Goal: Information Seeking & Learning: Learn about a topic

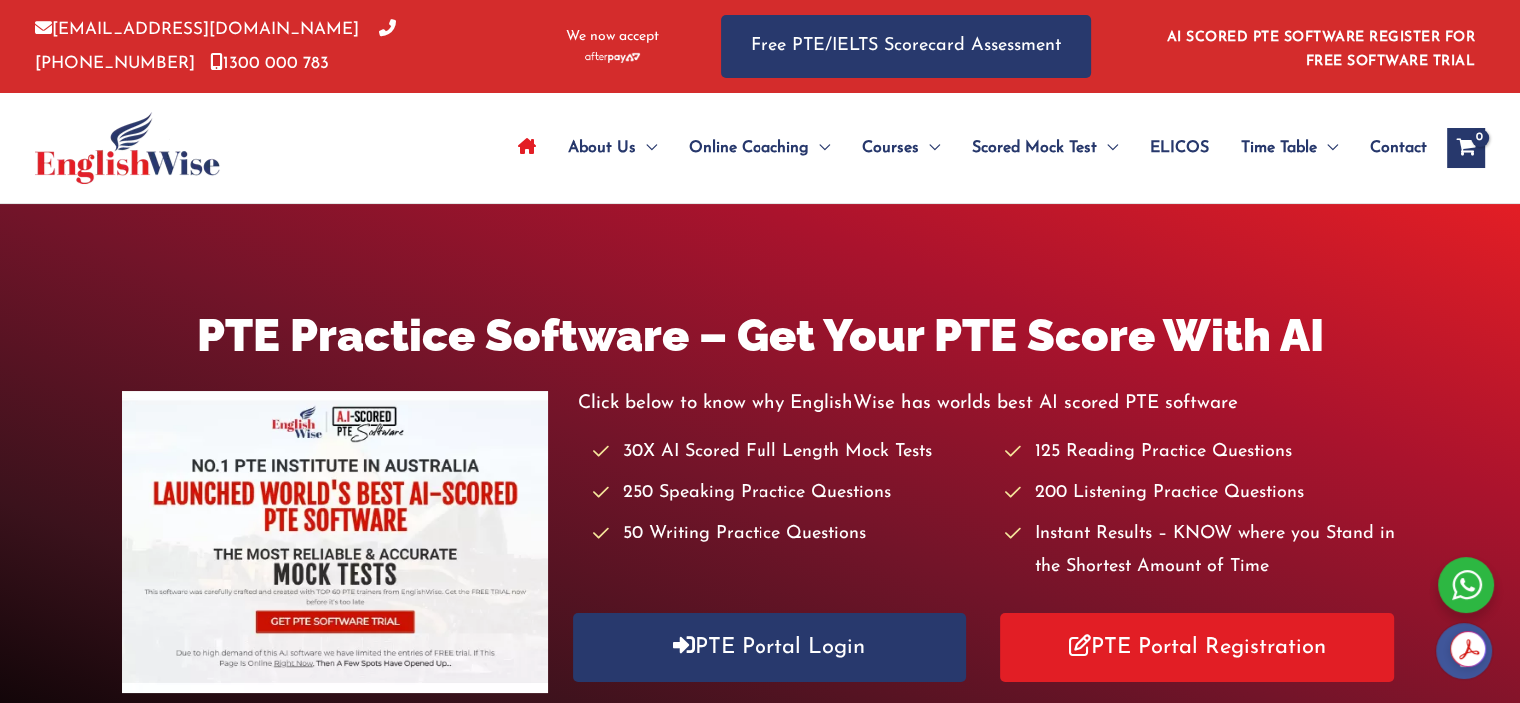
scroll to position [333, 0]
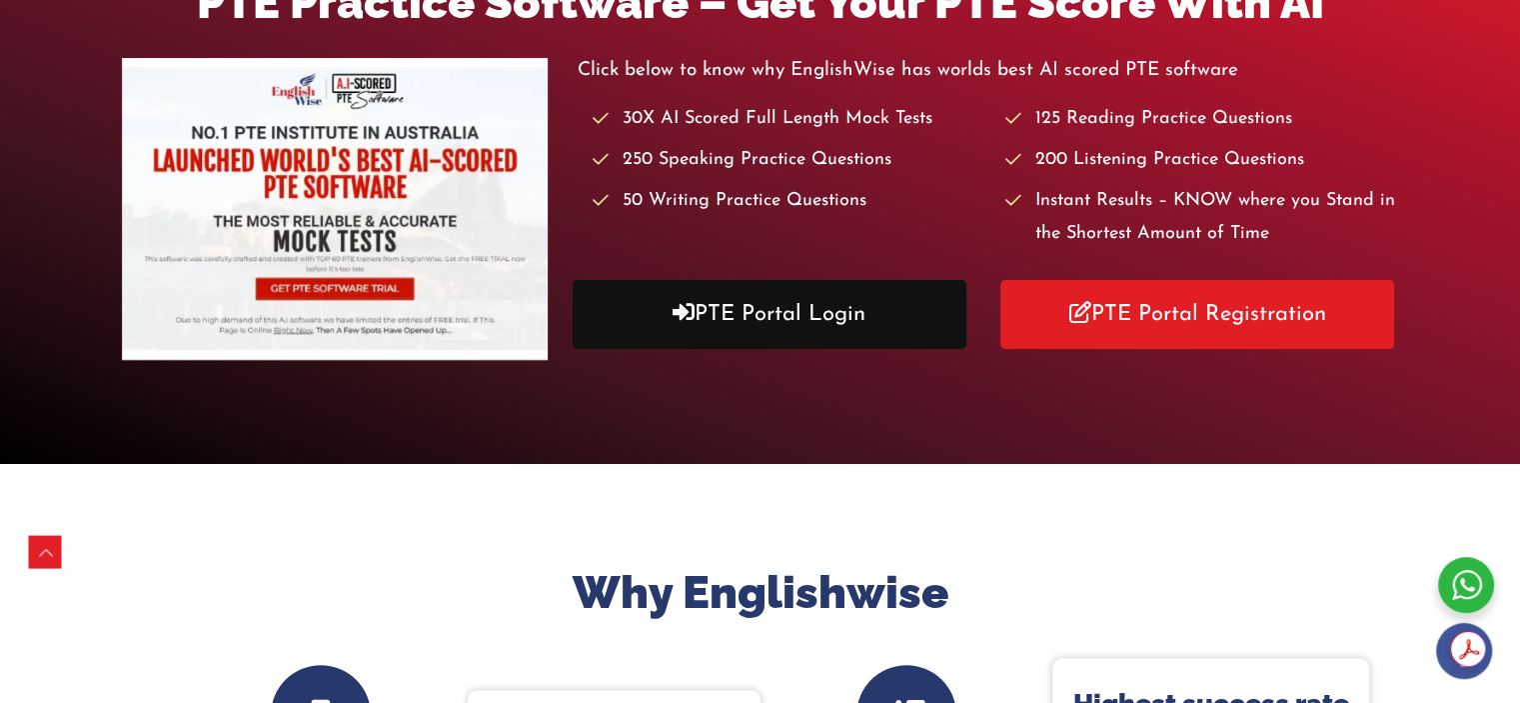
click at [836, 312] on link "PTE Portal Login" at bounding box center [770, 314] width 394 height 69
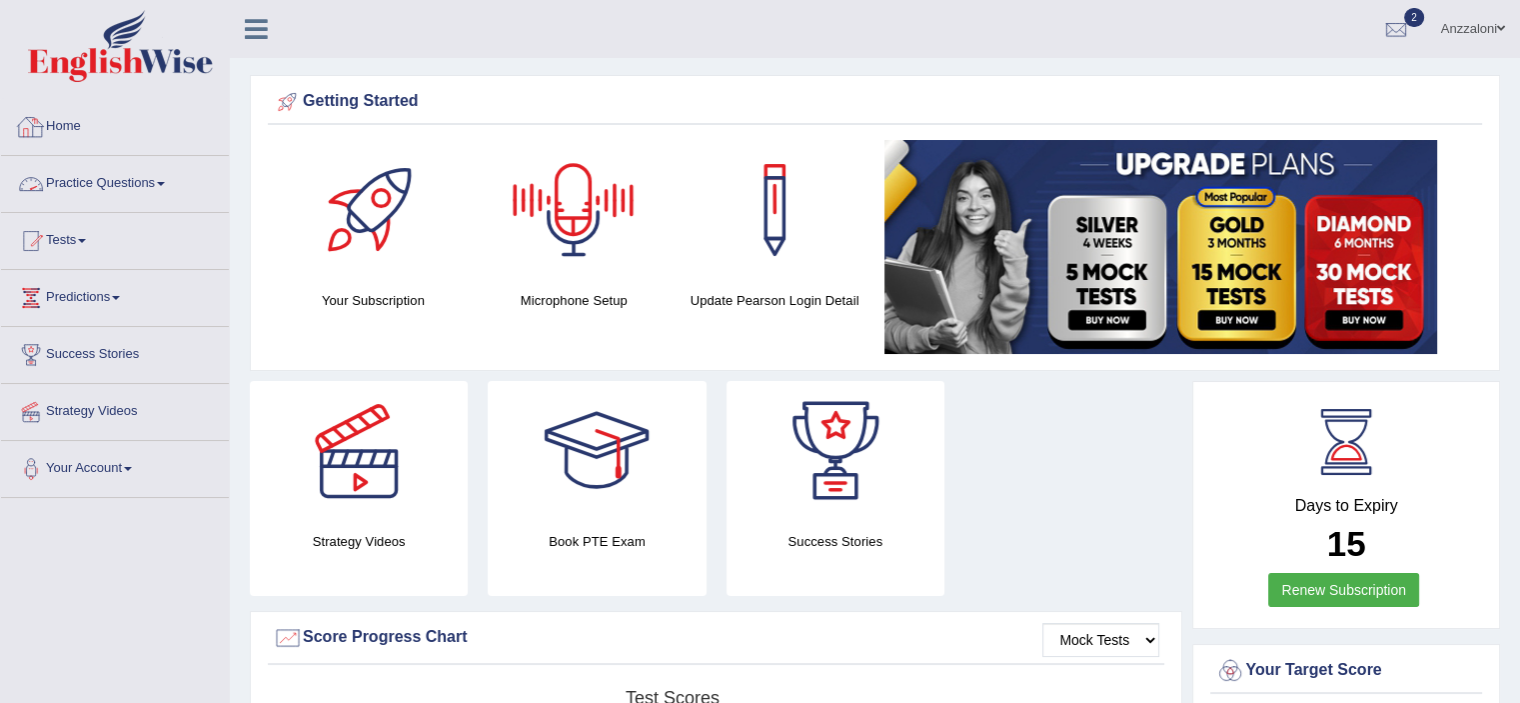
click at [100, 171] on link "Practice Questions" at bounding box center [115, 181] width 228 height 50
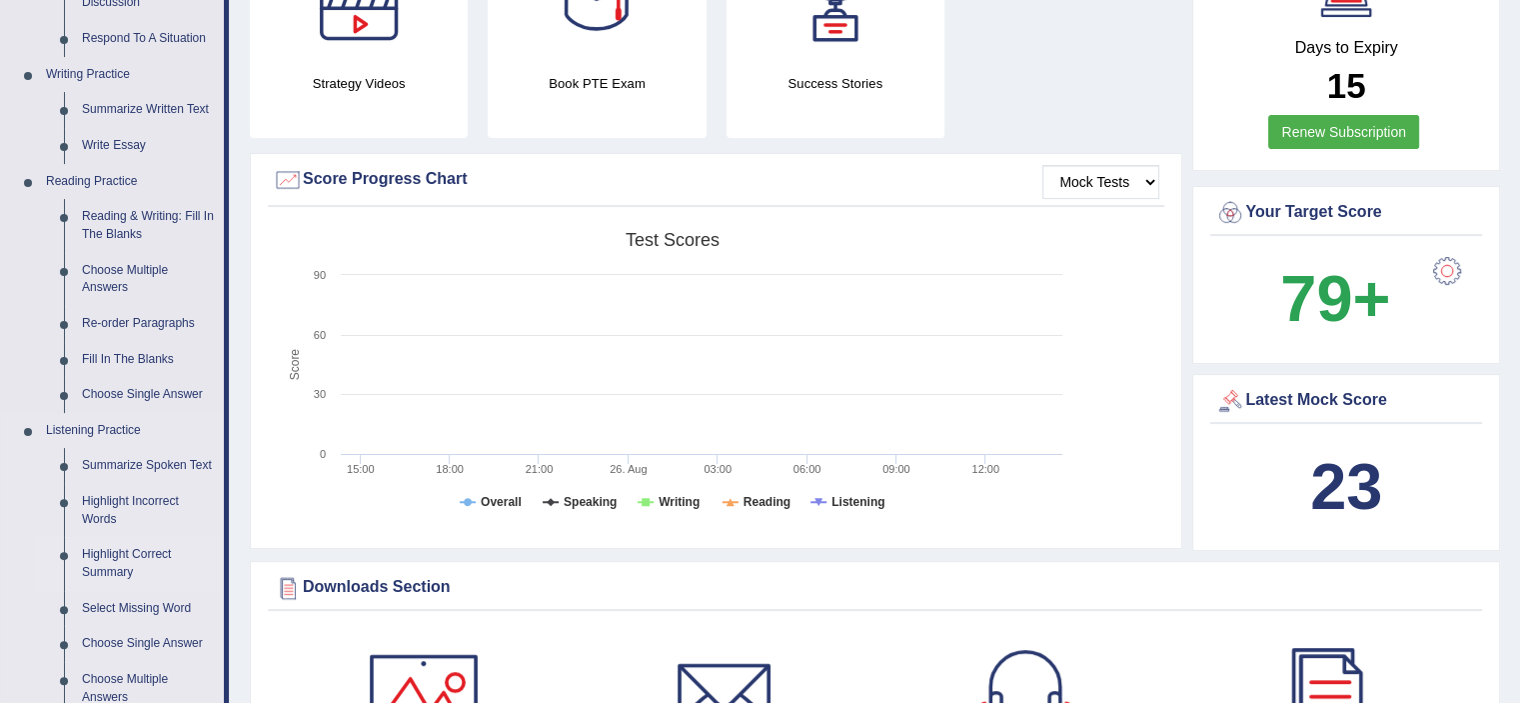
scroll to position [666, 0]
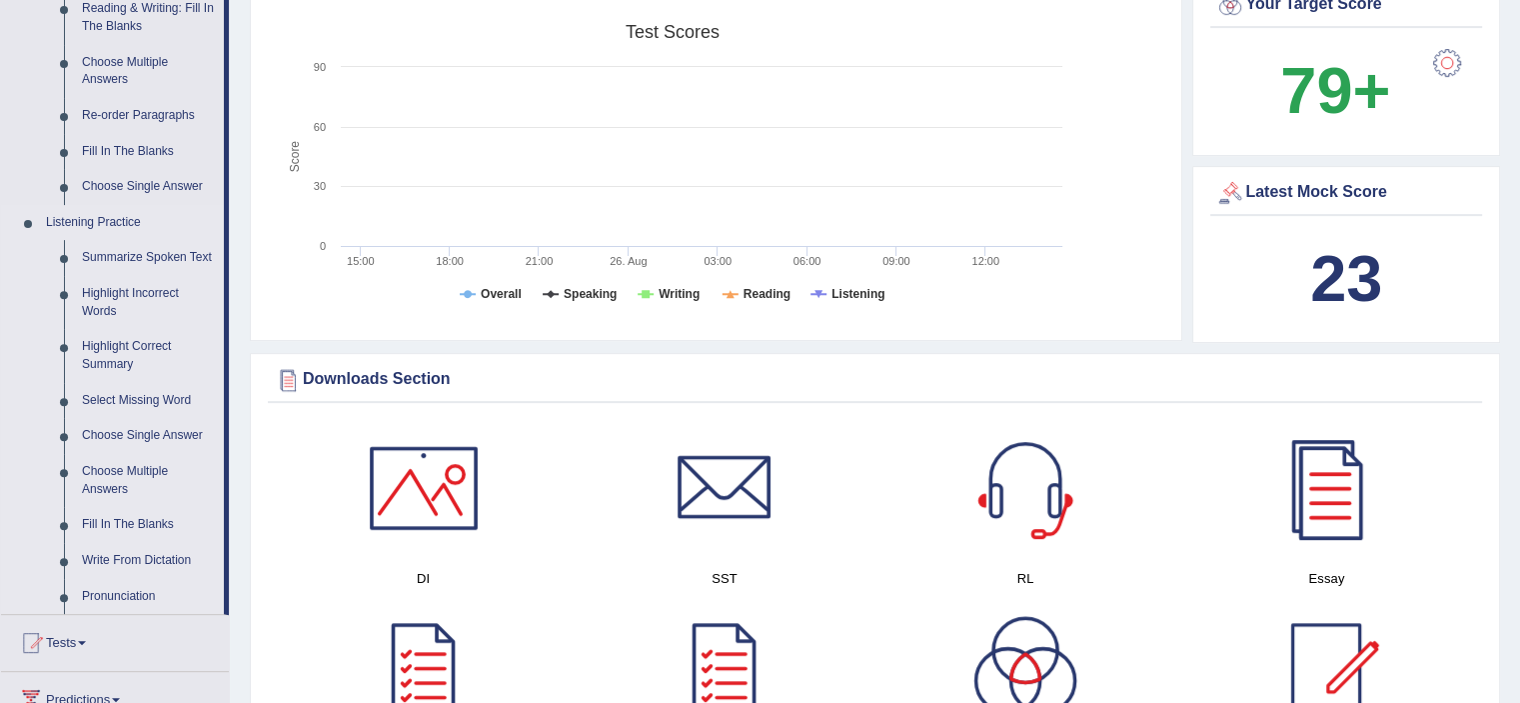
click at [100, 217] on link "Listening Practice" at bounding box center [130, 223] width 187 height 36
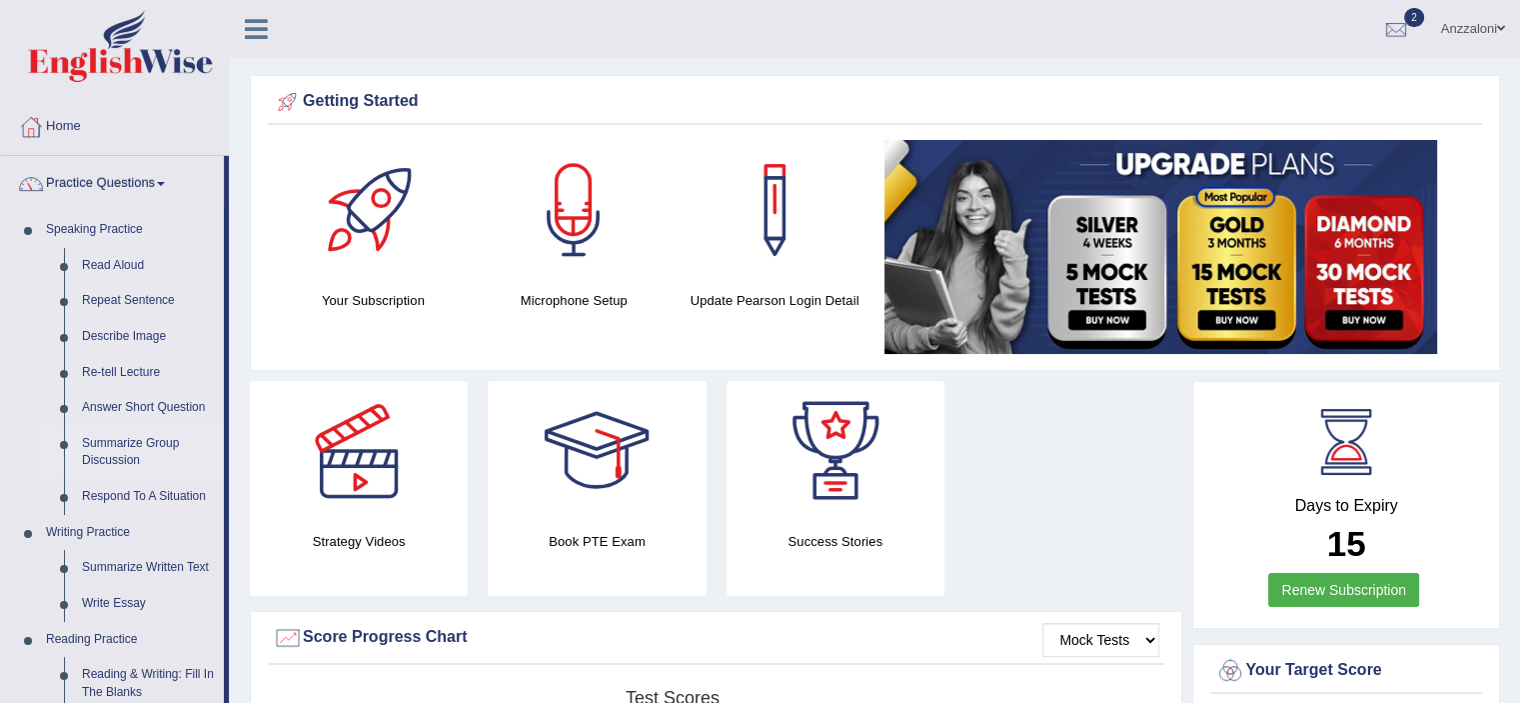
click at [121, 445] on link "Summarize Group Discussion" at bounding box center [148, 452] width 151 height 53
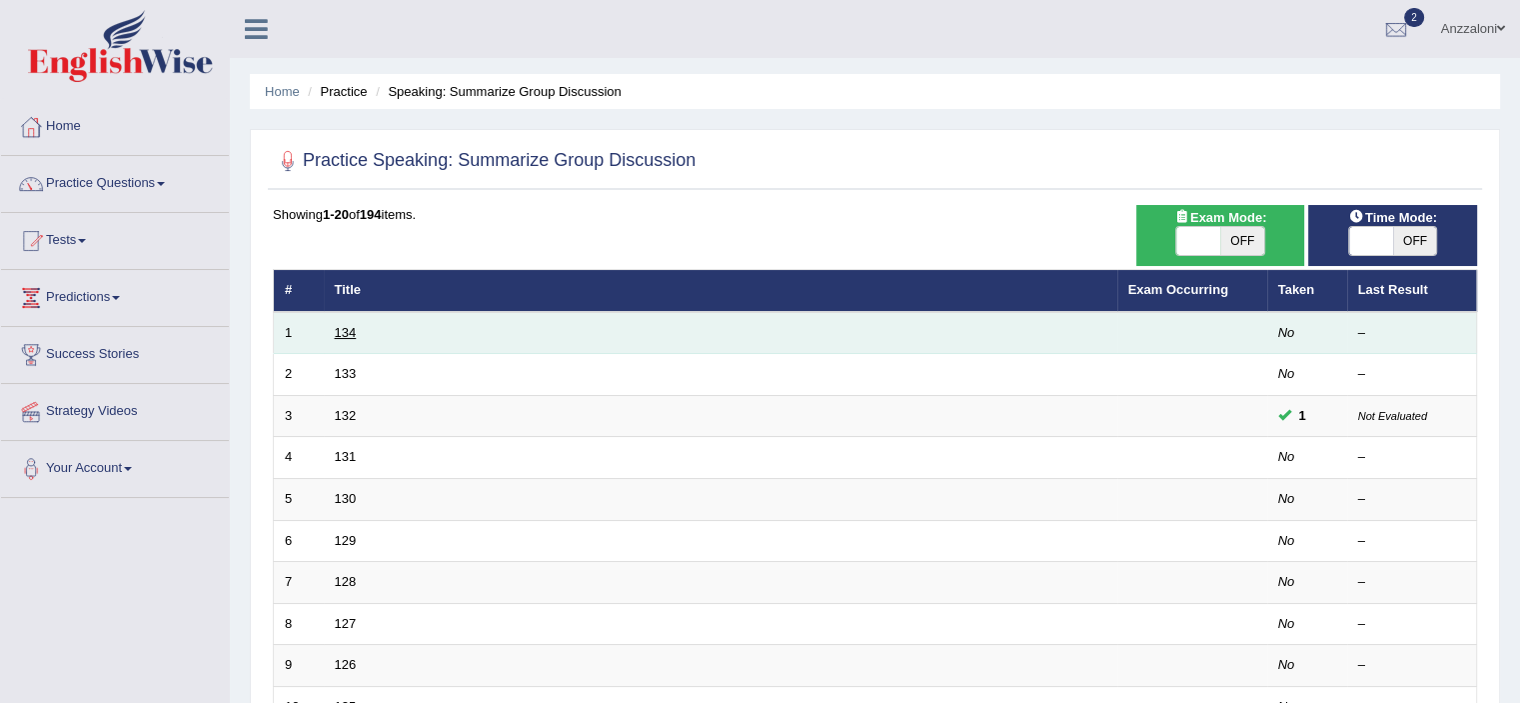
click at [340, 330] on link "134" at bounding box center [346, 332] width 22 height 15
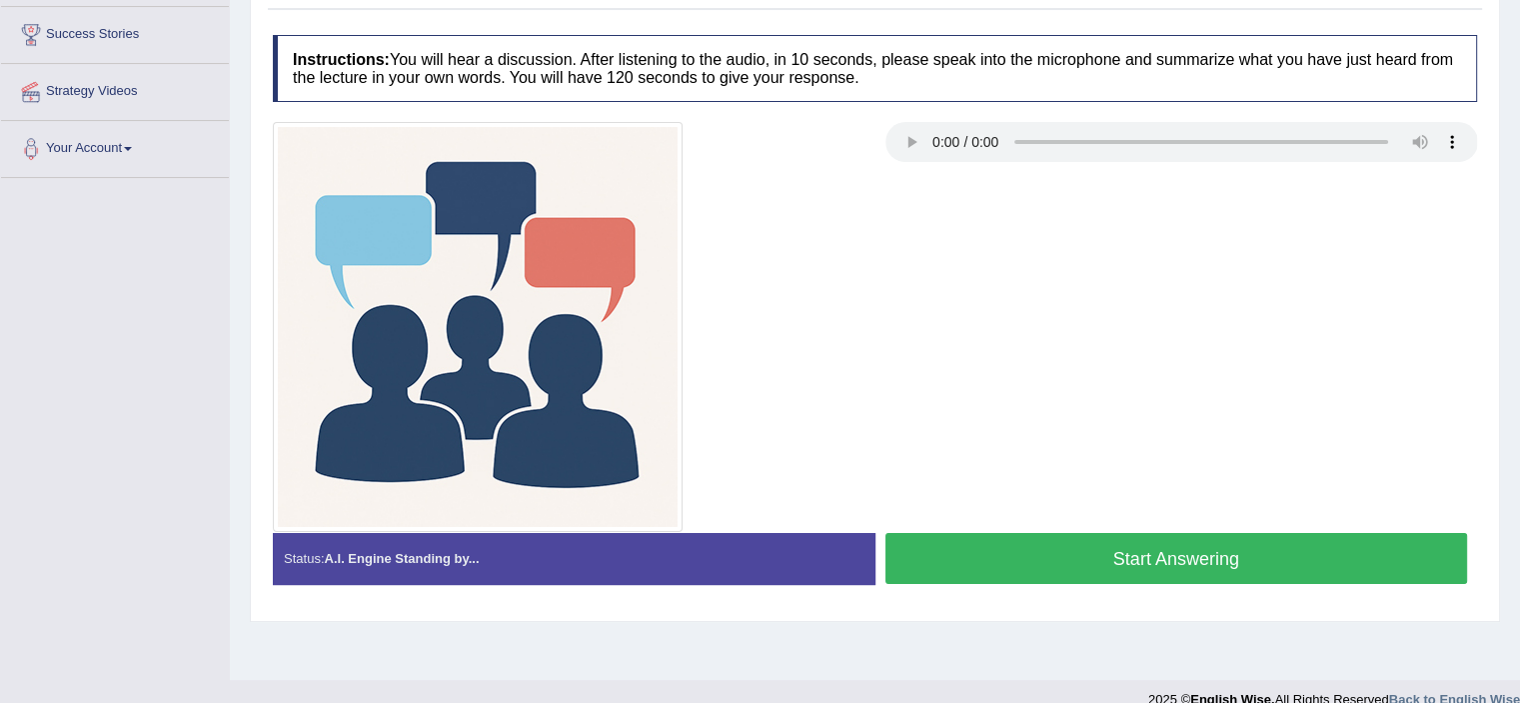
scroll to position [333, 0]
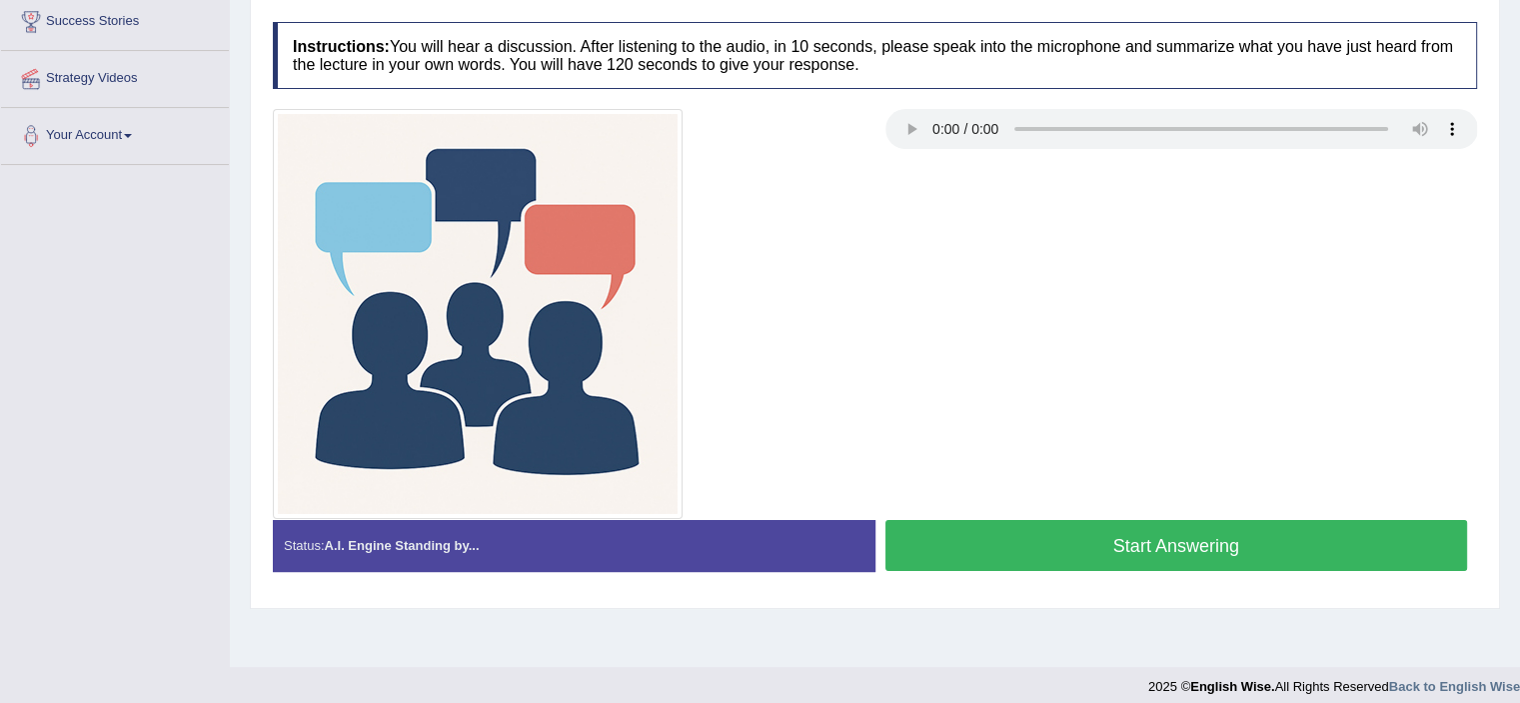
click at [1287, 541] on button "Start Answering" at bounding box center [1177, 545] width 583 height 51
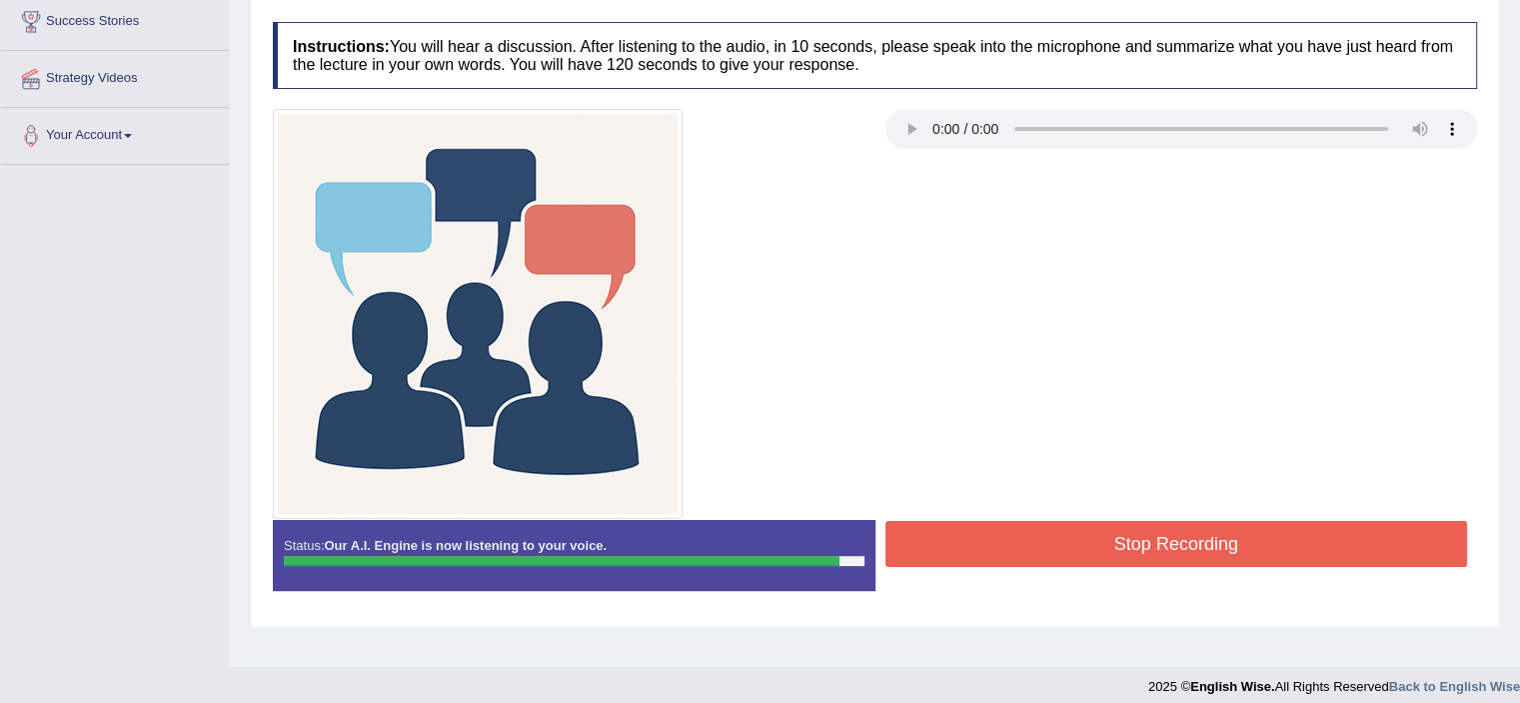
click at [1289, 544] on button "Stop Recording" at bounding box center [1177, 544] width 583 height 46
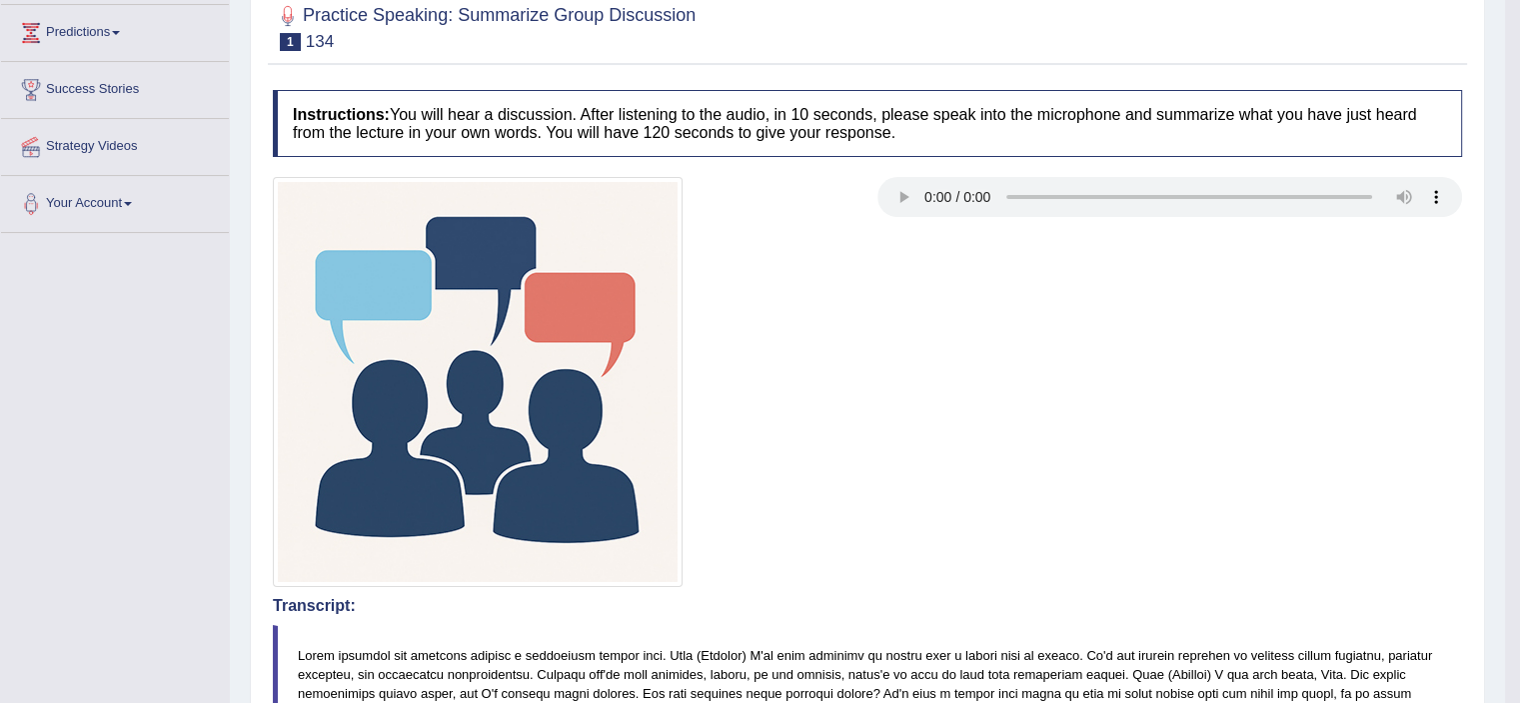
scroll to position [0, 0]
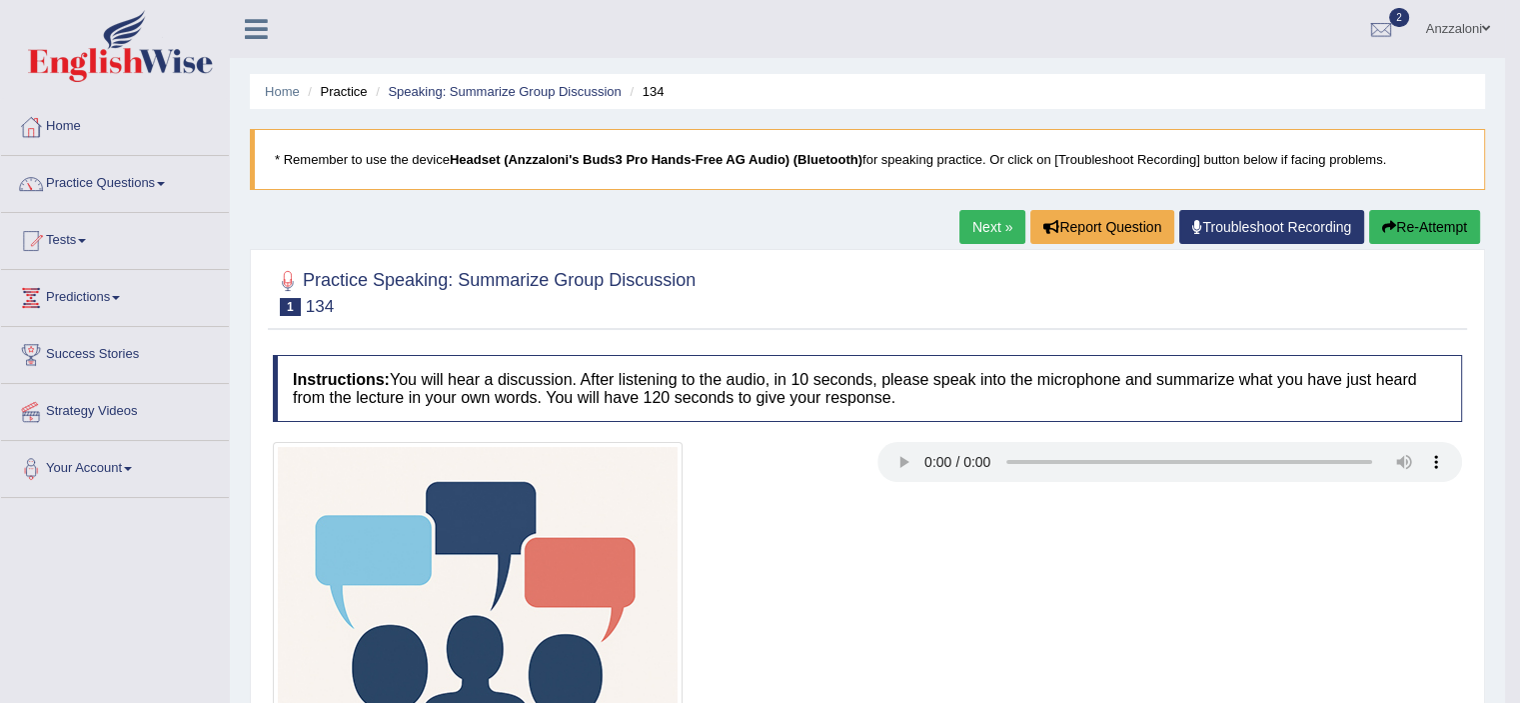
click at [1008, 219] on link "Next »" at bounding box center [993, 227] width 66 height 34
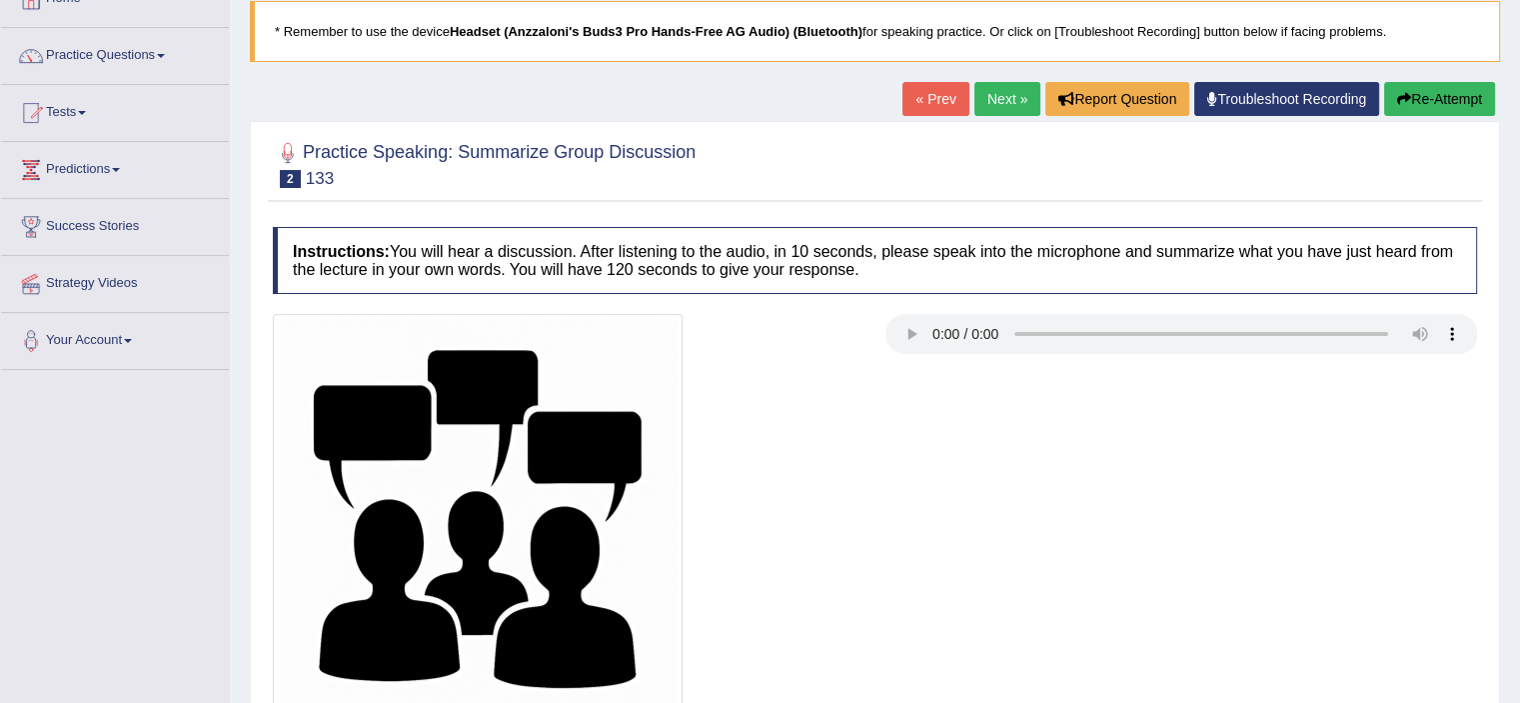
scroll to position [333, 0]
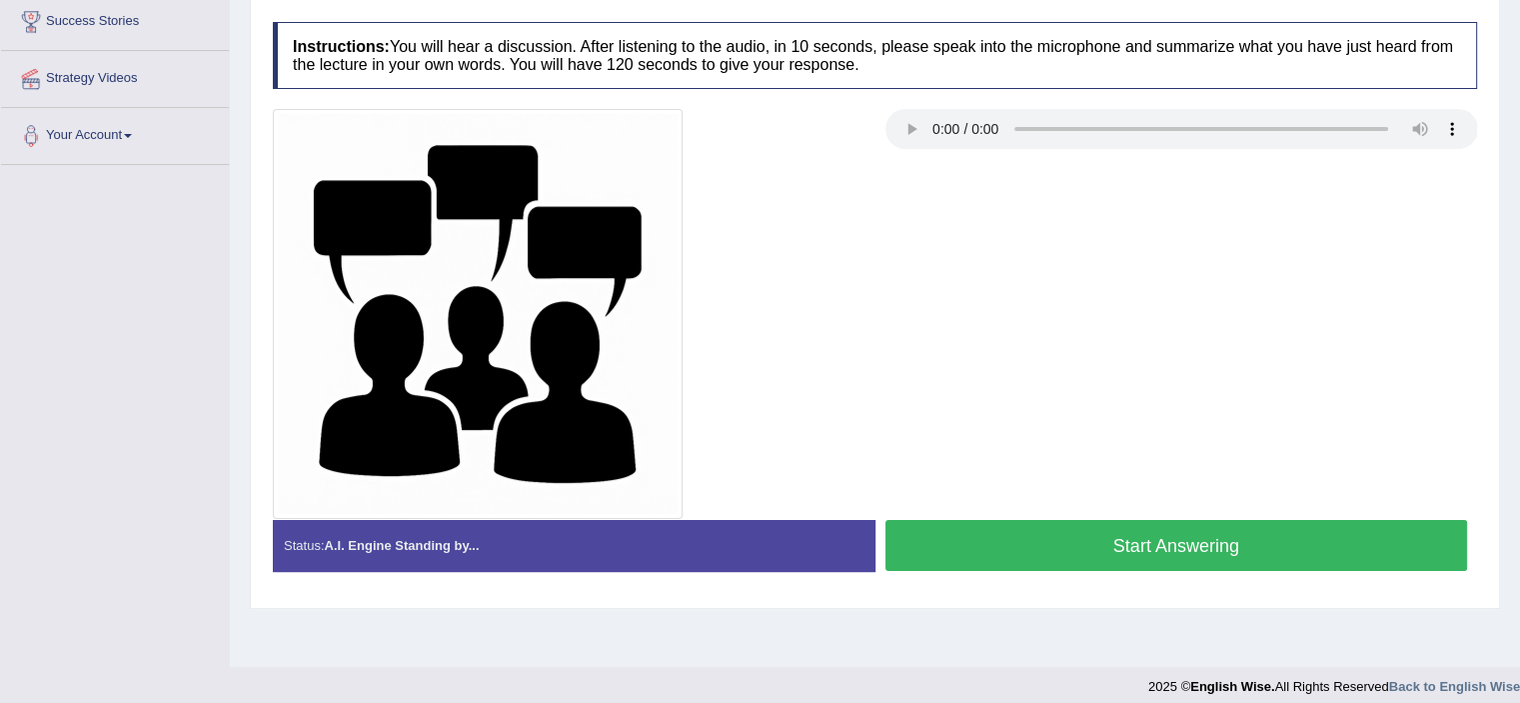
click at [1196, 526] on button "Start Answering" at bounding box center [1177, 545] width 583 height 51
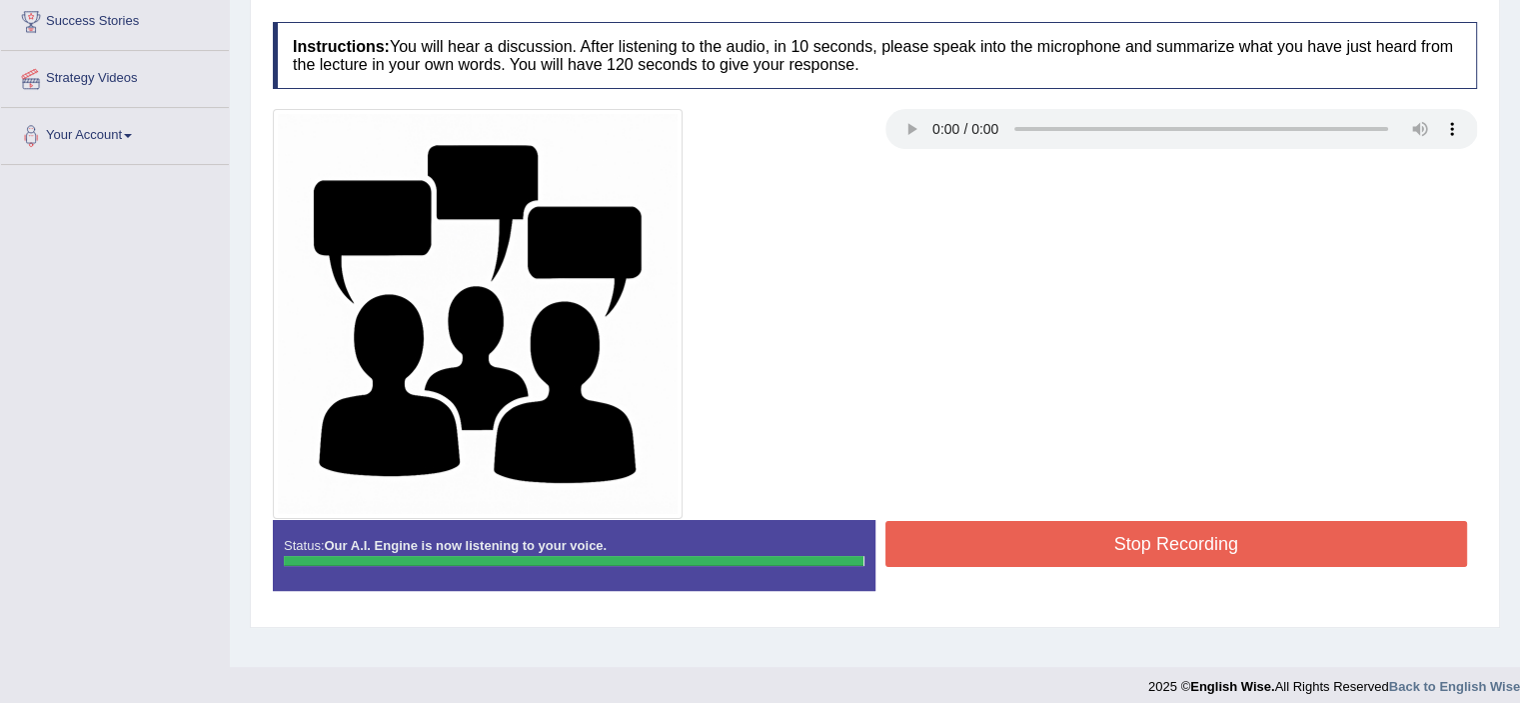
click at [1199, 526] on button "Stop Recording" at bounding box center [1177, 544] width 583 height 46
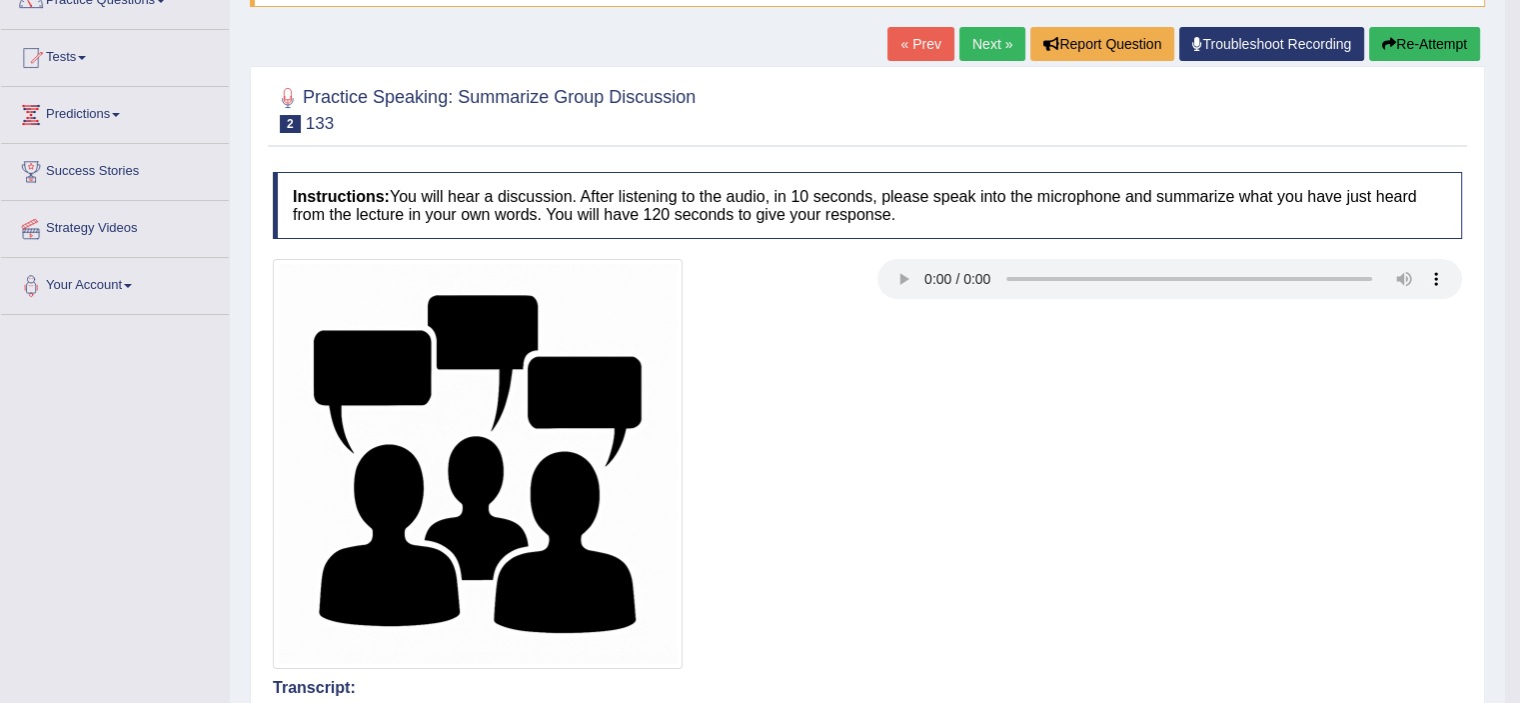
scroll to position [0, 0]
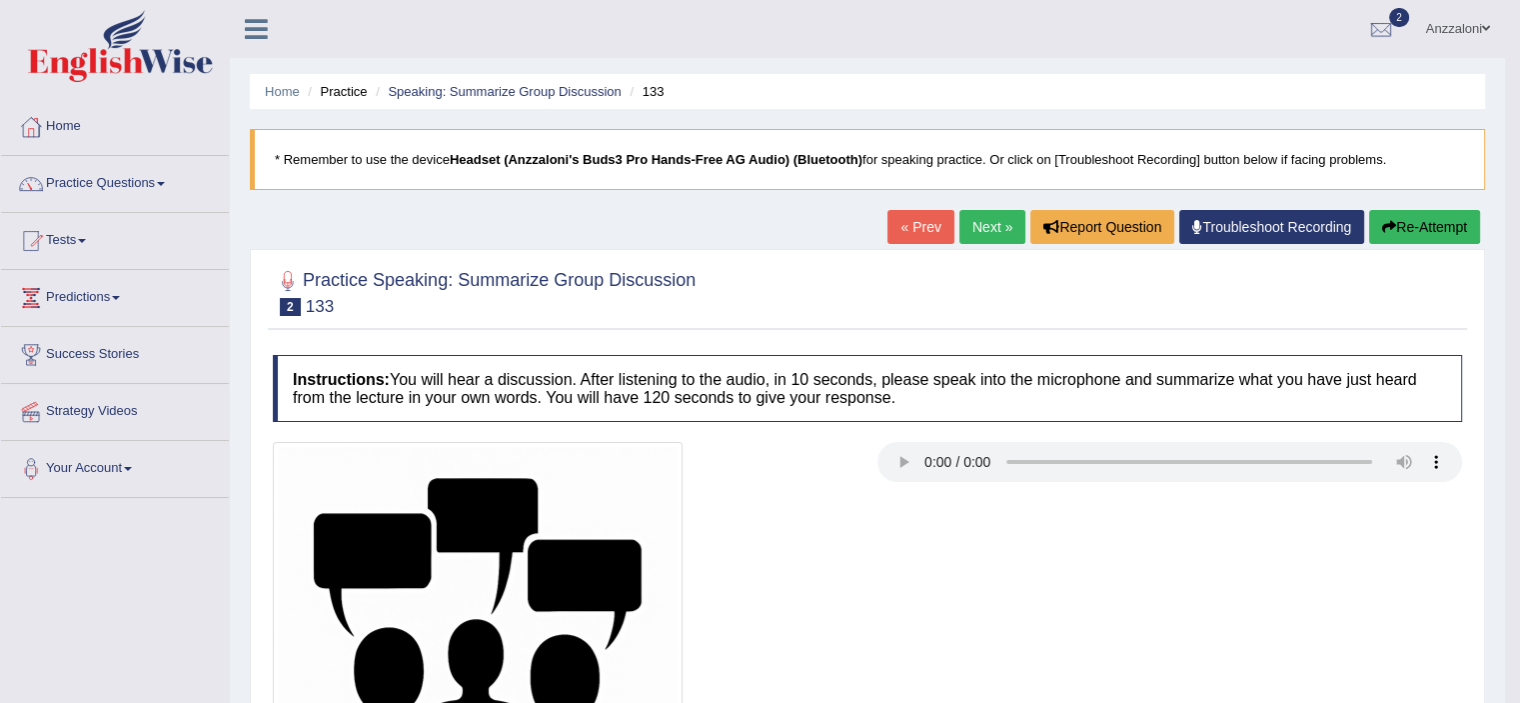
click at [978, 225] on link "Next »" at bounding box center [993, 227] width 66 height 34
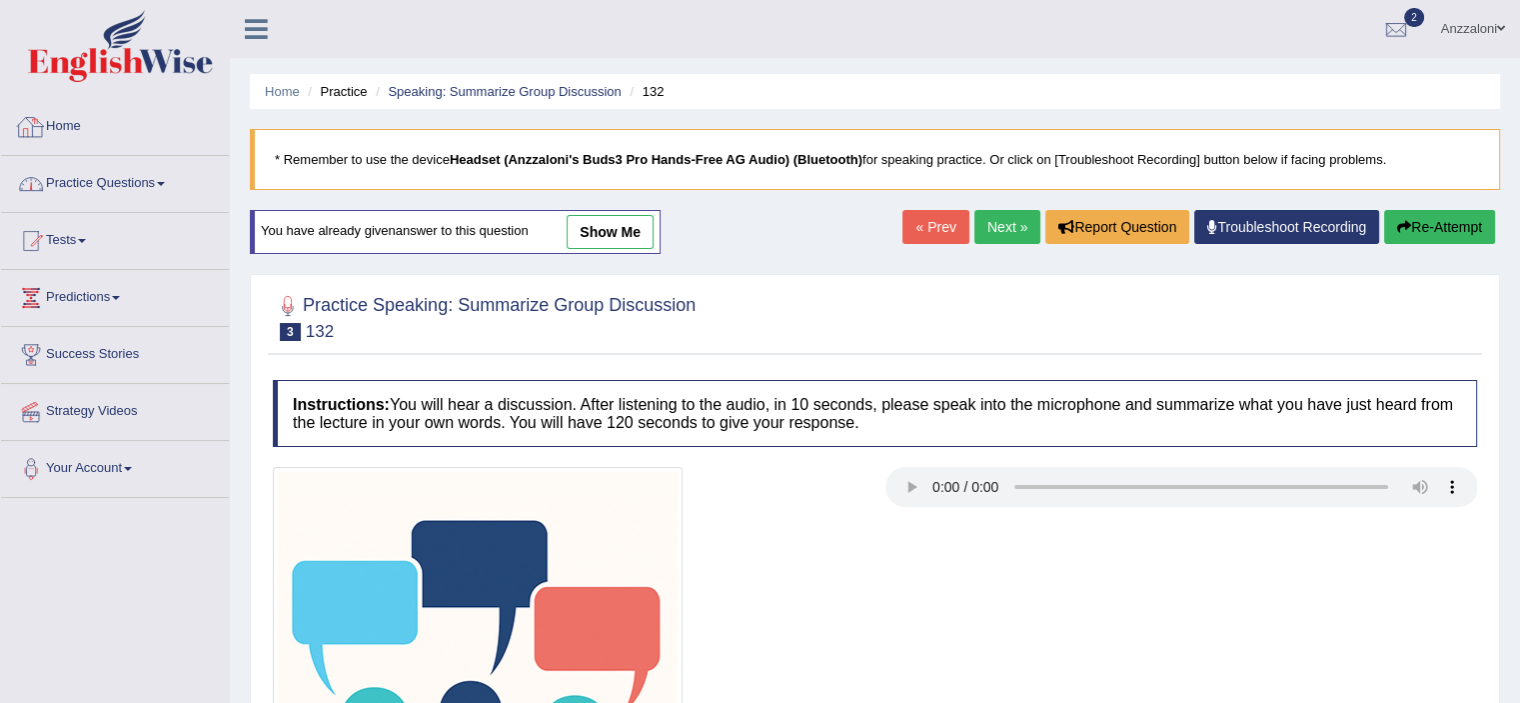
click at [88, 187] on link "Practice Questions" at bounding box center [115, 181] width 228 height 50
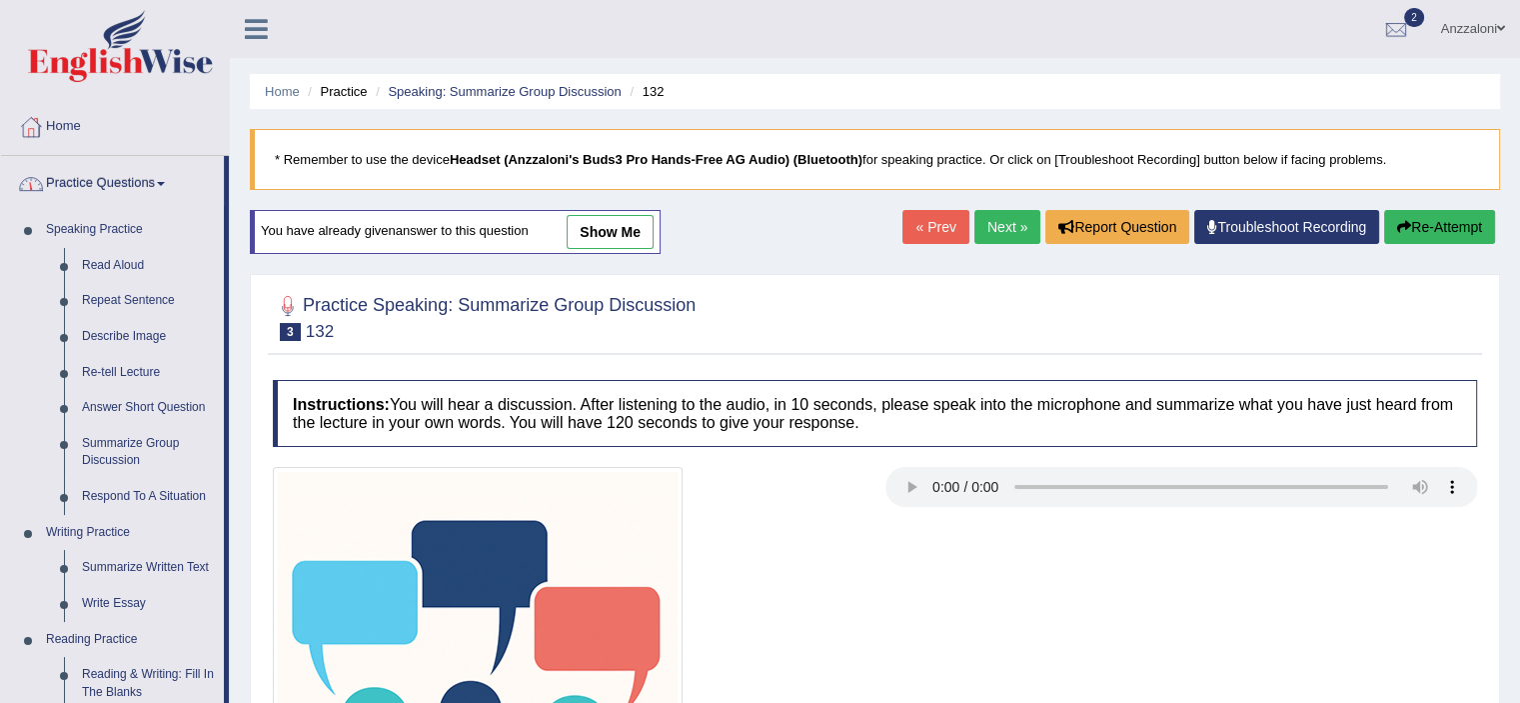
click at [80, 179] on link "Practice Questions" at bounding box center [112, 181] width 223 height 50
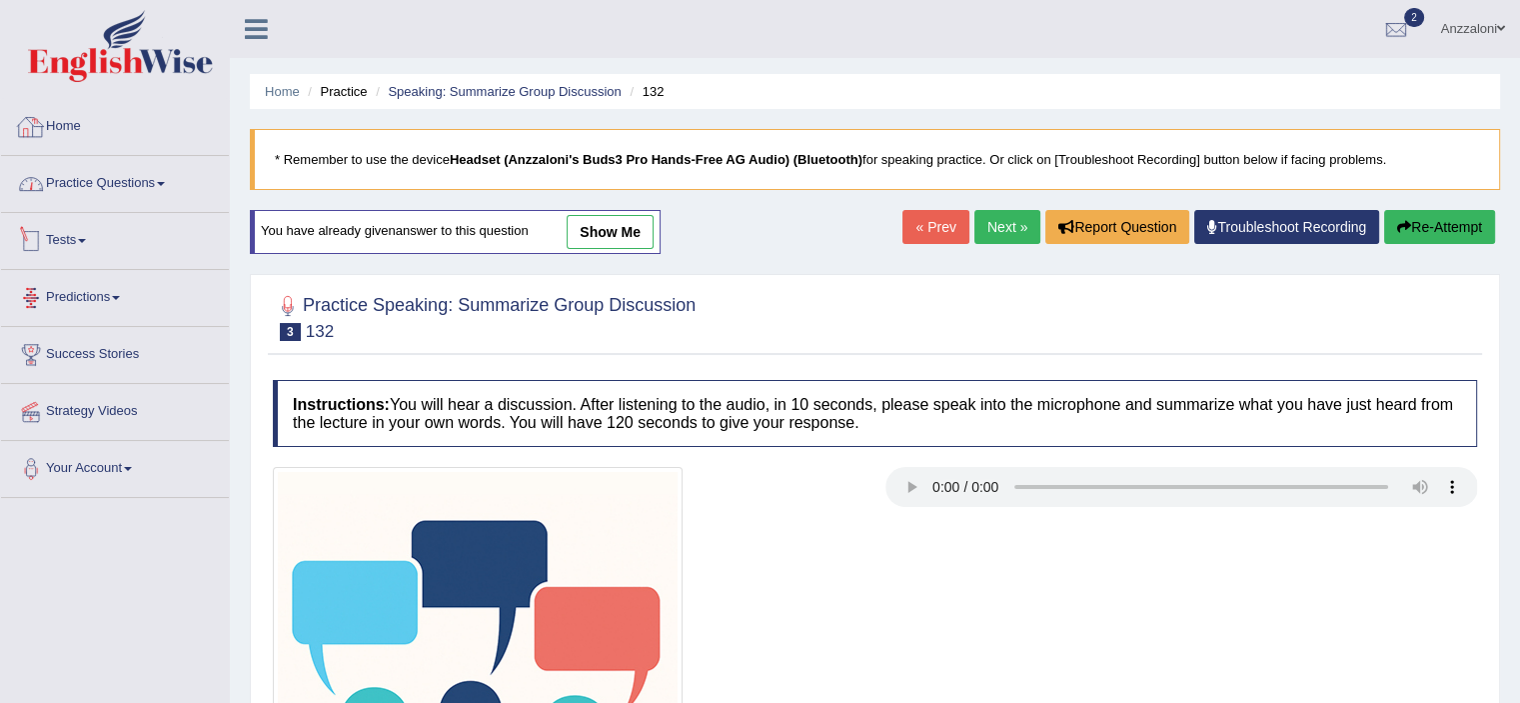
click at [83, 227] on link "Tests" at bounding box center [115, 238] width 228 height 50
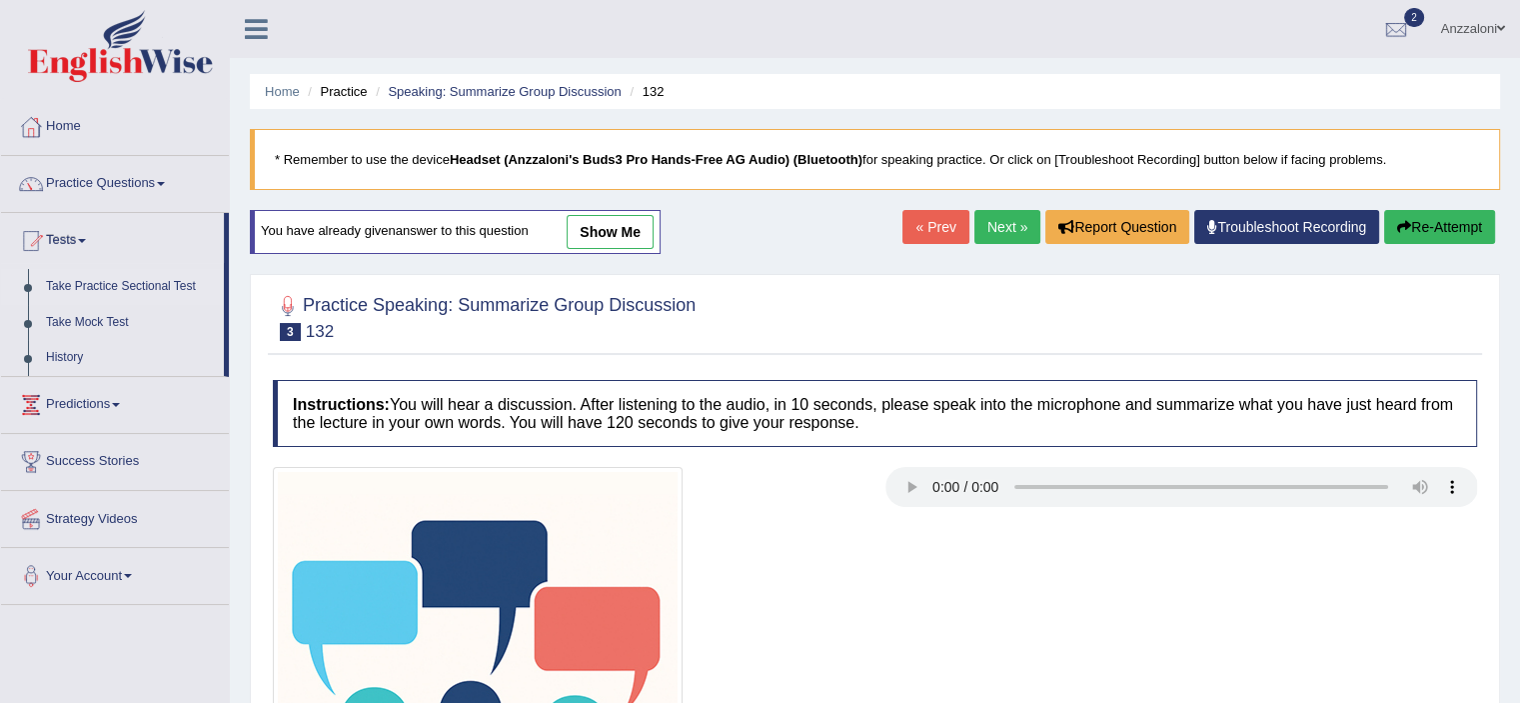
click at [88, 287] on link "Take Practice Sectional Test" at bounding box center [130, 287] width 187 height 36
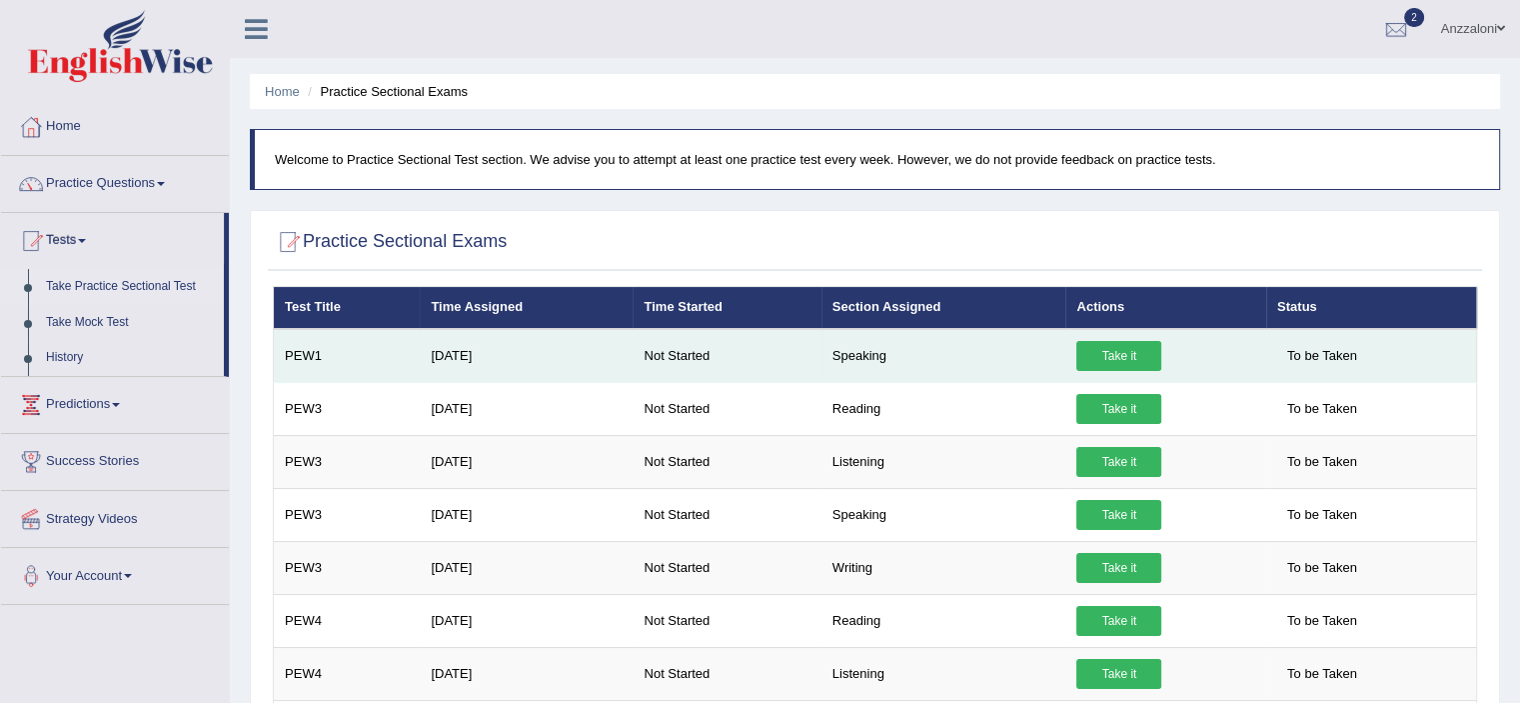
click at [1099, 358] on link "Take it" at bounding box center [1118, 356] width 85 height 30
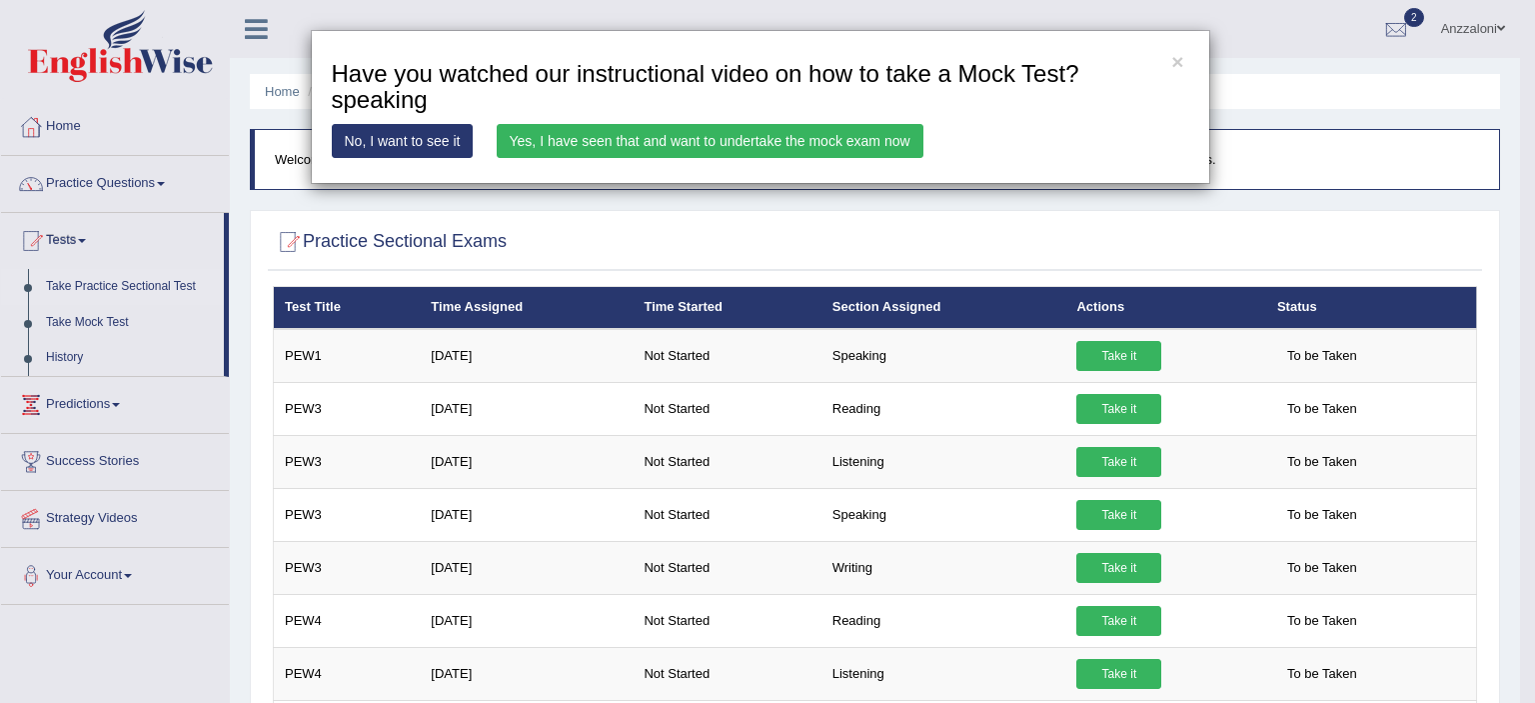
drag, startPoint x: 647, startPoint y: 126, endPoint x: 635, endPoint y: 125, distance: 12.0
click at [645, 126] on link "Yes, I have seen that and want to undertake the mock exam now" at bounding box center [710, 141] width 427 height 34
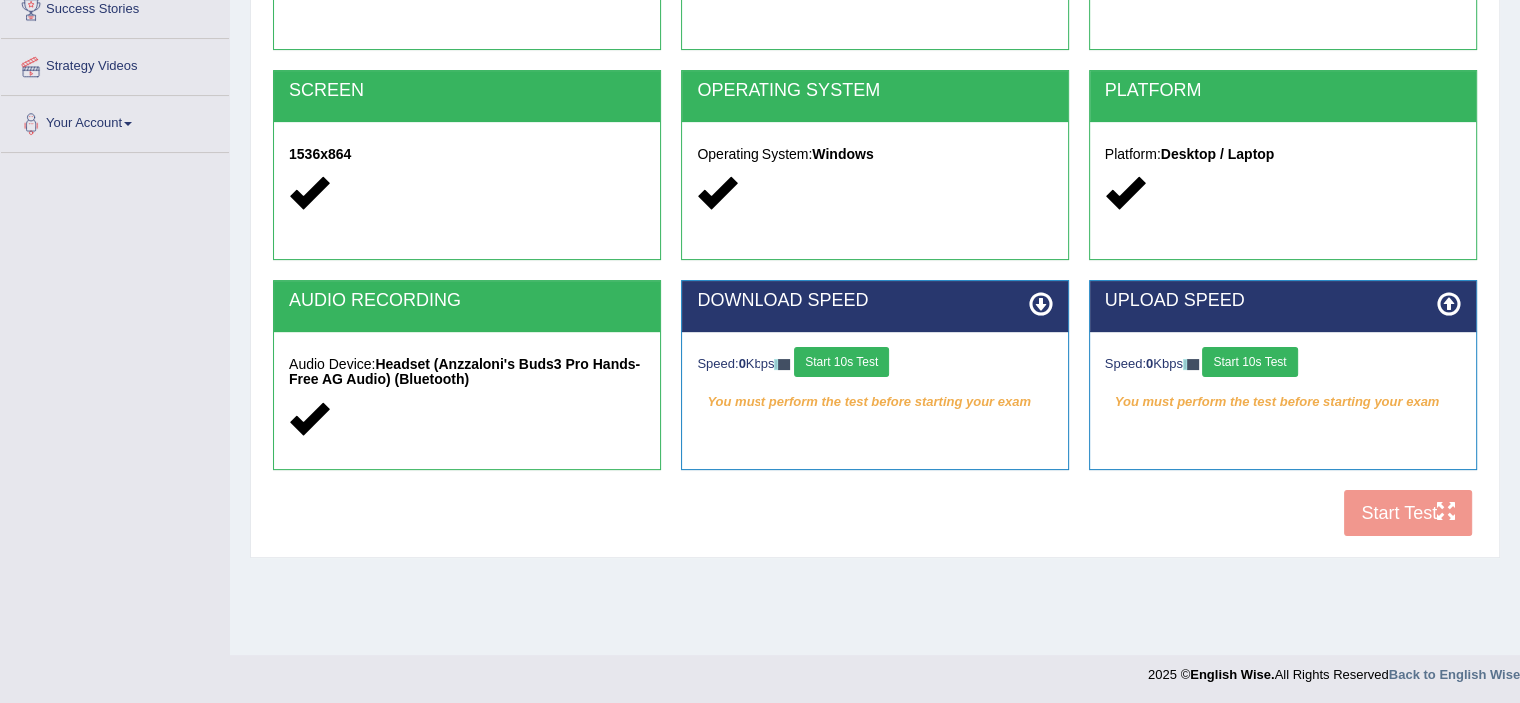
scroll to position [347, 0]
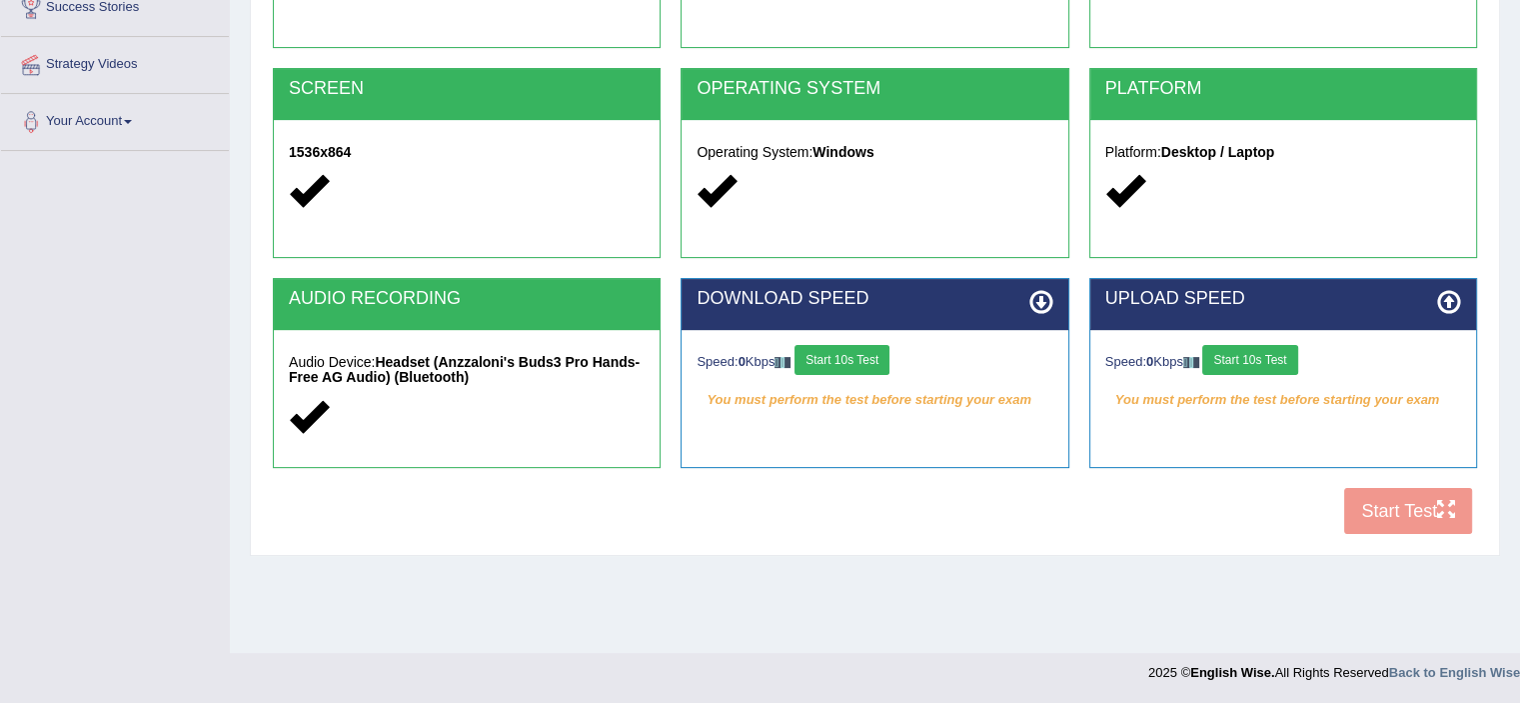
click at [850, 364] on button "Start 10s Test" at bounding box center [842, 360] width 95 height 30
click at [1246, 356] on button "Start 10s Test" at bounding box center [1249, 360] width 95 height 30
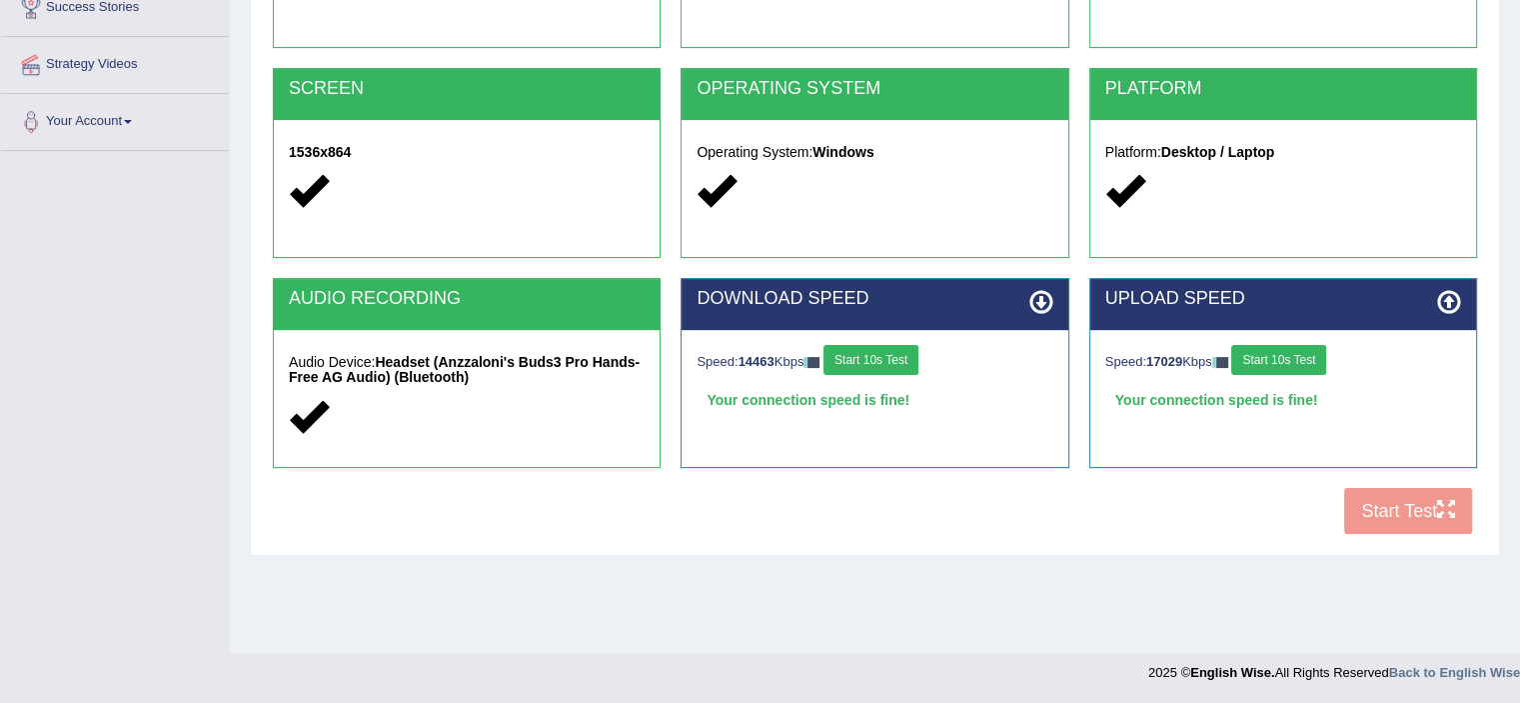
click at [1299, 367] on button "Start 10s Test" at bounding box center [1278, 360] width 95 height 30
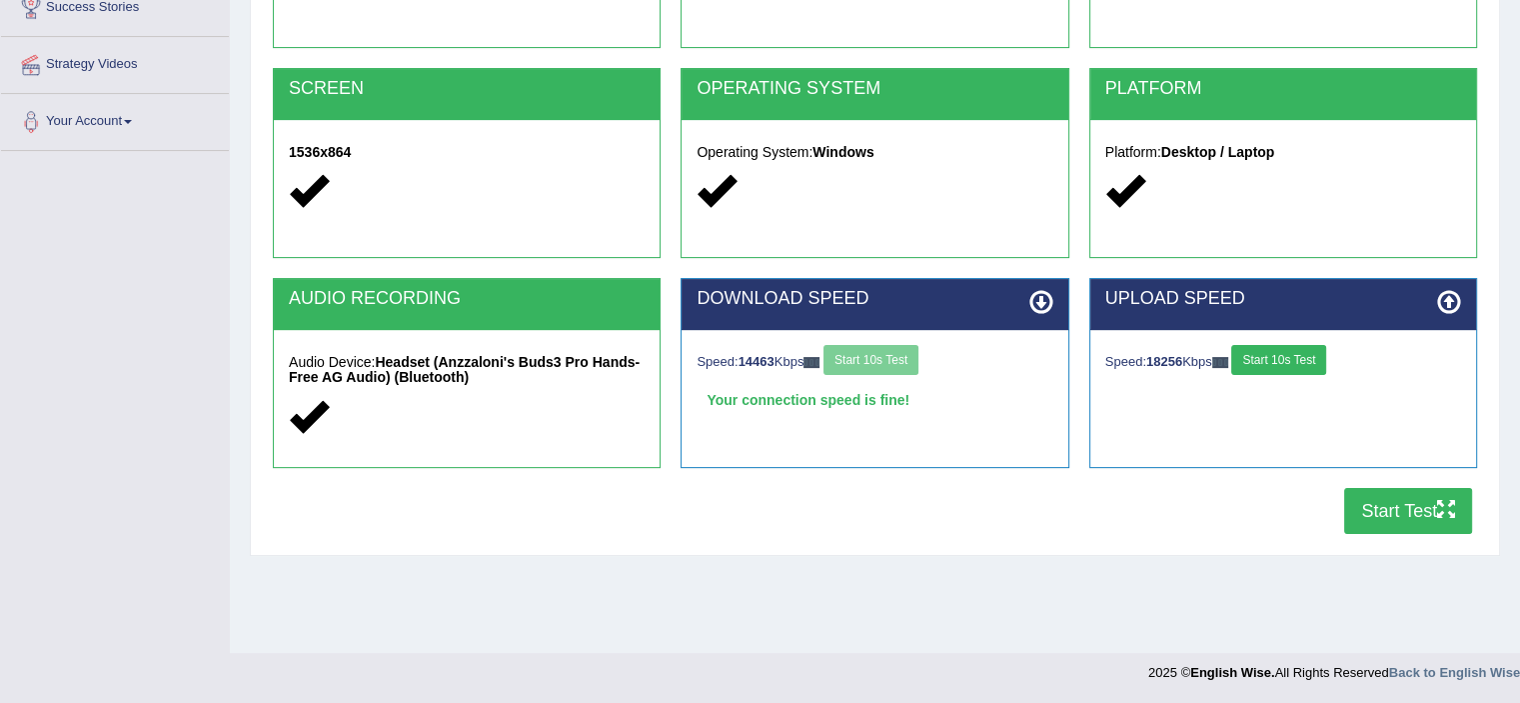
click at [1429, 507] on button "Start Test" at bounding box center [1408, 511] width 128 height 46
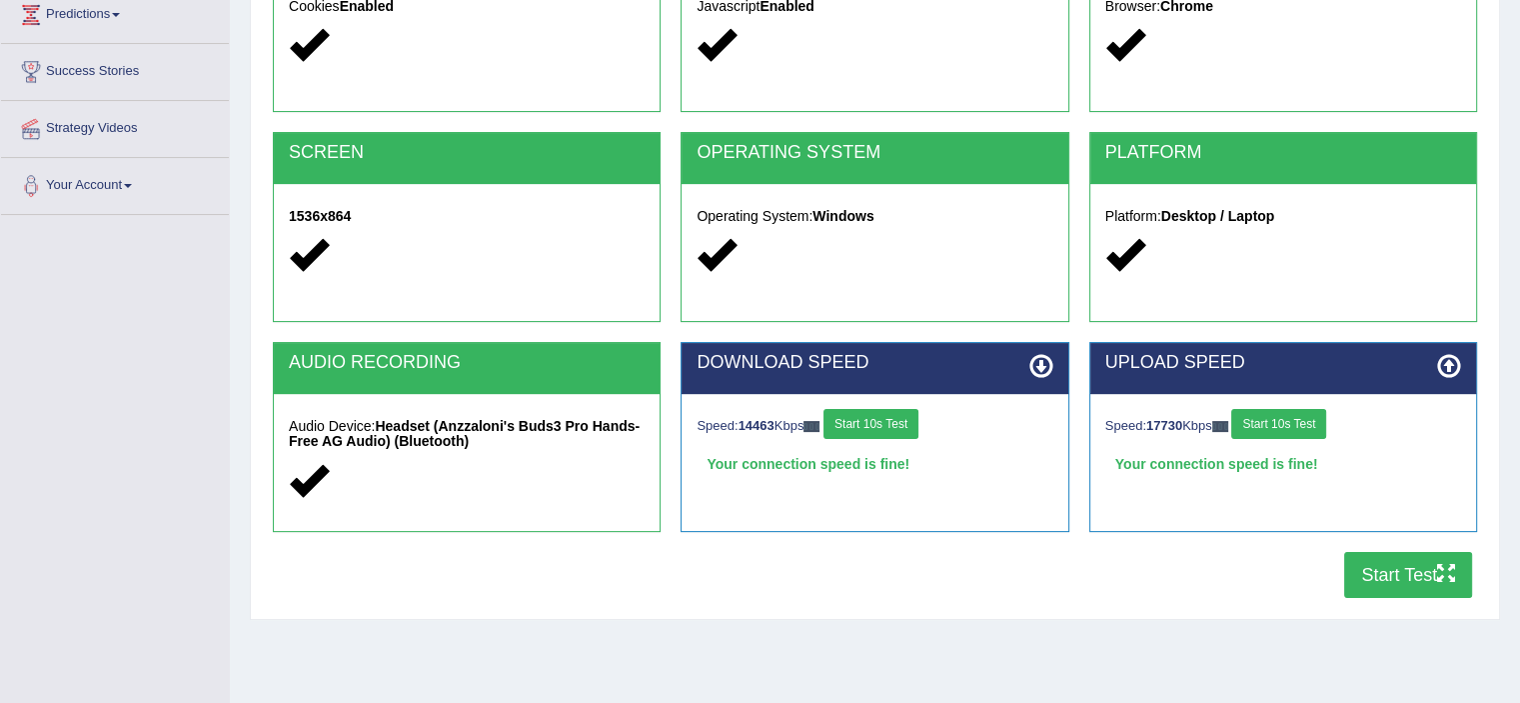
scroll to position [0, 0]
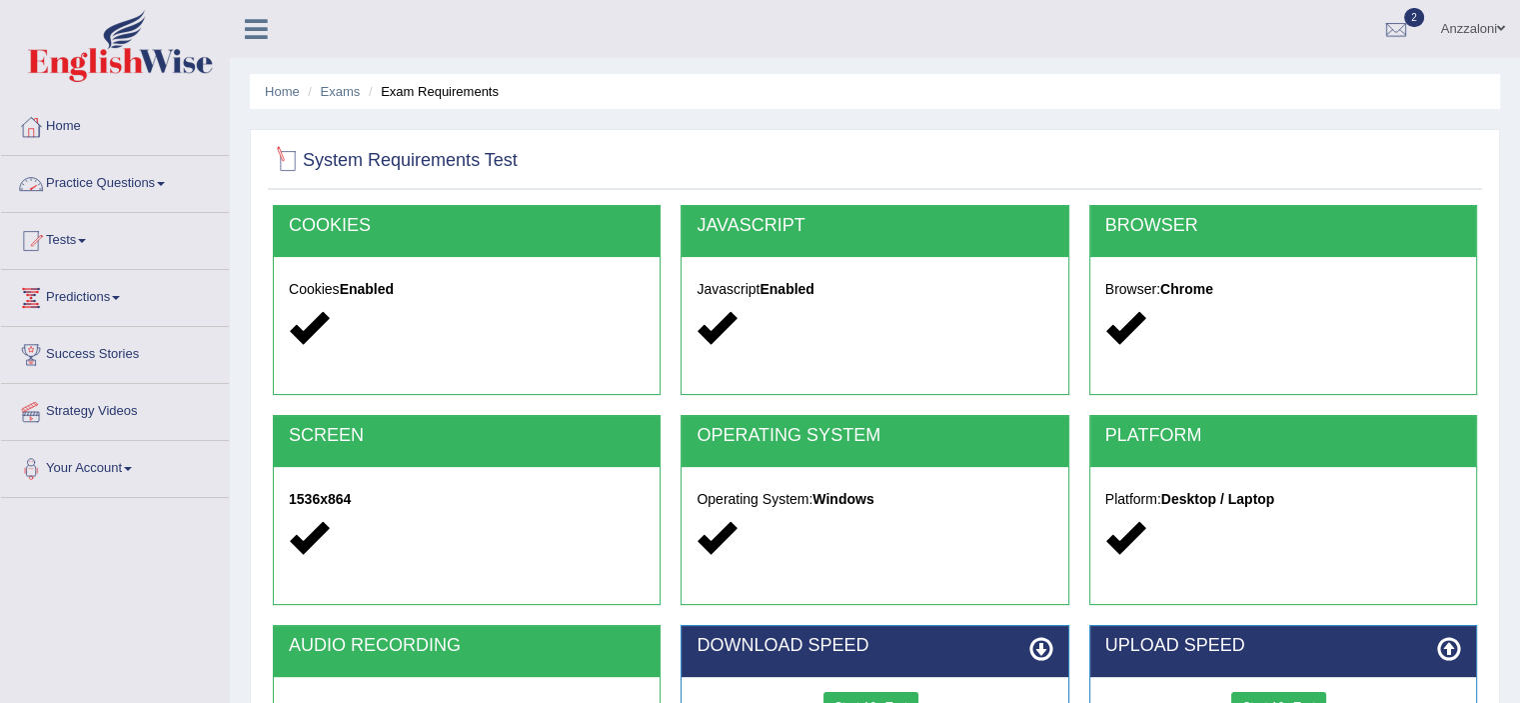
click at [80, 185] on link "Practice Questions" at bounding box center [115, 181] width 228 height 50
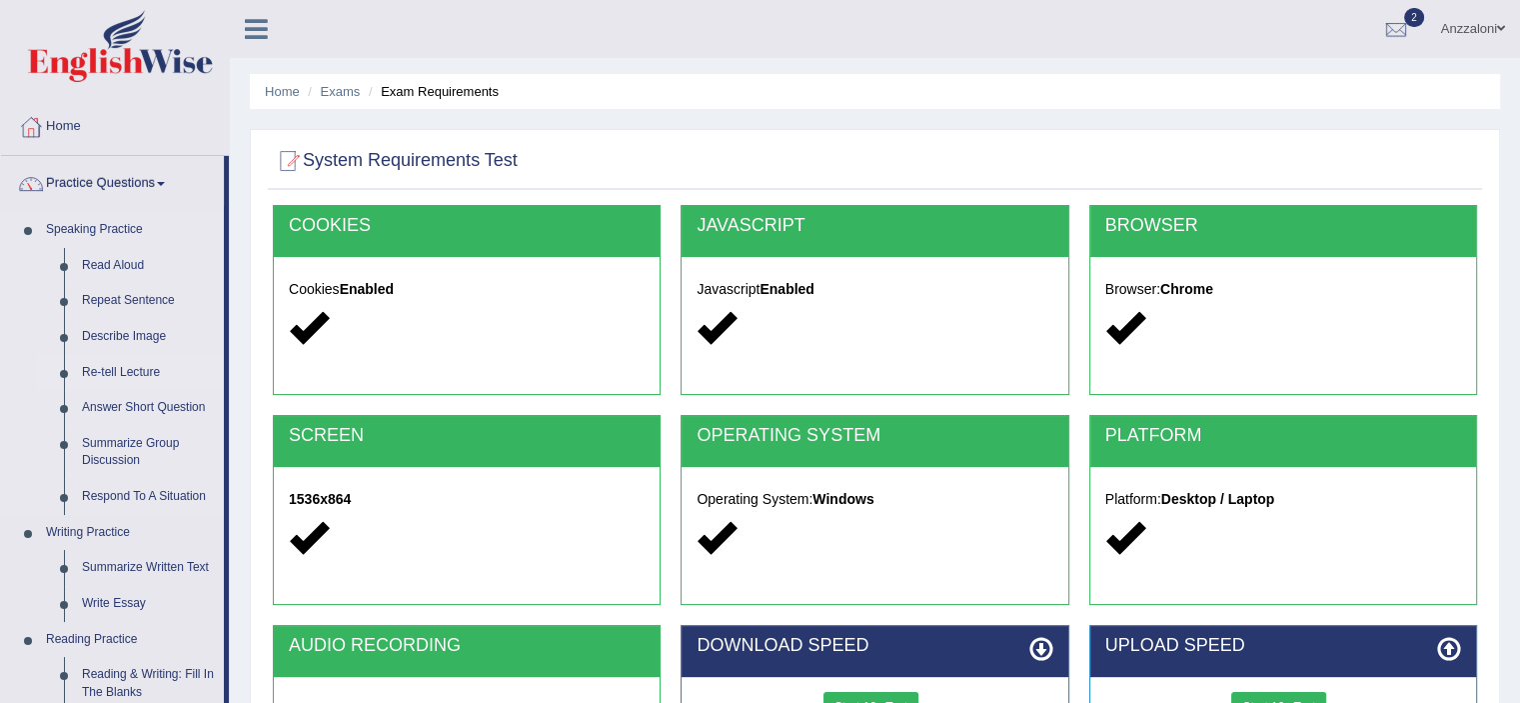
click at [126, 373] on link "Re-tell Lecture" at bounding box center [148, 373] width 151 height 36
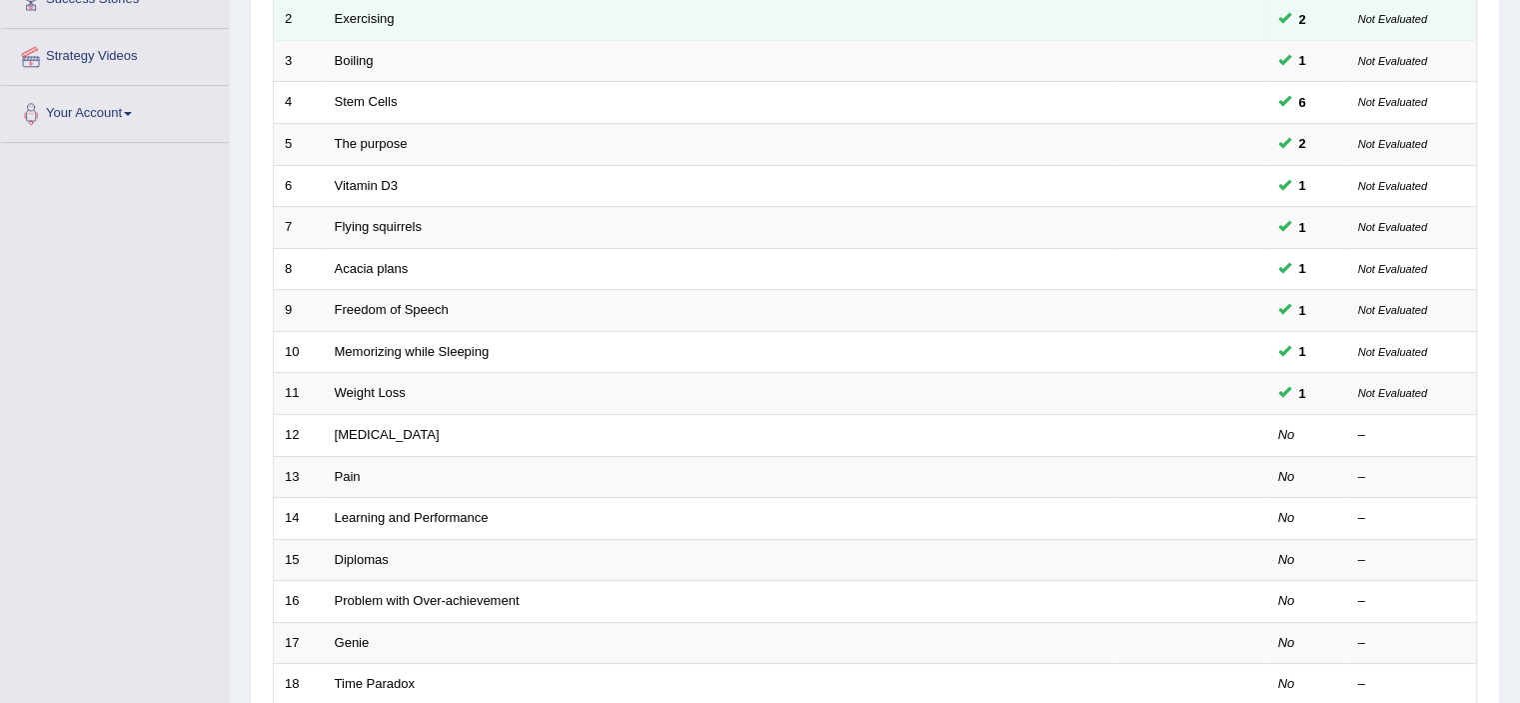
scroll to position [615, 0]
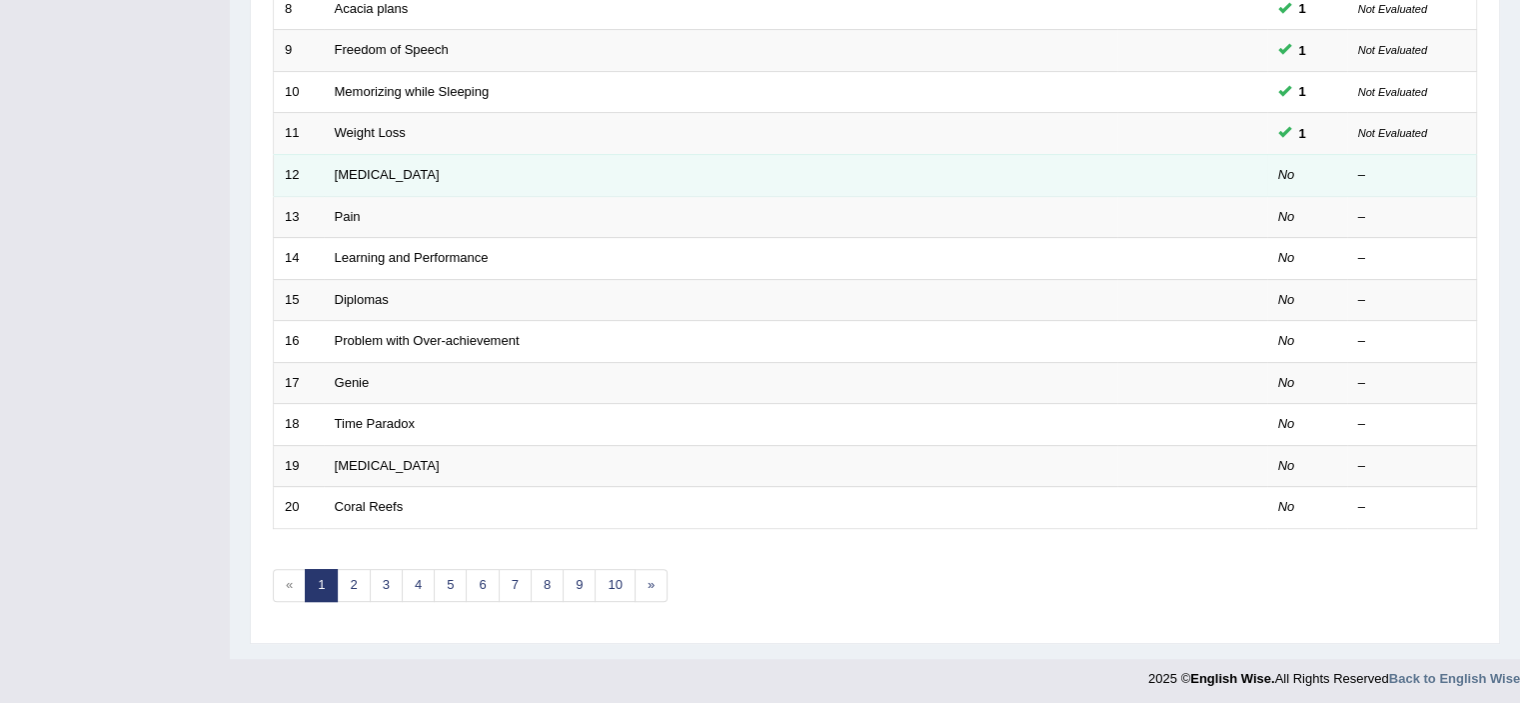
click at [377, 178] on td "[MEDICAL_DATA]" at bounding box center [721, 175] width 794 height 42
click at [378, 175] on link "[MEDICAL_DATA]" at bounding box center [387, 174] width 105 height 15
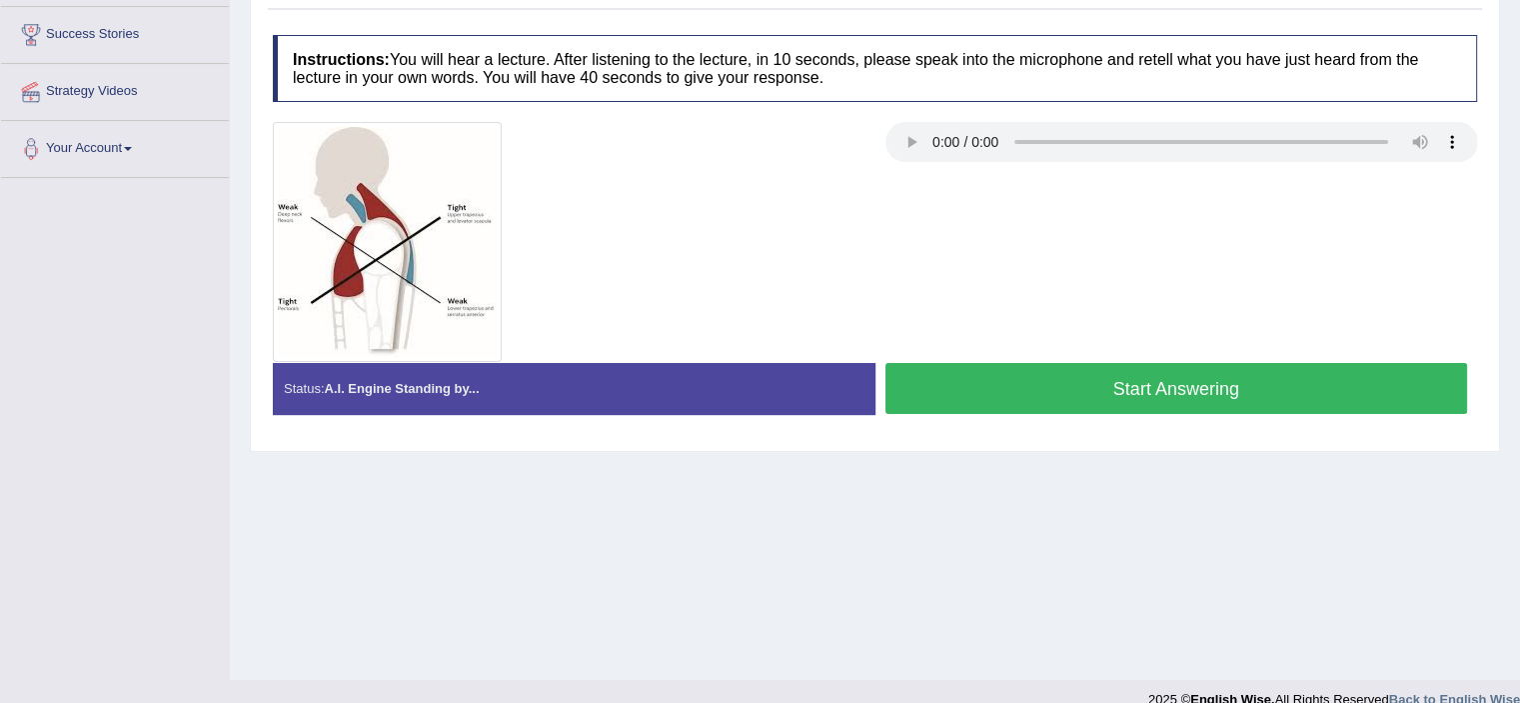
scroll to position [333, 0]
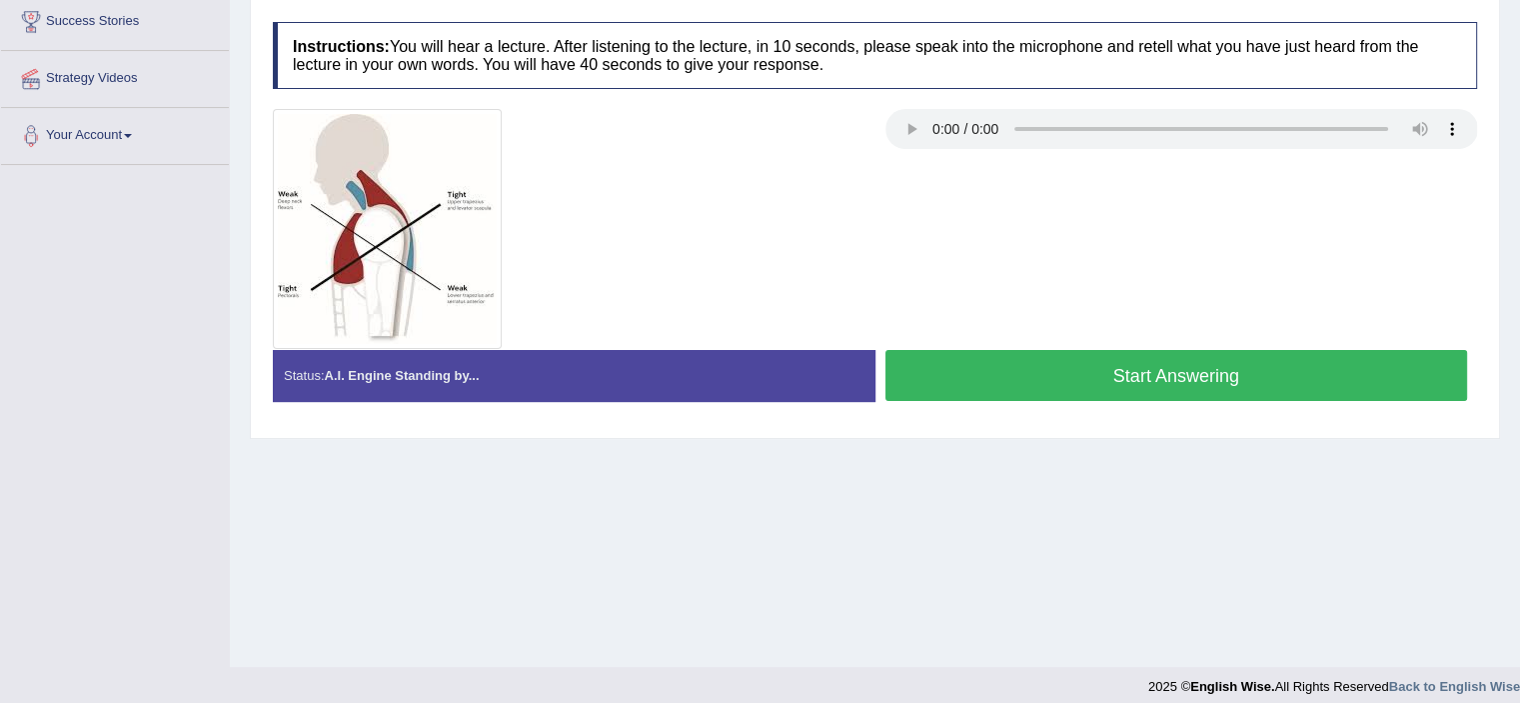
click at [1137, 367] on button "Start Answering" at bounding box center [1177, 375] width 583 height 51
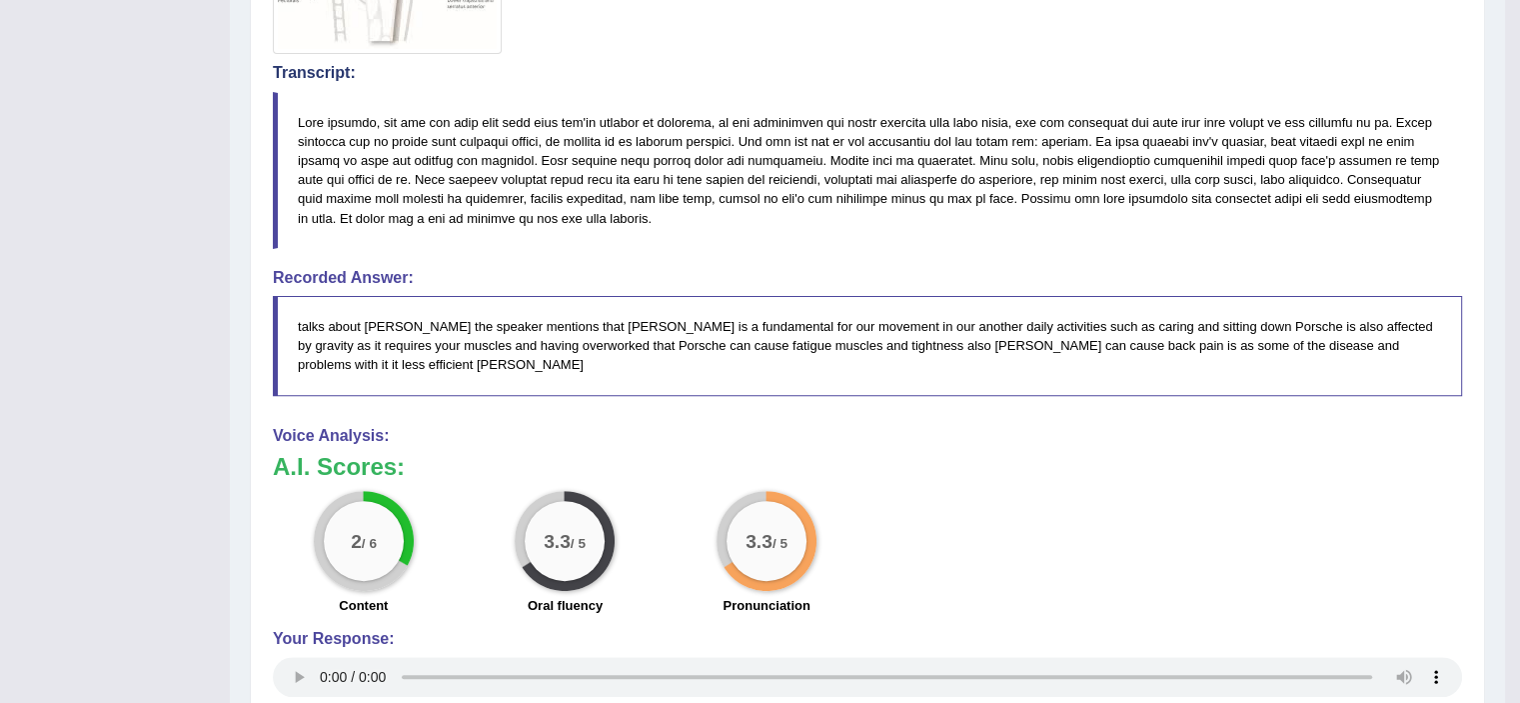
scroll to position [0, 0]
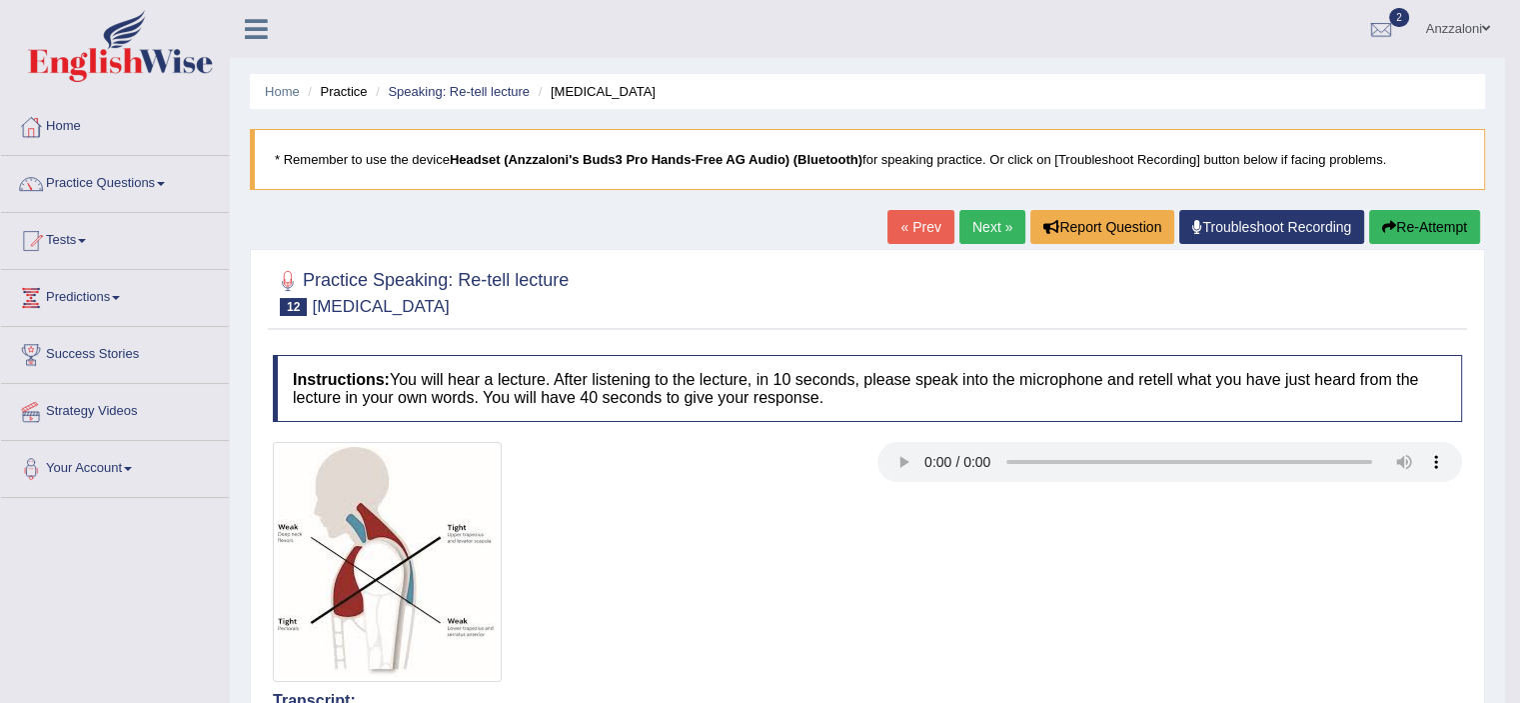
click at [977, 225] on link "Next »" at bounding box center [993, 227] width 66 height 34
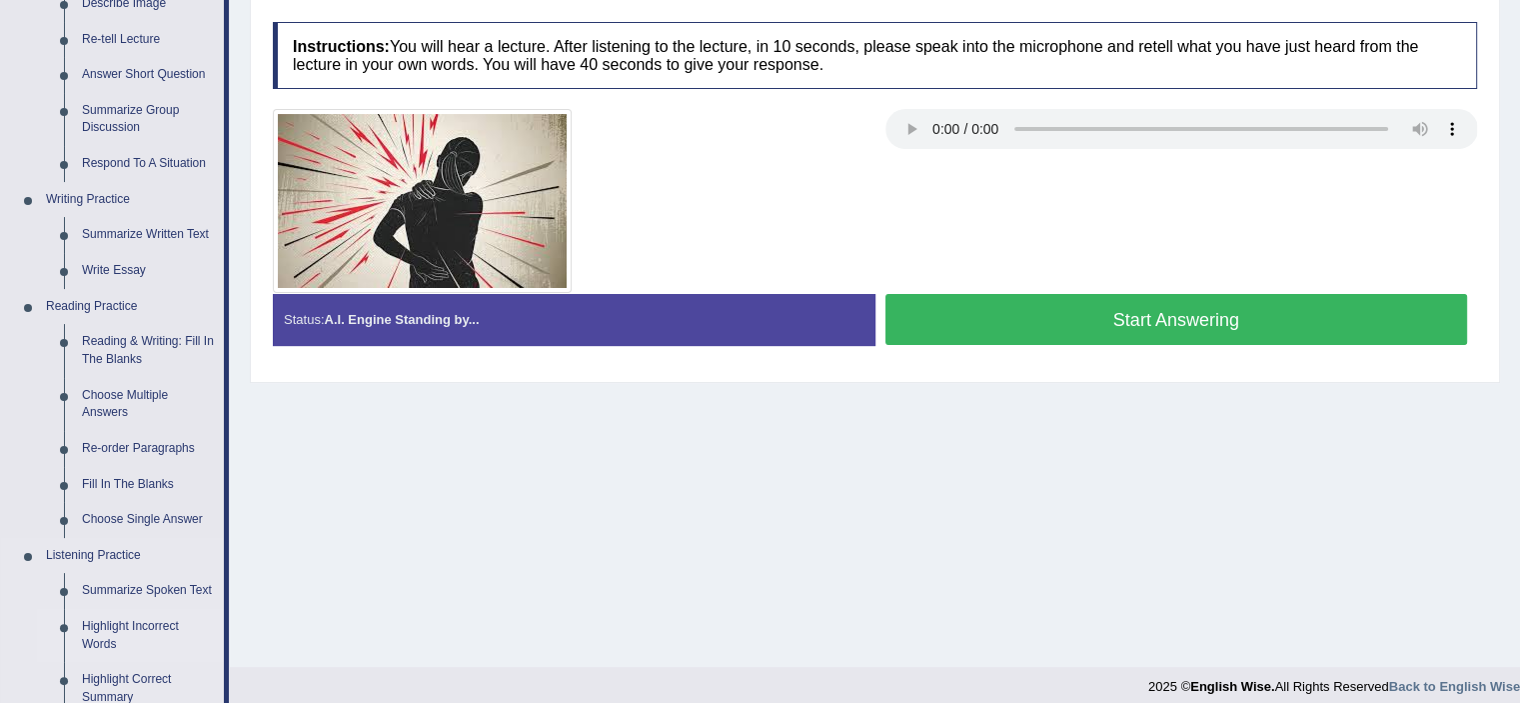
scroll to position [862, 0]
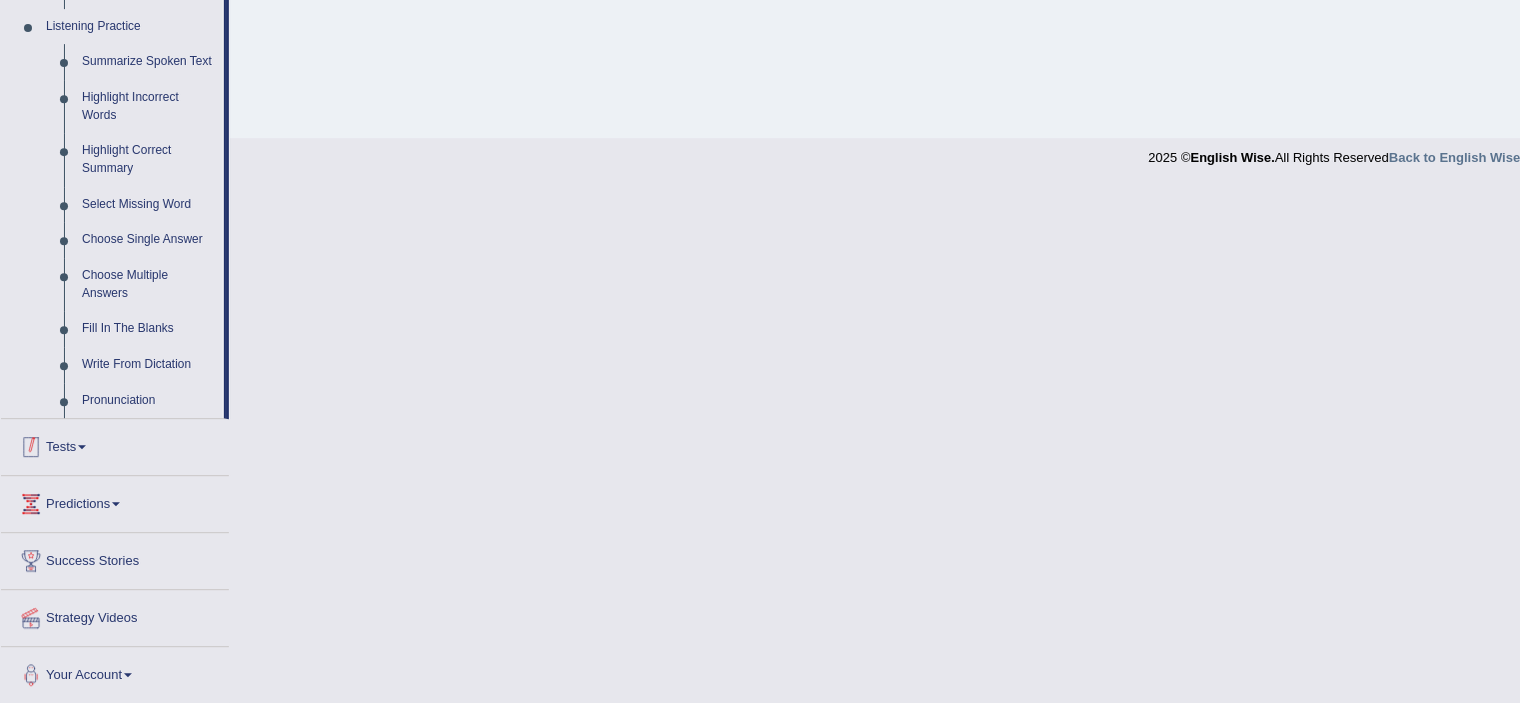
click at [68, 455] on link "Tests" at bounding box center [115, 444] width 228 height 50
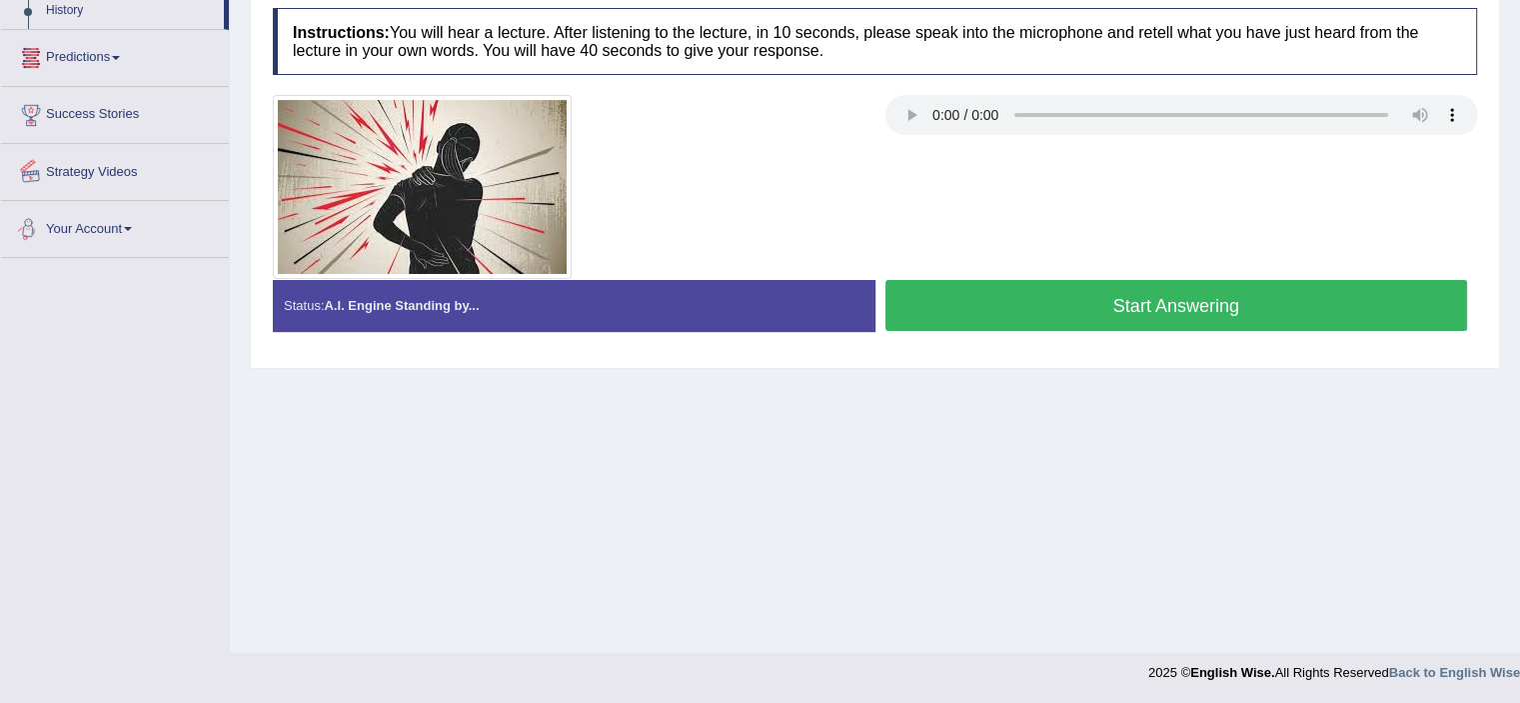
scroll to position [13, 0]
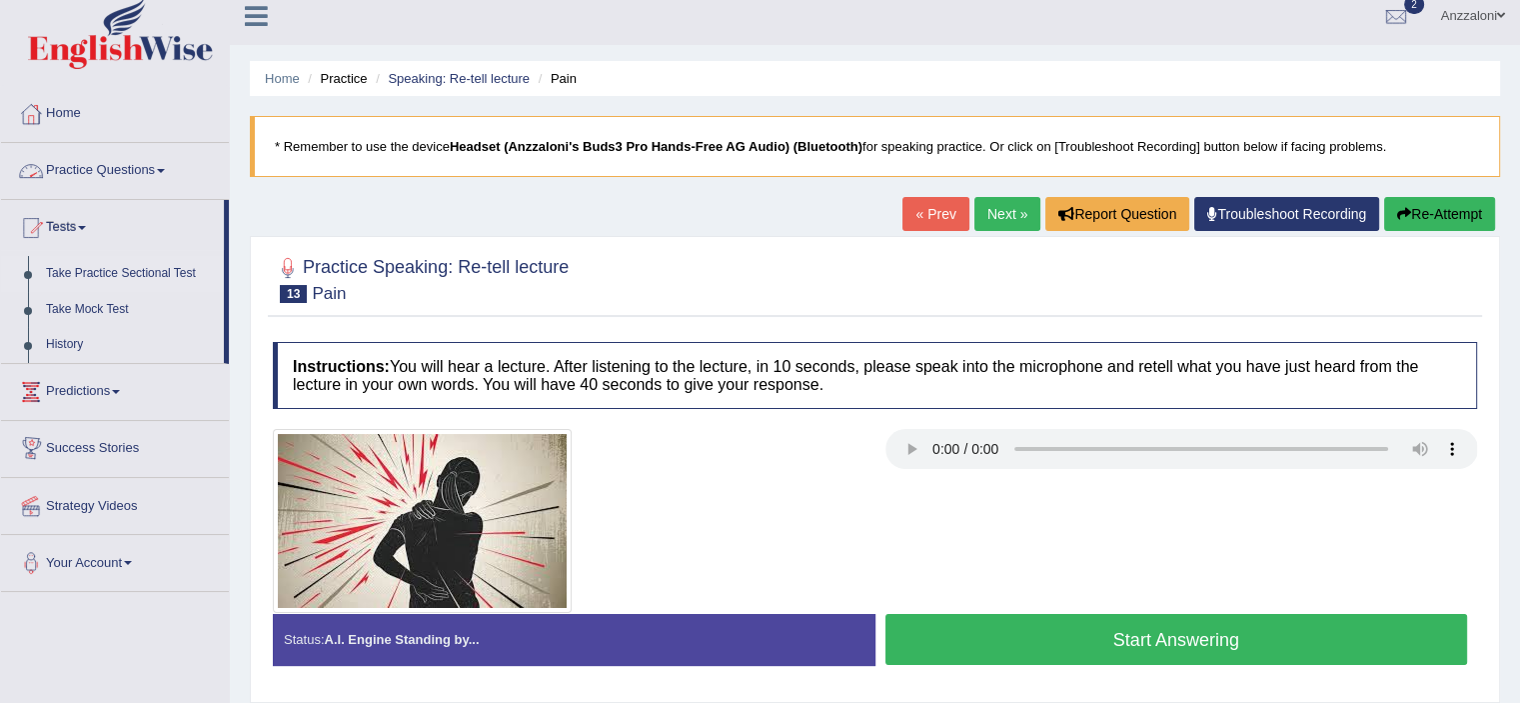
click at [112, 270] on link "Take Practice Sectional Test" at bounding box center [130, 274] width 187 height 36
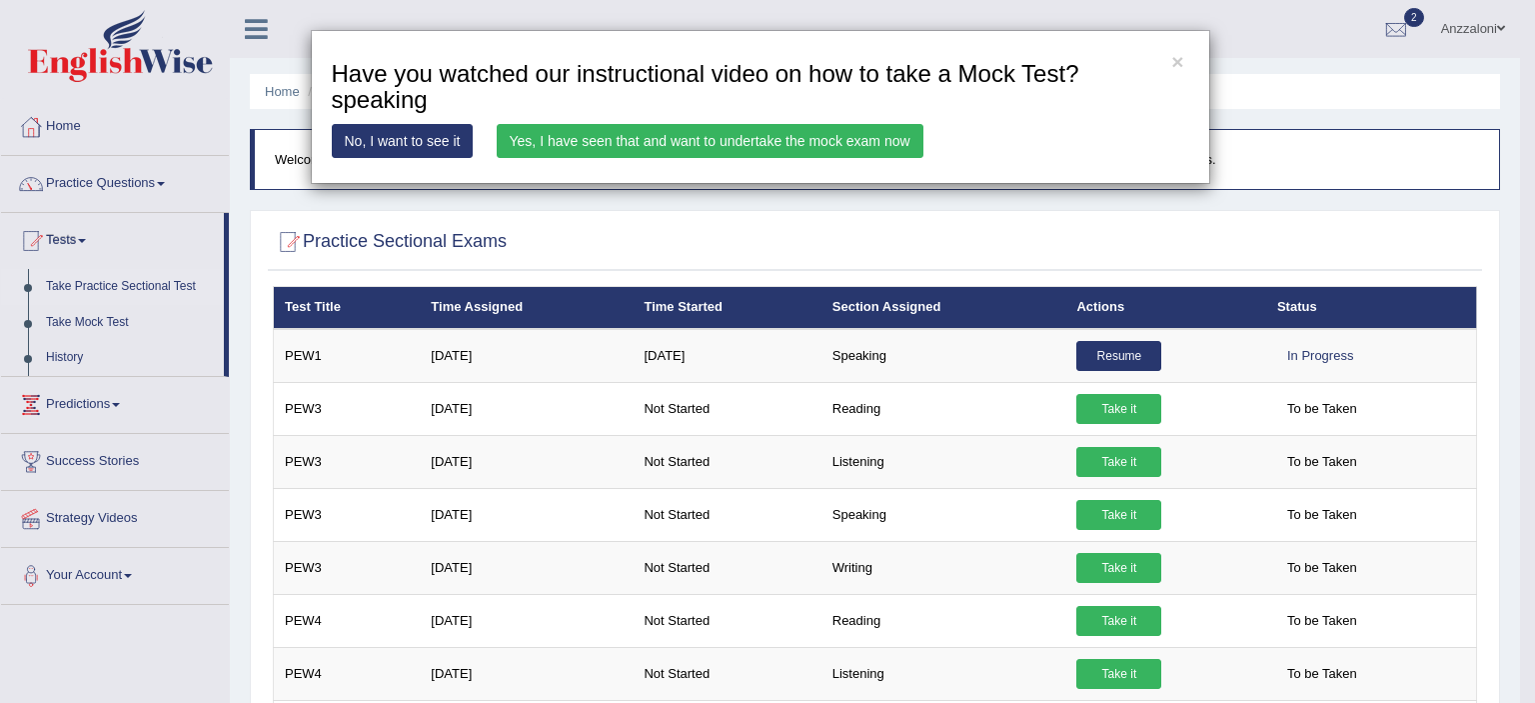
click at [746, 134] on link "Yes, I have seen that and want to undertake the mock exam now" at bounding box center [710, 141] width 427 height 34
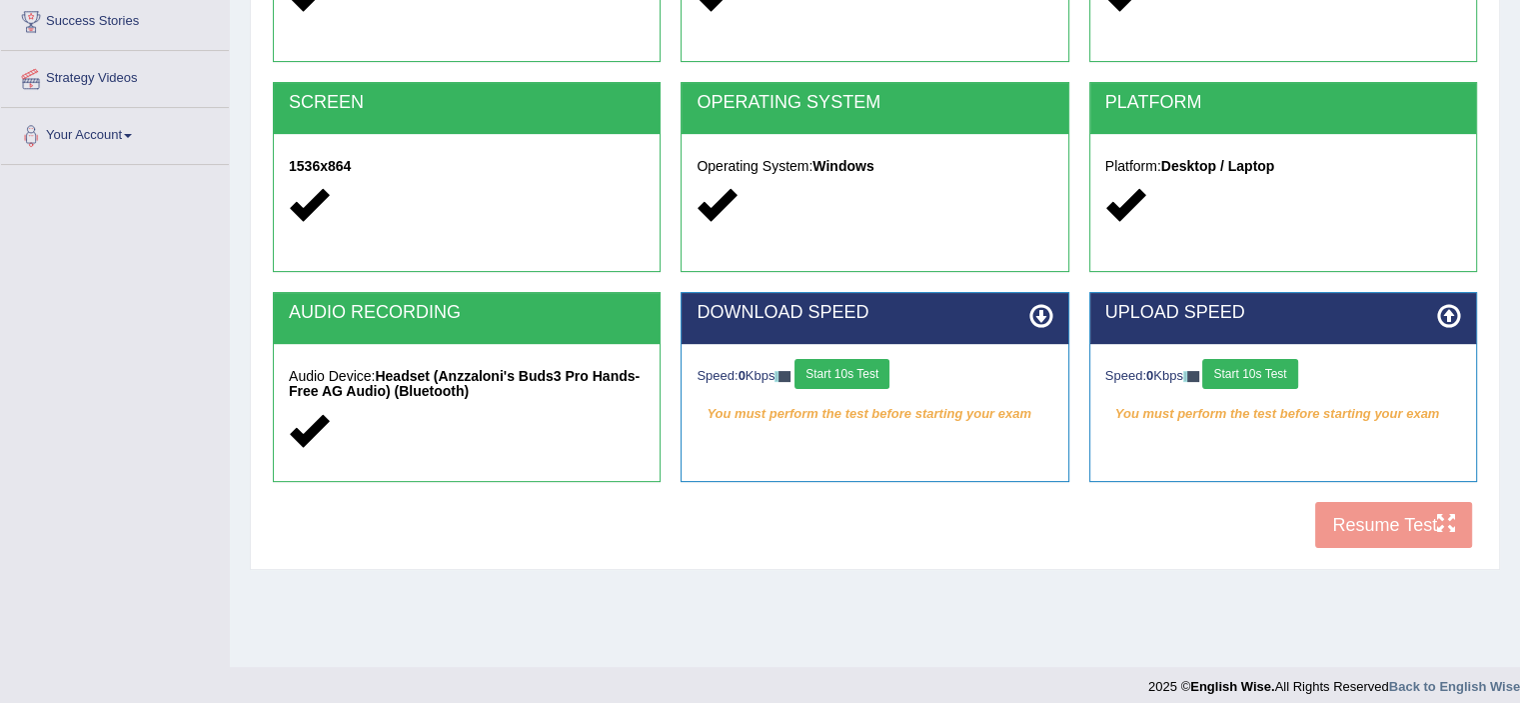
drag, startPoint x: 839, startPoint y: 368, endPoint x: 1103, endPoint y: 371, distance: 264.9
click at [840, 368] on button "Start 10s Test" at bounding box center [842, 374] width 95 height 30
click at [1282, 368] on button "Start 10s Test" at bounding box center [1249, 374] width 95 height 30
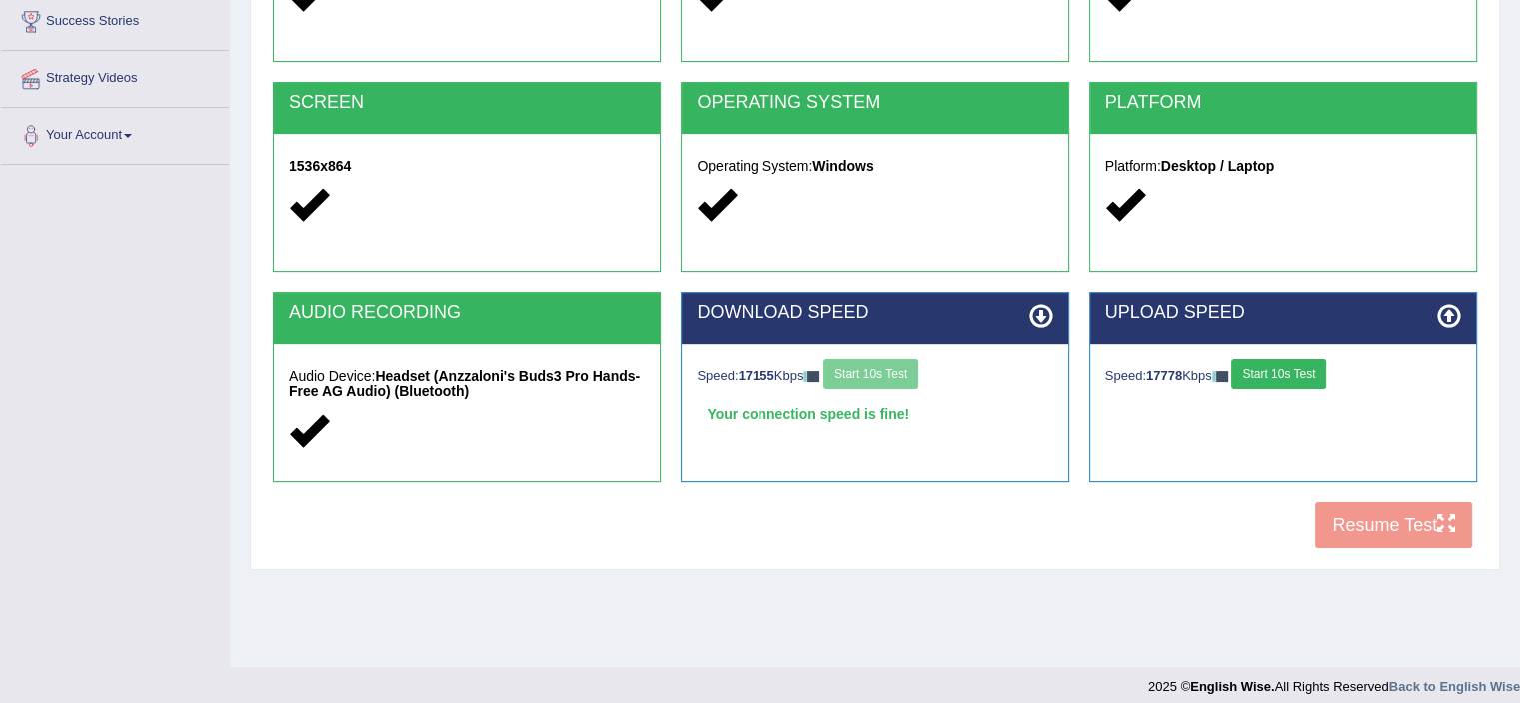
click at [1300, 387] on div "Speed: 17778 Kbps Start 10s Test" at bounding box center [1283, 376] width 356 height 35
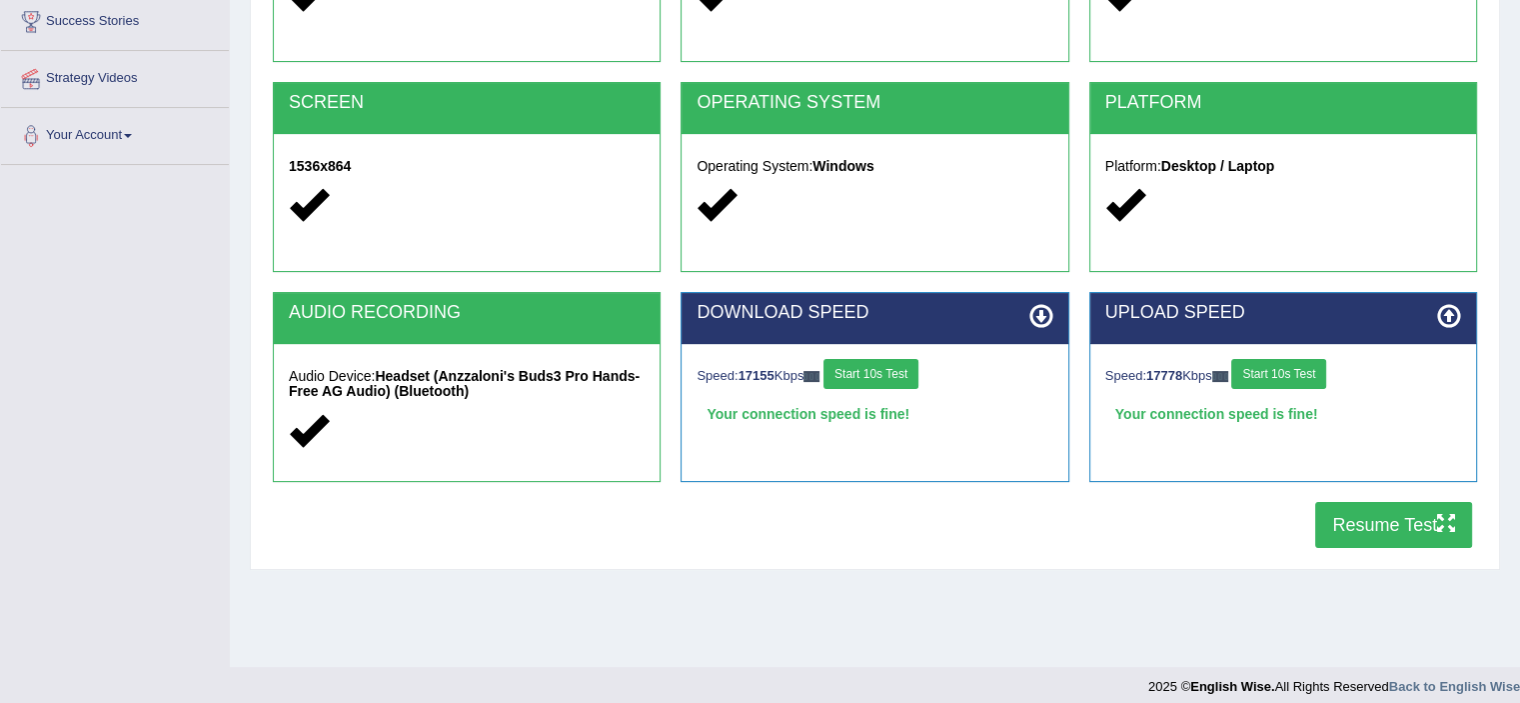
click at [1351, 519] on button "Resume Test" at bounding box center [1393, 525] width 157 height 46
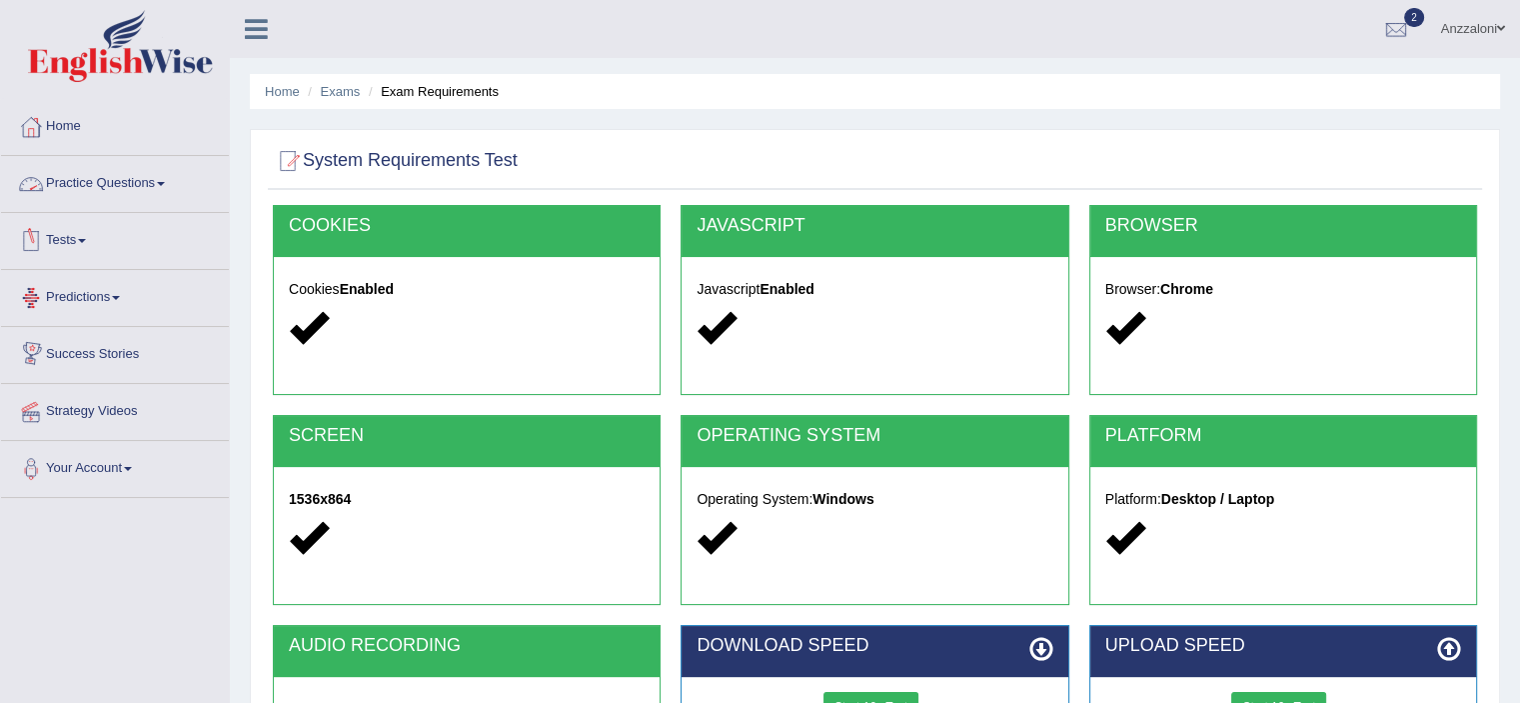
click at [69, 231] on link "Tests" at bounding box center [115, 238] width 228 height 50
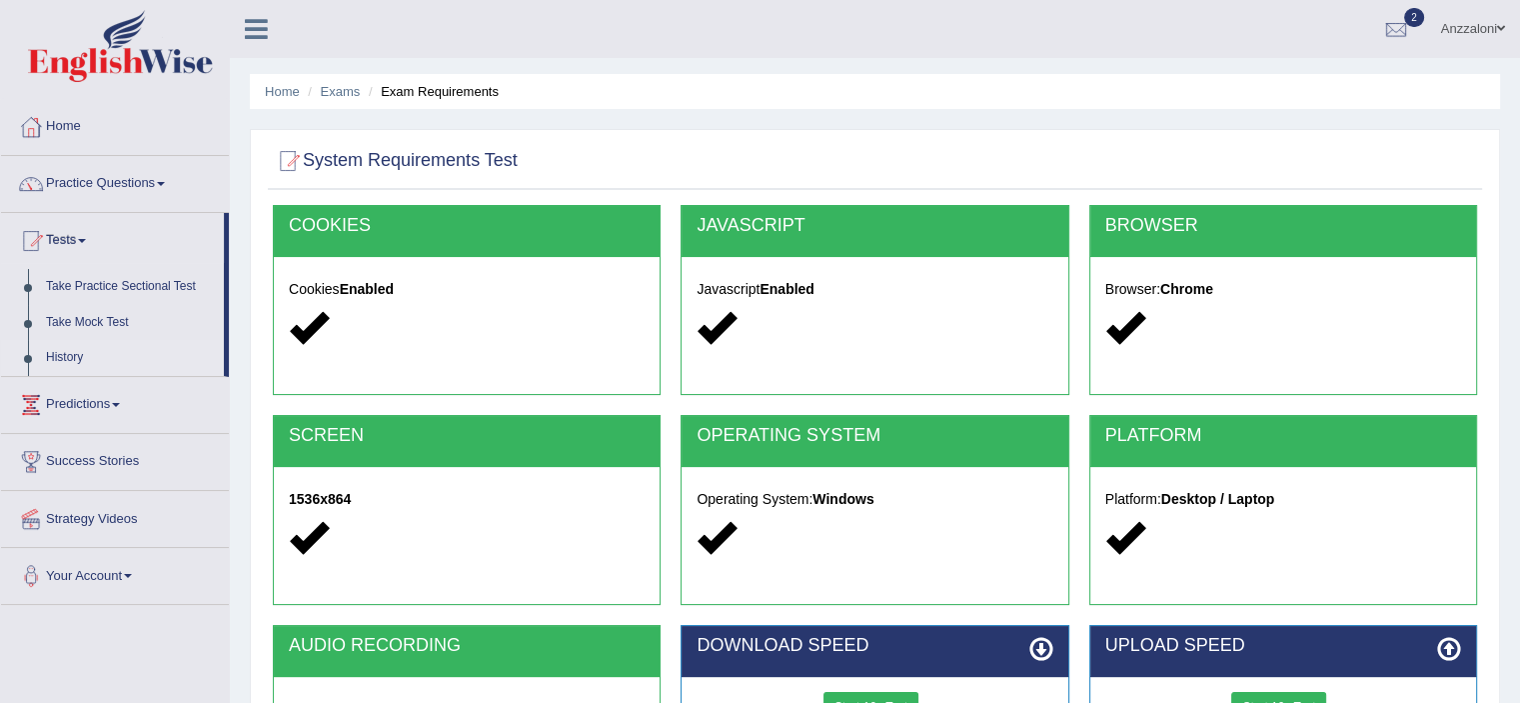
click at [68, 363] on link "History" at bounding box center [130, 358] width 187 height 36
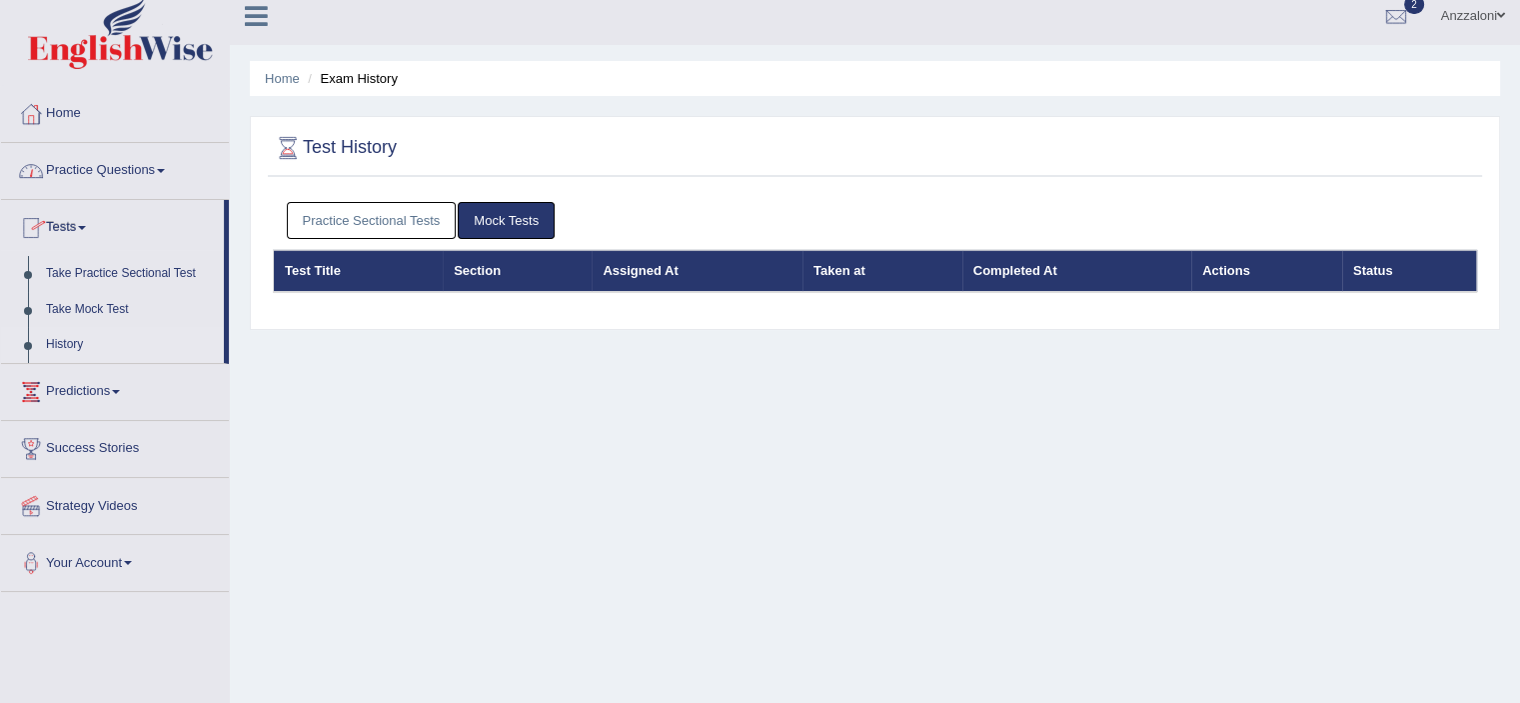
click at [86, 179] on link "Practice Questions" at bounding box center [115, 168] width 228 height 50
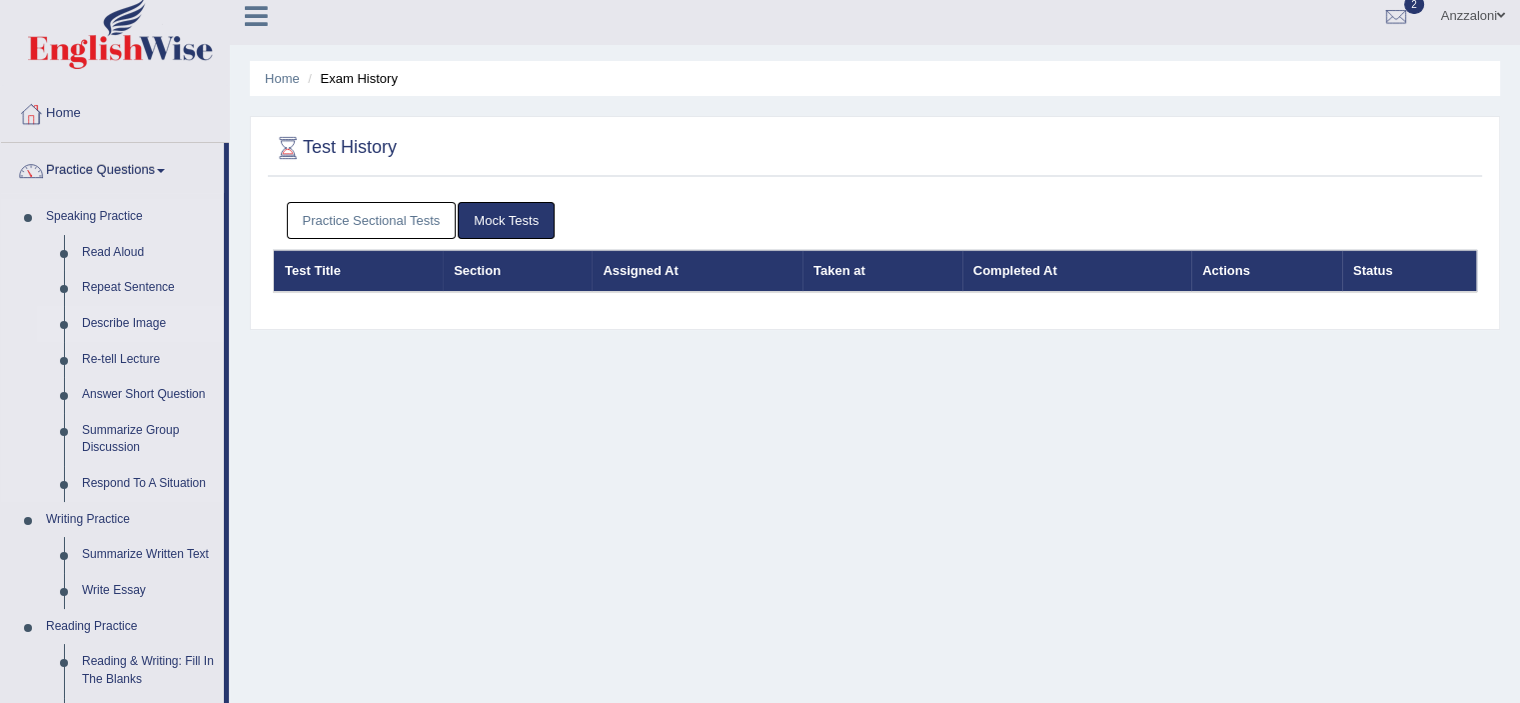
scroll to position [862, 0]
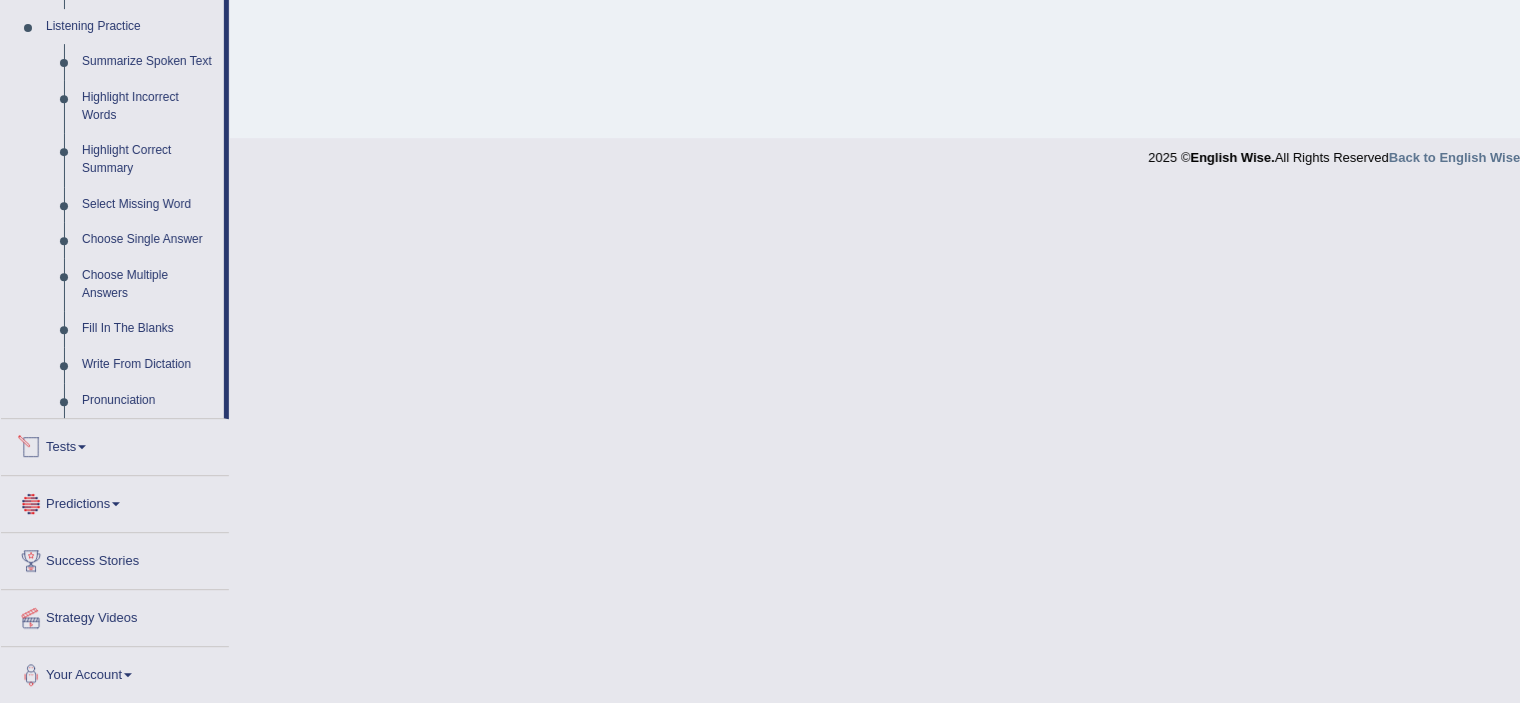
click at [91, 498] on link "Predictions" at bounding box center [115, 501] width 228 height 50
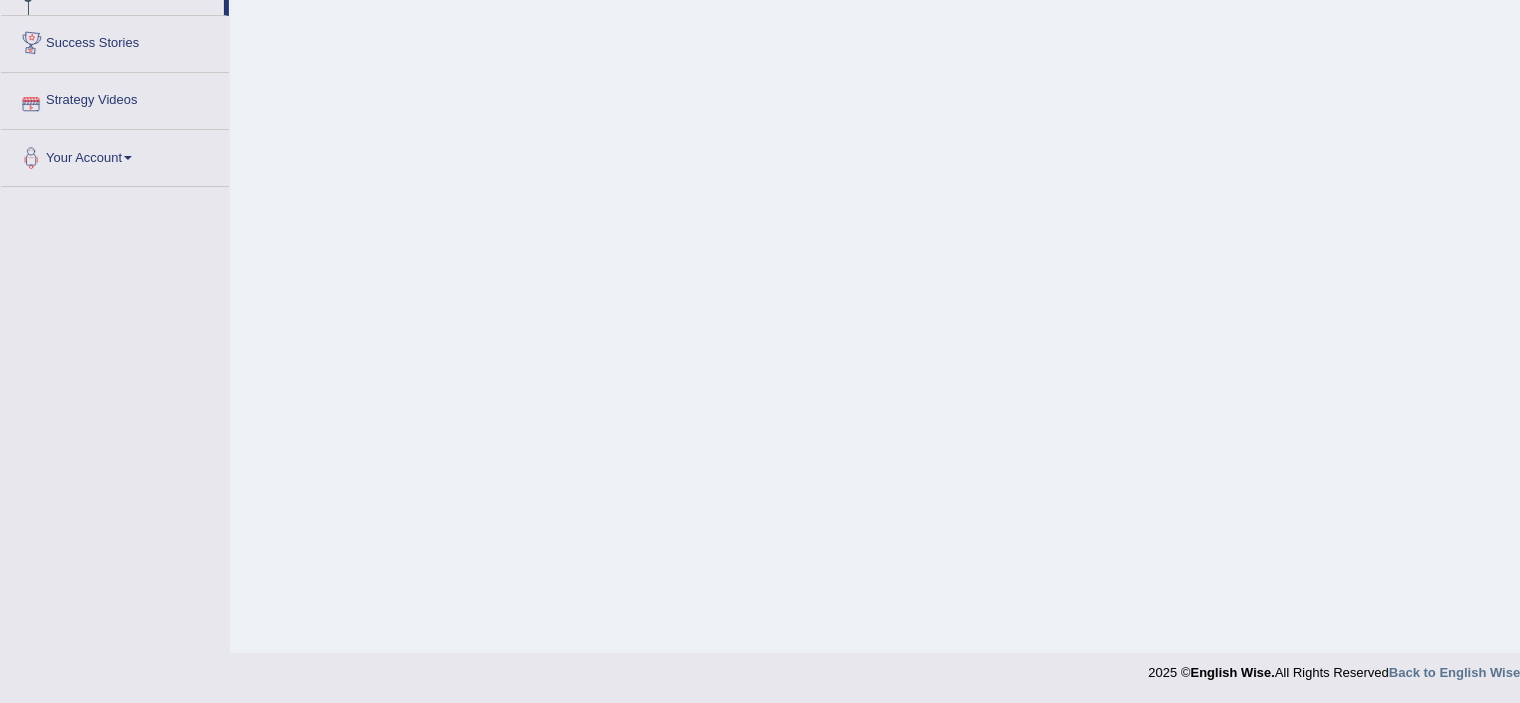
scroll to position [13, 0]
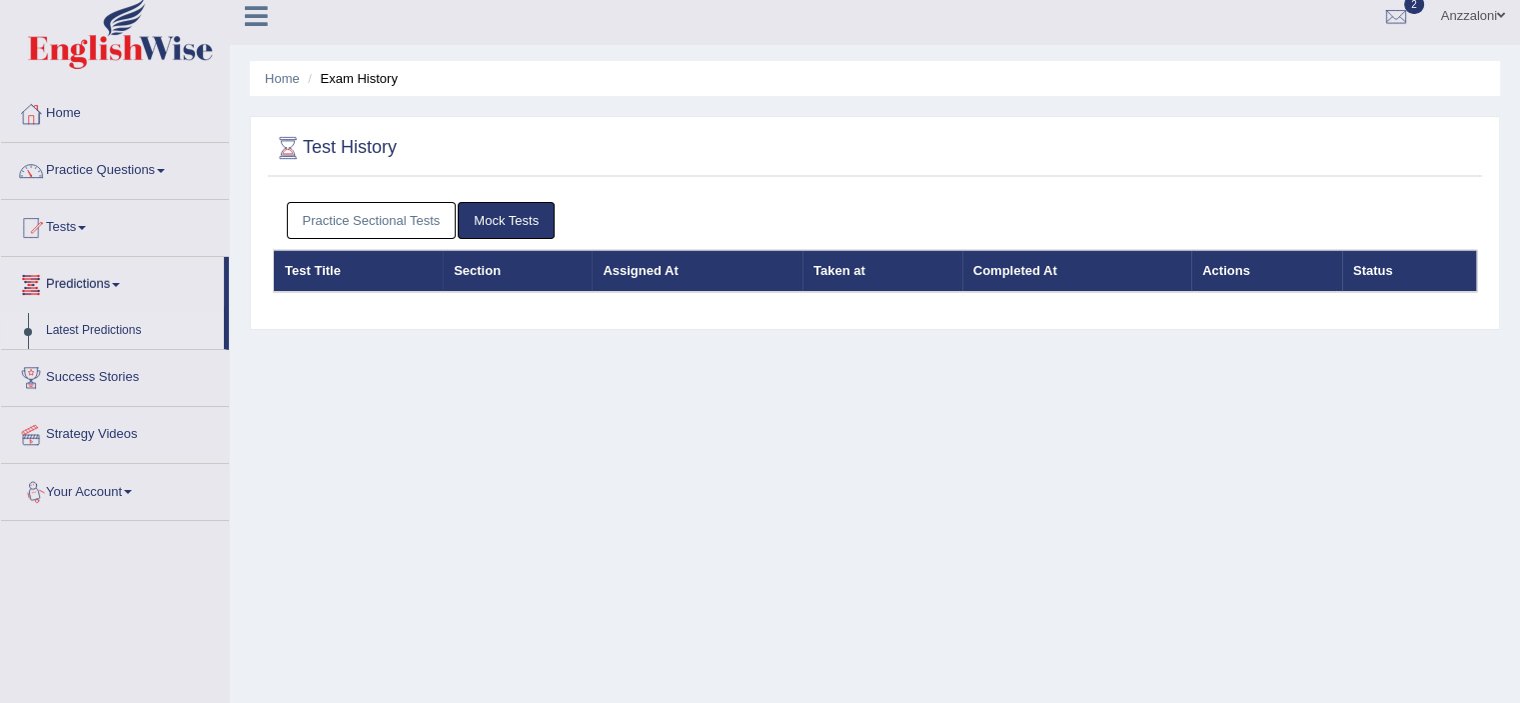
click at [84, 331] on link "Latest Predictions" at bounding box center [130, 331] width 187 height 36
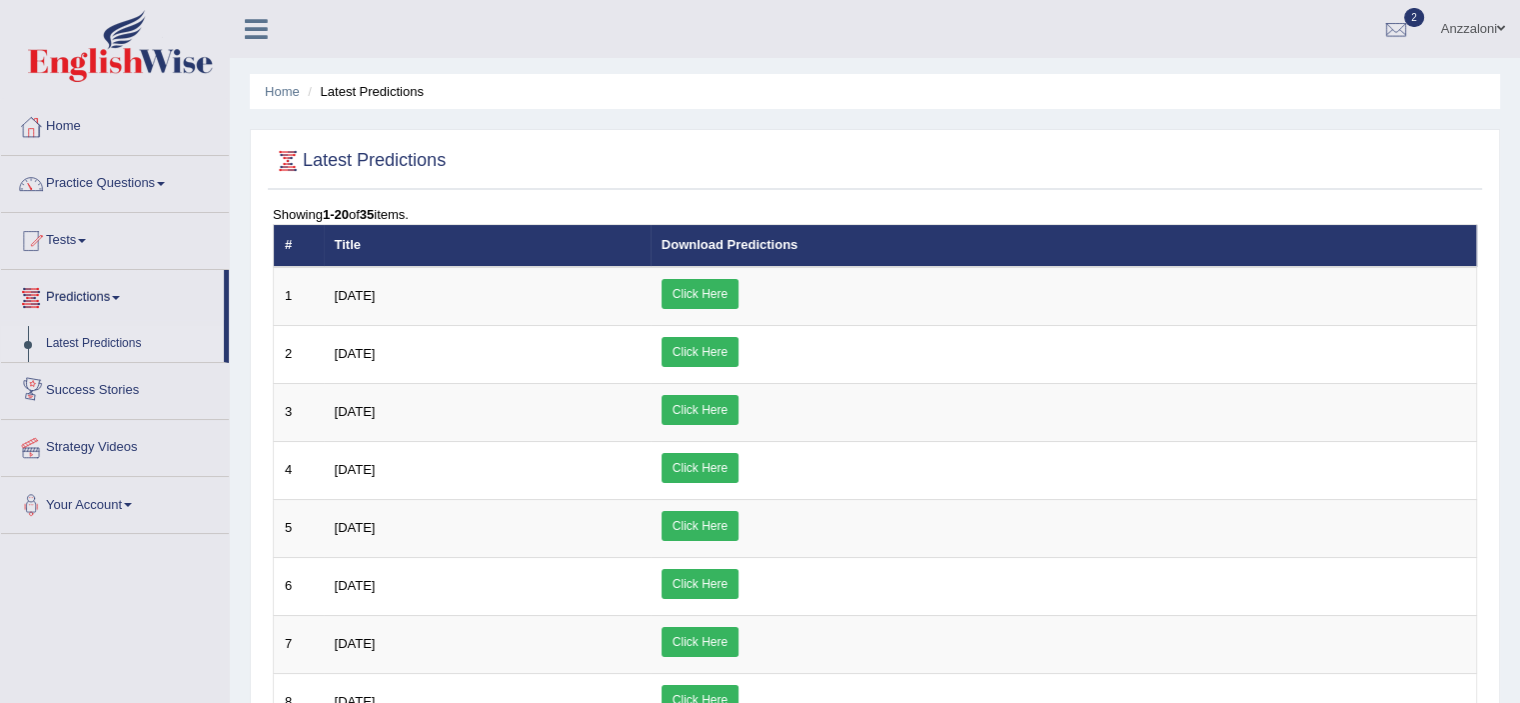
click at [104, 340] on link "Latest Predictions" at bounding box center [130, 344] width 187 height 36
click at [93, 294] on link "Predictions" at bounding box center [112, 295] width 223 height 50
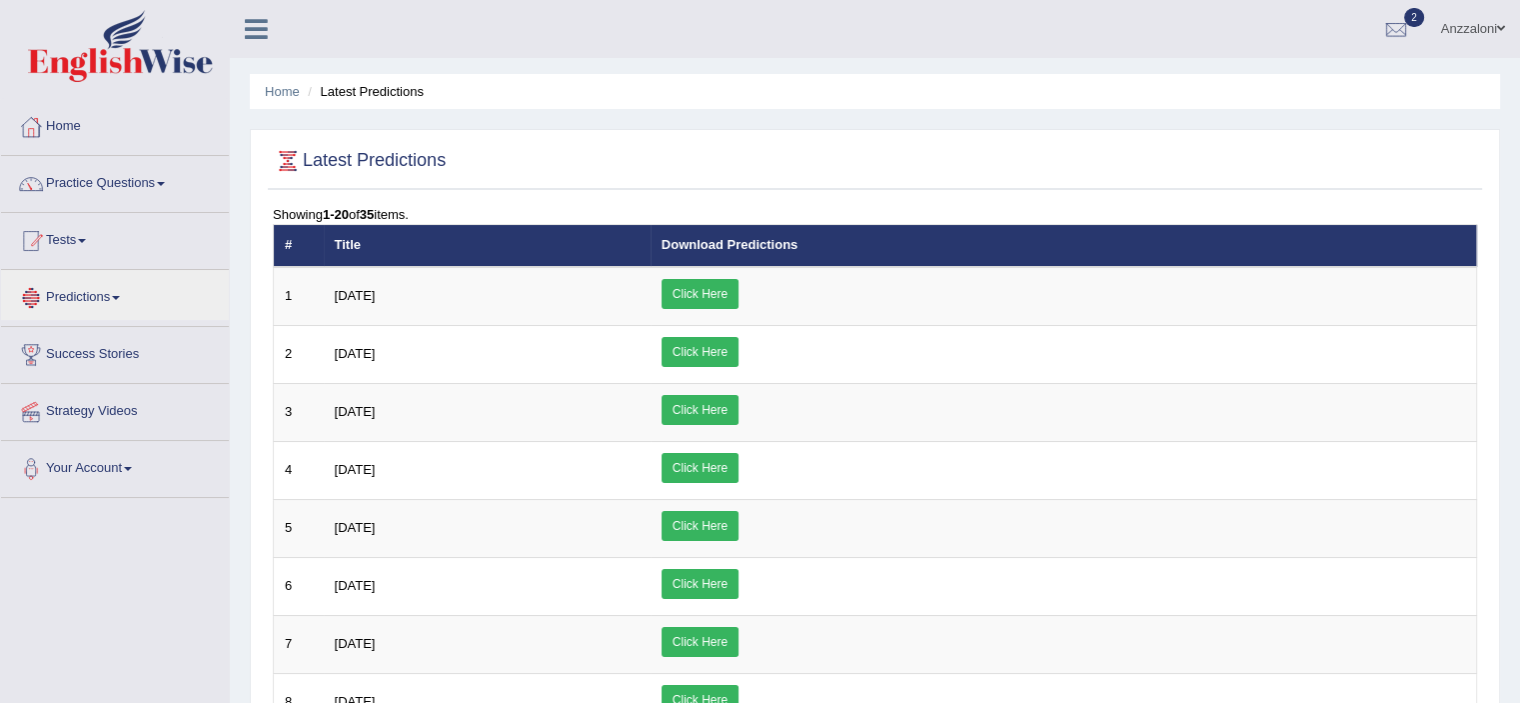
click at [94, 241] on link "Tests" at bounding box center [115, 238] width 228 height 50
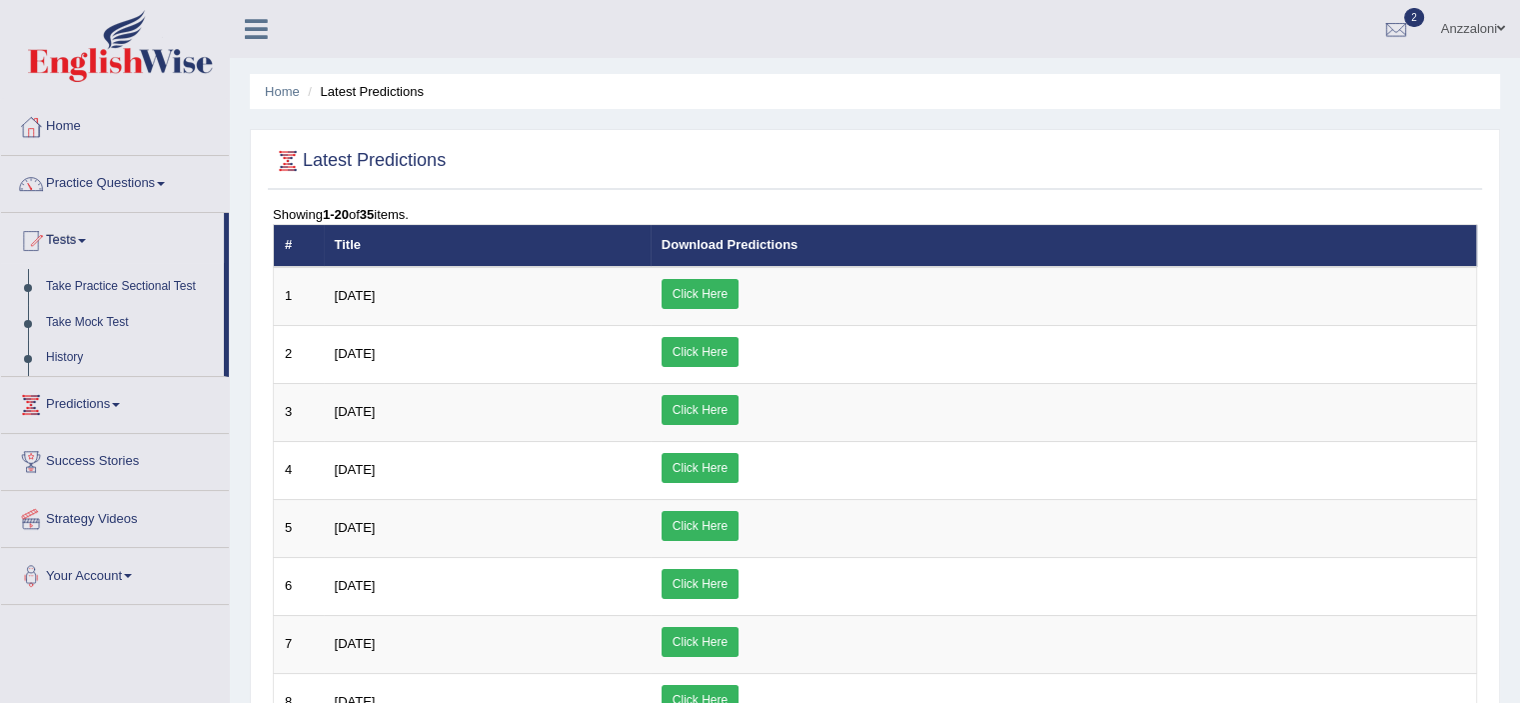
click at [1385, 37] on div at bounding box center [1396, 30] width 30 height 30
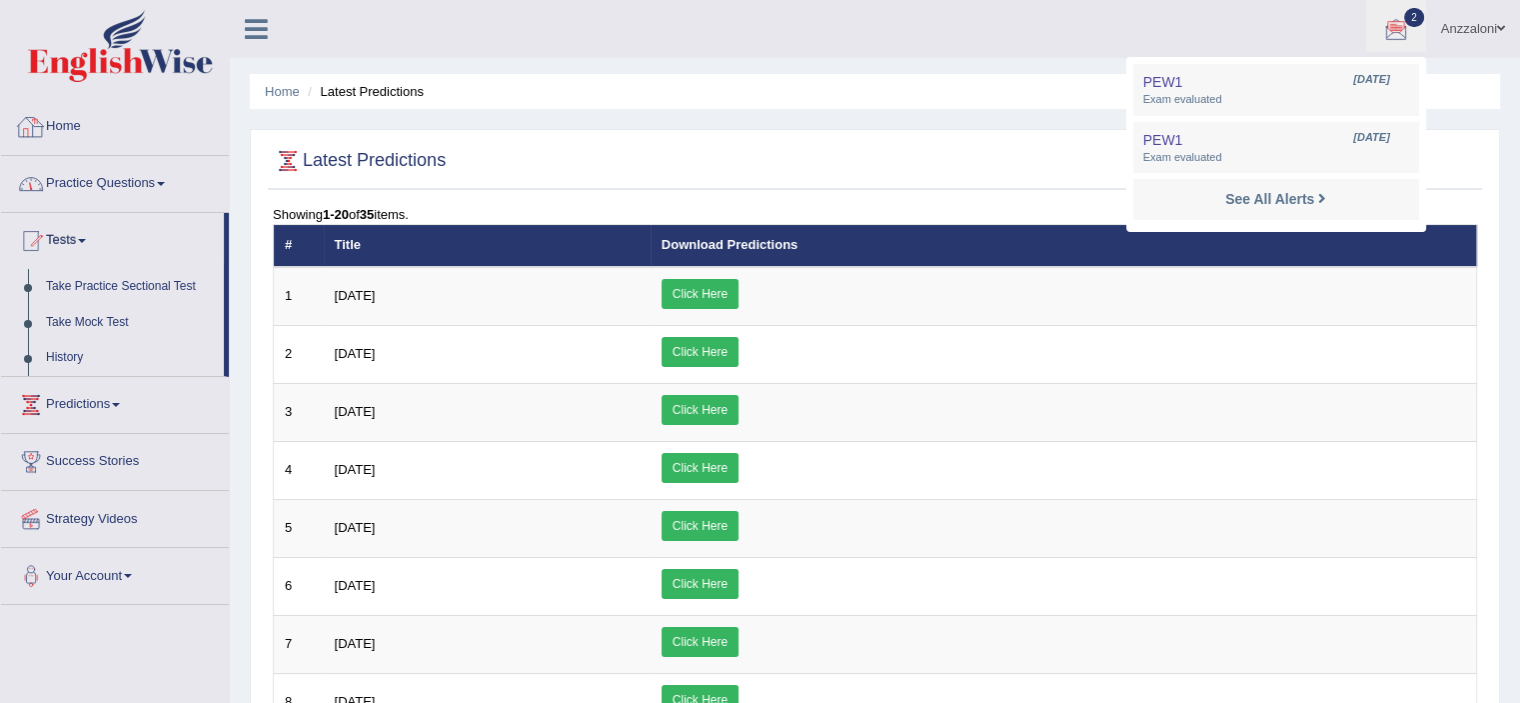
click at [121, 171] on link "Practice Questions" at bounding box center [115, 181] width 228 height 50
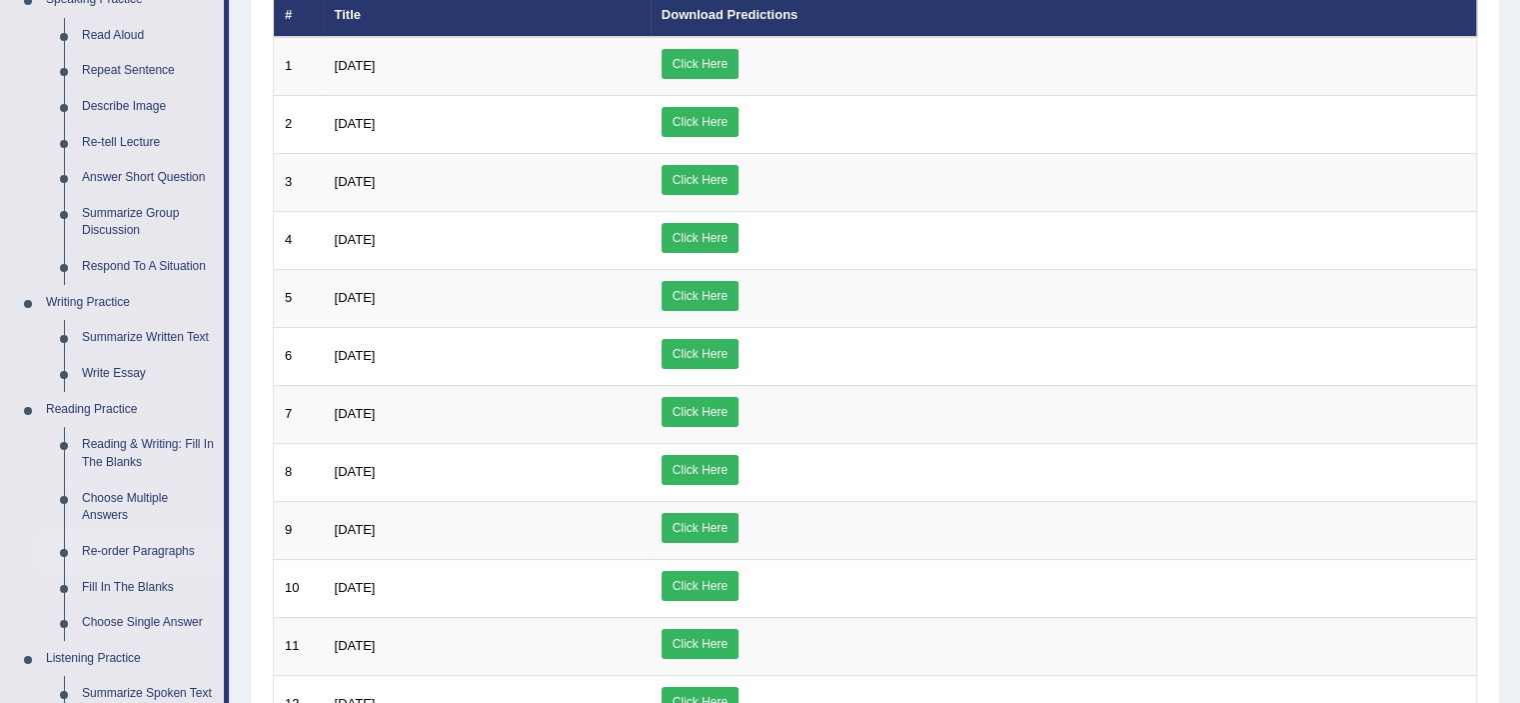
scroll to position [224, 0]
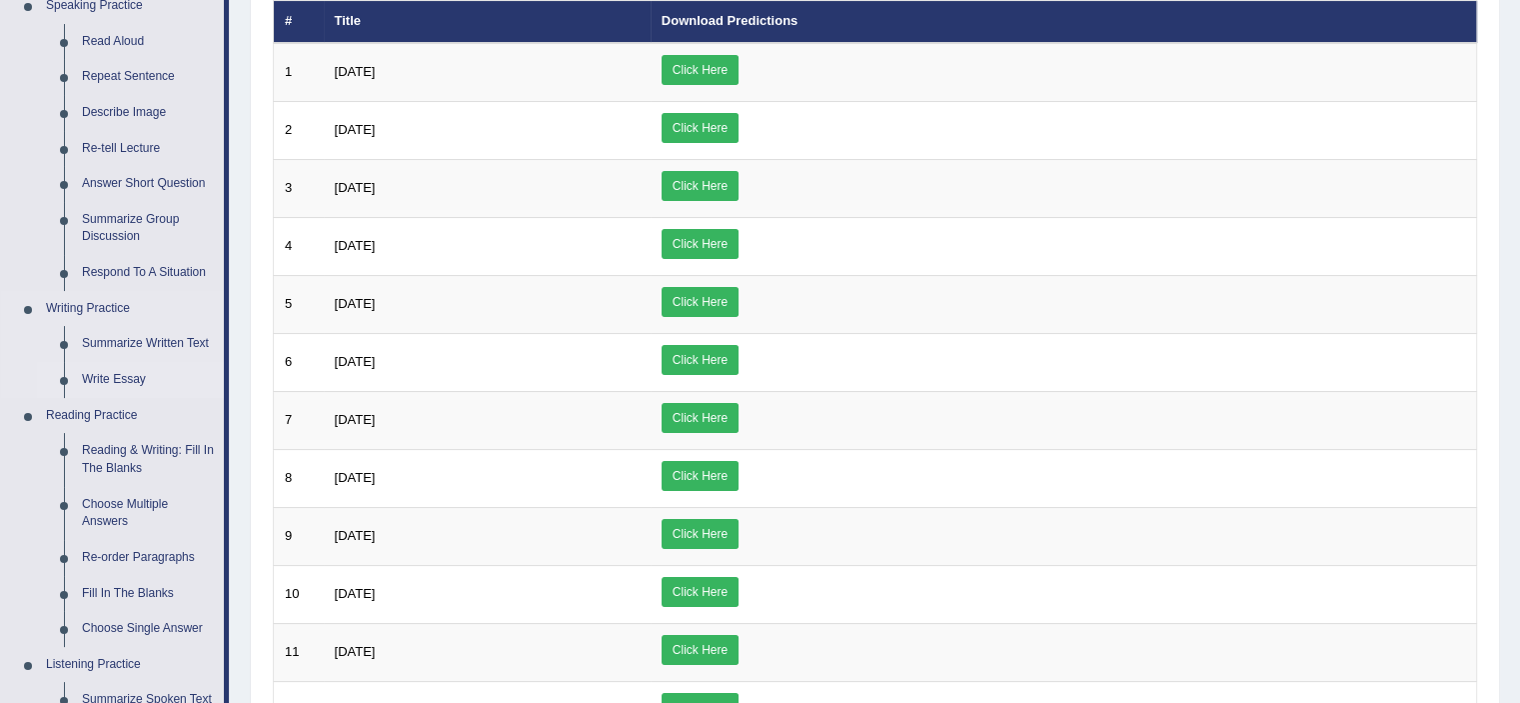
click at [124, 377] on link "Write Essay" at bounding box center [148, 380] width 151 height 36
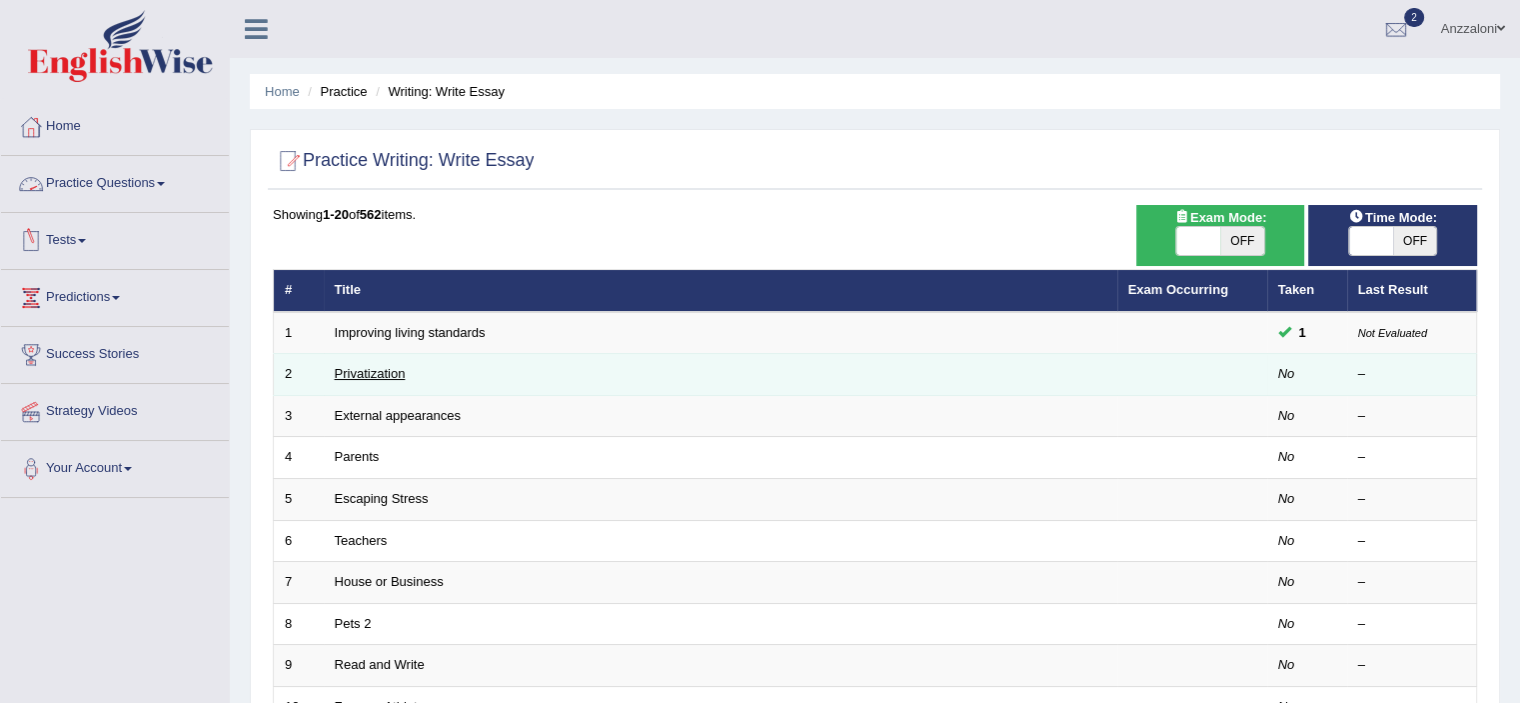
drag, startPoint x: 0, startPoint y: 0, endPoint x: 372, endPoint y: 376, distance: 528.7
click at [367, 363] on td "Privatization" at bounding box center [721, 375] width 794 height 42
click at [372, 376] on link "Privatization" at bounding box center [370, 373] width 71 height 15
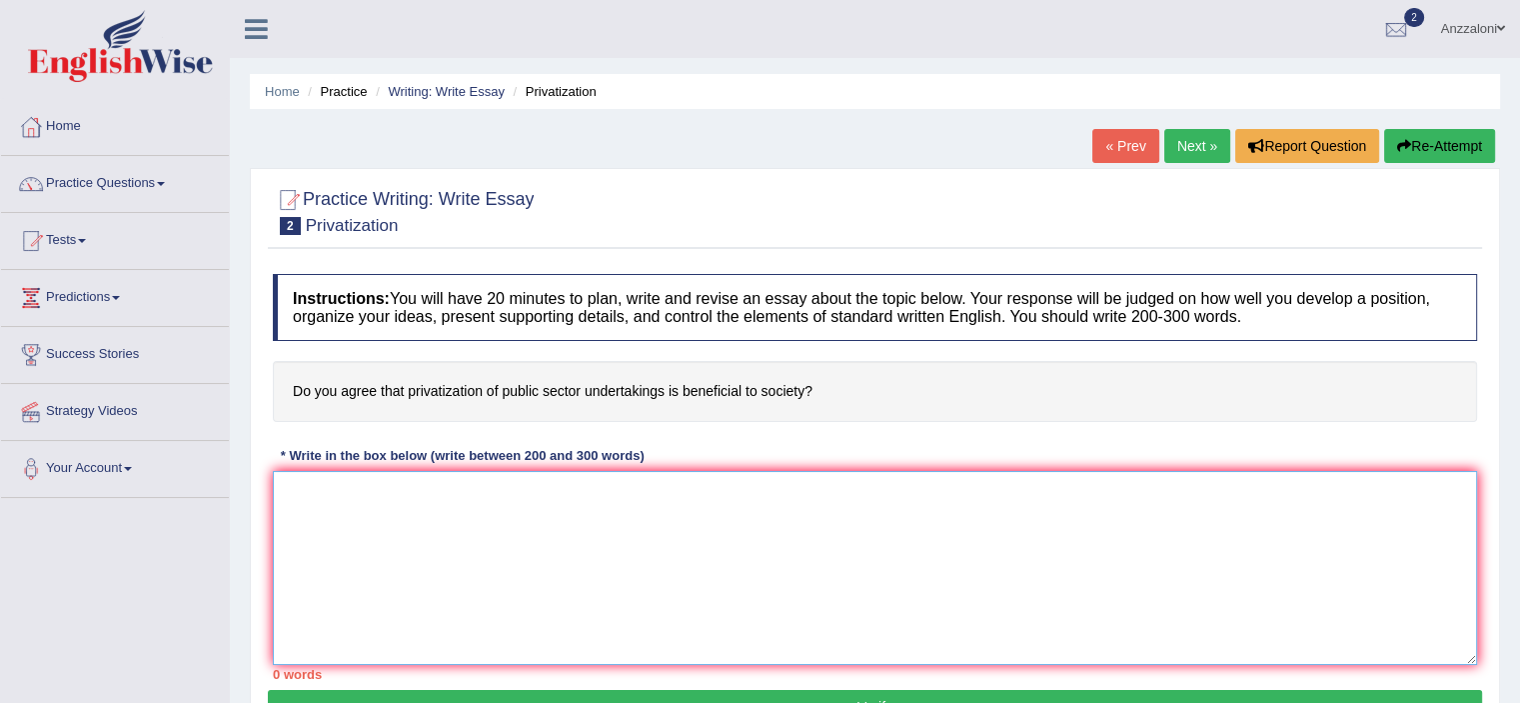
click at [592, 495] on textarea at bounding box center [875, 568] width 1204 height 194
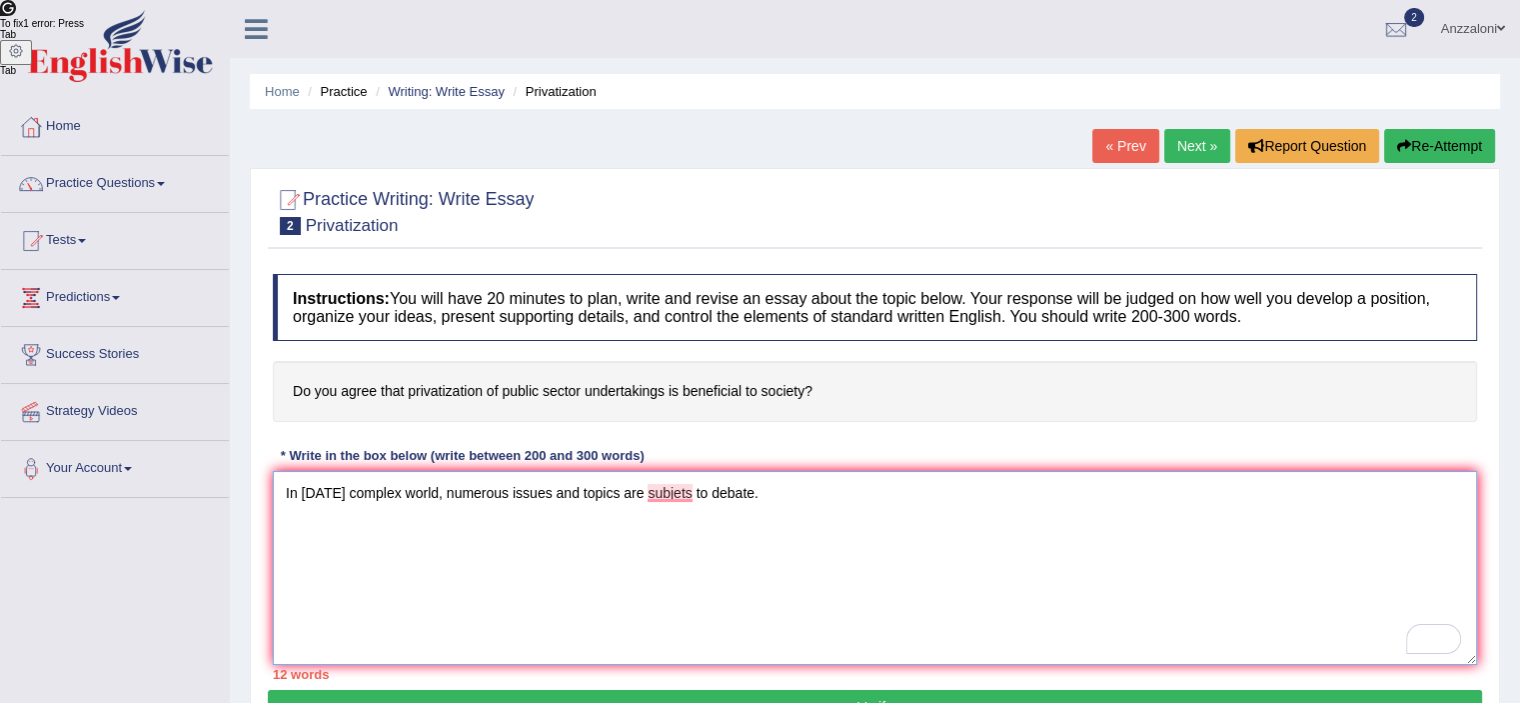
click at [695, 490] on textarea "In [DATE] complex world, numerous issues and topics are subjets to debate." at bounding box center [875, 568] width 1204 height 194
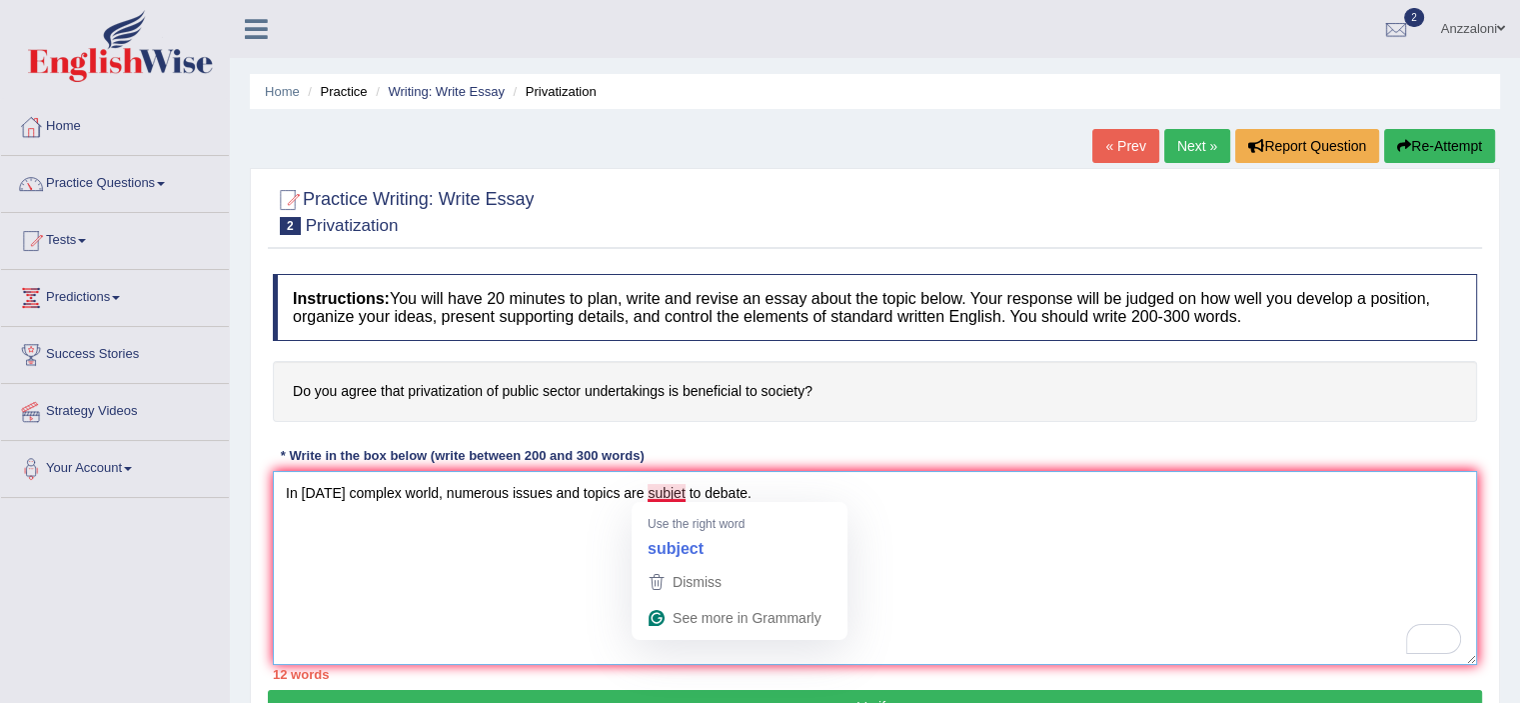
click at [675, 488] on textarea "In today's complex world, numerous issues and topics are subjet to debate." at bounding box center [875, 568] width 1204 height 194
click at [787, 486] on textarea "In today's complex world, numerous issues and topics are subject to debate." at bounding box center [875, 568] width 1204 height 194
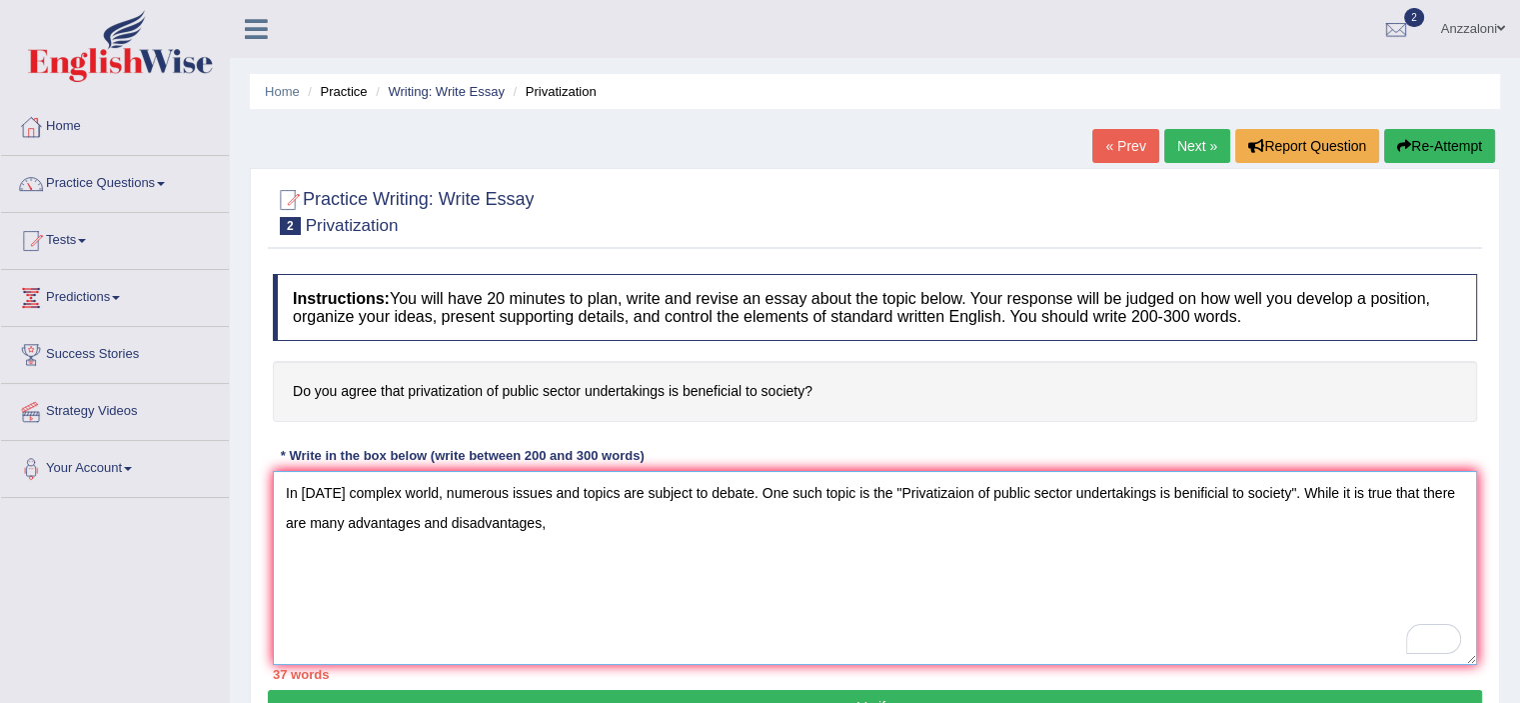
drag, startPoint x: 1455, startPoint y: 488, endPoint x: 1423, endPoint y: 495, distance: 32.7
click at [1425, 496] on textarea "In today's complex world, numerous issues and topics are subject to debate. One…" at bounding box center [875, 568] width 1204 height 194
click at [833, 523] on textarea "In today's complex world, numerous issues and topics are subject to debate. One…" at bounding box center [875, 568] width 1204 height 194
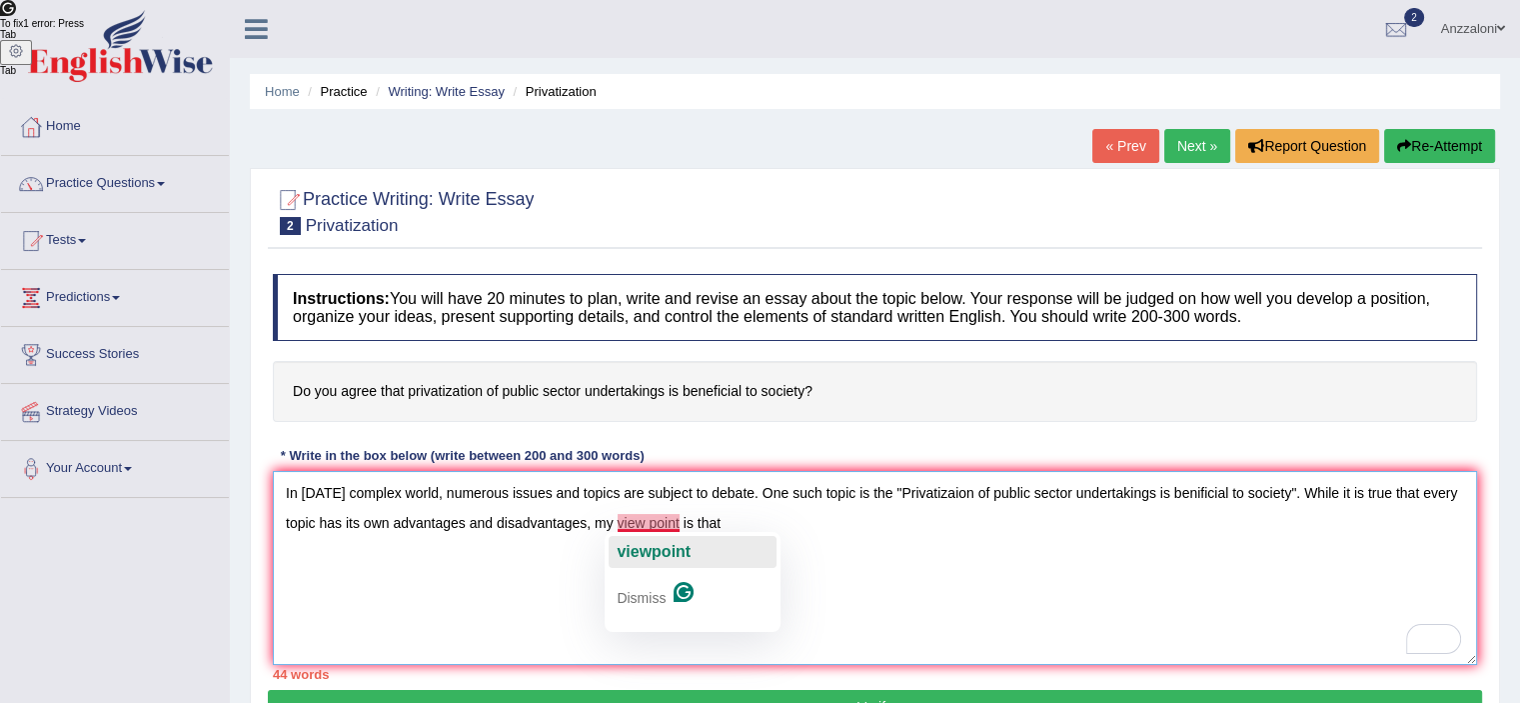
click at [665, 548] on span "viewpoint" at bounding box center [654, 551] width 74 height 17
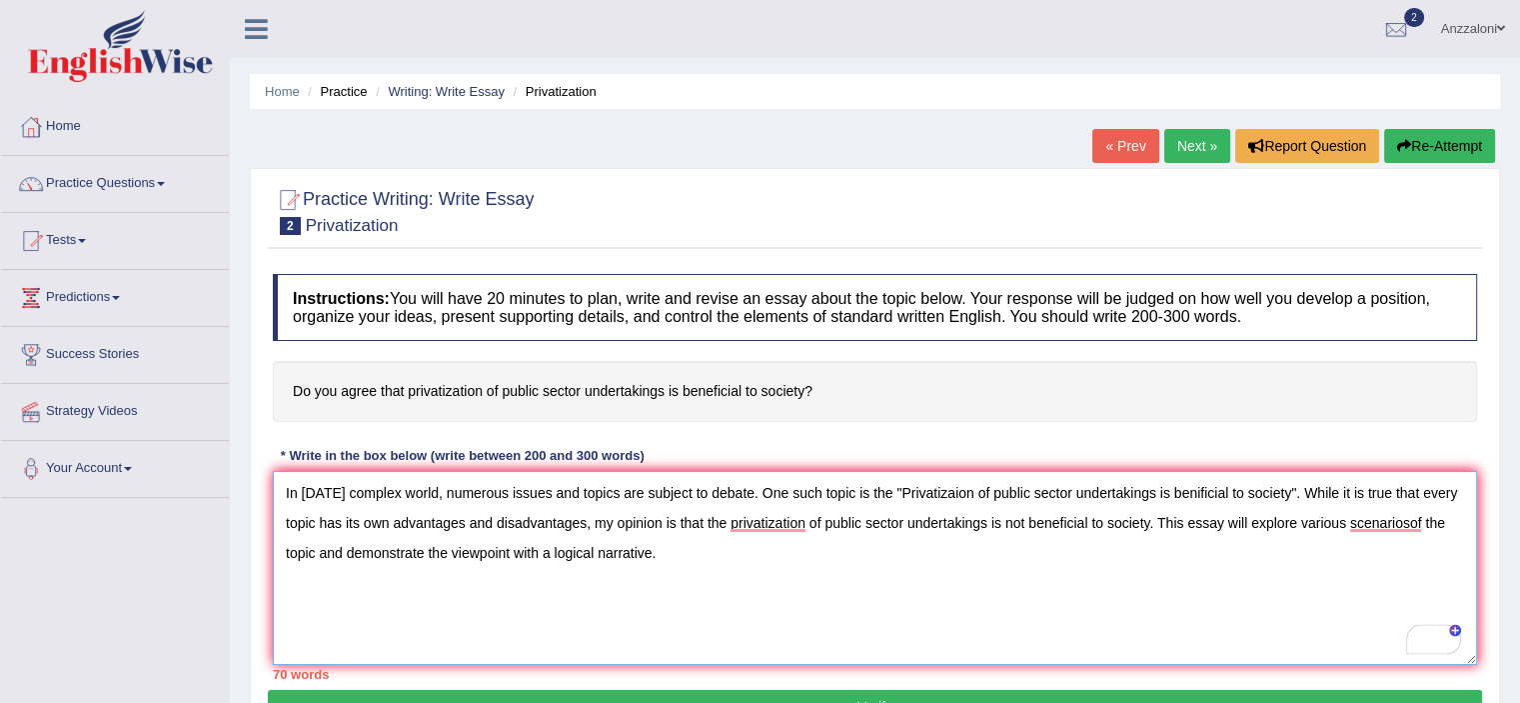
click at [338, 581] on textarea "In today's complex world, numerous issues and topics are subject to debate. One…" at bounding box center [875, 568] width 1204 height 194
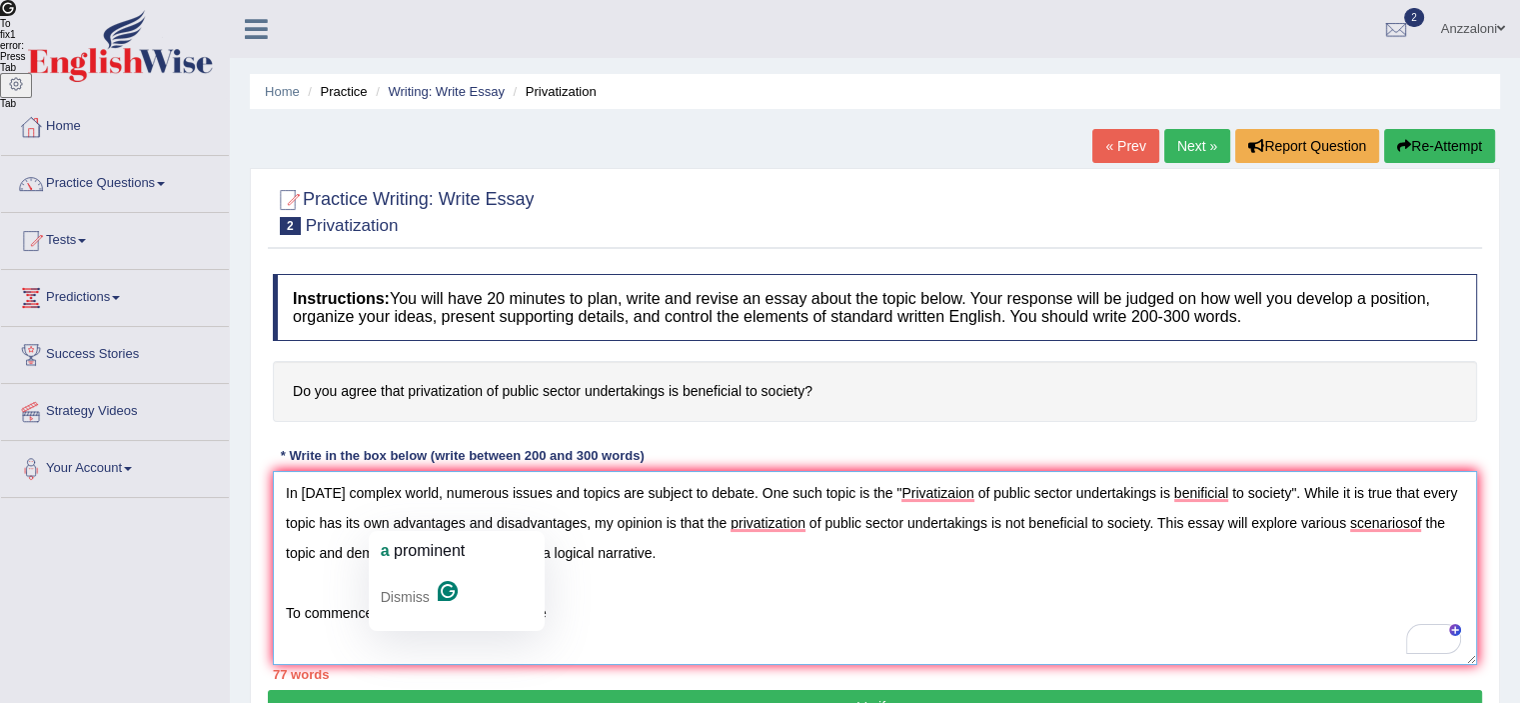
click at [407, 627] on textarea "In today's complex world, numerous issues and topics are subject to debate. One…" at bounding box center [875, 568] width 1204 height 194
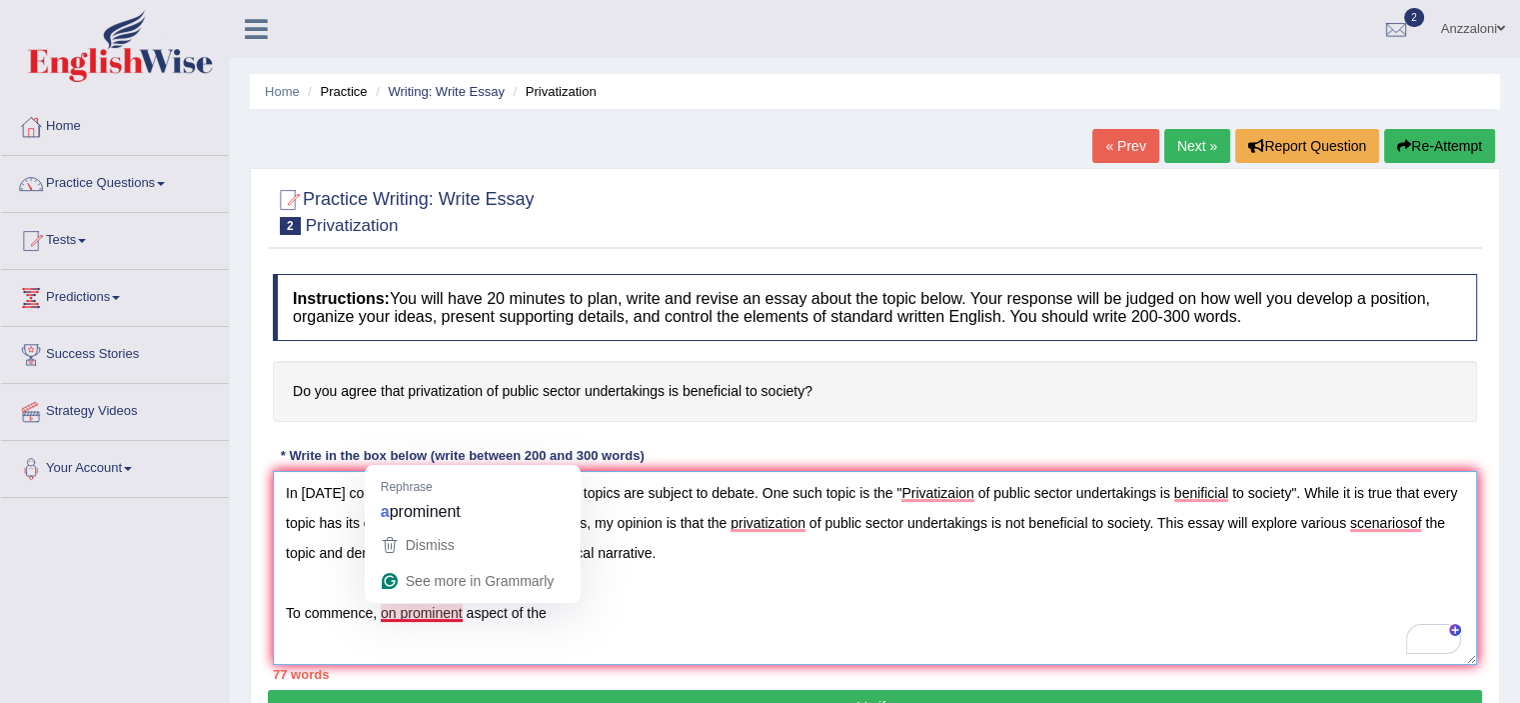
click at [396, 611] on textarea "In today's complex world, numerous issues and topics are subject to debate. One…" at bounding box center [875, 568] width 1204 height 194
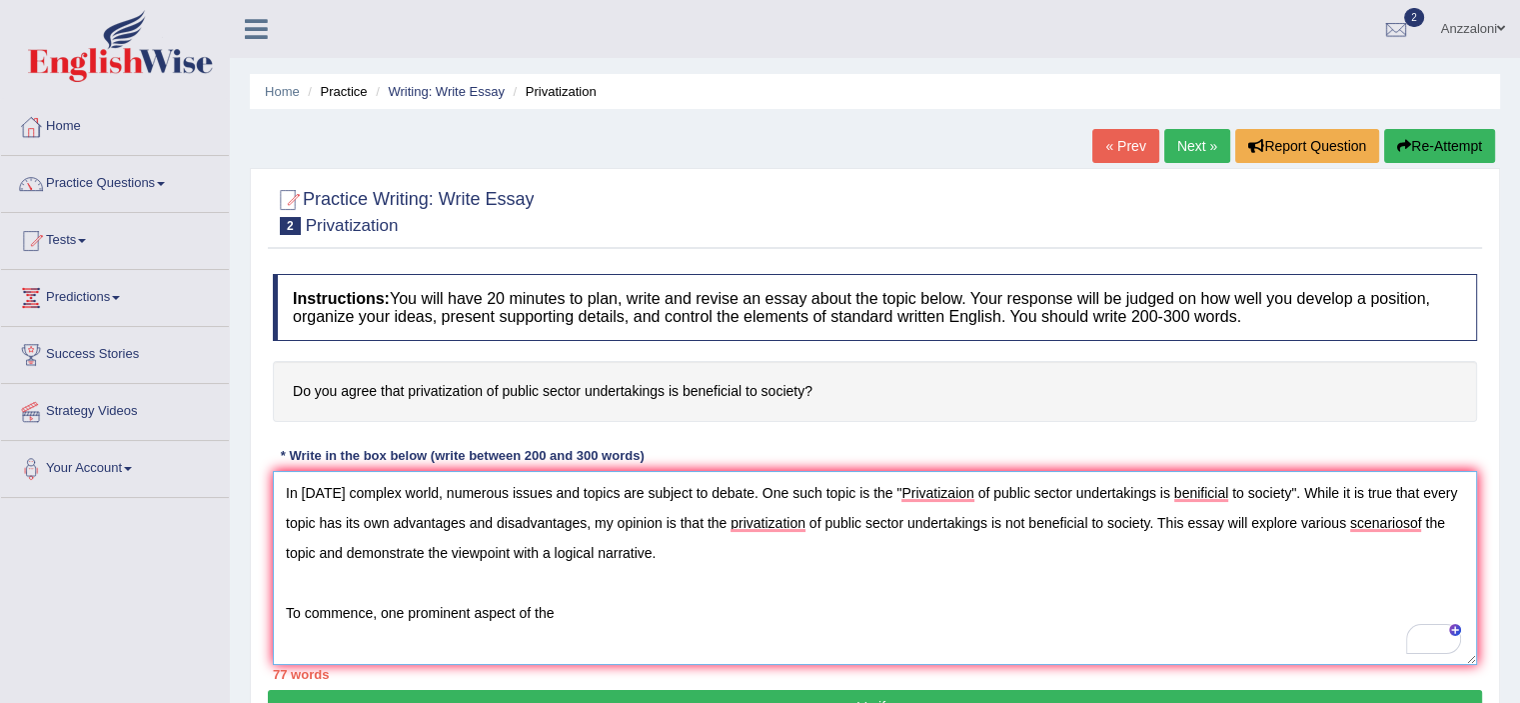
click at [728, 523] on textarea "In today's complex world, numerous issues and topics are subject to debate. One…" at bounding box center [875, 568] width 1204 height 194
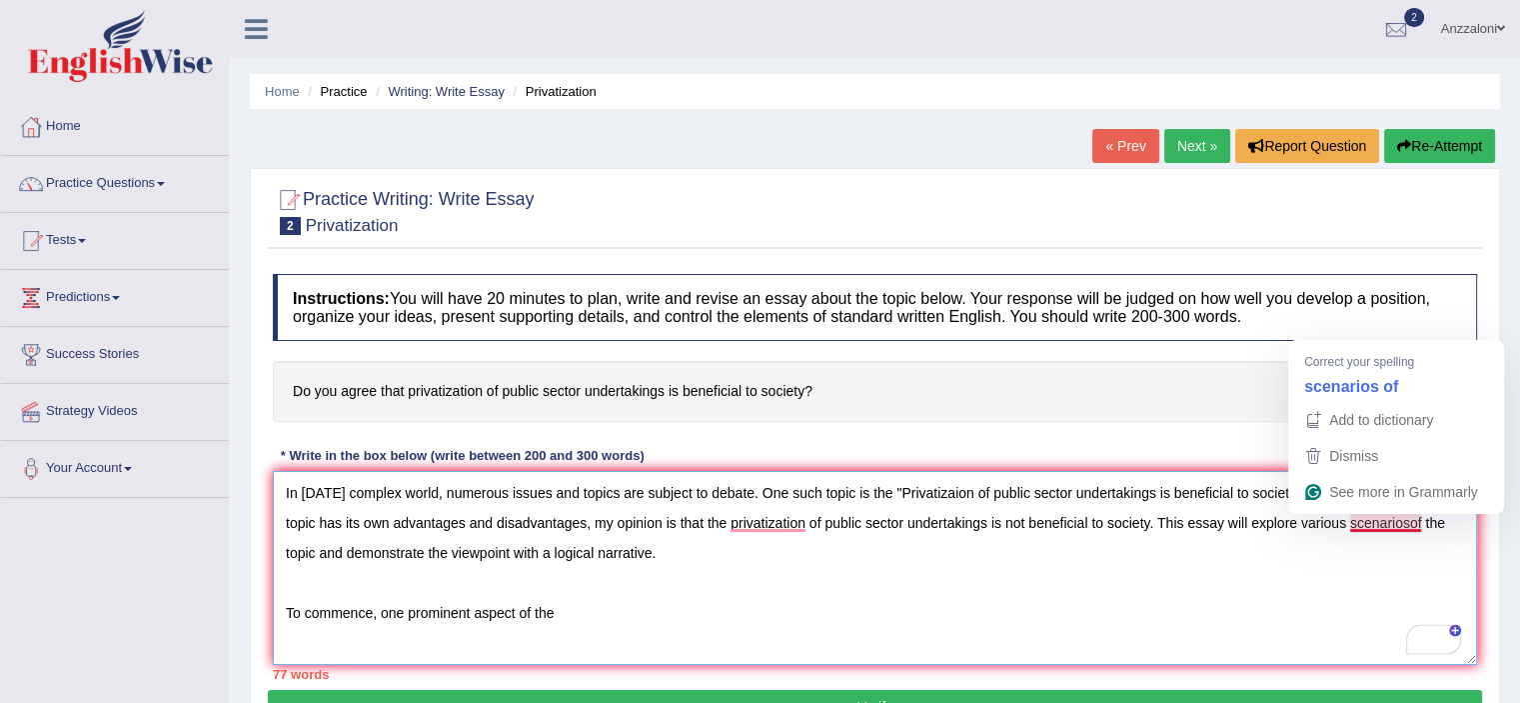
click at [1411, 531] on textarea "In today's complex world, numerous issues and topics are subject to debate. One…" at bounding box center [875, 568] width 1204 height 194
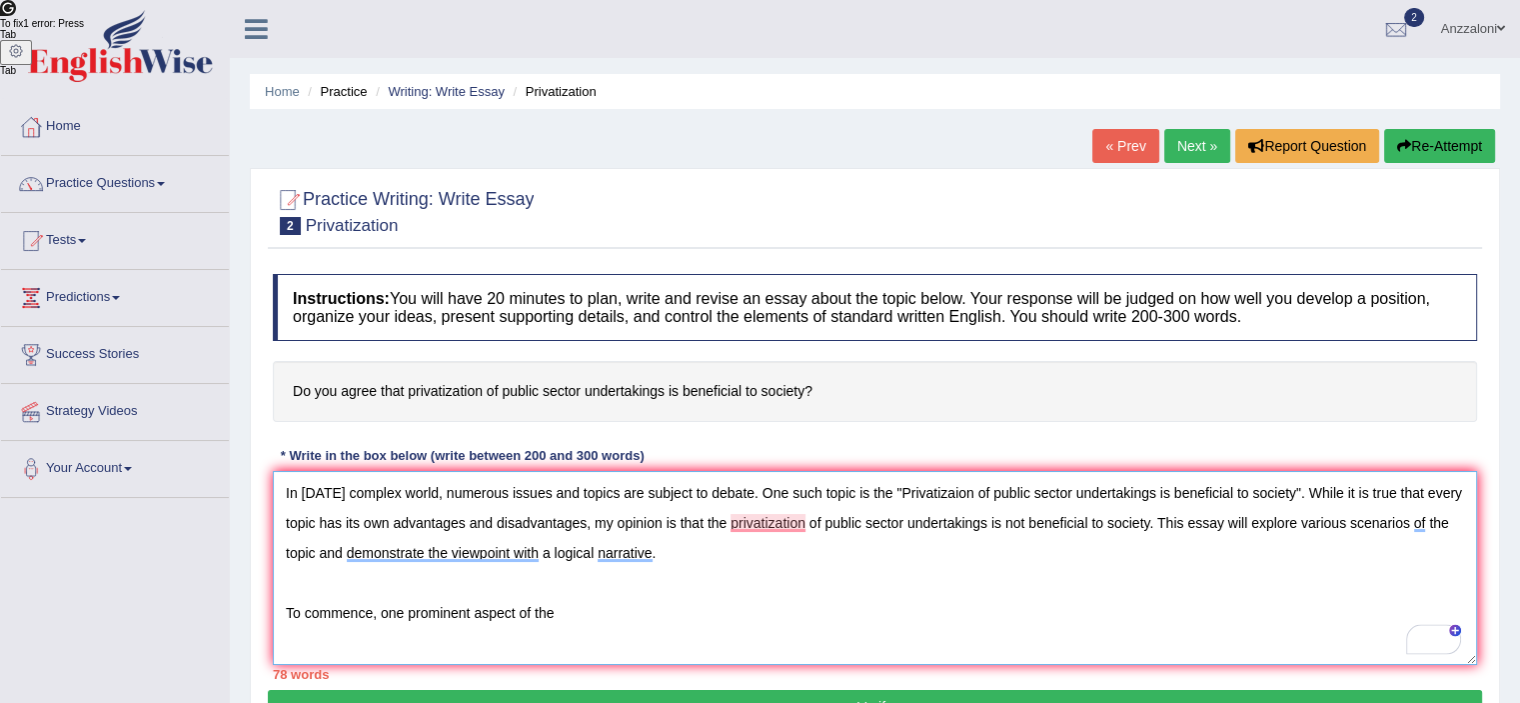
click at [678, 547] on textarea "In today's complex world, numerous issues and topics are subject to debate. One…" at bounding box center [875, 568] width 1204 height 194
click at [543, 613] on textarea "In today's complex world, numerous issues and topics are subject to debate. One…" at bounding box center [875, 568] width 1204 height 194
click at [568, 612] on textarea "In today's complex world, numerous issues and topics are subject to debate. One…" at bounding box center [875, 568] width 1204 height 194
drag, startPoint x: 728, startPoint y: 523, endPoint x: 1148, endPoint y: 527, distance: 420.8
click at [1148, 527] on textarea "In today's complex world, numerous issues and topics are subject to debate. One…" at bounding box center [875, 568] width 1204 height 194
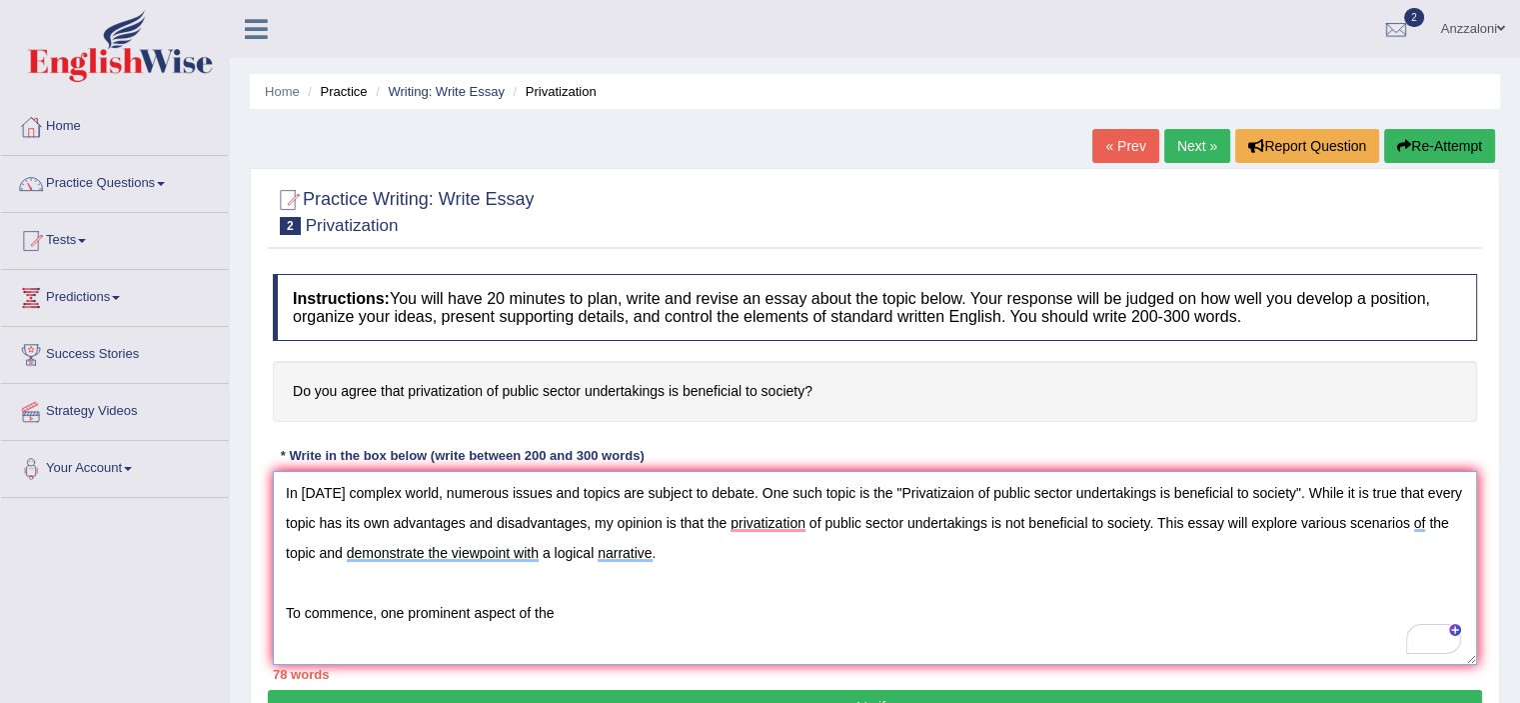
drag, startPoint x: 584, startPoint y: 597, endPoint x: 594, endPoint y: 608, distance: 14.9
click at [584, 599] on textarea "In today's complex world, numerous issues and topics are subject to debate. One…" at bounding box center [875, 568] width 1204 height 194
paste textarea "privatization of public sector undertakings is not beneficial to society"
click at [568, 615] on textarea "In today's complex world, numerous issues and topics are subject to debate. One…" at bounding box center [875, 568] width 1204 height 194
drag, startPoint x: 554, startPoint y: 611, endPoint x: 538, endPoint y: 606, distance: 16.8
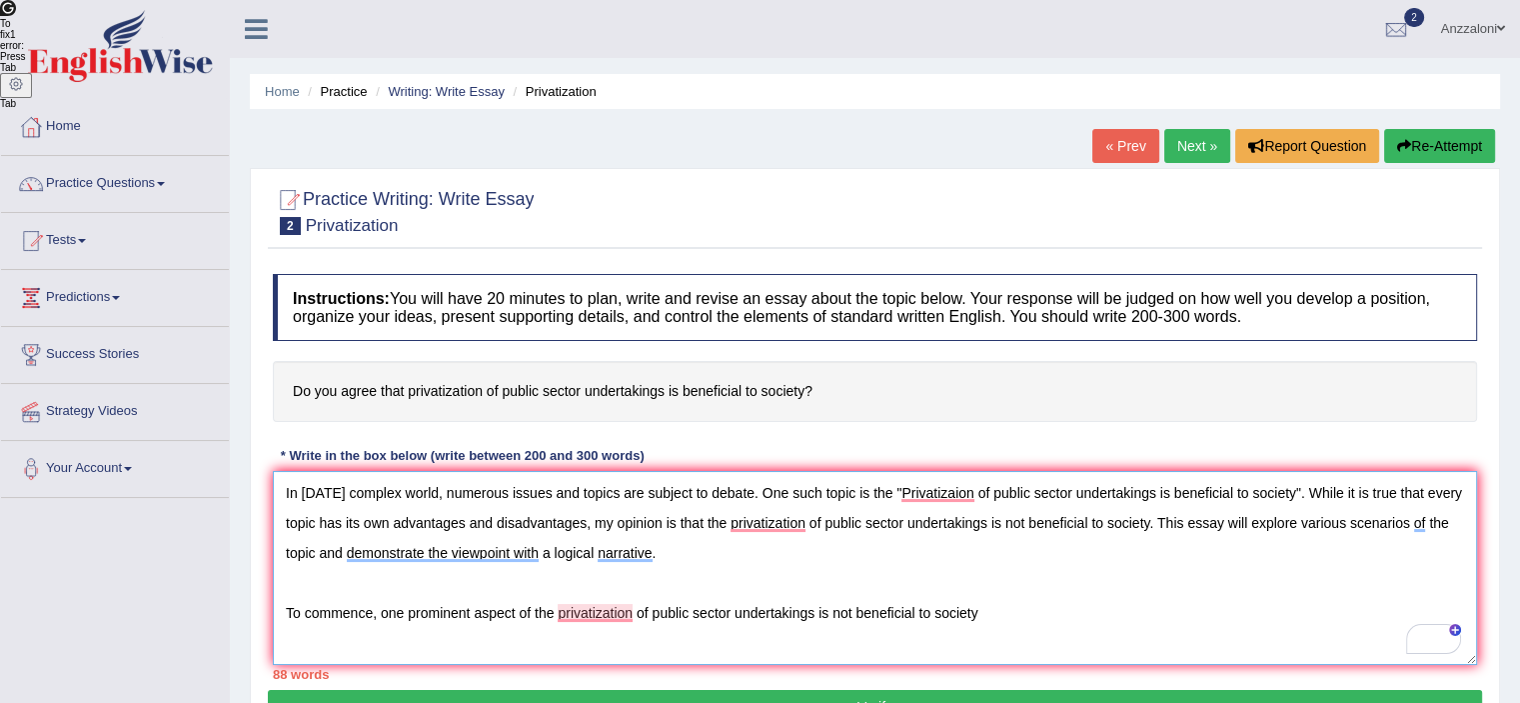
click at [536, 611] on textarea "In today's complex world, numerous issues and topics are subject to debate. One…" at bounding box center [875, 568] width 1204 height 194
click at [1026, 608] on textarea "In today's complex world, numerous issues and topics are subject to debate. One…" at bounding box center [875, 568] width 1204 height 194
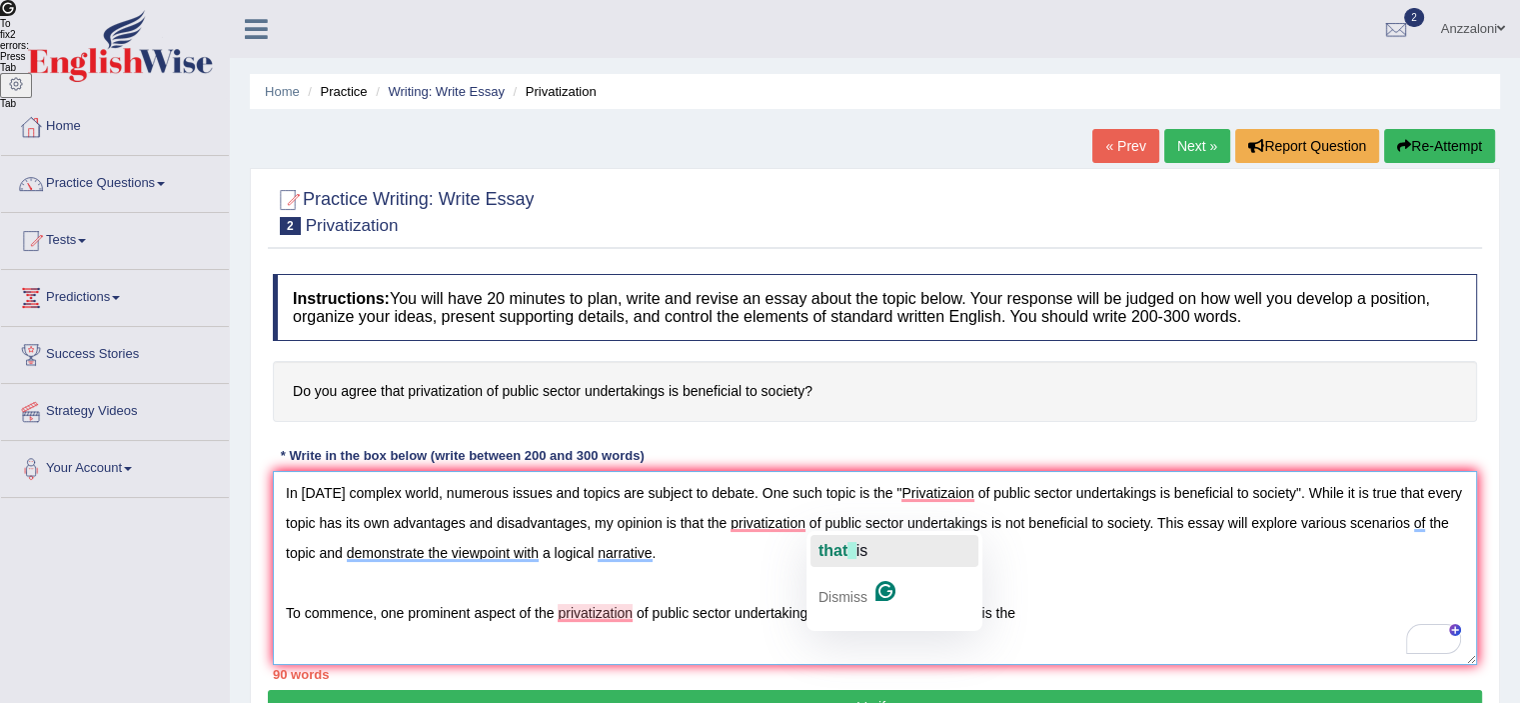
click at [843, 550] on span "that" at bounding box center [833, 550] width 29 height 17
drag, startPoint x: 840, startPoint y: 610, endPoint x: 874, endPoint y: 600, distance: 35.4
click at [848, 607] on textarea "In today's complex world, numerous issues and topics are subject to debate. One…" at bounding box center [875, 568] width 1204 height 194
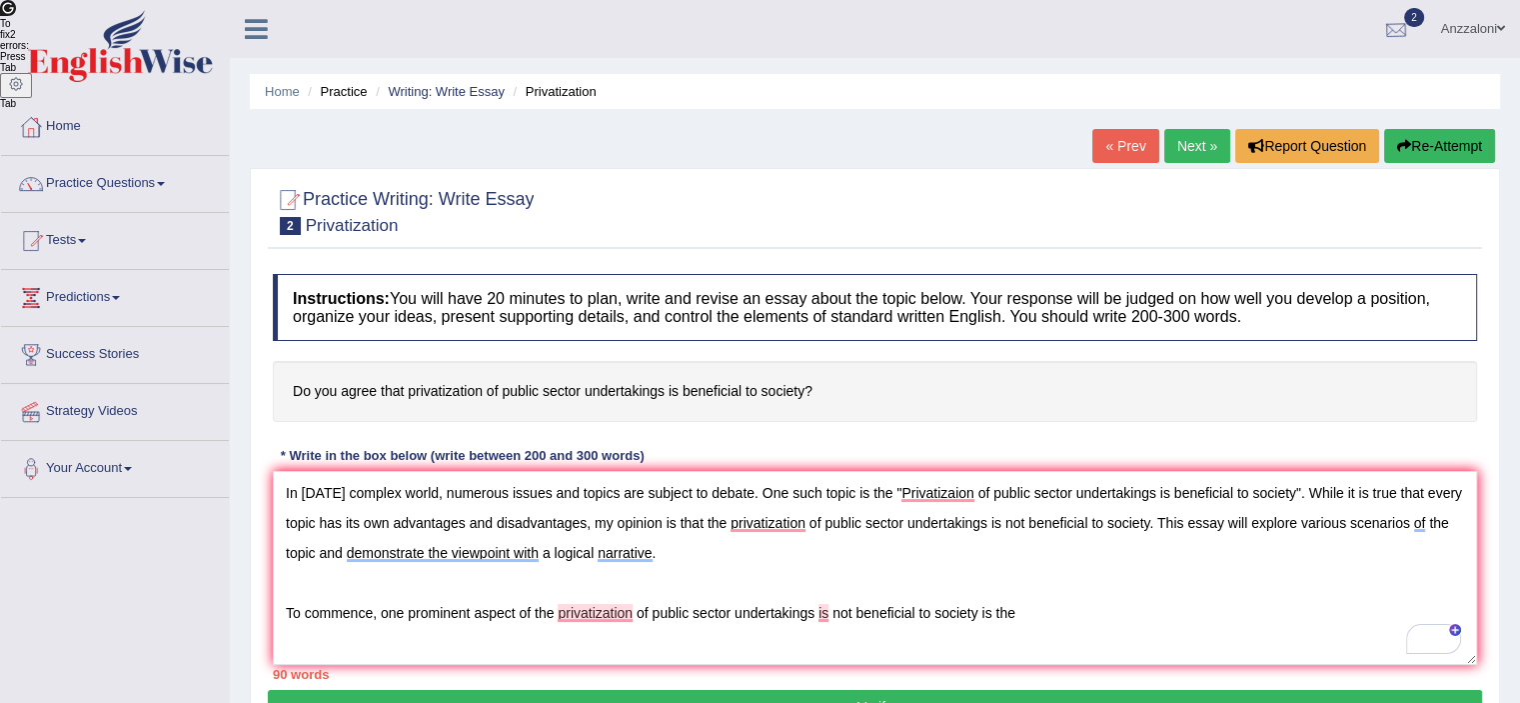
click at [1383, 33] on div at bounding box center [1396, 30] width 30 height 30
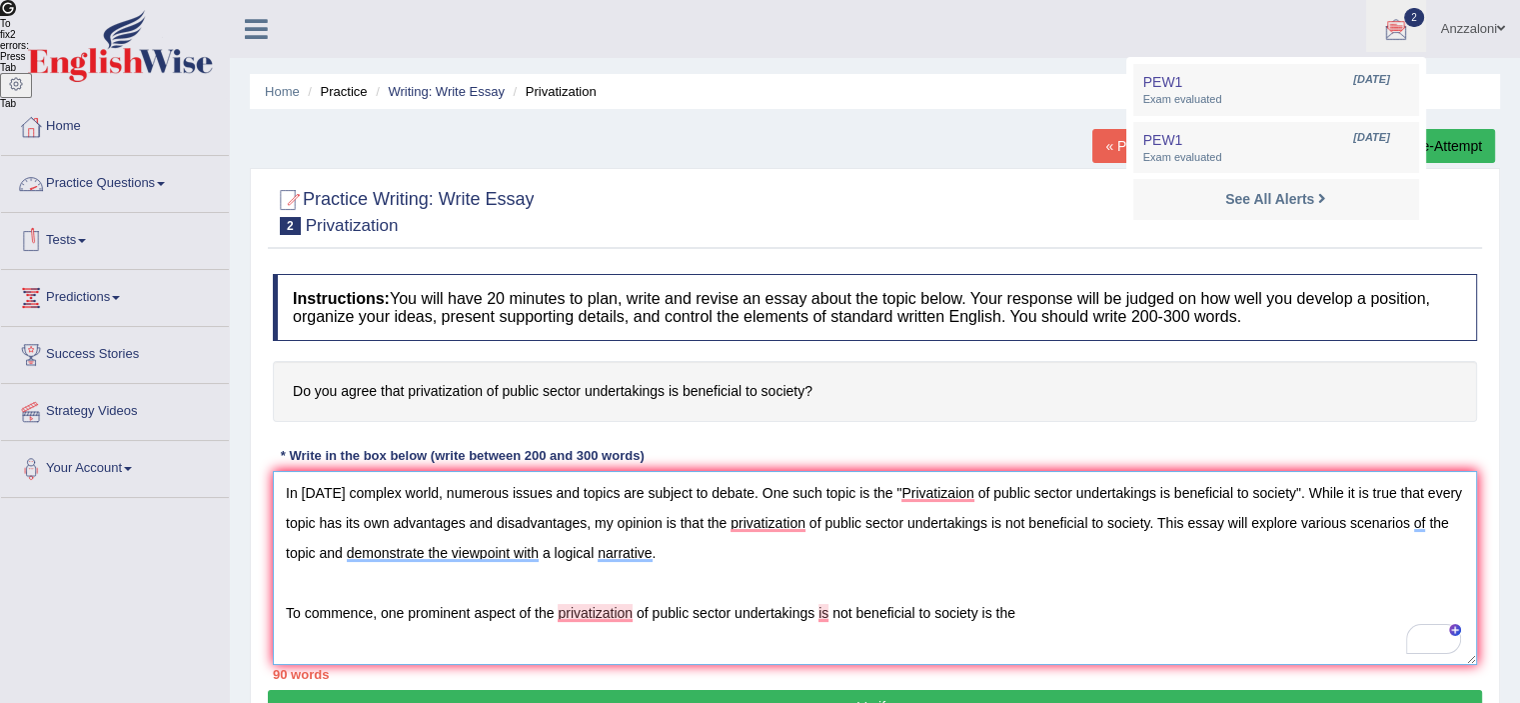
click at [1035, 606] on textarea "In today's complex world, numerous issues and topics are subject to debate. One…" at bounding box center [875, 568] width 1204 height 194
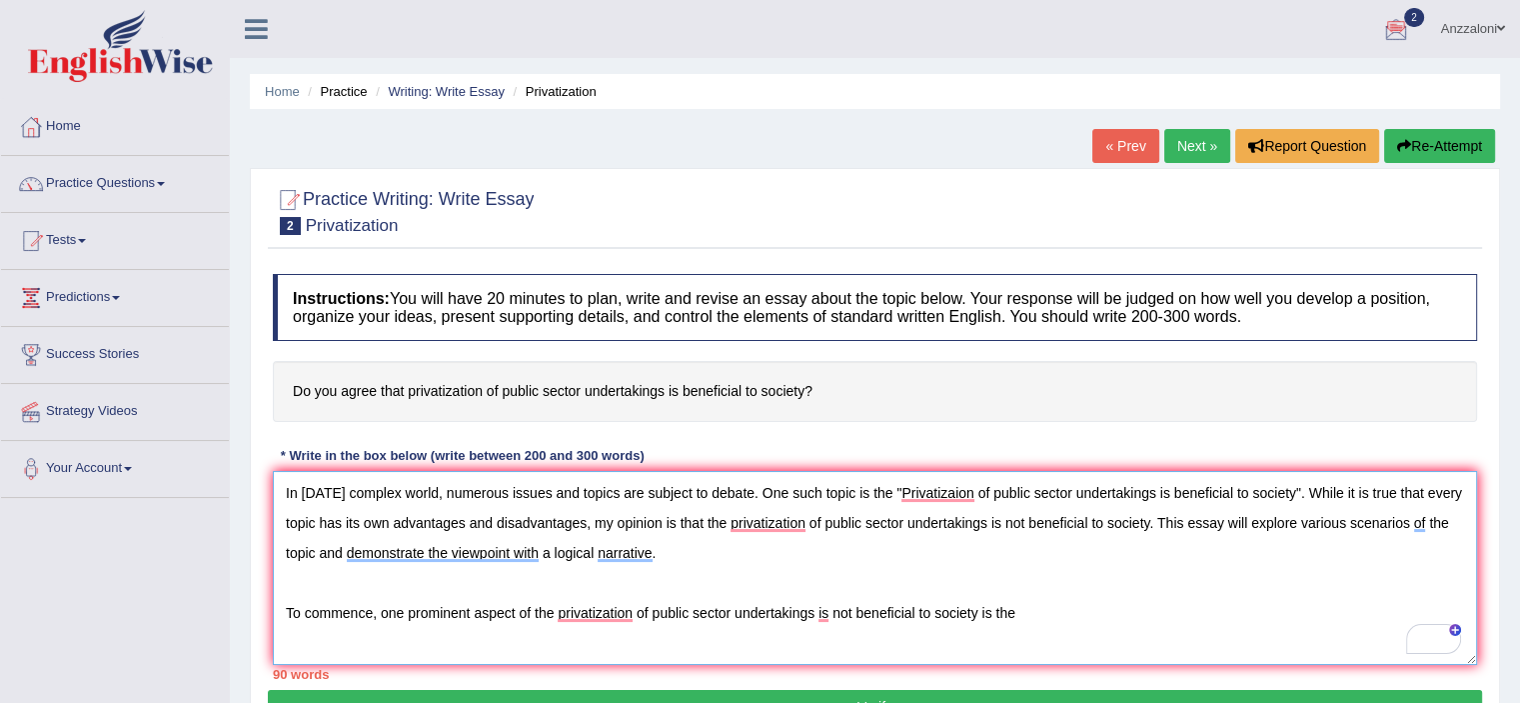
scroll to position [333, 0]
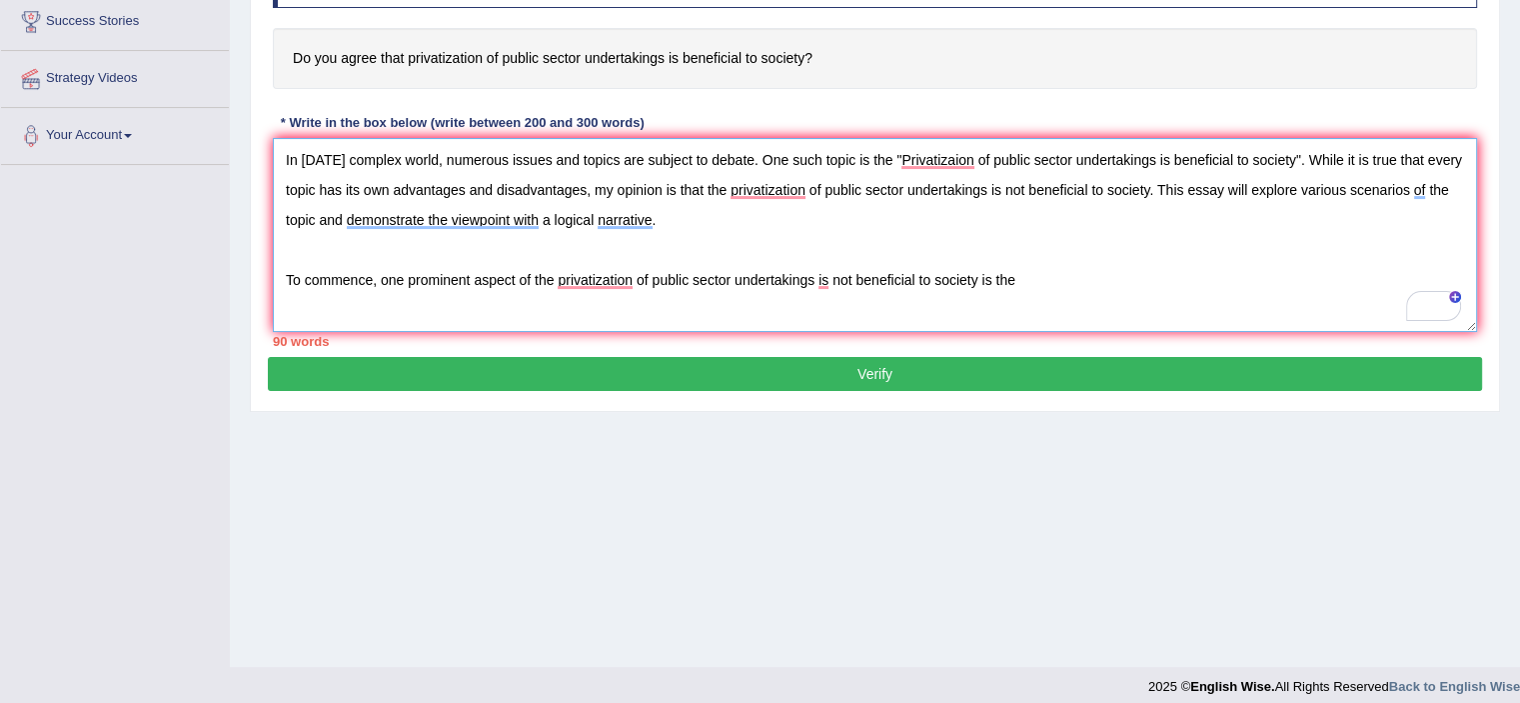
click at [1034, 271] on textarea "In today's complex world, numerous issues and topics are subject to debate. One…" at bounding box center [875, 235] width 1204 height 194
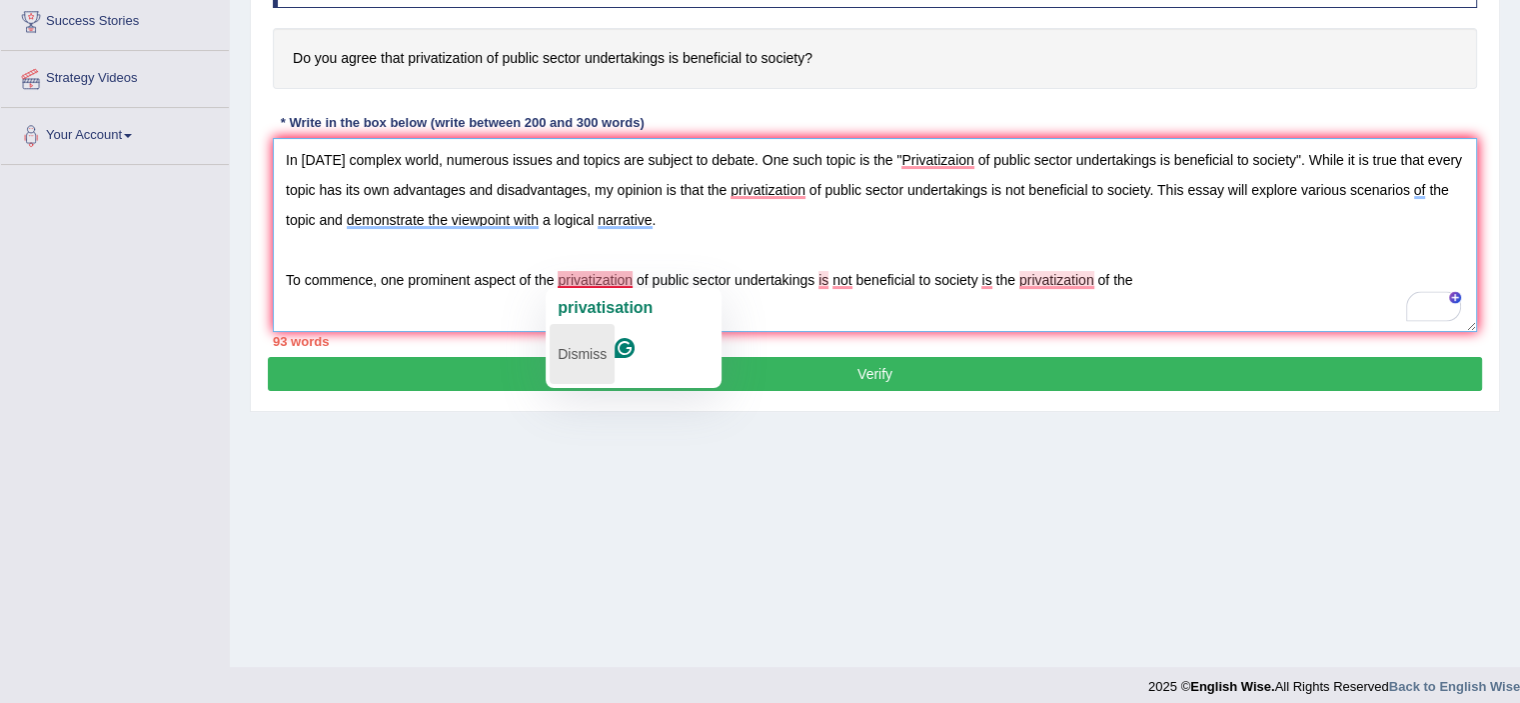
click at [607, 338] on p "Dismiss" at bounding box center [582, 354] width 49 height 32
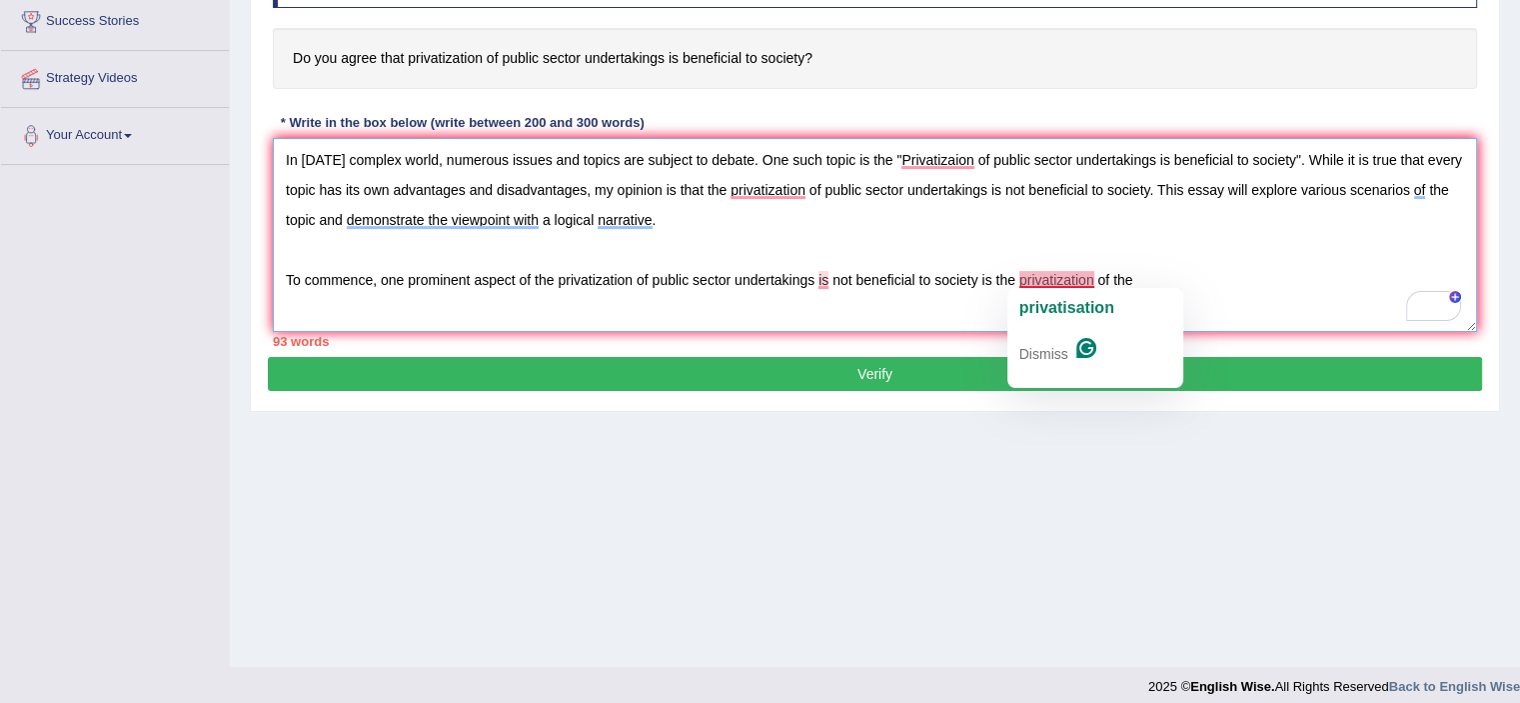
click at [1249, 275] on textarea "In today's complex world, numerous issues and topics are subject to debate. One…" at bounding box center [875, 235] width 1204 height 194
click at [1065, 338] on p "Dismiss" at bounding box center [1043, 354] width 49 height 32
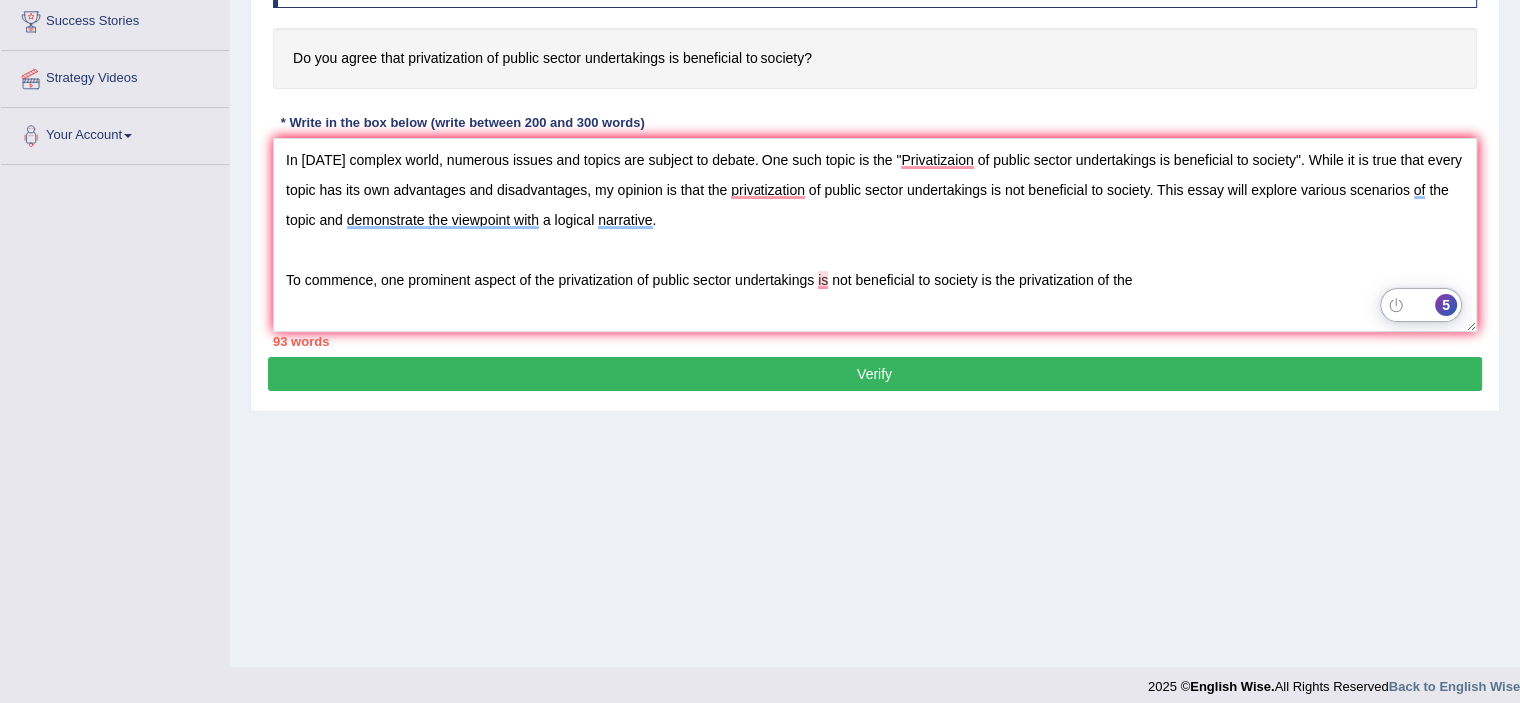
click at [1443, 311] on div "5" at bounding box center [1446, 305] width 22 height 22
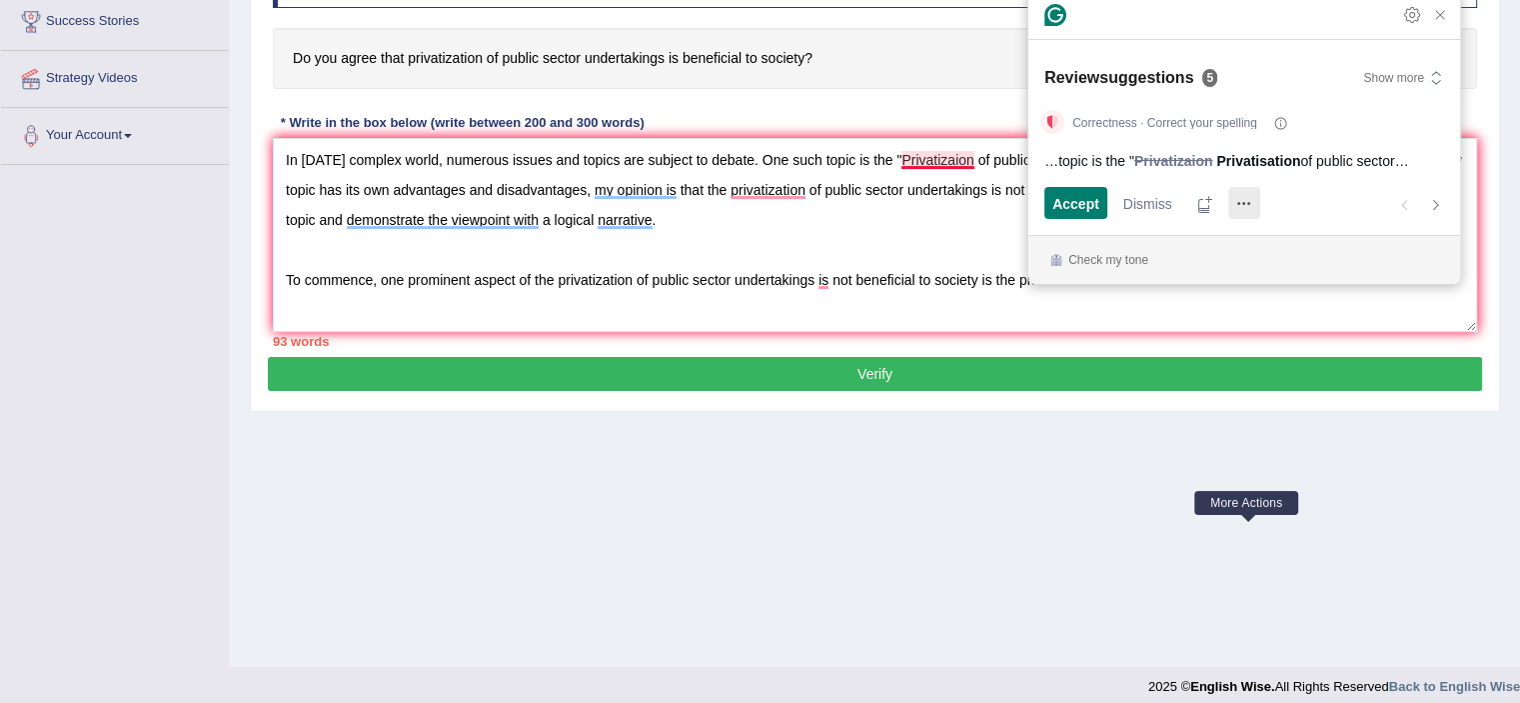
click at [1238, 204] on icon "More Actions" at bounding box center [1244, 203] width 32 height 32
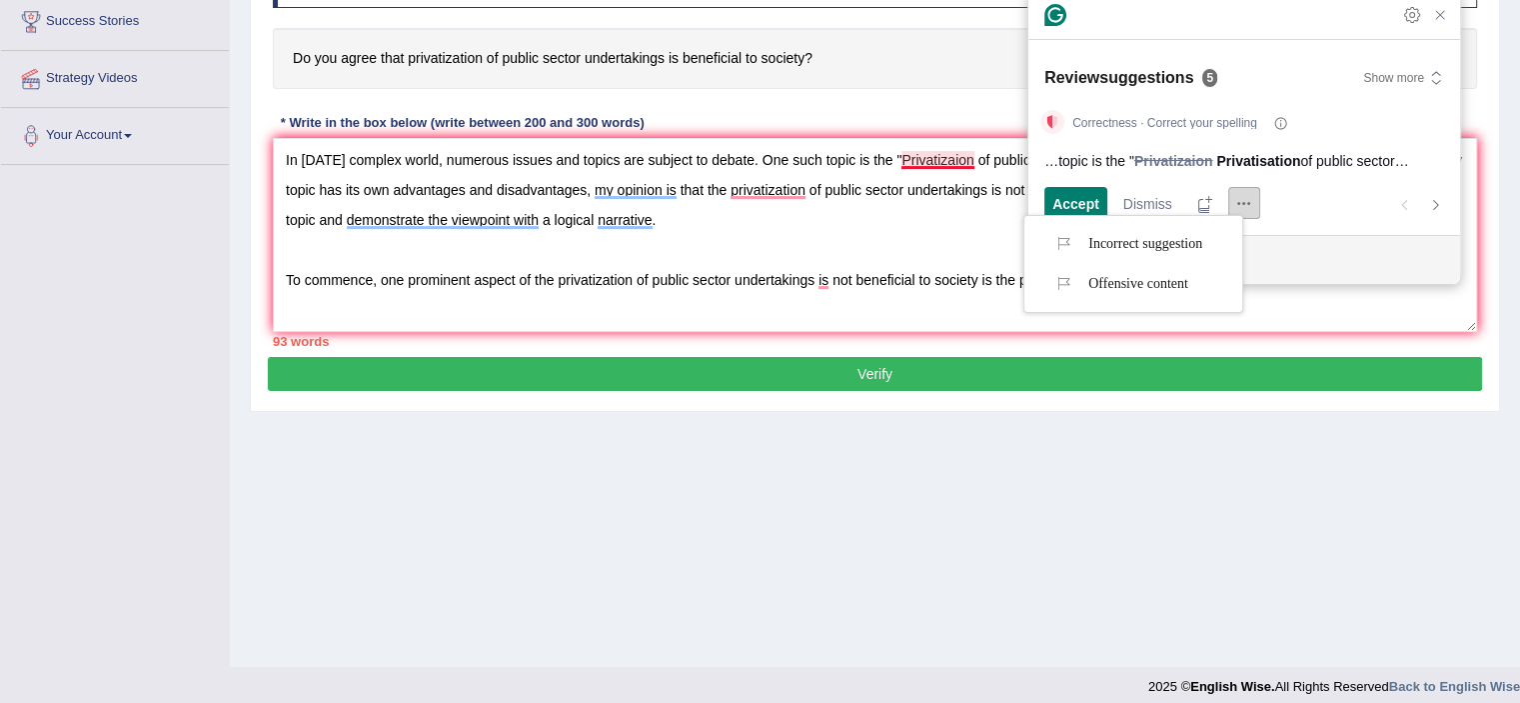
click at [1319, 203] on div "Accept and open next suggestion Dismiss and open next suggestion" at bounding box center [1216, 203] width 344 height 32
click at [1157, 208] on span "Dismiss" at bounding box center [1147, 203] width 49 height 21
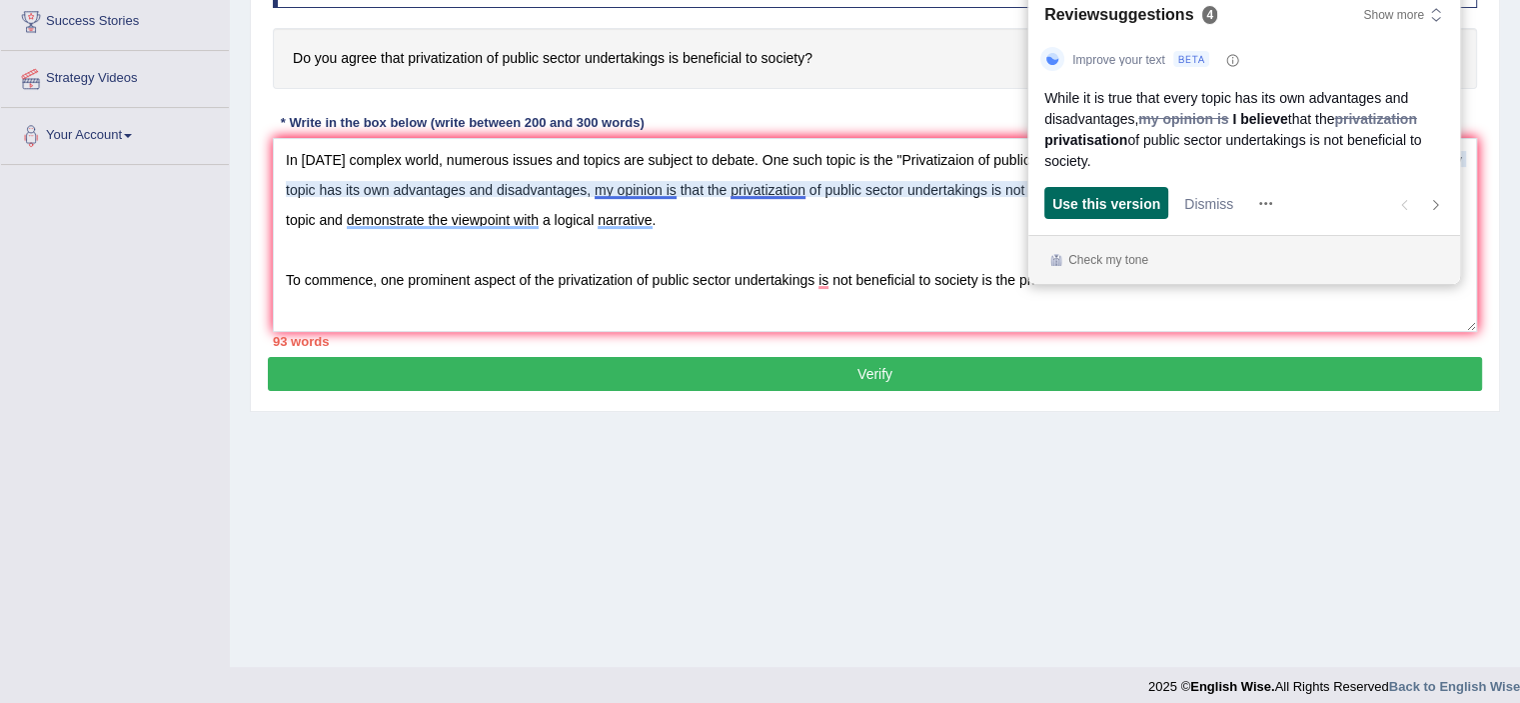
scroll to position [250, 0]
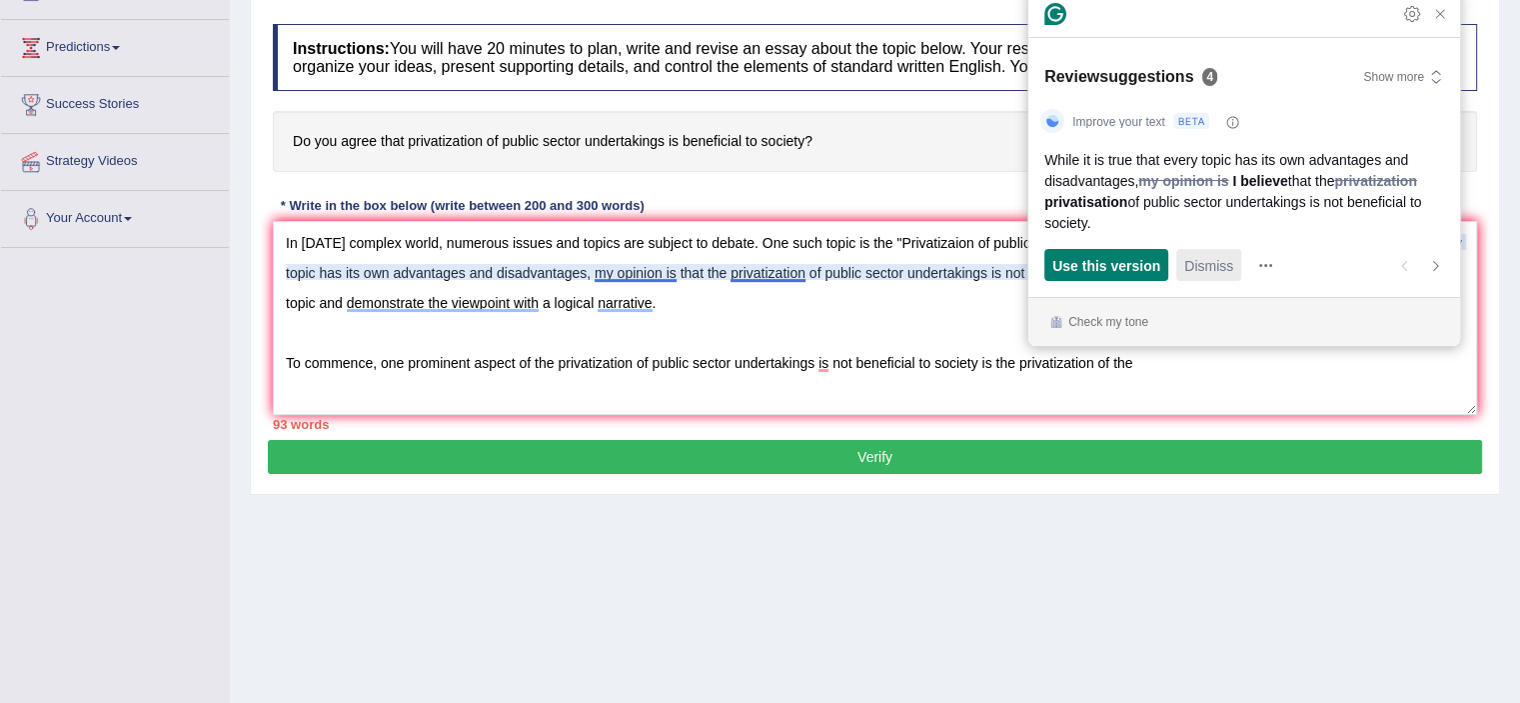
click at [1210, 260] on span "Dismiss" at bounding box center [1208, 265] width 49 height 21
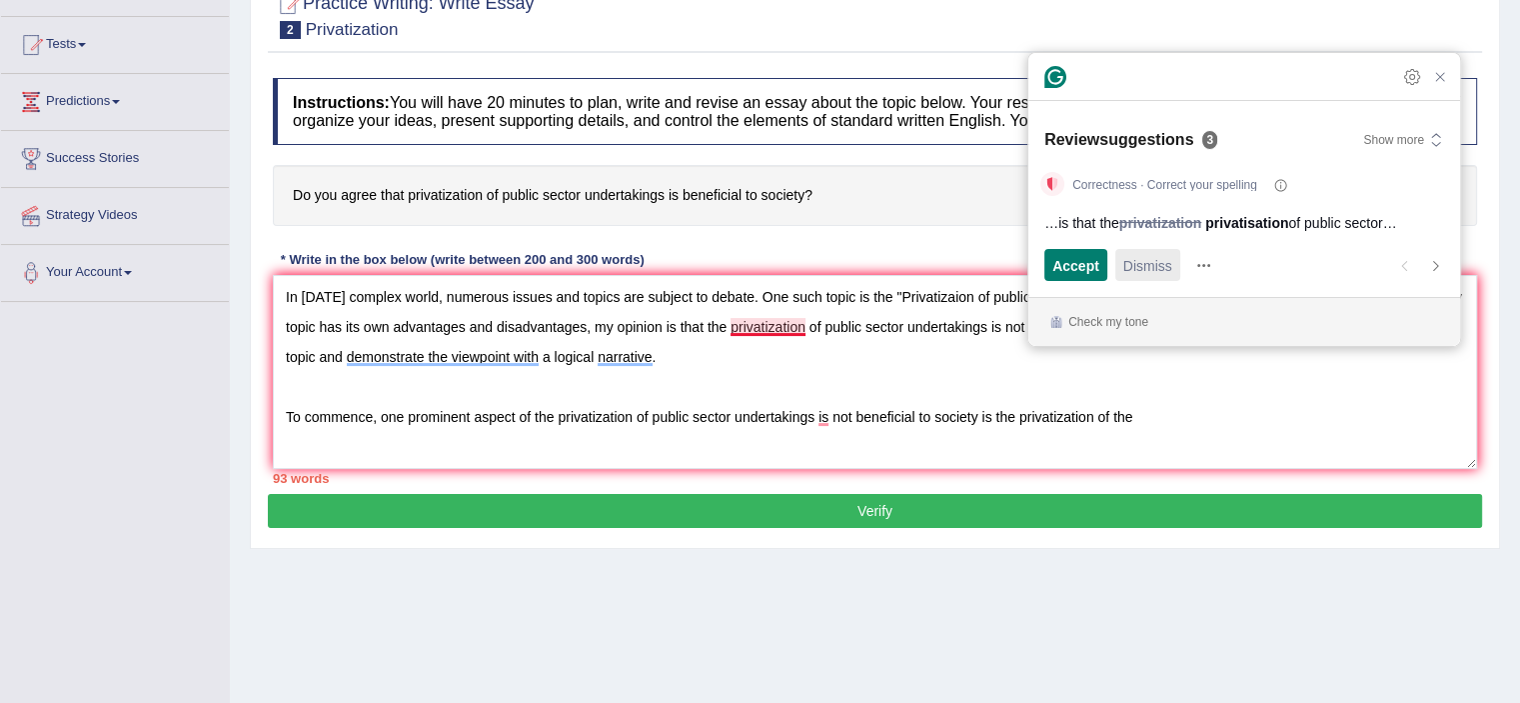
click at [1142, 271] on span "Dismiss" at bounding box center [1147, 265] width 49 height 21
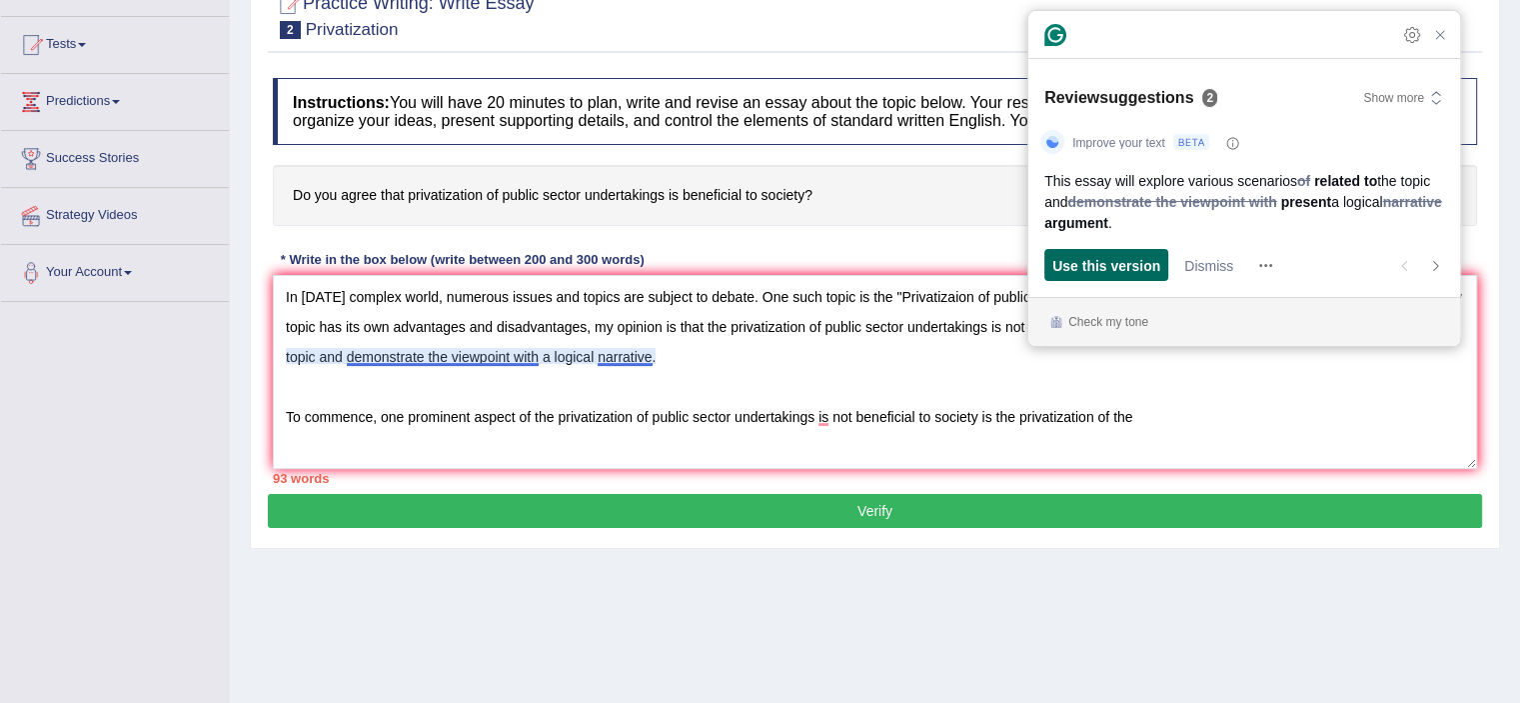
scroll to position [143, 0]
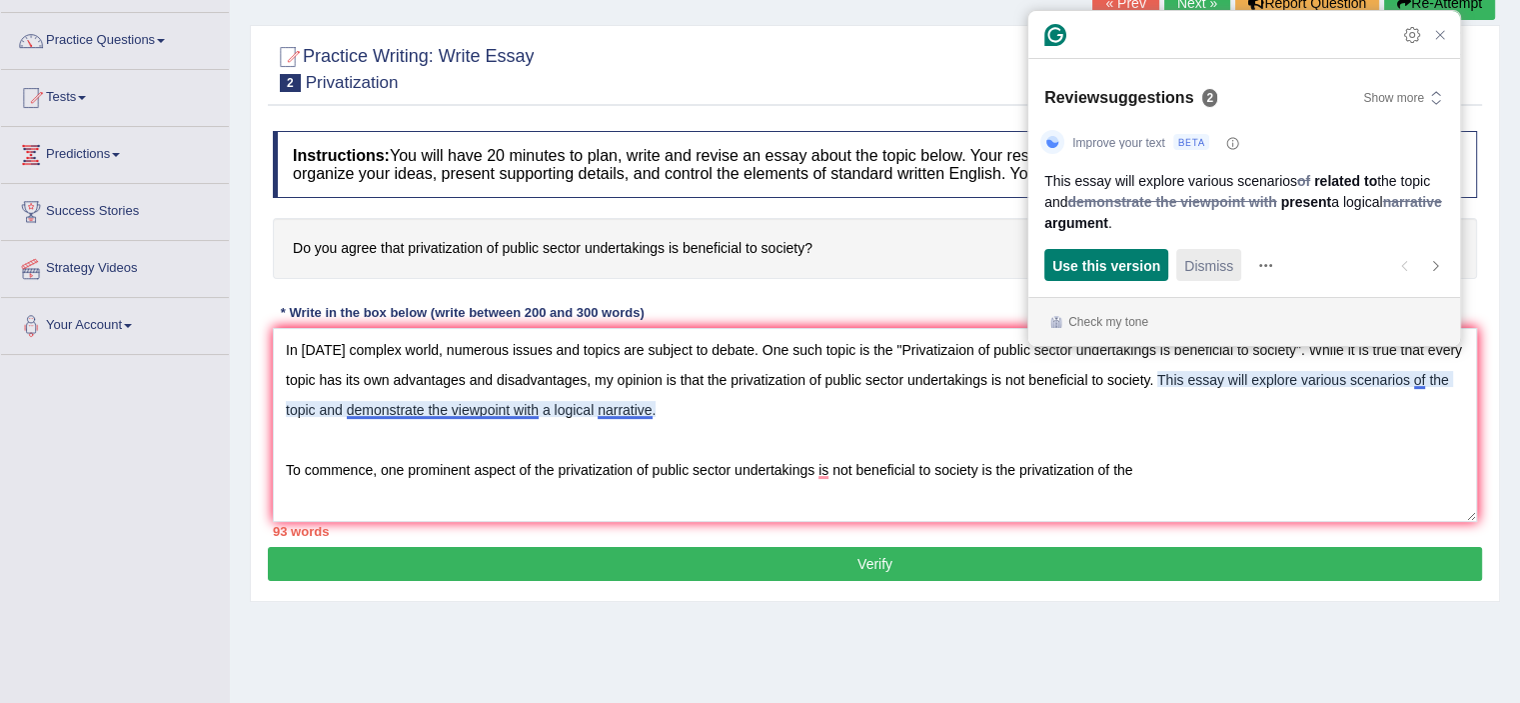
click at [1201, 259] on span "Dismiss" at bounding box center [1208, 265] width 49 height 21
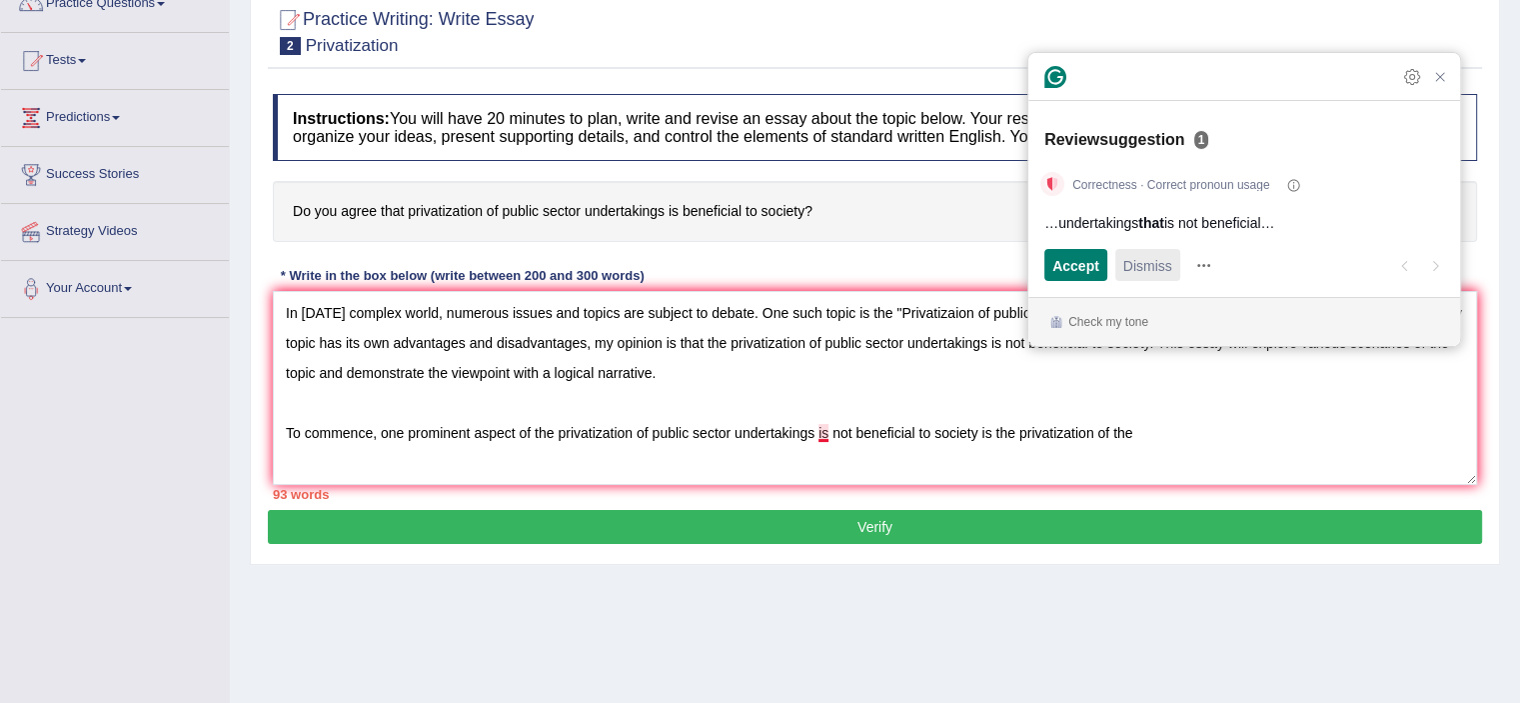
click at [1151, 276] on div "Dismiss" at bounding box center [1147, 265] width 49 height 32
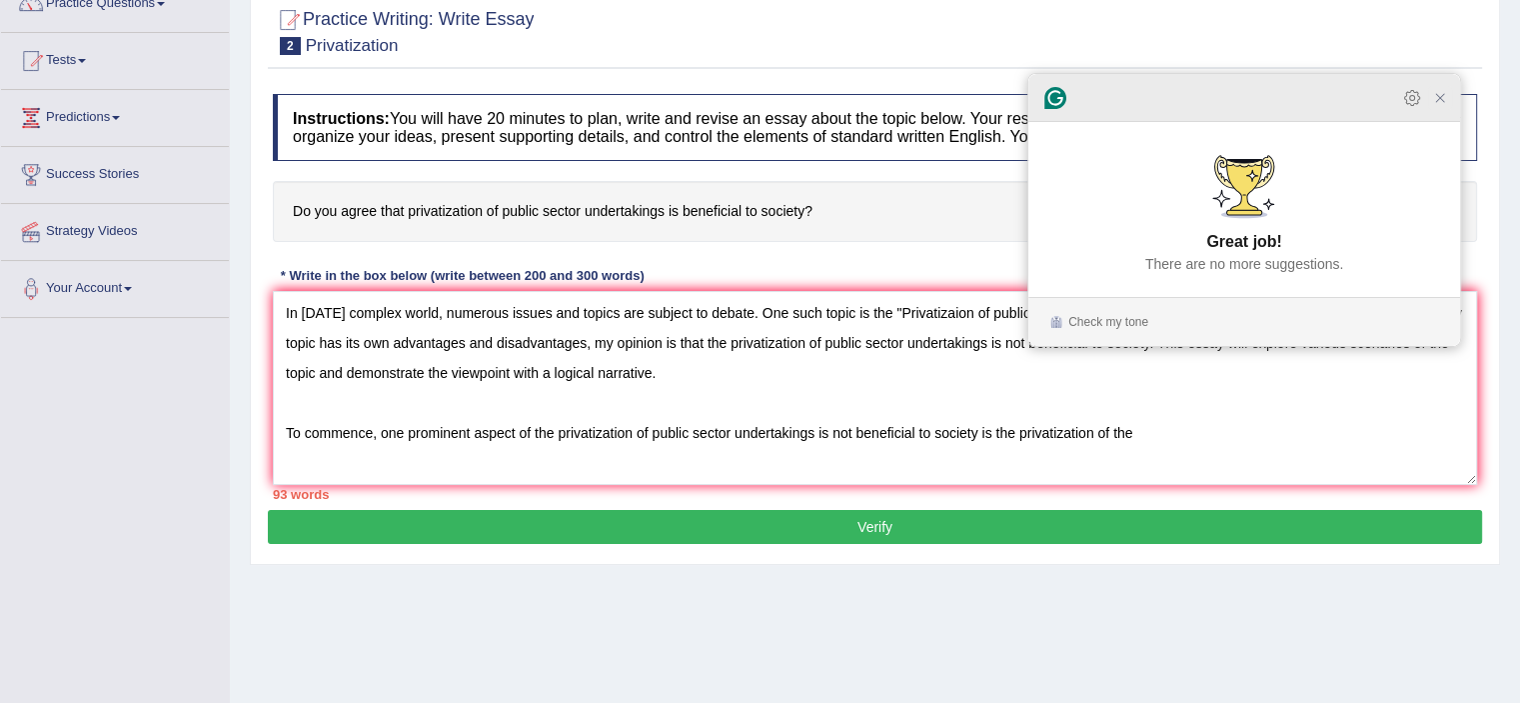
drag, startPoint x: 1439, startPoint y: 107, endPoint x: 1417, endPoint y: 122, distance: 26.6
click at [1437, 106] on icon "Close Grammarly Assistant" at bounding box center [1440, 98] width 16 height 16
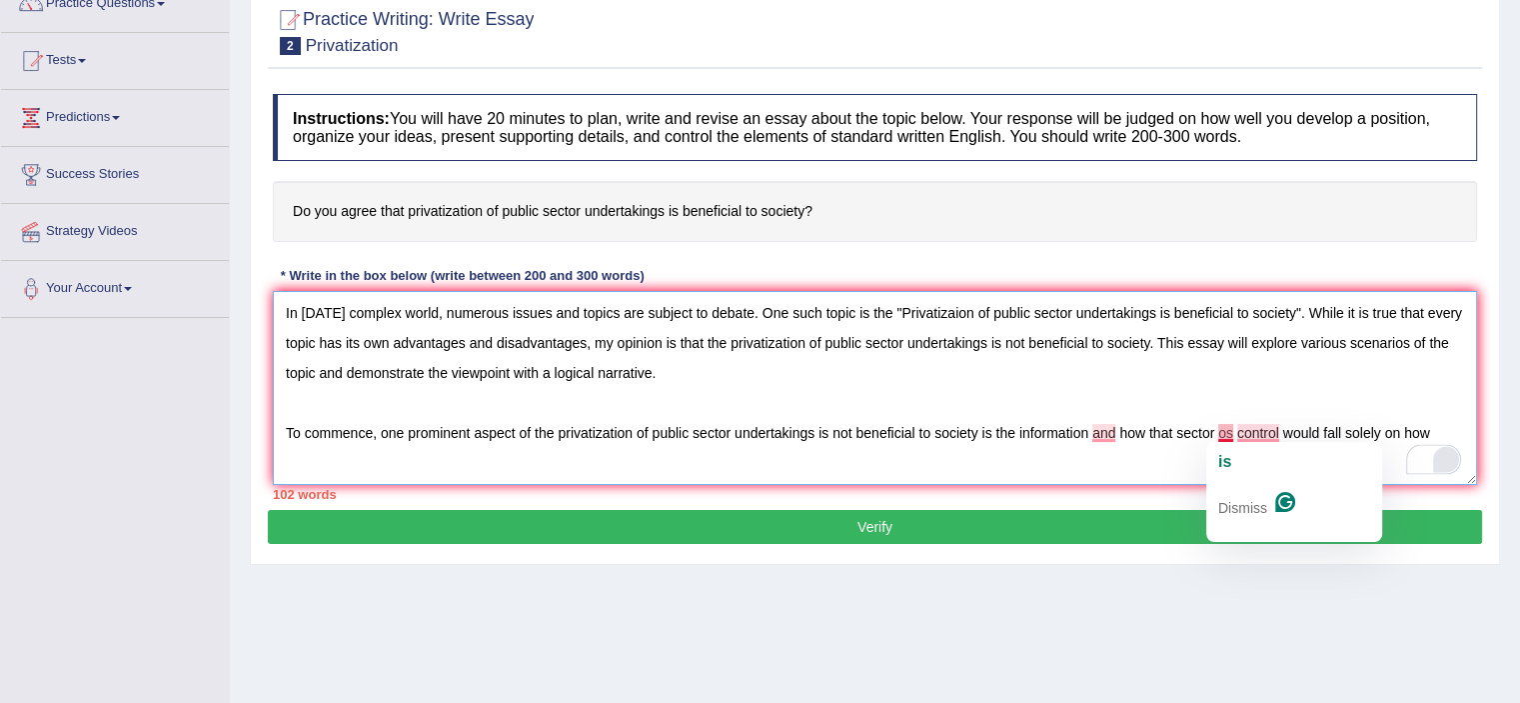
click at [1223, 436] on textarea "In today's complex world, numerous issues and topics are subject to debate. One…" at bounding box center [875, 388] width 1204 height 194
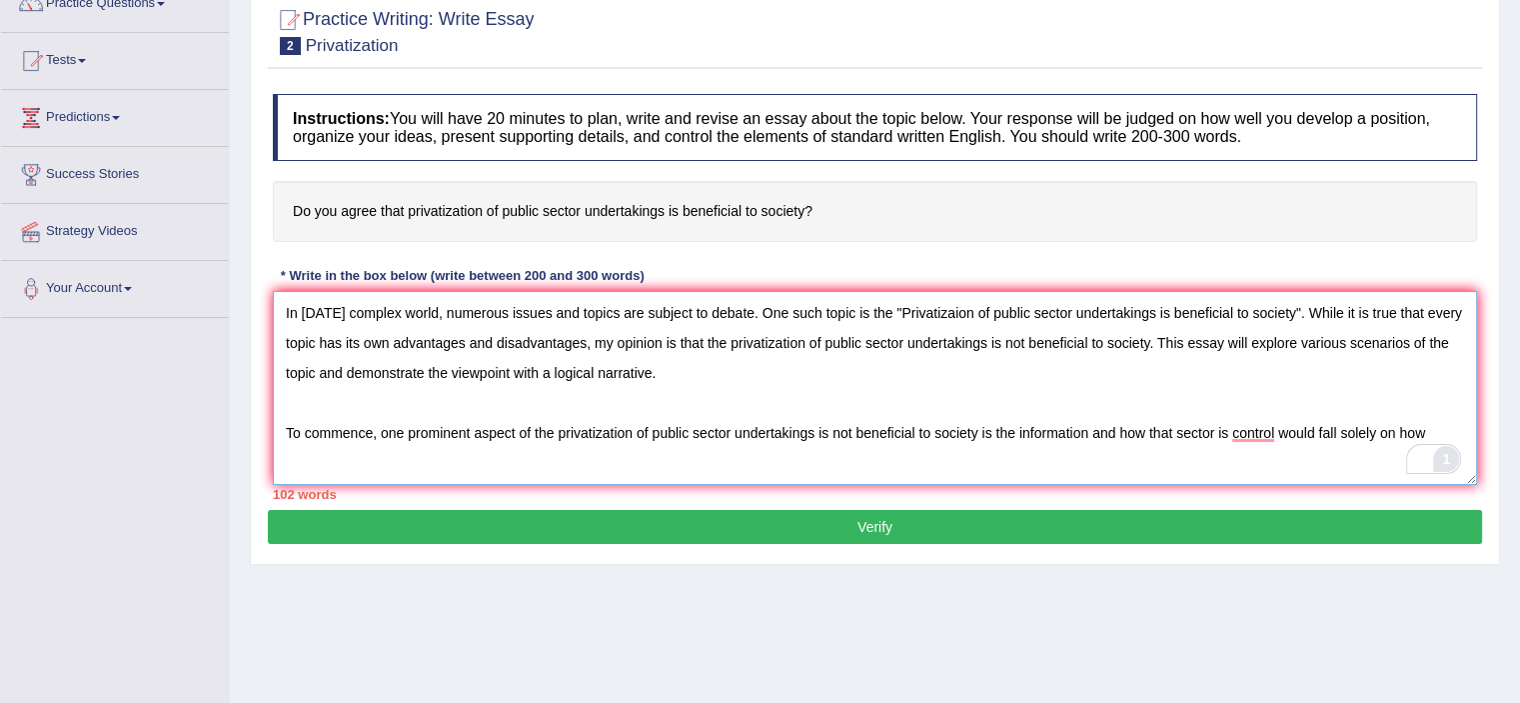
click at [1281, 433] on textarea "In today's complex world, numerous issues and topics are subject to debate. One…" at bounding box center [875, 388] width 1204 height 194
click at [1381, 433] on textarea "In today's complex world, numerous issues and topics are subject to debate. One…" at bounding box center [875, 388] width 1204 height 194
click at [1457, 427] on textarea "In today's complex world, numerous issues and topics are subject to debate. One…" at bounding box center [875, 388] width 1204 height 194
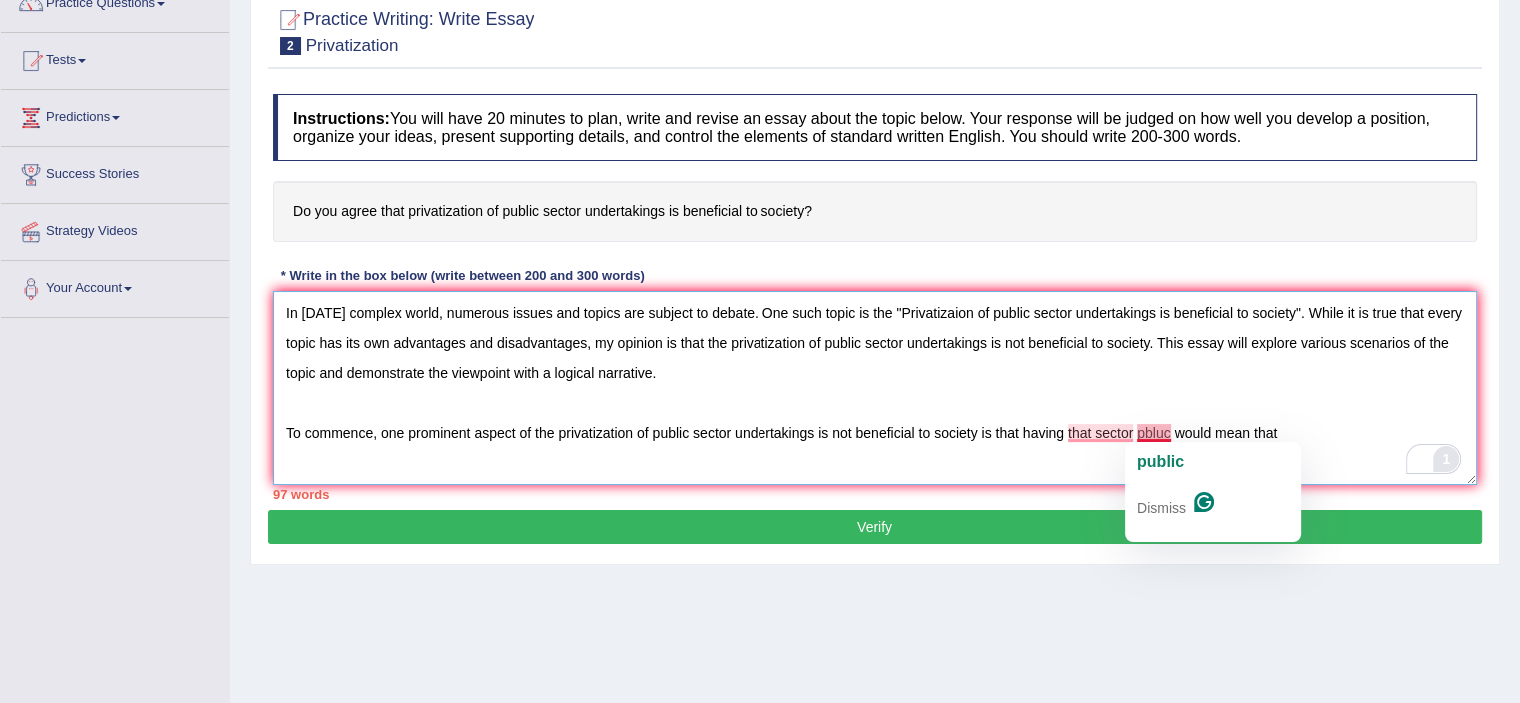
click at [1147, 432] on textarea "In today's complex world, numerous issues and topics are subject to debate. One…" at bounding box center [875, 388] width 1204 height 194
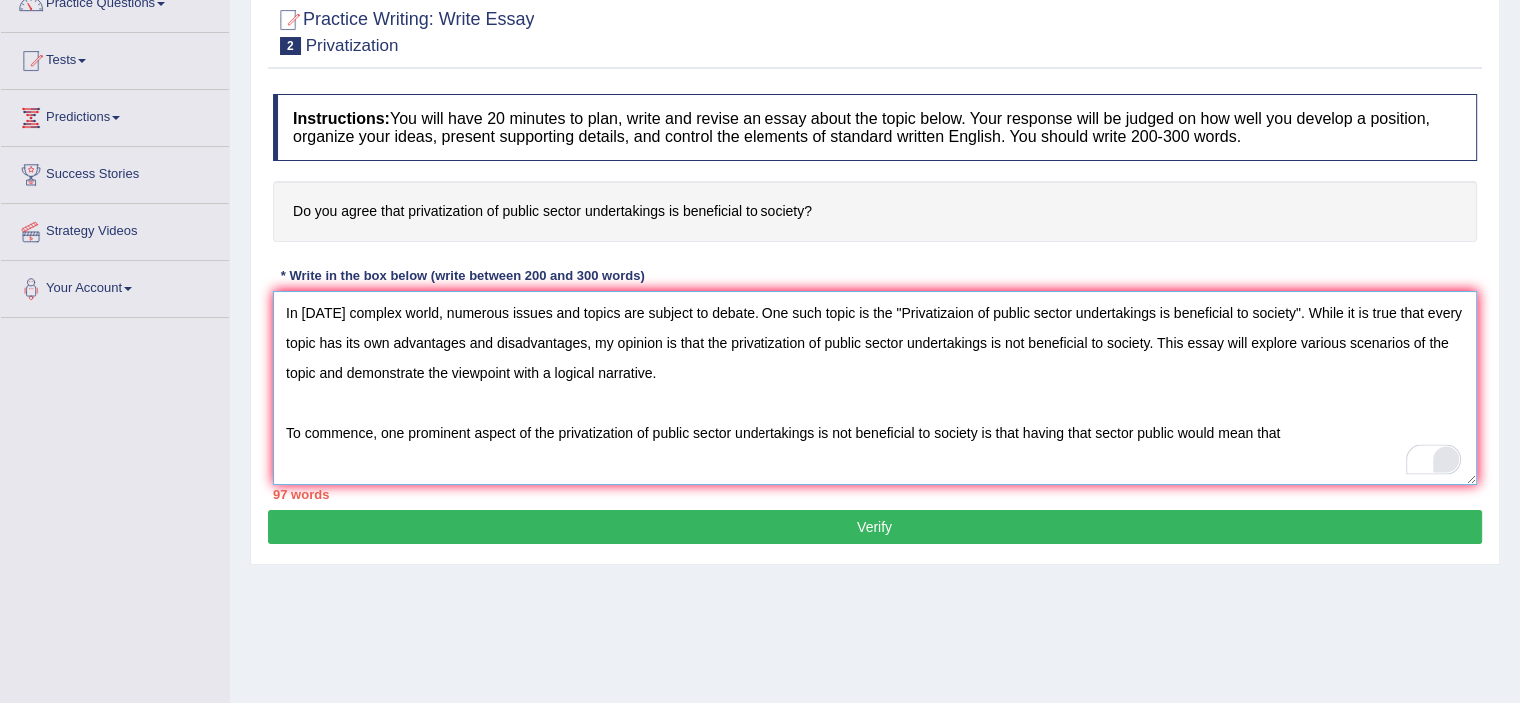
click at [1299, 423] on textarea "In today's complex world, numerous issues and topics are subject to debate. One…" at bounding box center [875, 388] width 1204 height 194
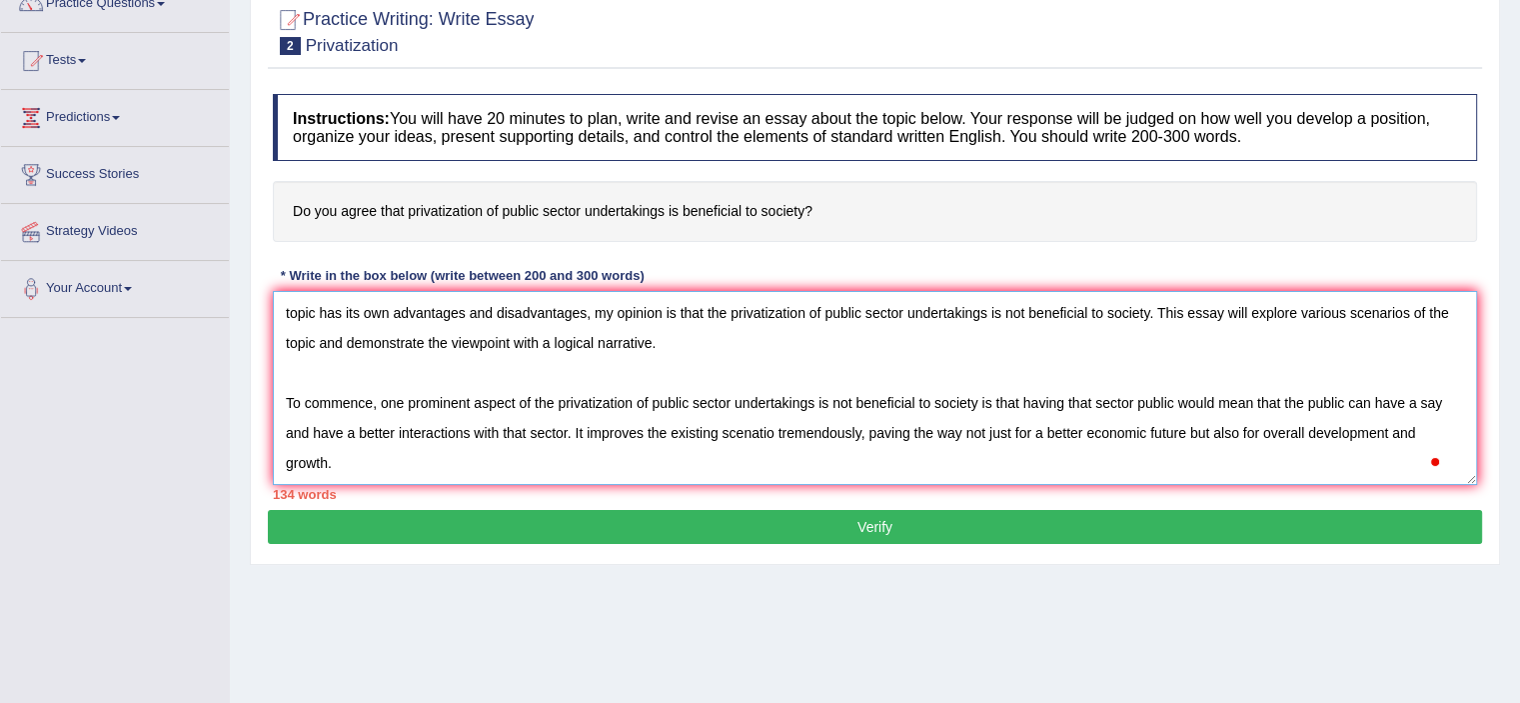
scroll to position [76, 0]
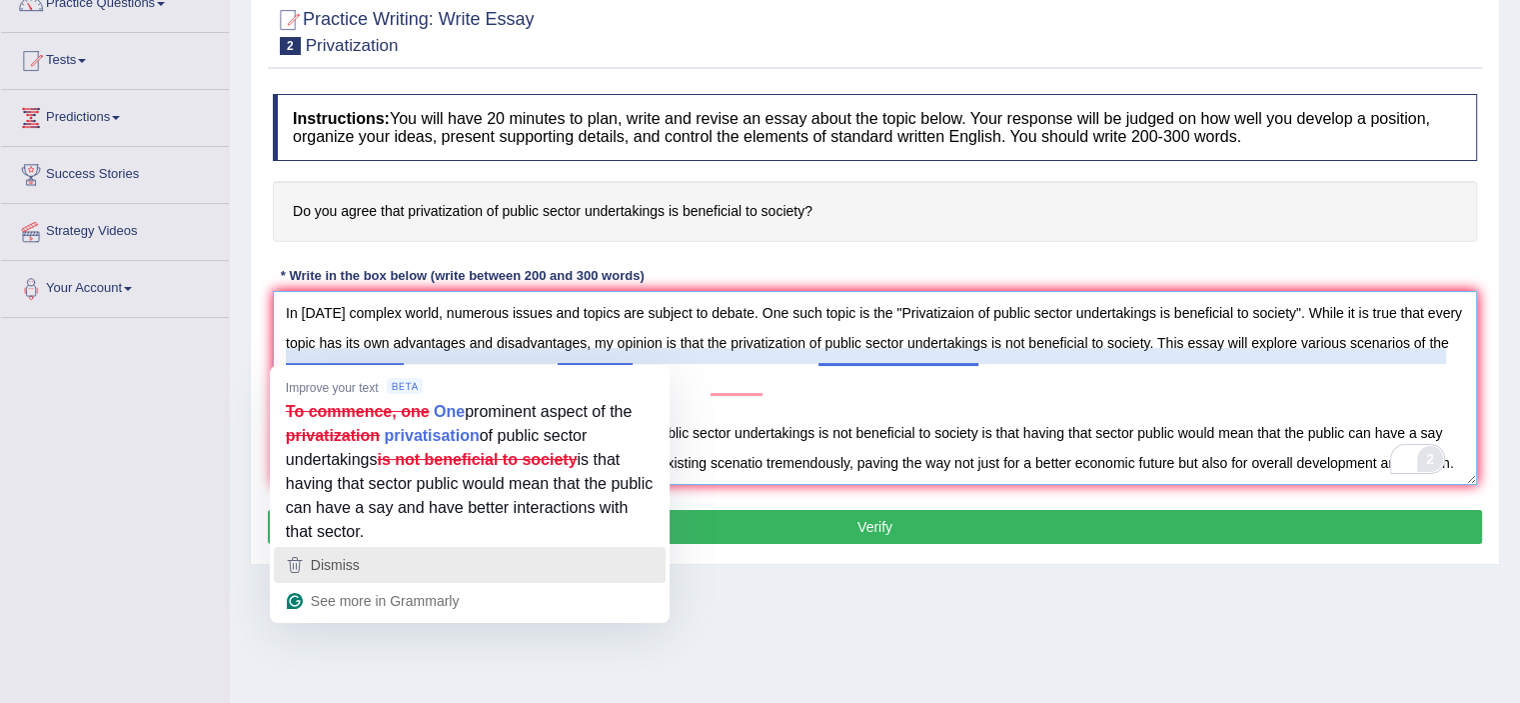
click at [348, 567] on span "Dismiss" at bounding box center [335, 565] width 49 height 16
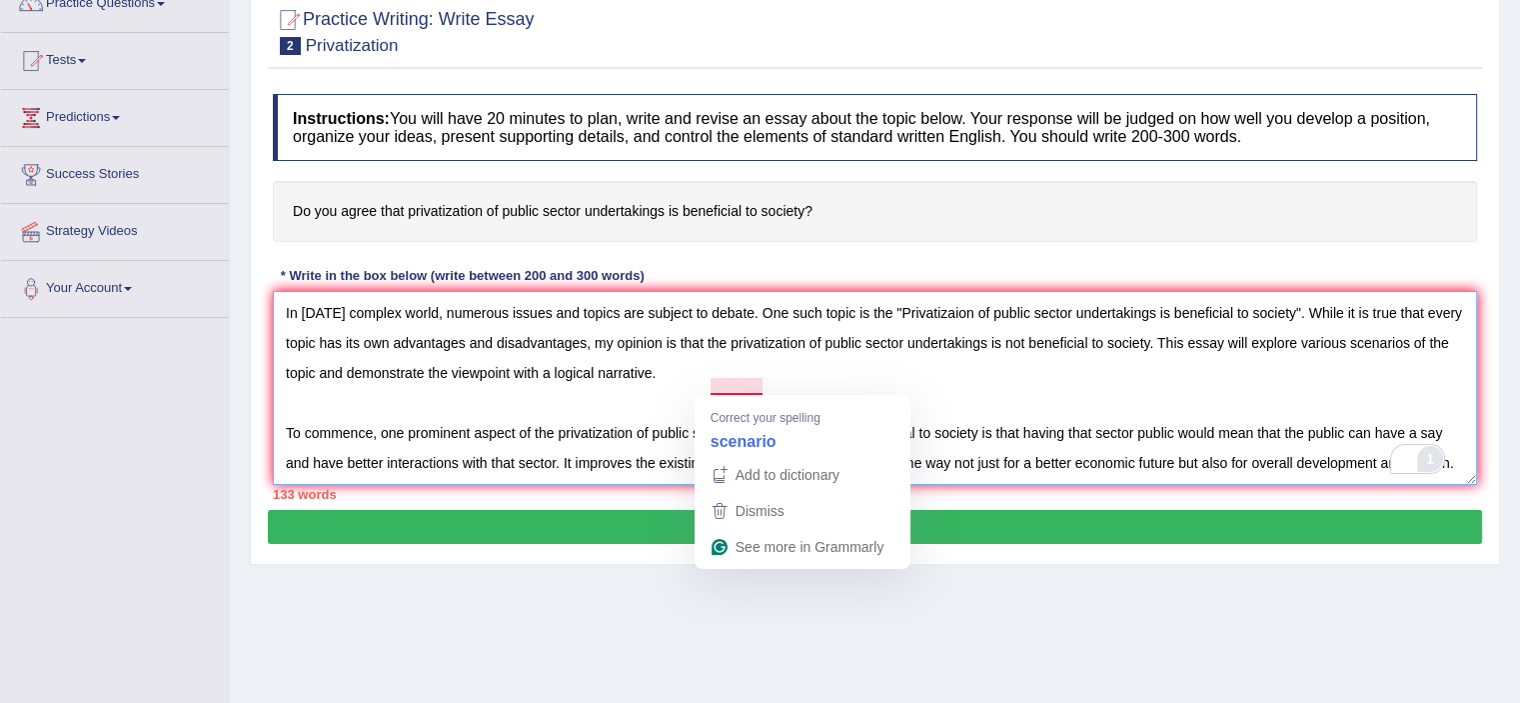
drag, startPoint x: 758, startPoint y: 387, endPoint x: 783, endPoint y: 394, distance: 25.9
click at [760, 387] on textarea "In today's complex world, numerous issues and topics are subject to debate. One…" at bounding box center [875, 388] width 1204 height 194
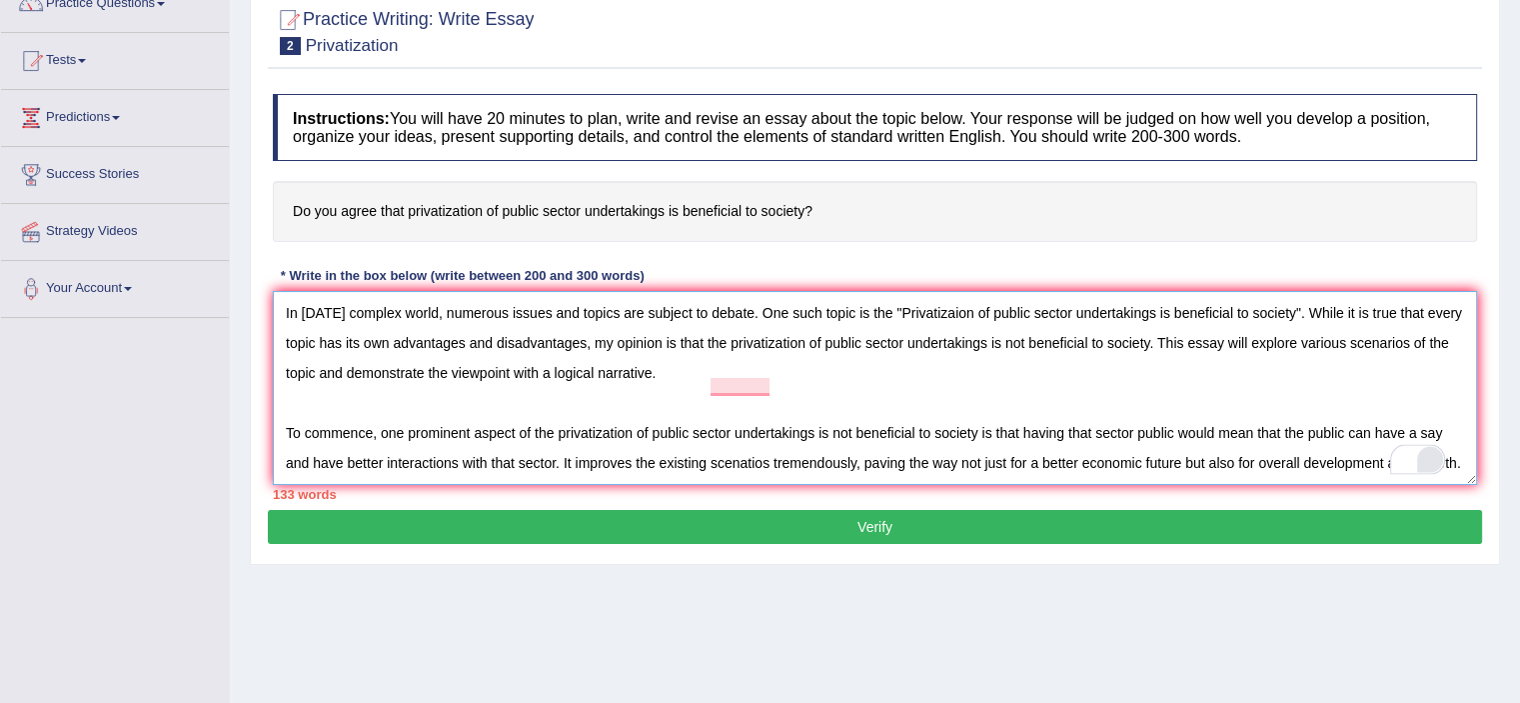
click at [348, 410] on textarea "In today's complex world, numerous issues and topics are subject to debate. One…" at bounding box center [875, 388] width 1204 height 194
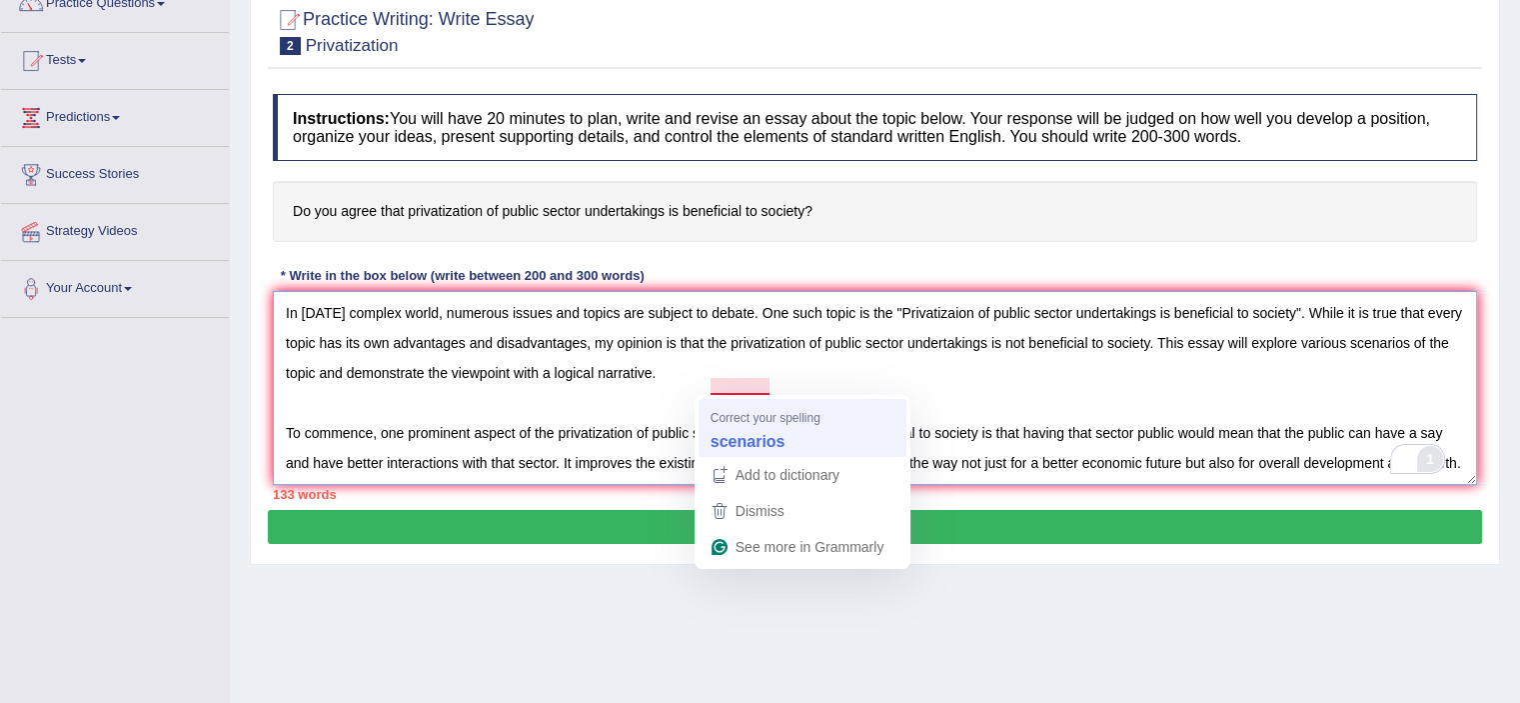
type textarea "In today's complex world, numerous issues and topics are subject to debate. One…"
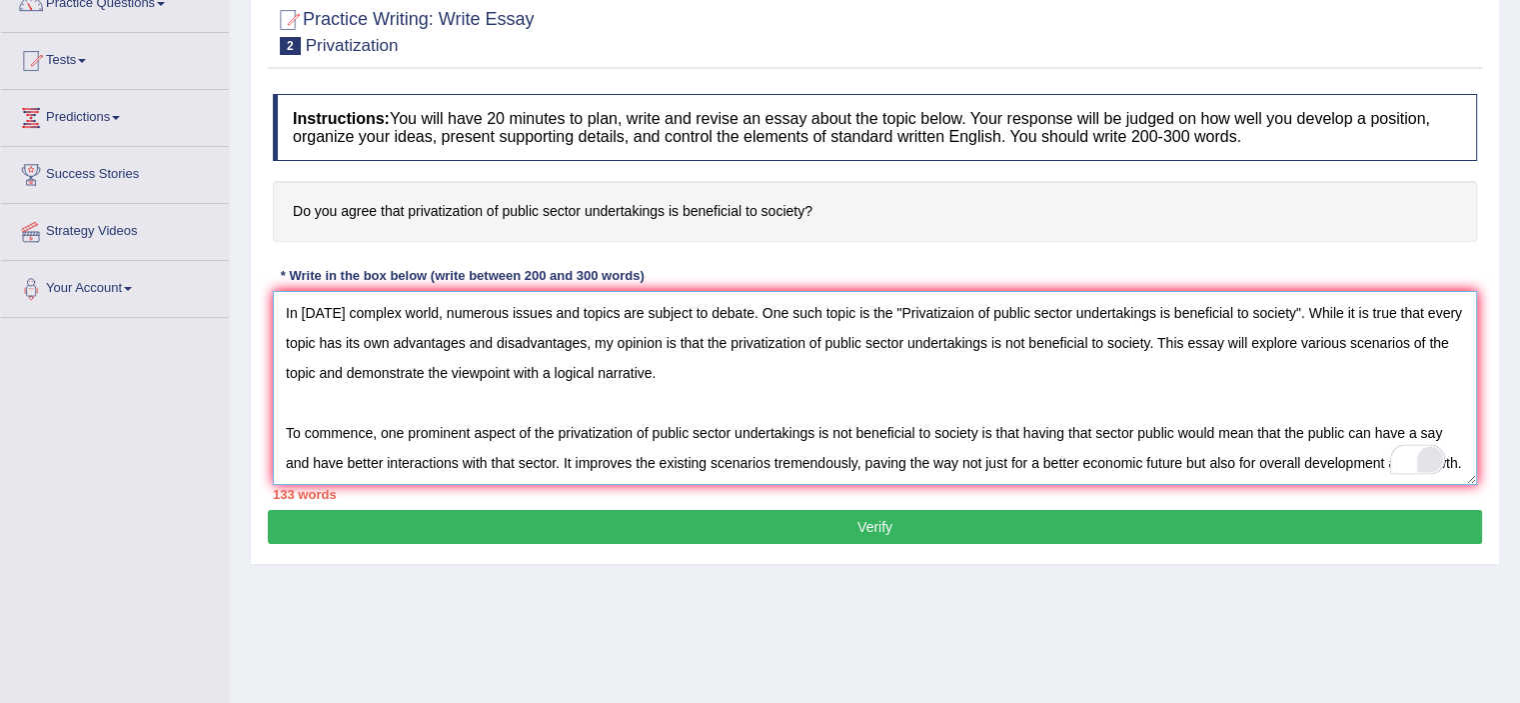
drag, startPoint x: 337, startPoint y: 439, endPoint x: 335, endPoint y: 459, distance: 20.1
click at [337, 443] on textarea "In today's complex world, numerous issues and topics are subject to debate. One…" at bounding box center [875, 388] width 1204 height 194
click at [76, 59] on link "Tests" at bounding box center [115, 58] width 228 height 50
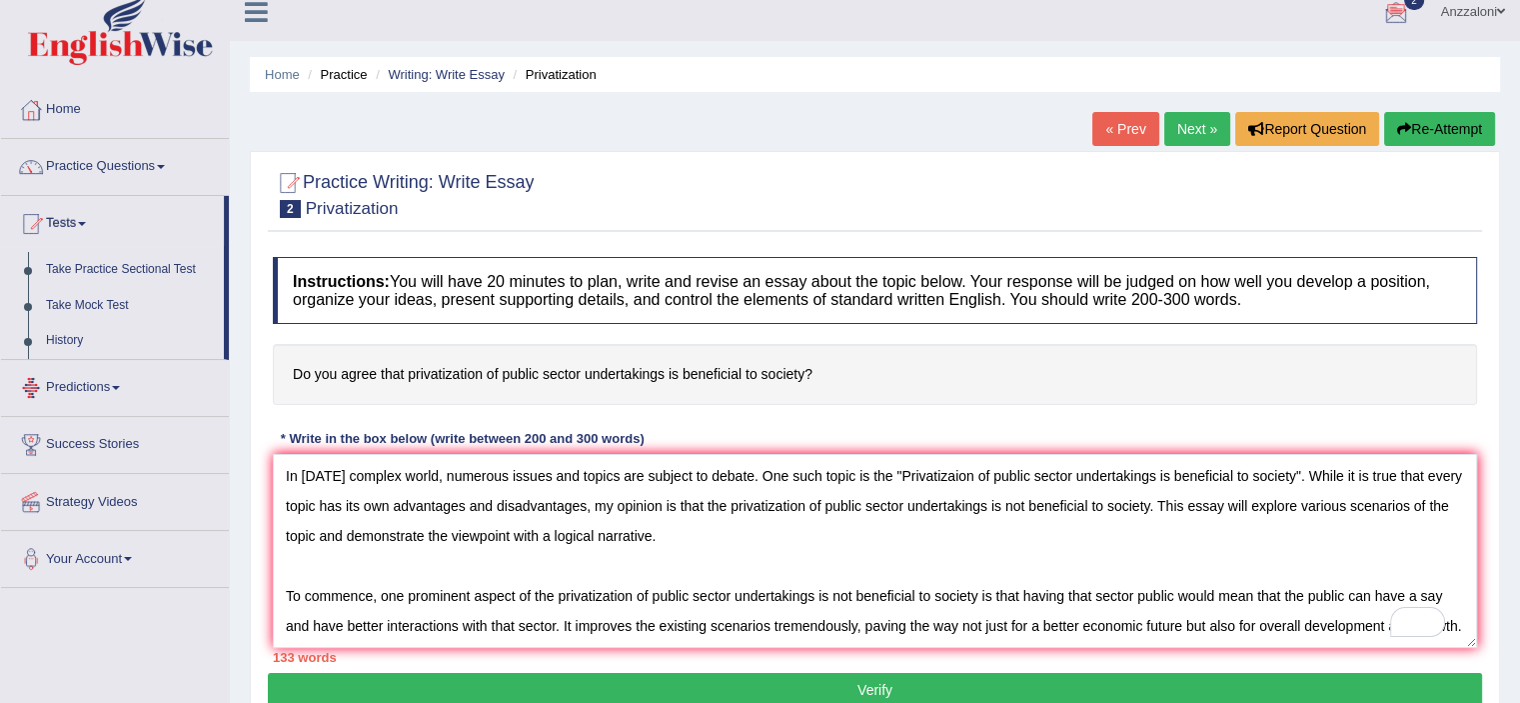
scroll to position [0, 0]
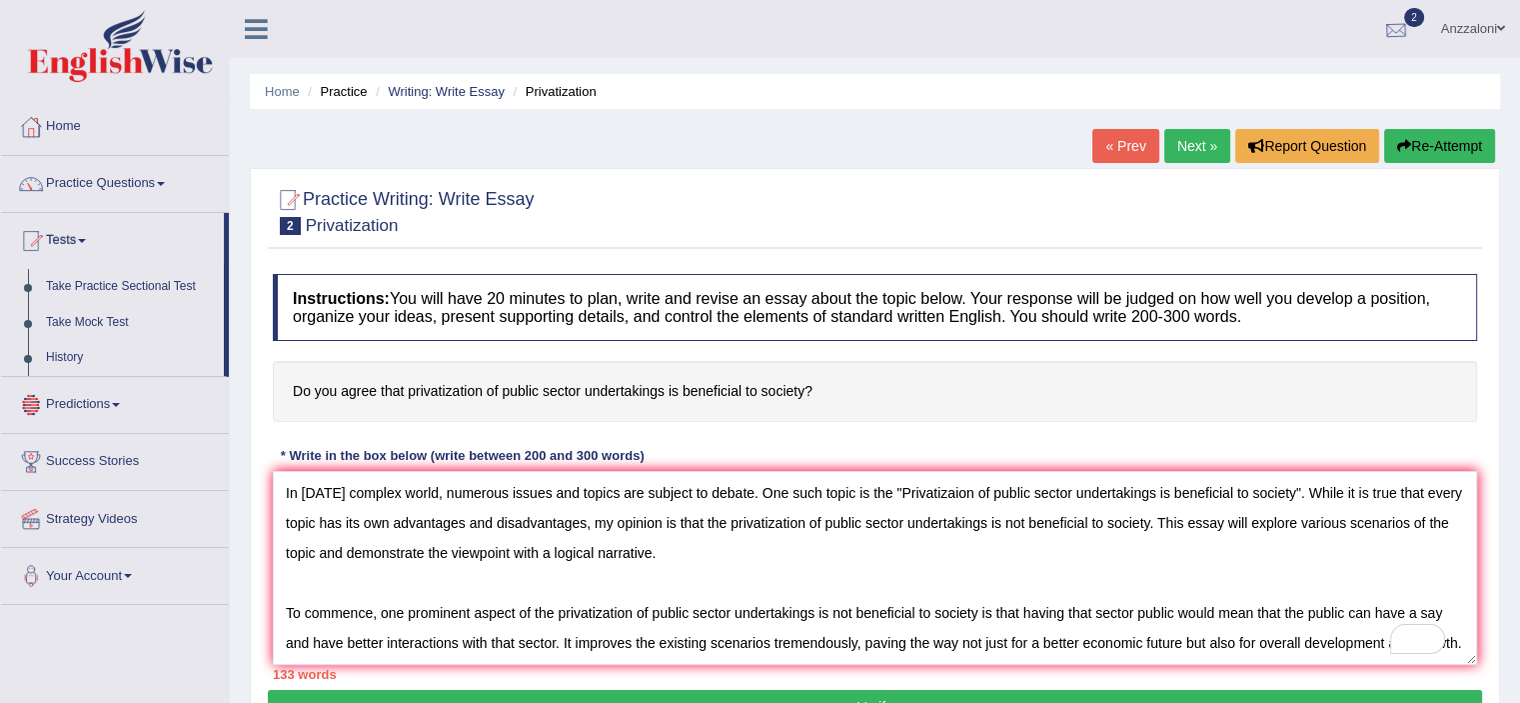
click at [1387, 38] on div at bounding box center [1396, 30] width 30 height 30
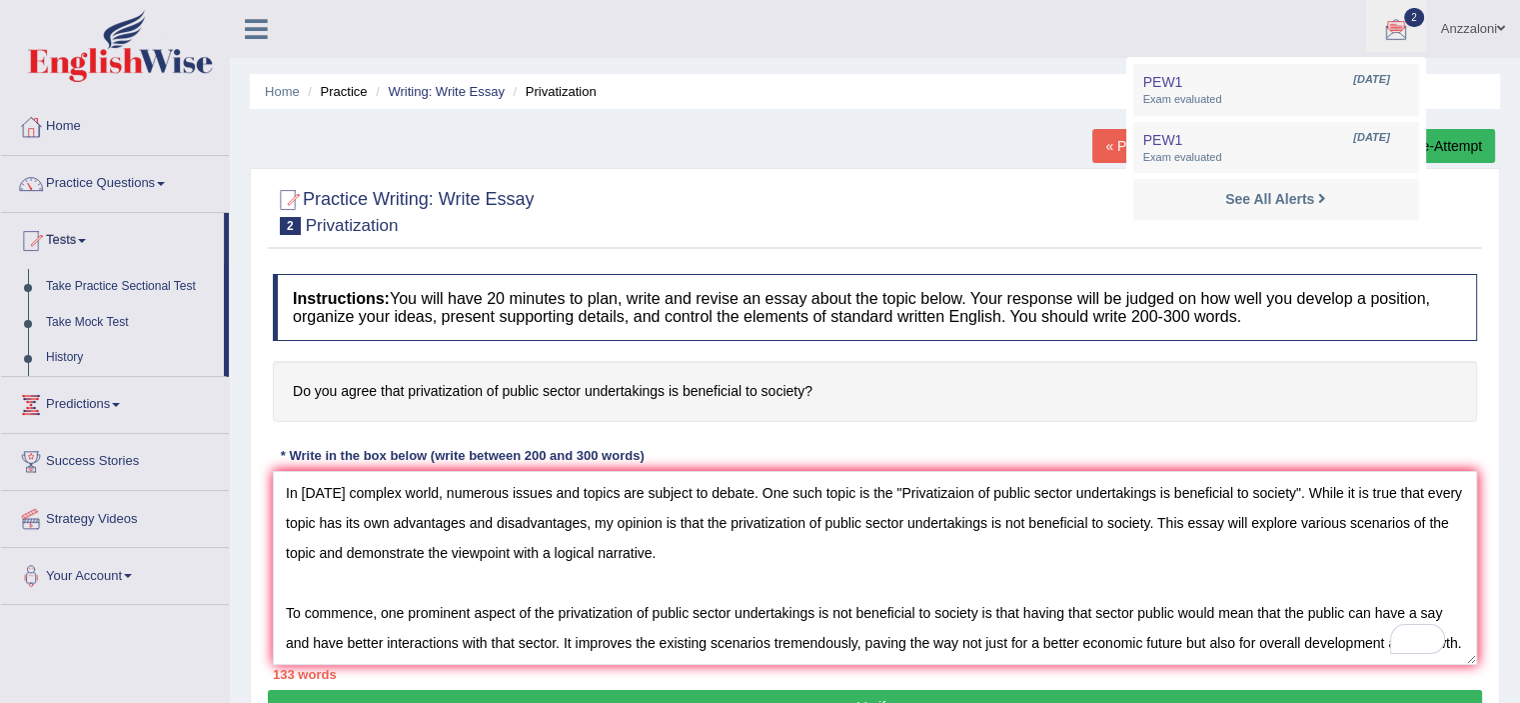
click at [1470, 237] on div at bounding box center [875, 210] width 1204 height 61
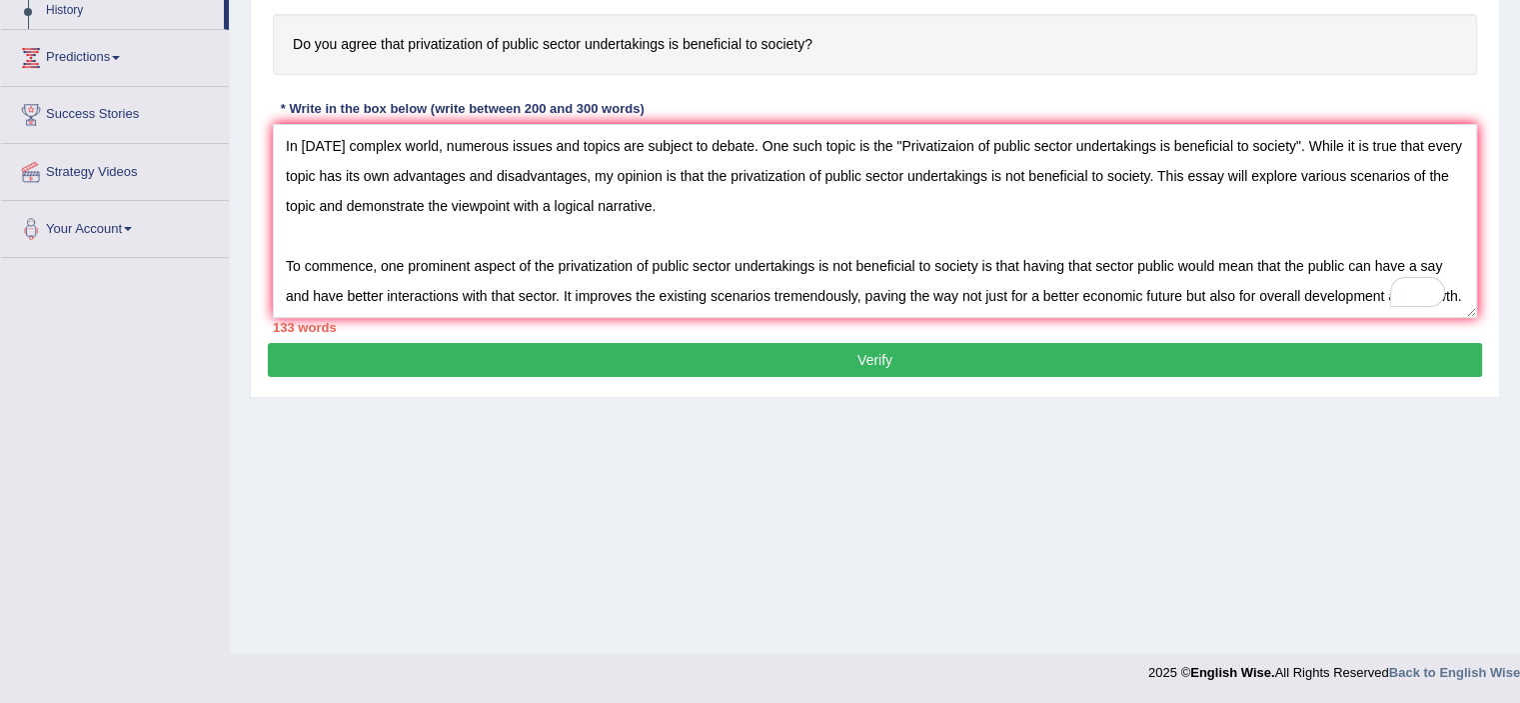
scroll to position [89, 0]
click at [300, 275] on textarea "In [DATE] complex world, numerous issues and topics are subject to debate. One …" at bounding box center [875, 221] width 1204 height 194
click at [308, 284] on textarea "In [DATE] complex world, numerous issues and topics are subject to debate. One …" at bounding box center [875, 221] width 1204 height 194
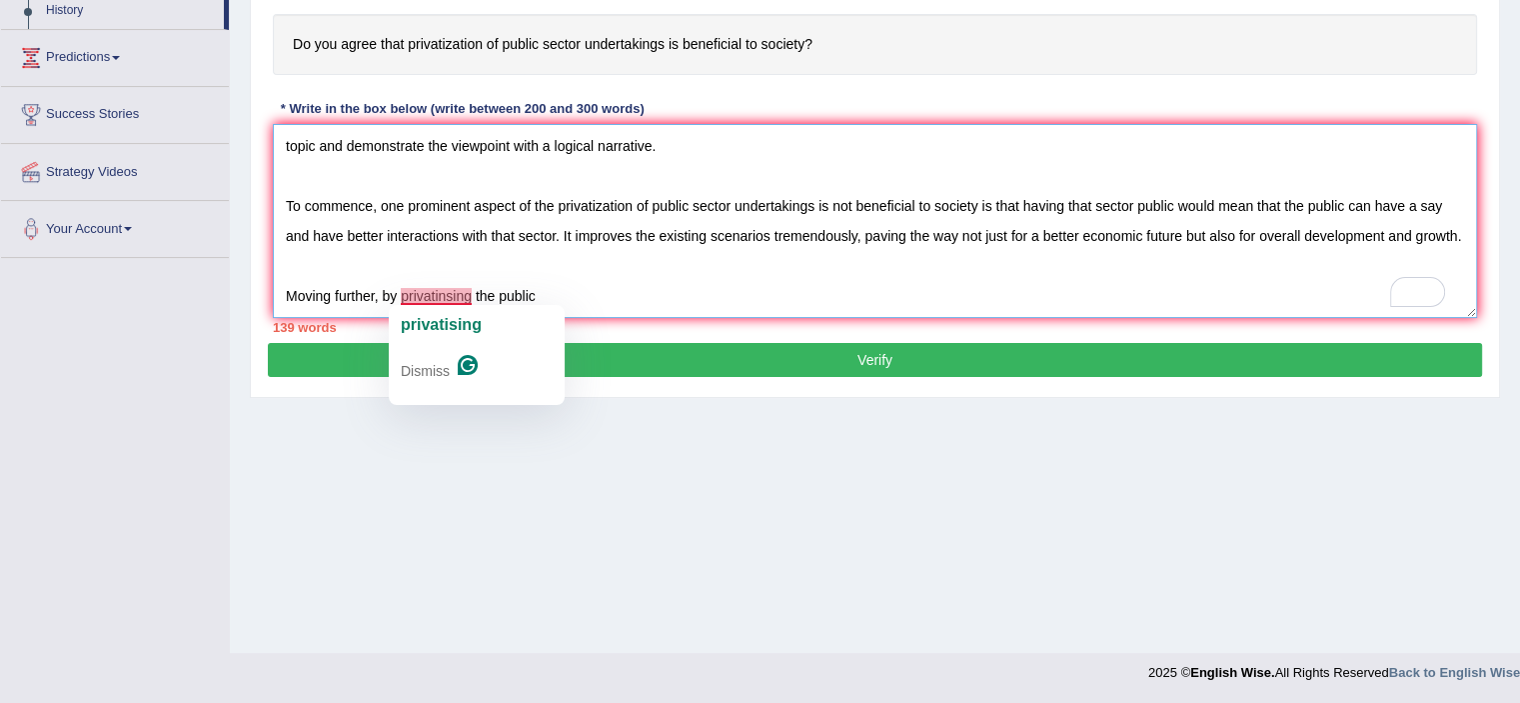
click at [438, 330] on span "privatising" at bounding box center [441, 324] width 81 height 17
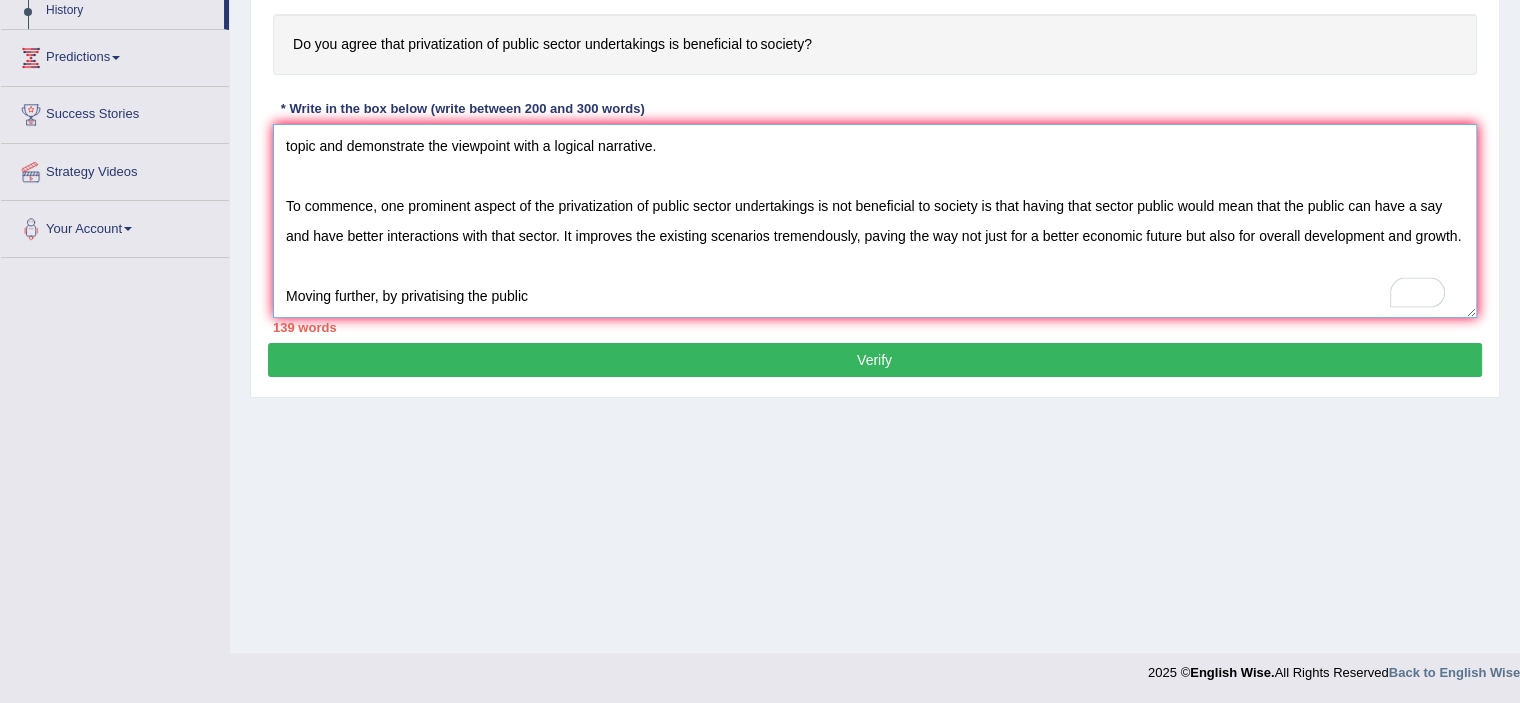
click at [548, 289] on textarea "In [DATE] complex world, numerous issues and topics are subject to debate. One …" at bounding box center [875, 221] width 1204 height 194
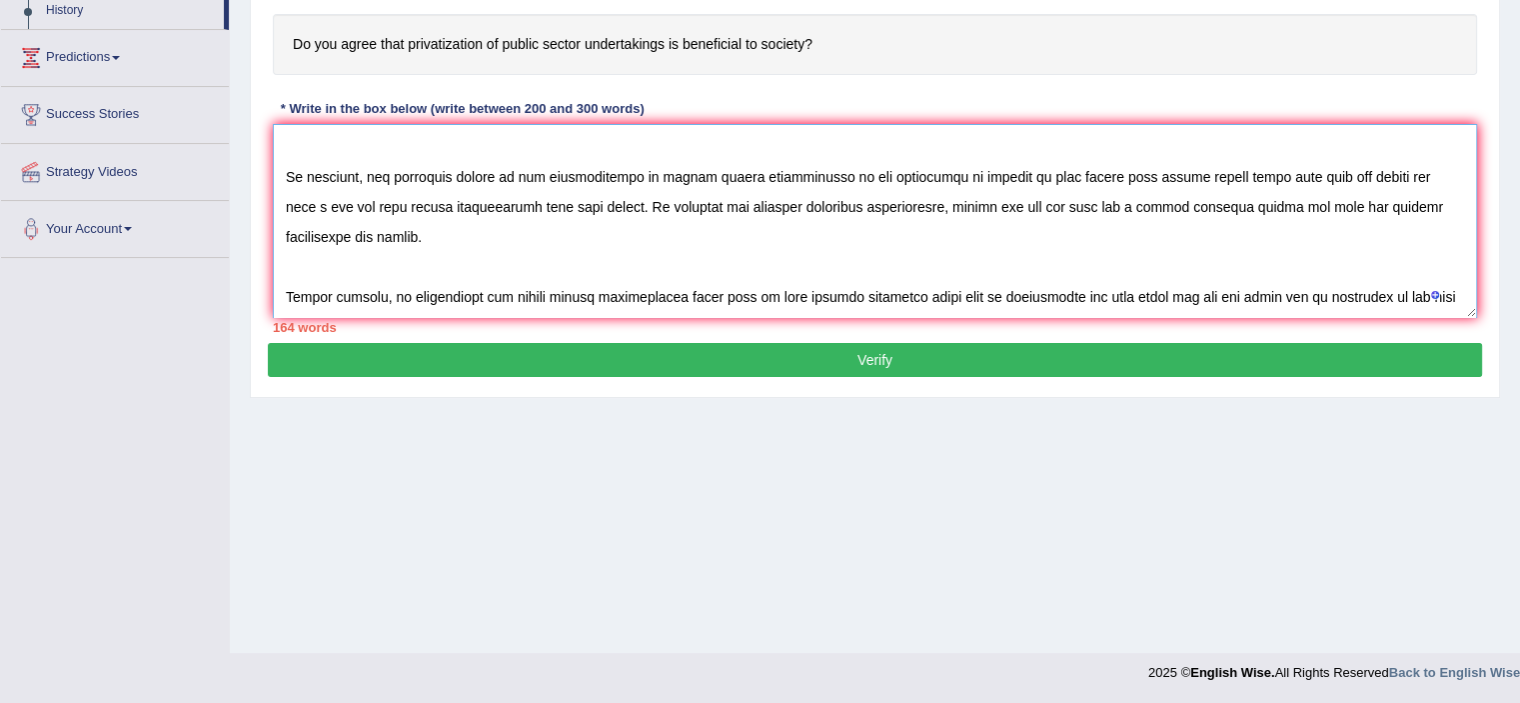
scroll to position [106, 0]
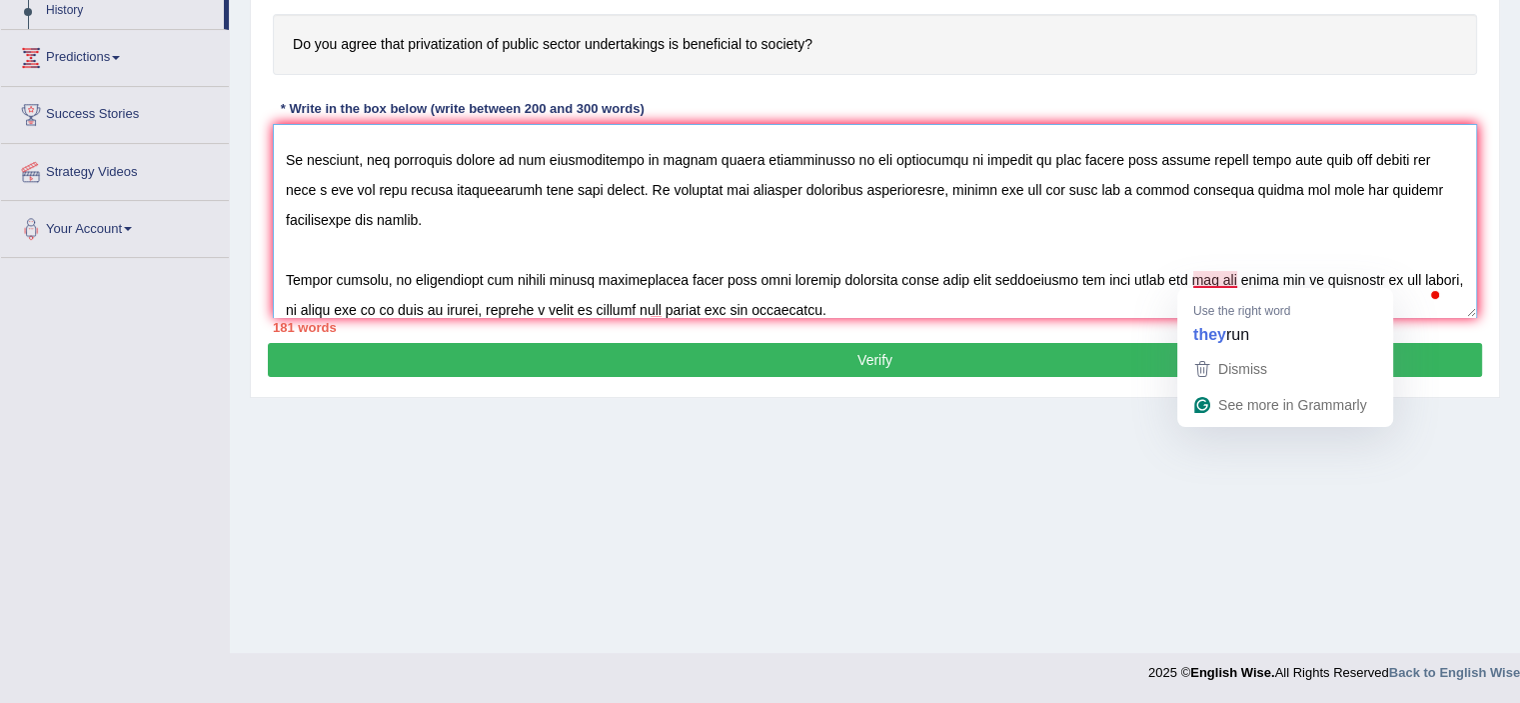
click at [1219, 278] on textarea "To enrich screen reader interactions, please activate Accessibility in Grammarl…" at bounding box center [875, 221] width 1204 height 194
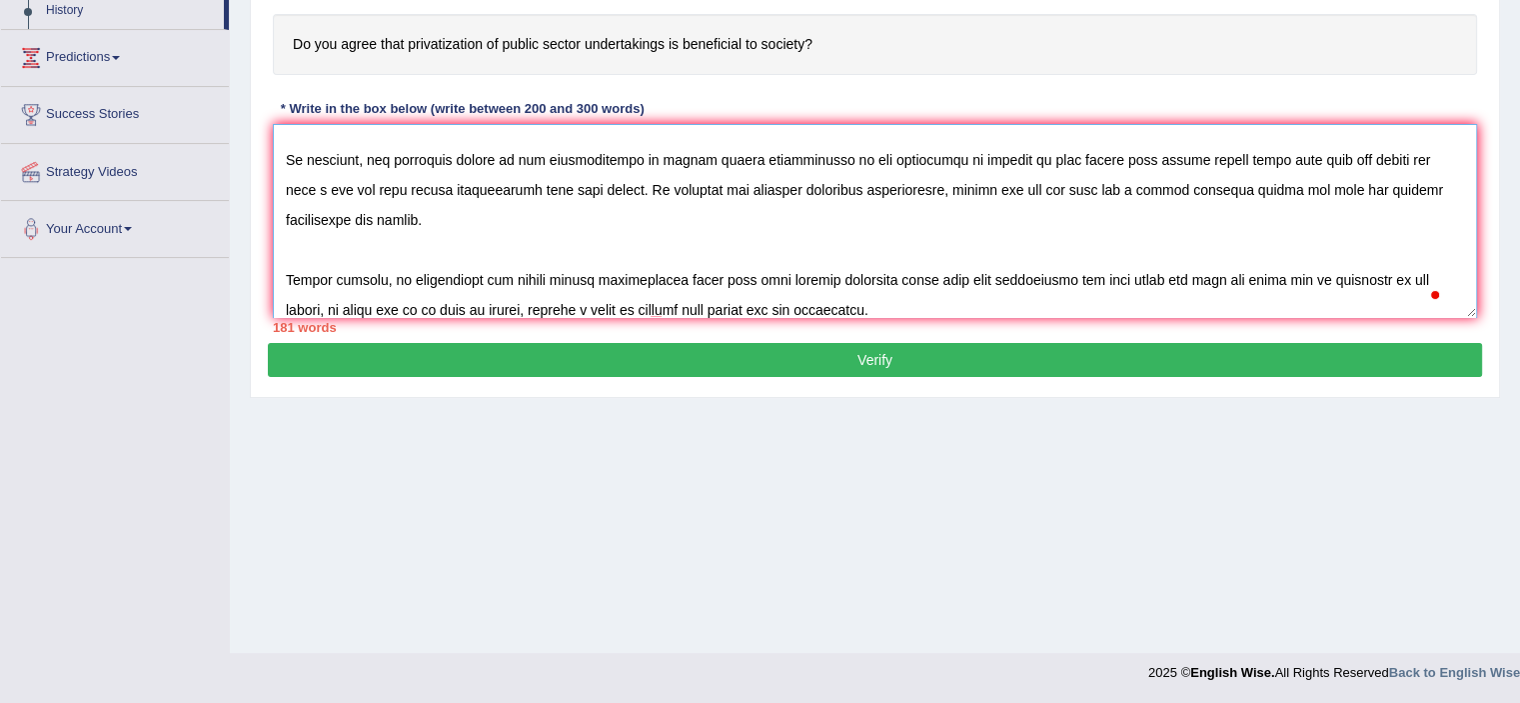
click at [919, 307] on textarea "To enrich screen reader interactions, please activate Accessibility in Grammarl…" at bounding box center [875, 221] width 1204 height 194
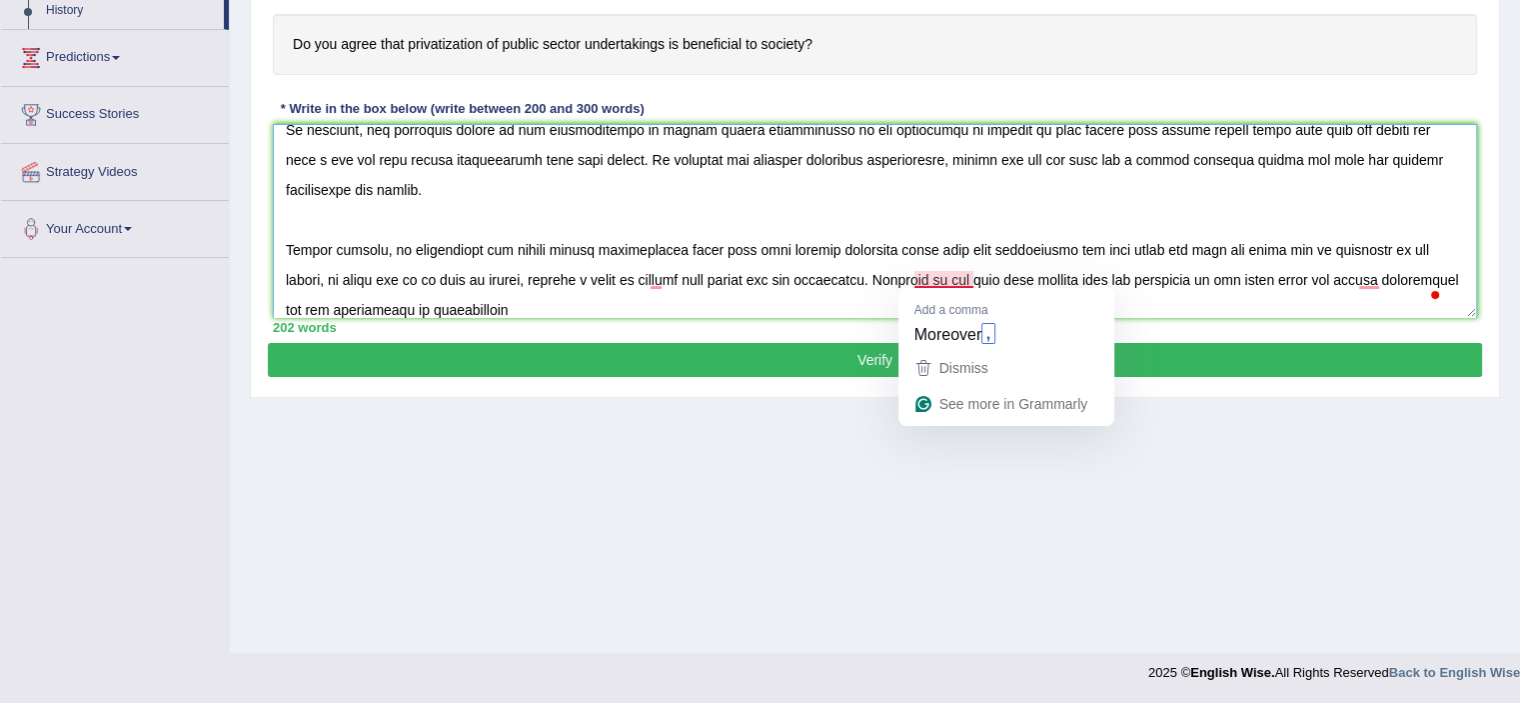
click at [972, 281] on textarea "To enrich screen reader interactions, please activate Accessibility in Grammarl…" at bounding box center [875, 221] width 1204 height 194
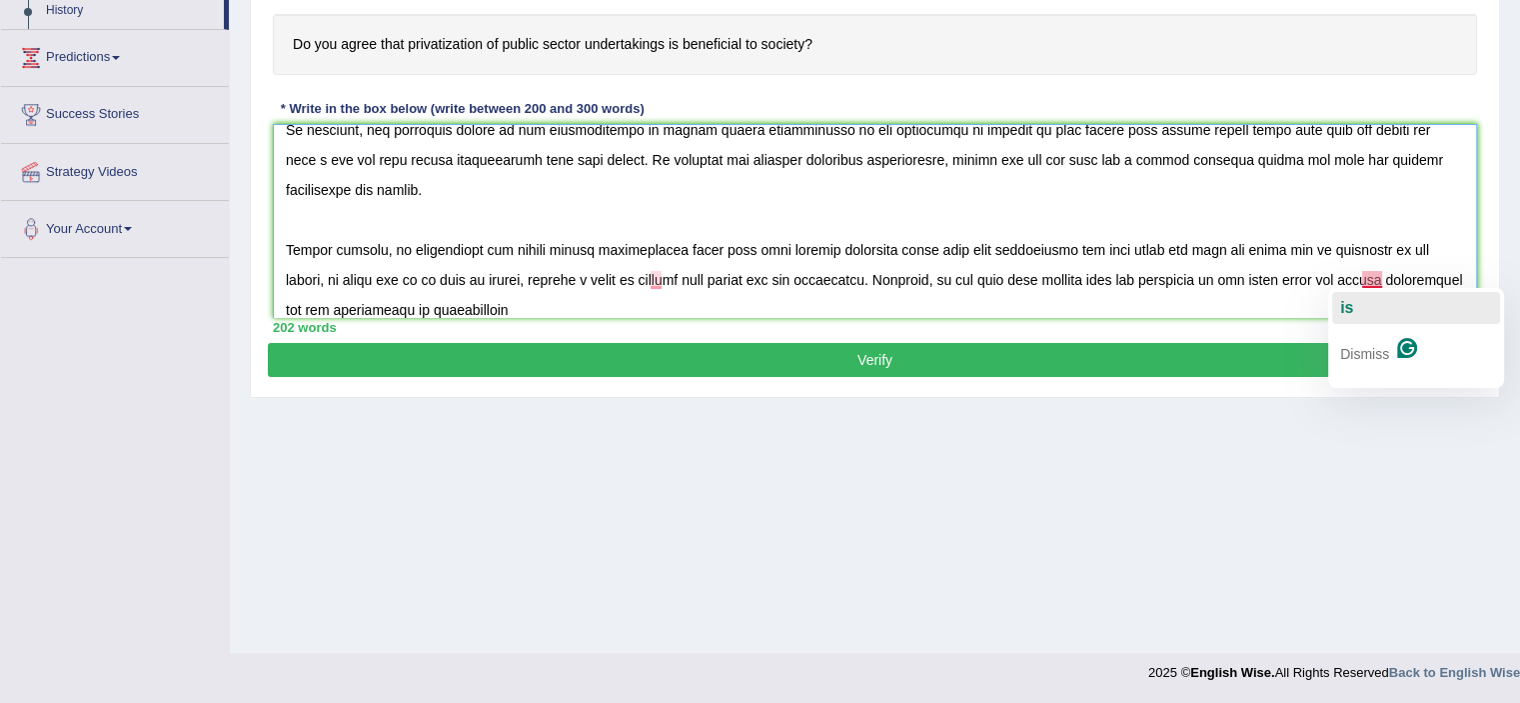
click at [1368, 299] on button "is" at bounding box center [1416, 308] width 168 height 32
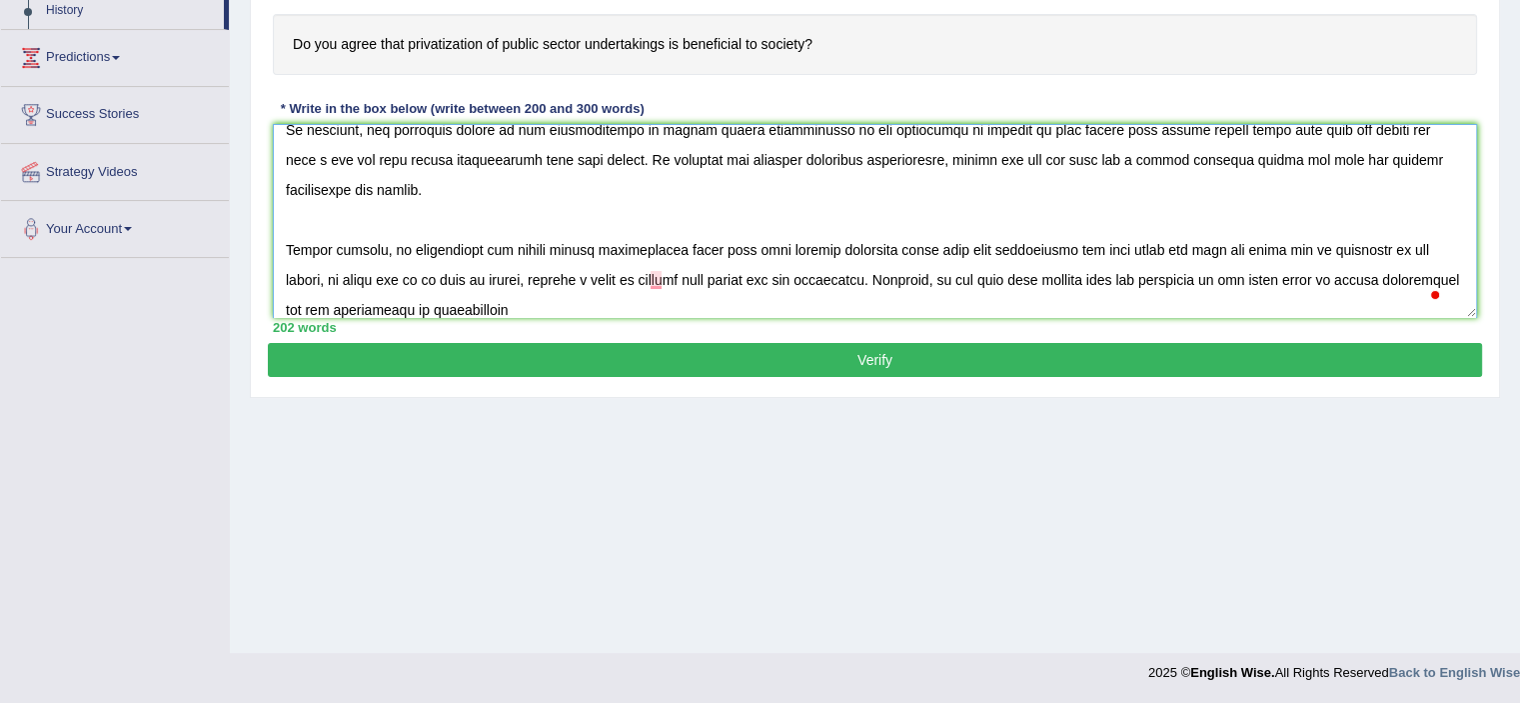
drag, startPoint x: 1421, startPoint y: 274, endPoint x: 1363, endPoint y: 277, distance: 58.0
click at [1361, 278] on textarea "To enrich screen reader interactions, please activate Accessibility in Grammarl…" at bounding box center [875, 221] width 1204 height 194
click at [800, 307] on textarea "To enrich screen reader interactions, please activate Accessibility in Grammarl…" at bounding box center [875, 221] width 1204 height 194
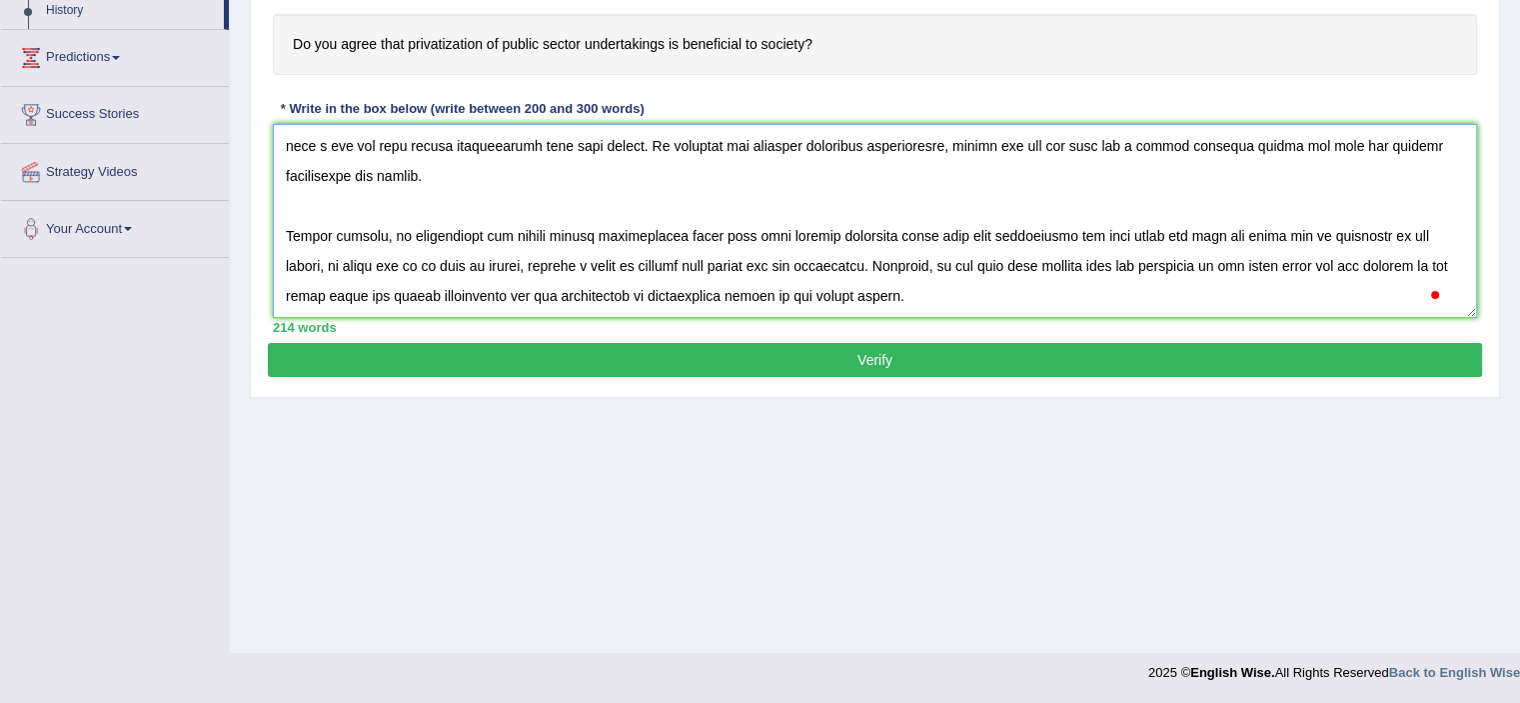
scroll to position [196, 0]
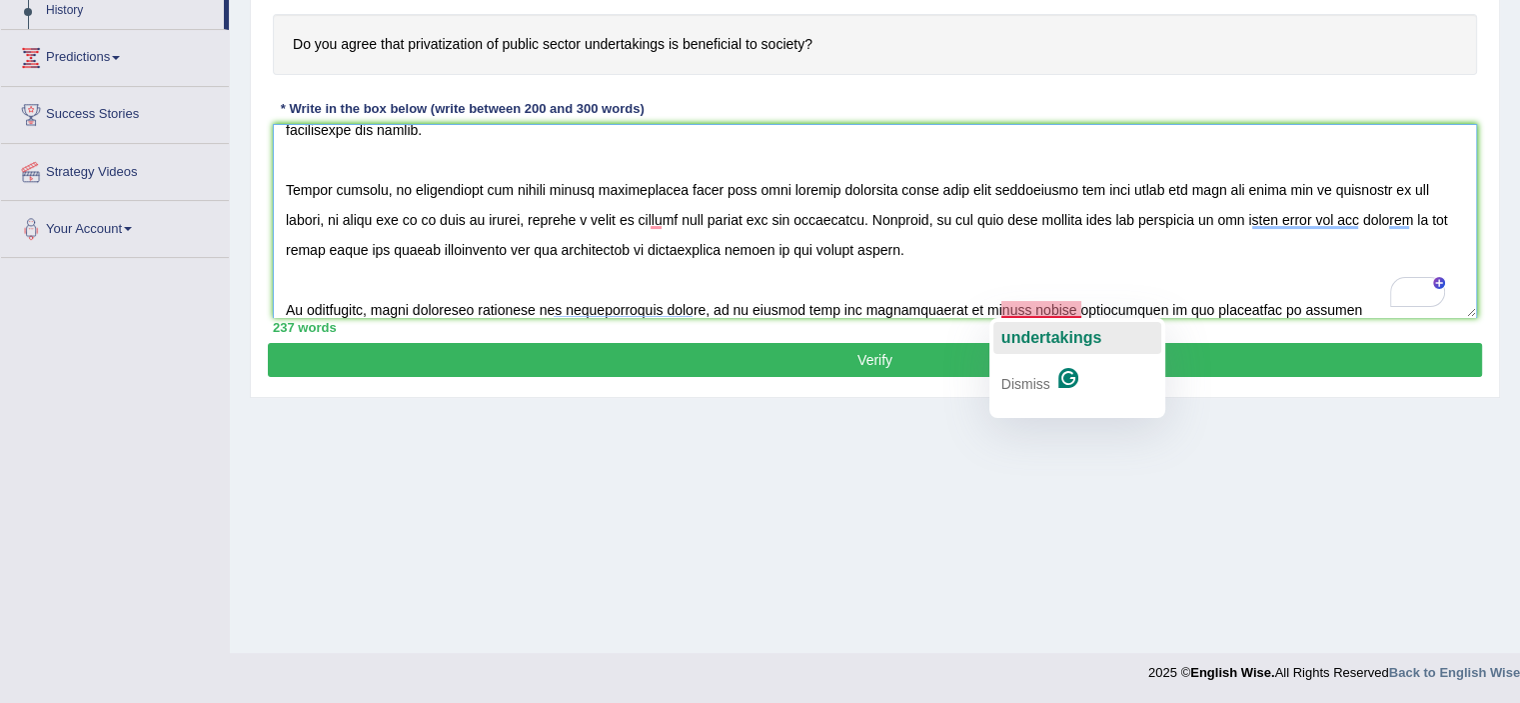
click at [1037, 330] on span "undertakings" at bounding box center [1051, 337] width 100 height 17
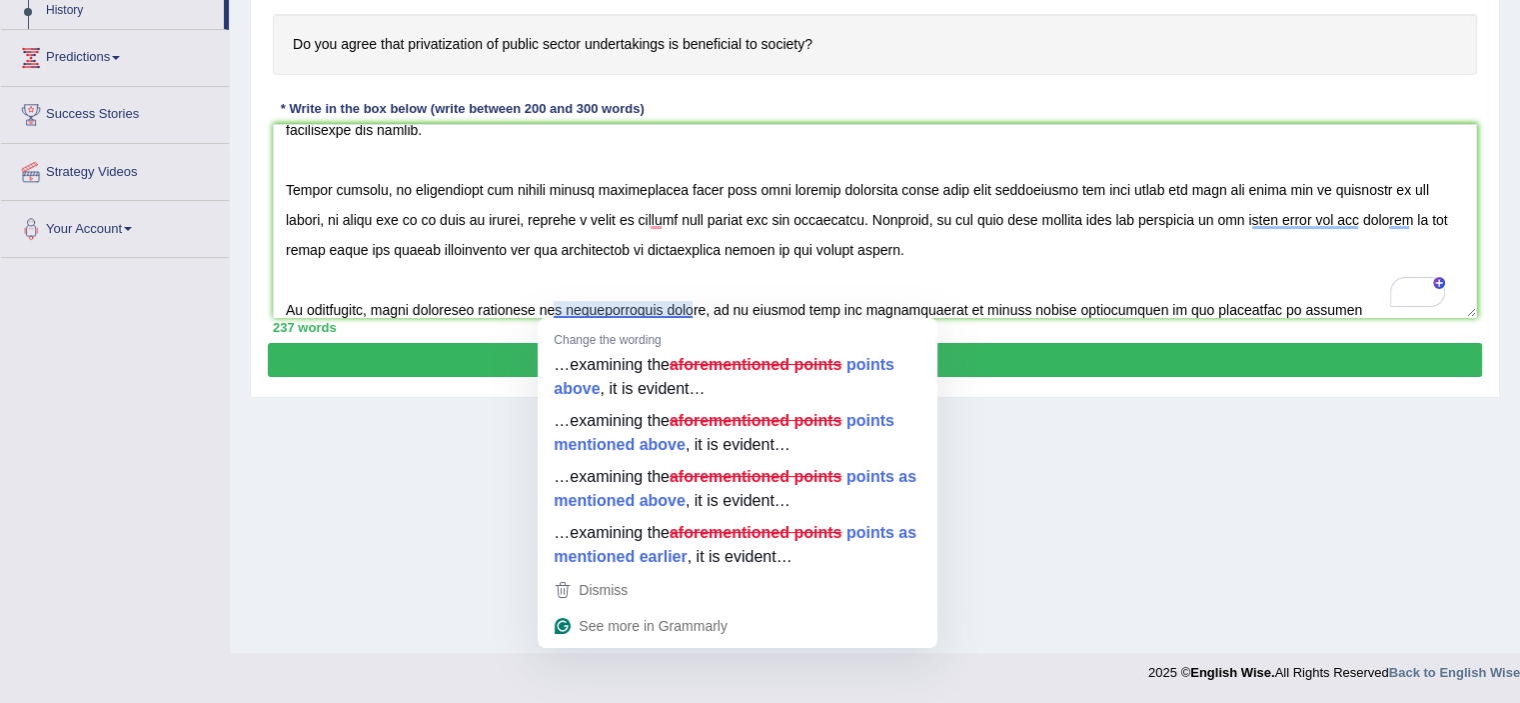
click at [1074, 451] on div "Home Practice Writing: Write Essay Privatization « Prev Next » Report Question …" at bounding box center [875, 152] width 1290 height 999
drag, startPoint x: 1231, startPoint y: 570, endPoint x: 1147, endPoint y: 548, distance: 86.8
click at [1231, 569] on div "Home Practice Writing: Write Essay Privatization « Prev Next » Report Question …" at bounding box center [875, 152] width 1290 height 999
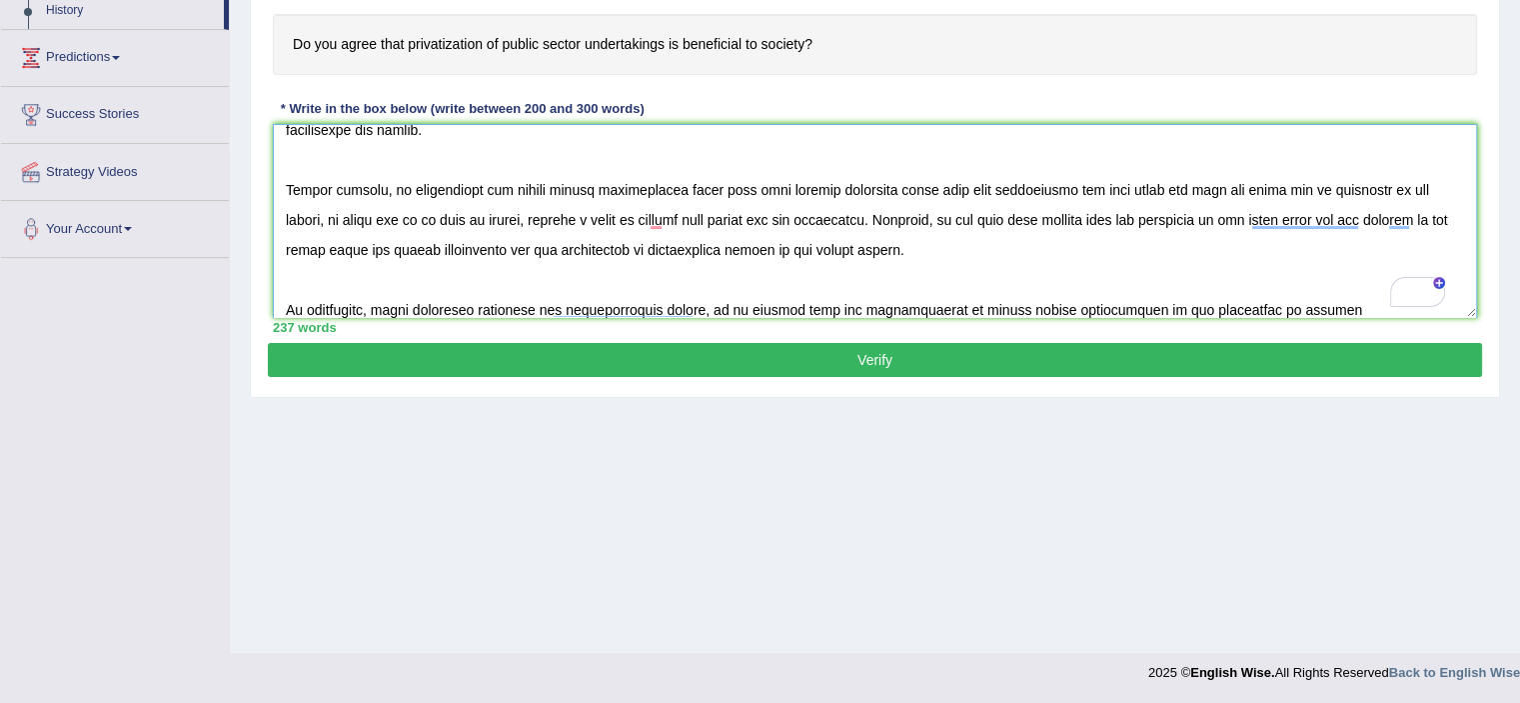
click at [1261, 311] on textarea "To enrich screen reader interactions, please activate Accessibility in Grammarl…" at bounding box center [875, 221] width 1204 height 194
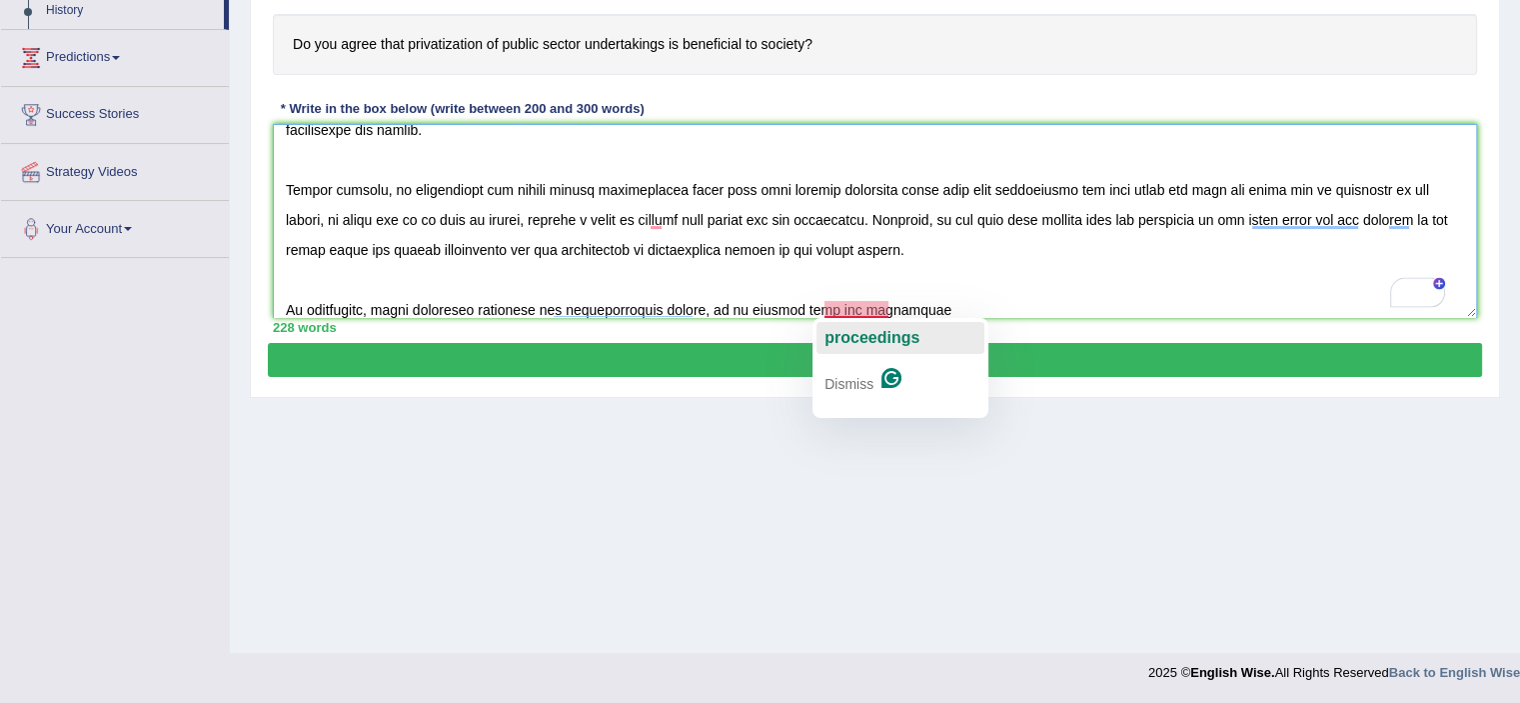
click at [869, 339] on span "proceedings" at bounding box center [872, 337] width 95 height 17
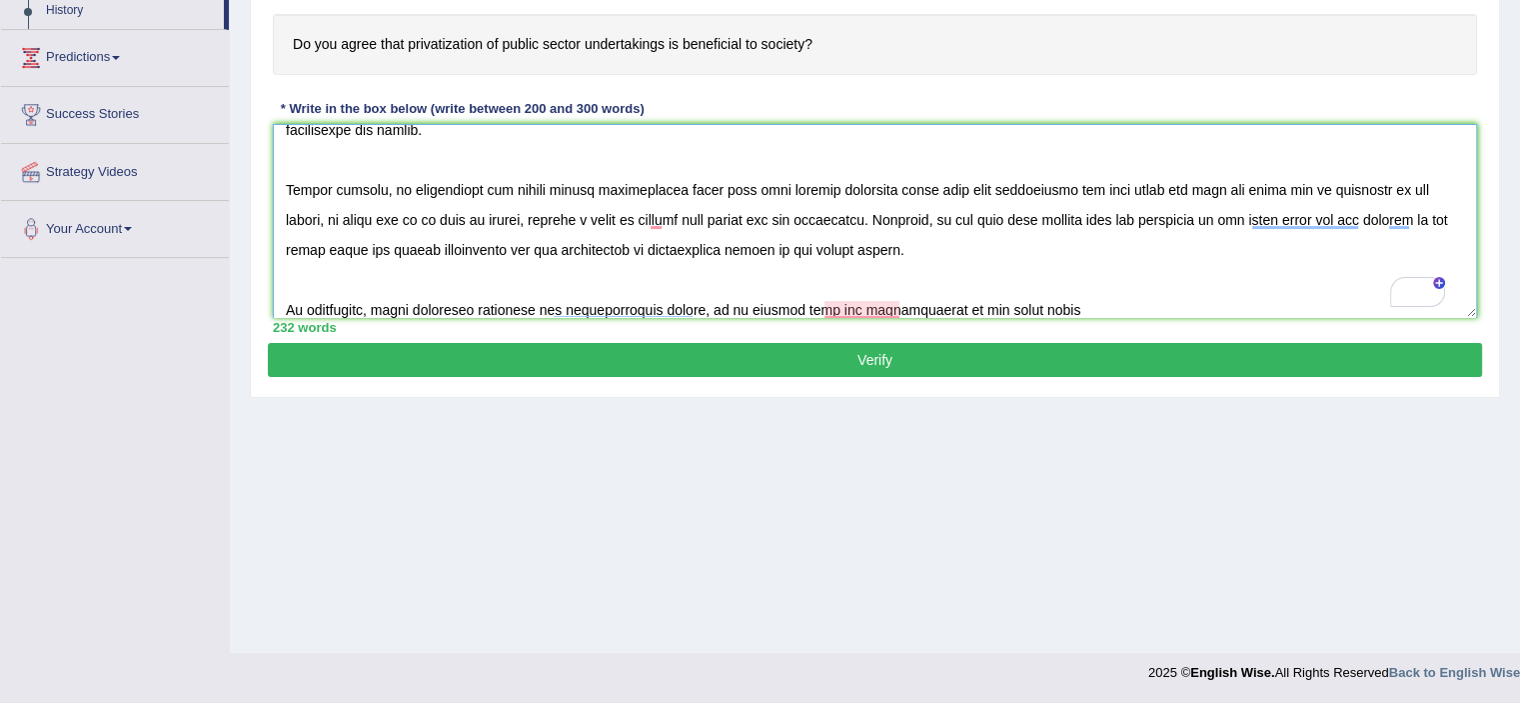
scroll to position [210, 0]
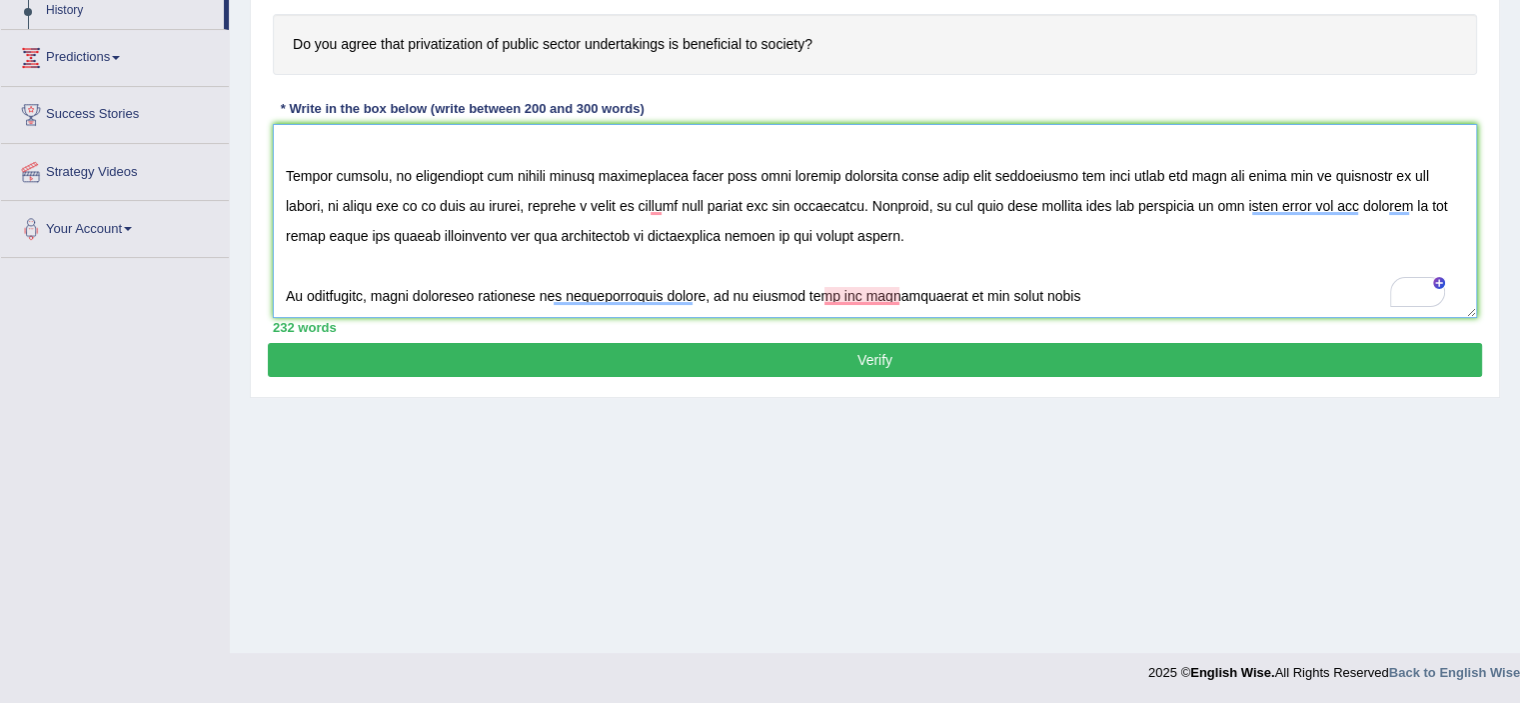
drag, startPoint x: 896, startPoint y: 308, endPoint x: 820, endPoint y: 308, distance: 76.0
click at [820, 309] on textarea "To enrich screen reader interactions, please activate Accessibility in Grammarl…" at bounding box center [875, 221] width 1204 height 194
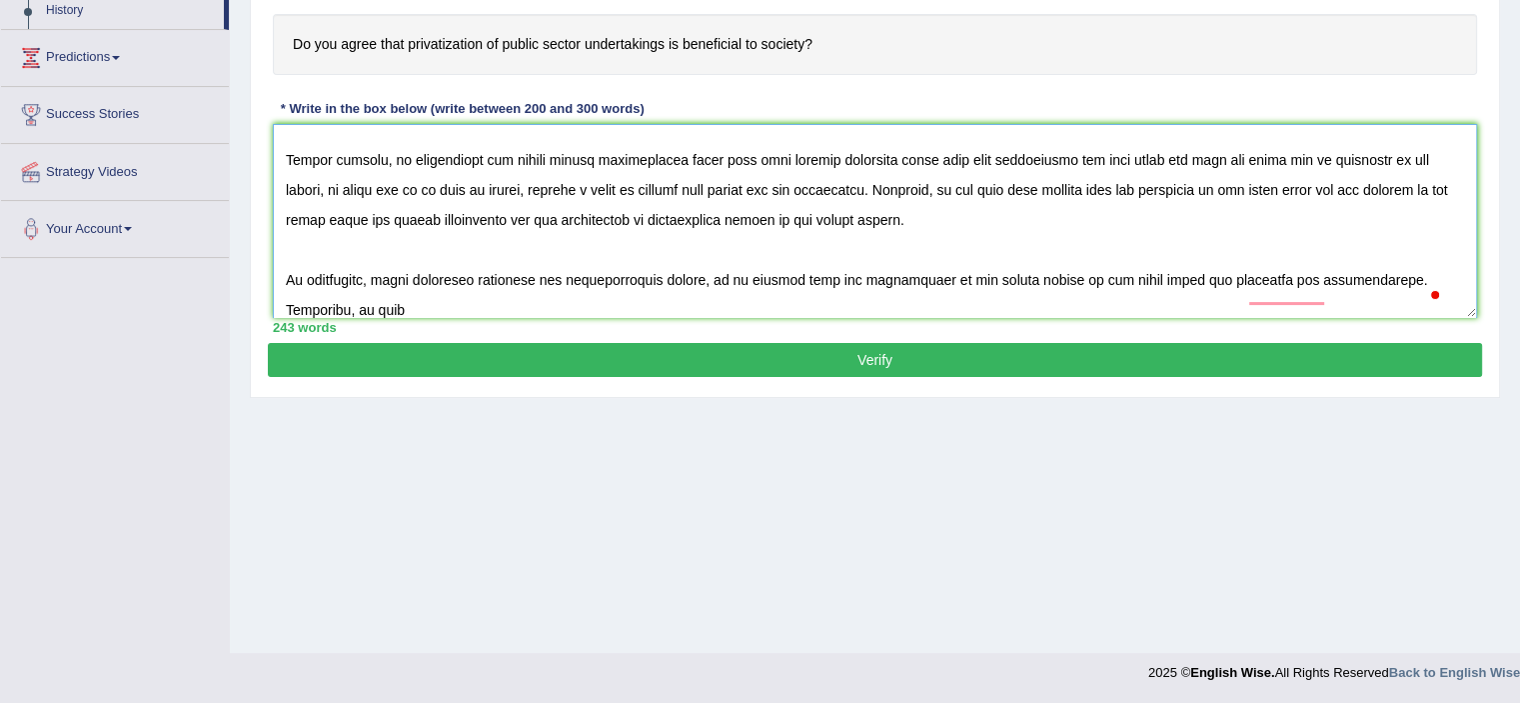
scroll to position [226, 0]
click at [1246, 276] on textarea "To enrich screen reader interactions, please activate Accessibility in Grammarl…" at bounding box center [875, 221] width 1204 height 194
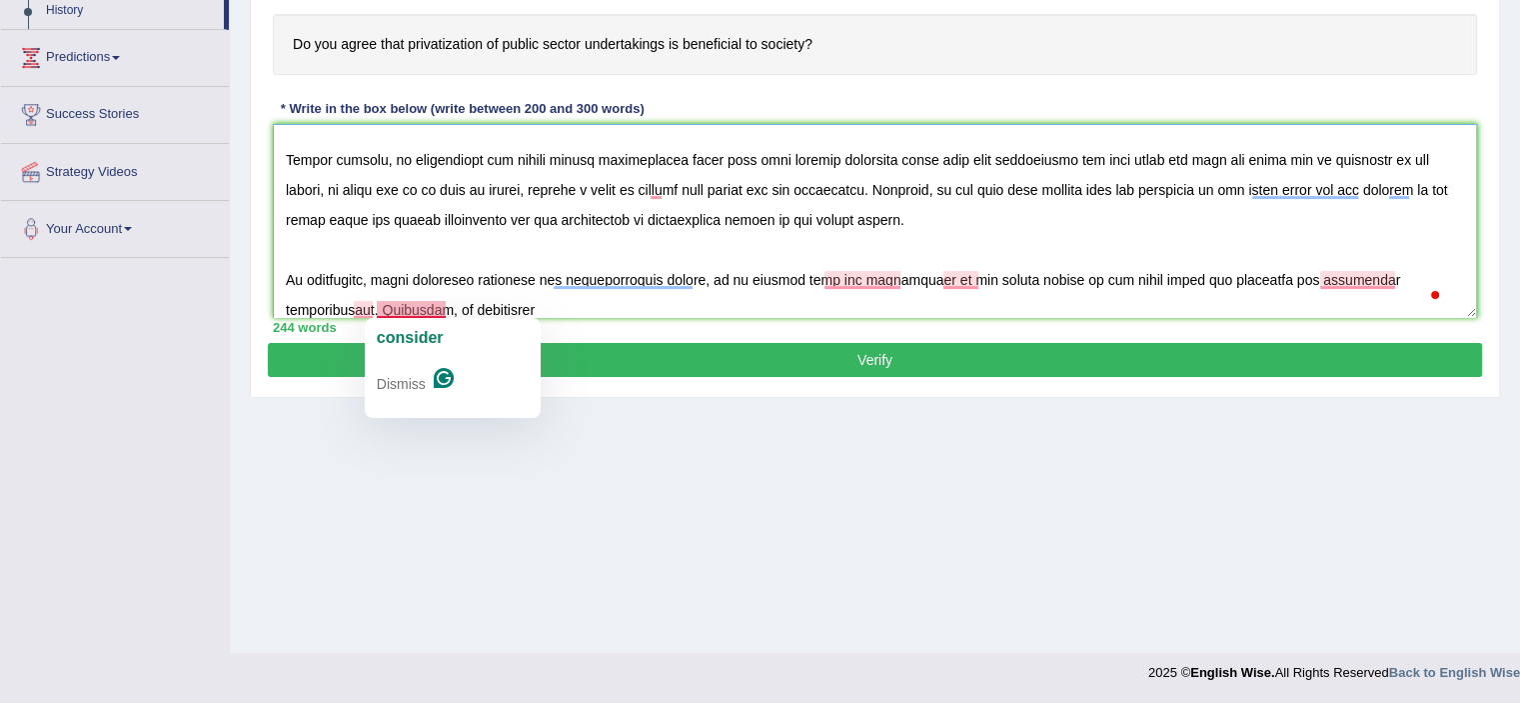
click at [460, 306] on textarea "To enrich screen reader interactions, please activate Accessibility in Grammarl…" at bounding box center [875, 221] width 1204 height 194
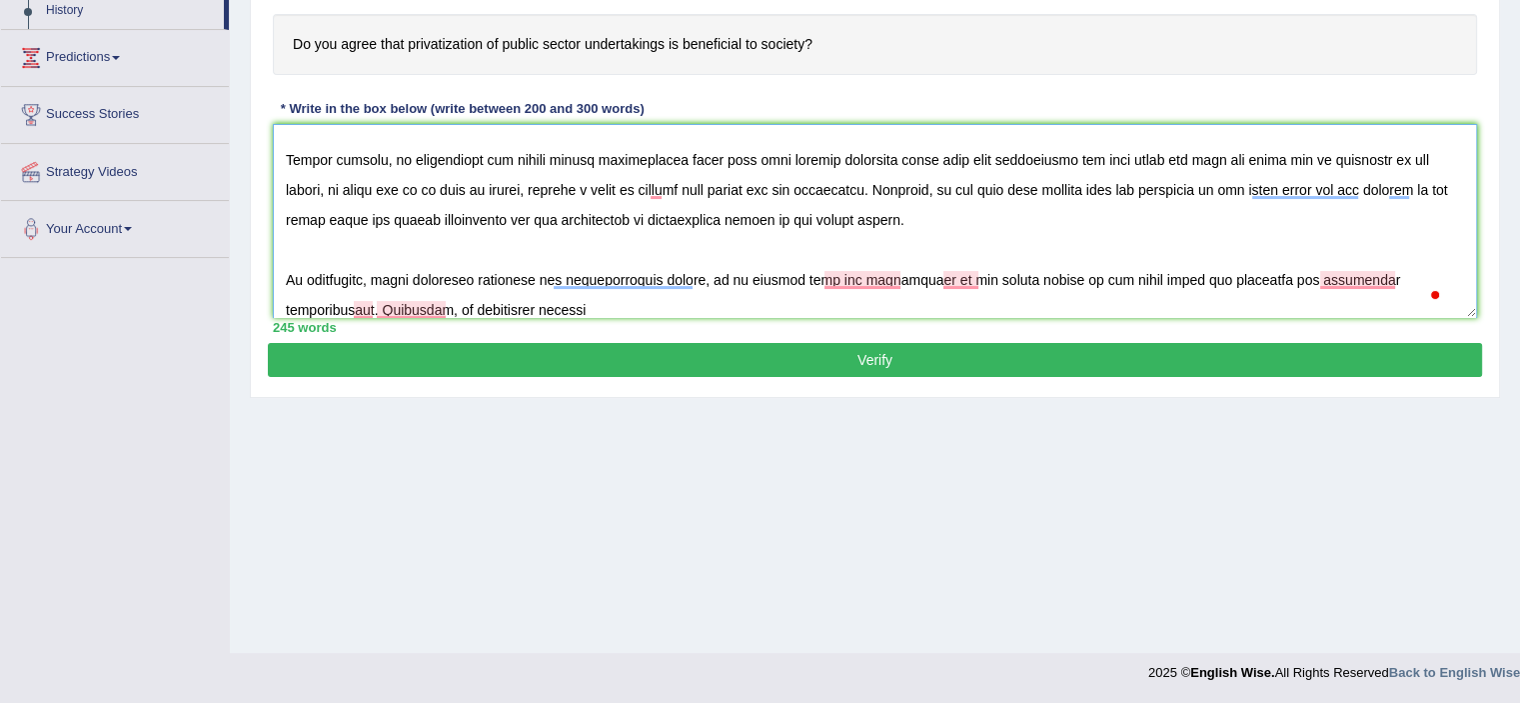
drag, startPoint x: 354, startPoint y: 305, endPoint x: 366, endPoint y: 305, distance: 12.0
click at [361, 305] on textarea "To enrich screen reader interactions, please activate Accessibility in Grammarl…" at bounding box center [875, 221] width 1204 height 194
click at [517, 301] on textarea "To enrich screen reader interactions, please activate Accessibility in Grammarl…" at bounding box center [875, 221] width 1204 height 194
paste textarea "privatization of public sector undertakings is not beneficial to society"
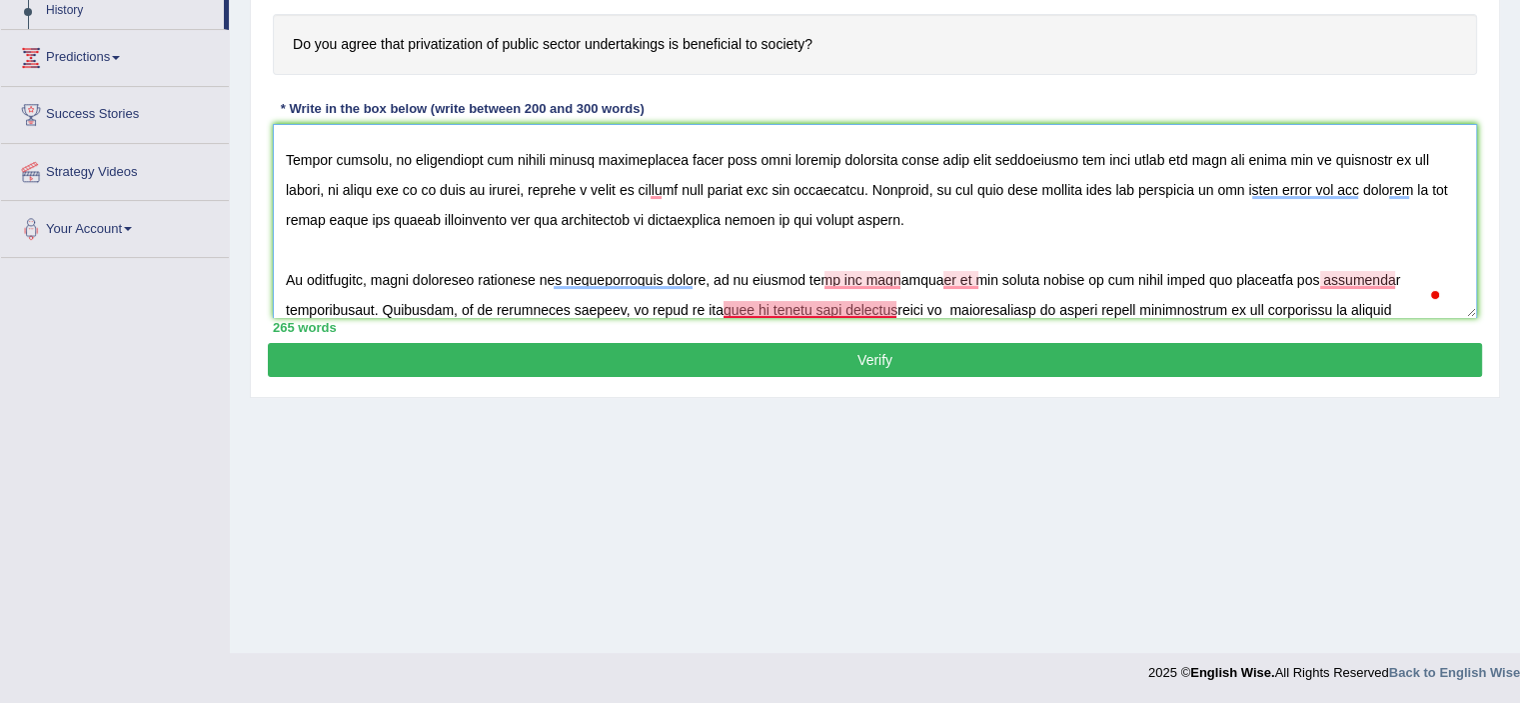
scroll to position [240, 0]
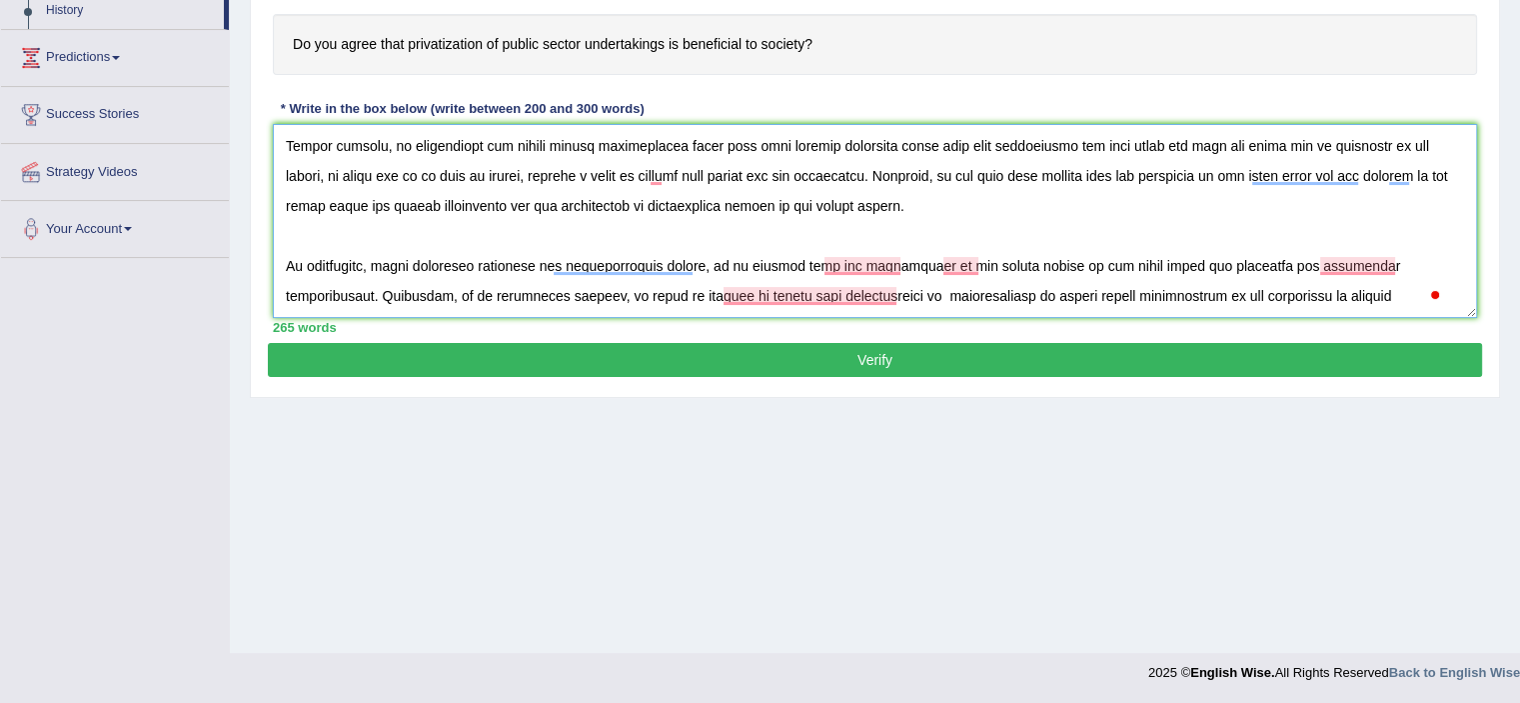
drag, startPoint x: 816, startPoint y: 303, endPoint x: 716, endPoint y: 307, distance: 100.0
click at [716, 307] on textarea "To enrich screen reader interactions, please activate Accessibility in Grammarl…" at bounding box center [875, 221] width 1204 height 194
click at [1148, 302] on textarea "To enrich screen reader interactions, please activate Accessibility in Grammarl…" at bounding box center [875, 221] width 1204 height 194
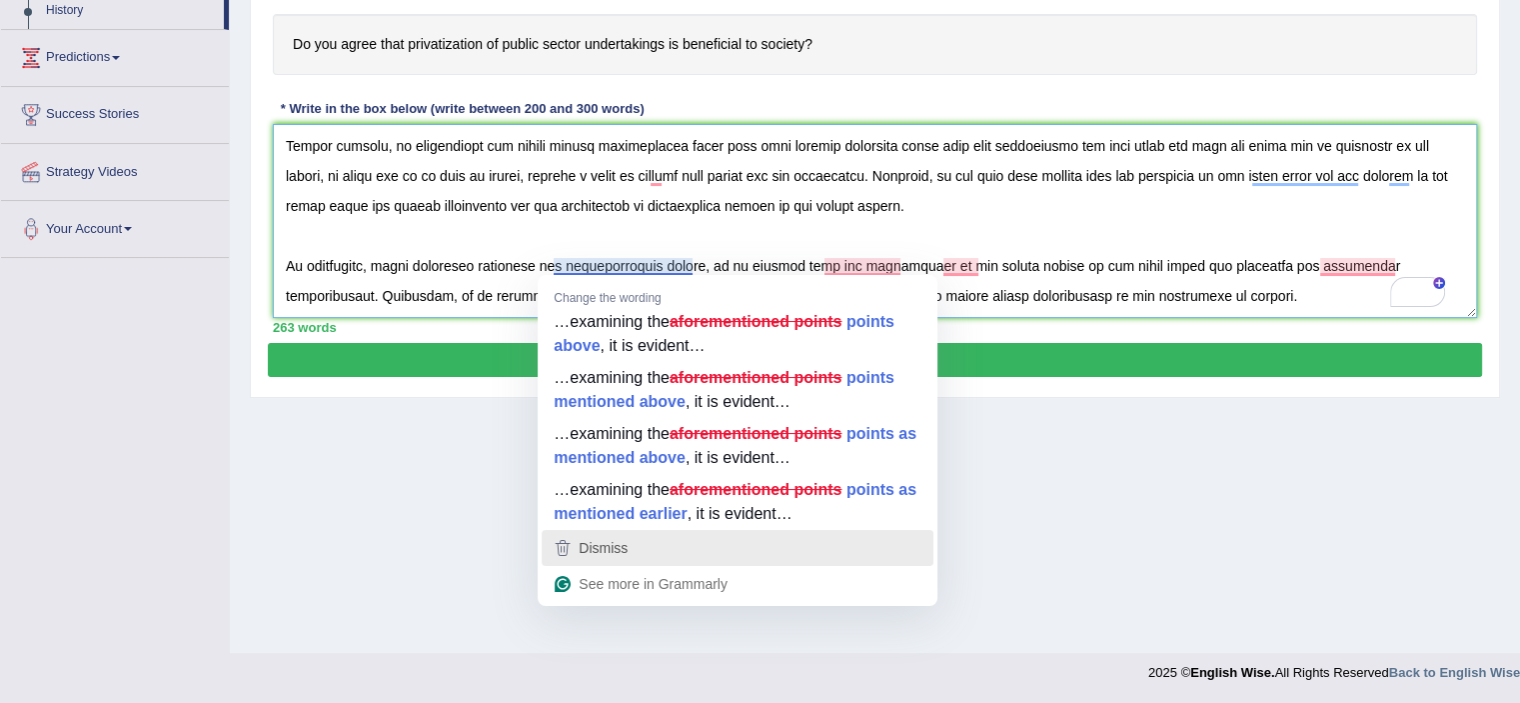
click at [651, 545] on div "Dismiss" at bounding box center [738, 548] width 374 height 30
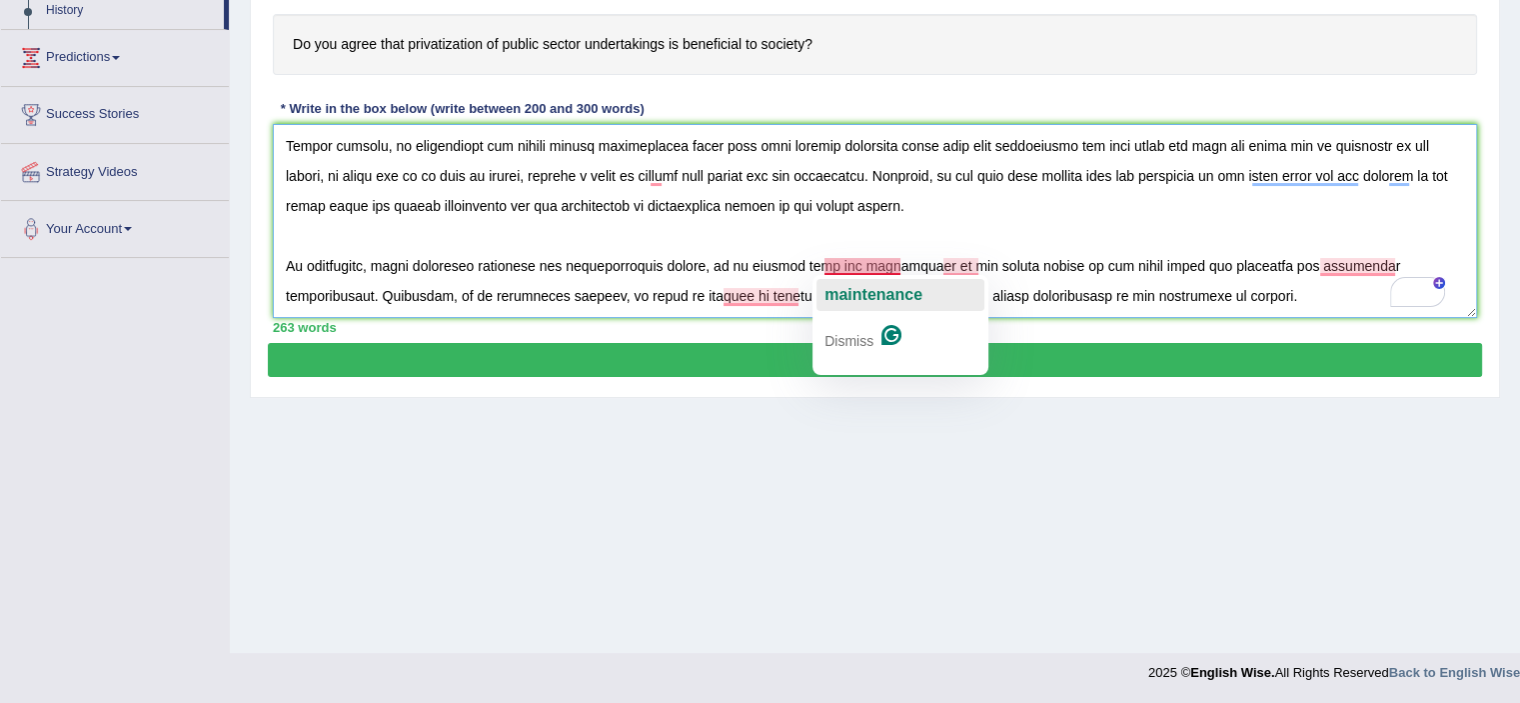
click at [864, 297] on span "maintenance" at bounding box center [874, 294] width 98 height 17
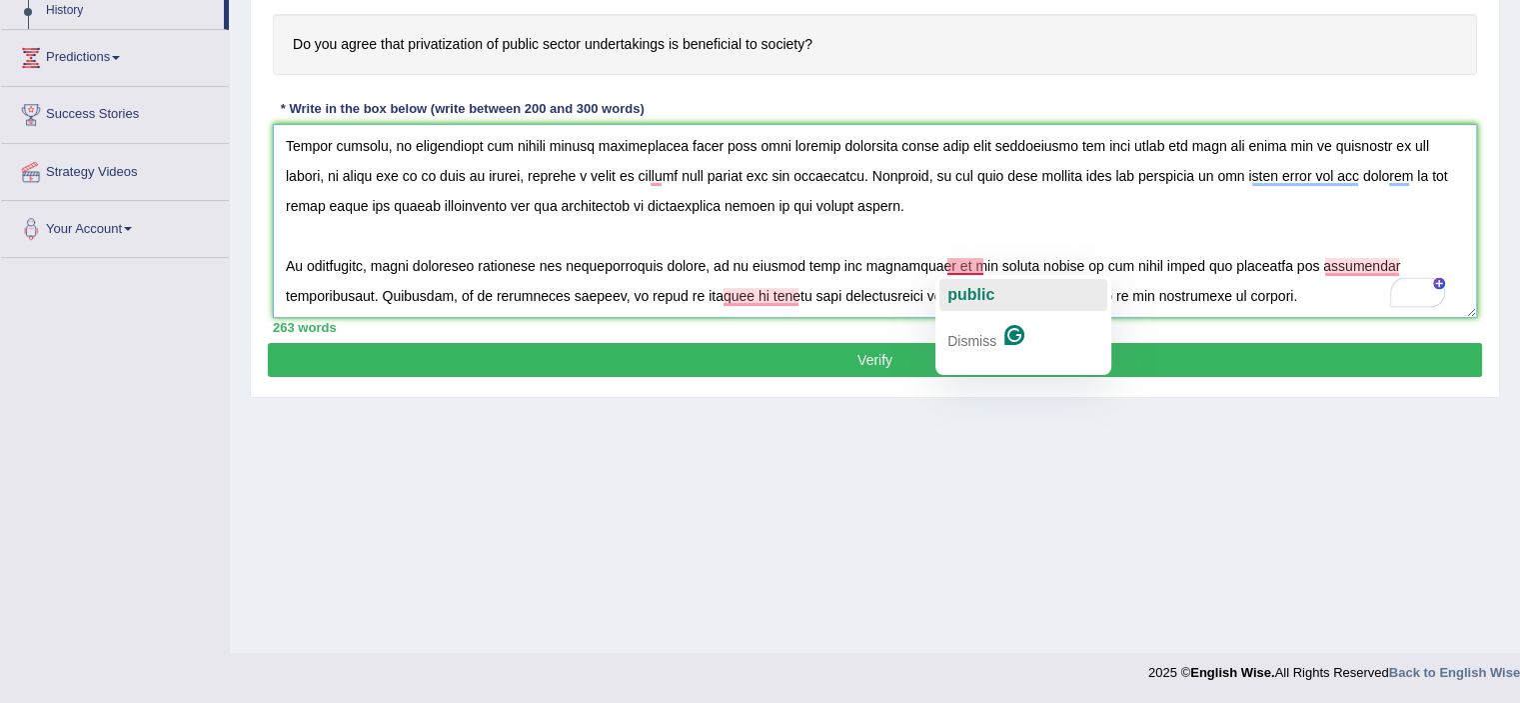
click at [971, 295] on span "public" at bounding box center [971, 294] width 47 height 17
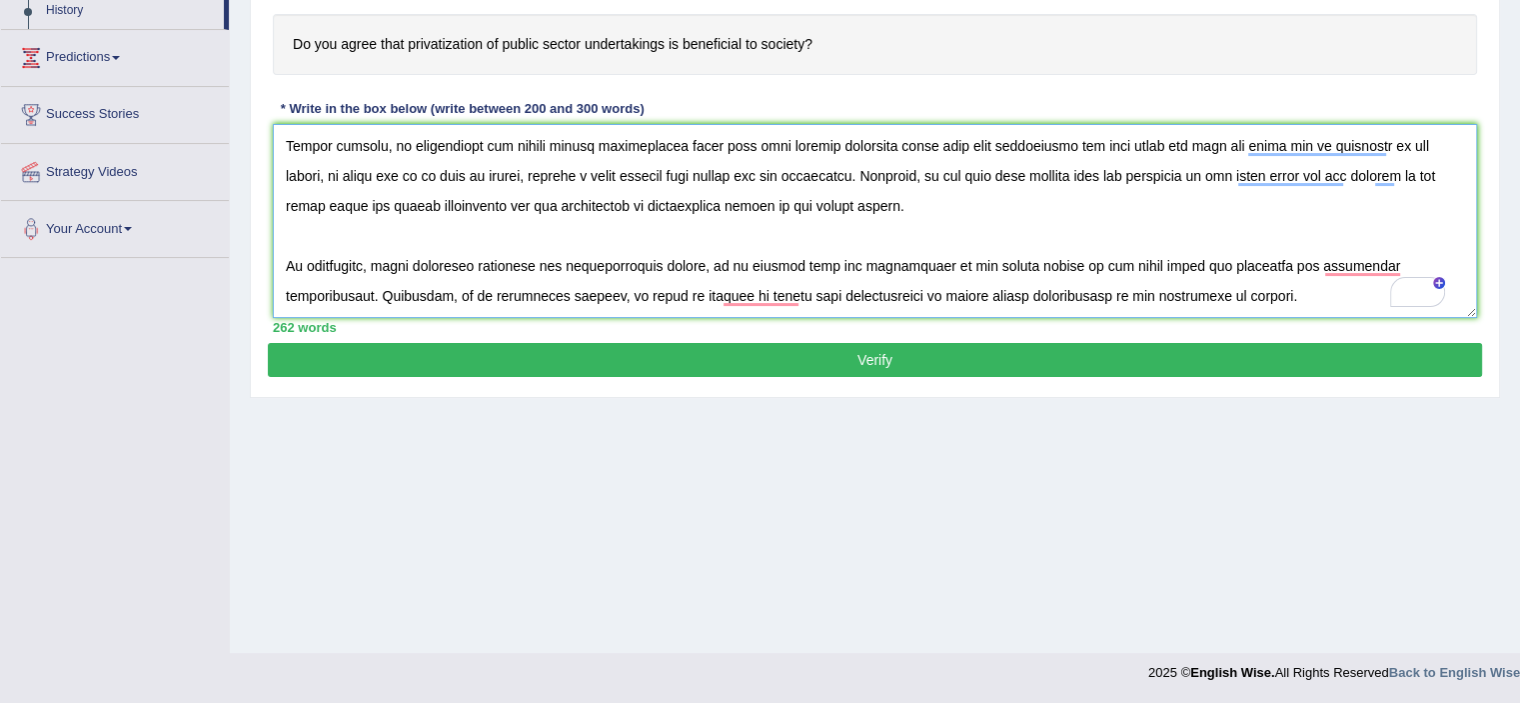
type textarea "In today's complex world, numerous issues and topics are subject to debate. One…"
click at [888, 357] on button "Verify" at bounding box center [875, 360] width 1214 height 34
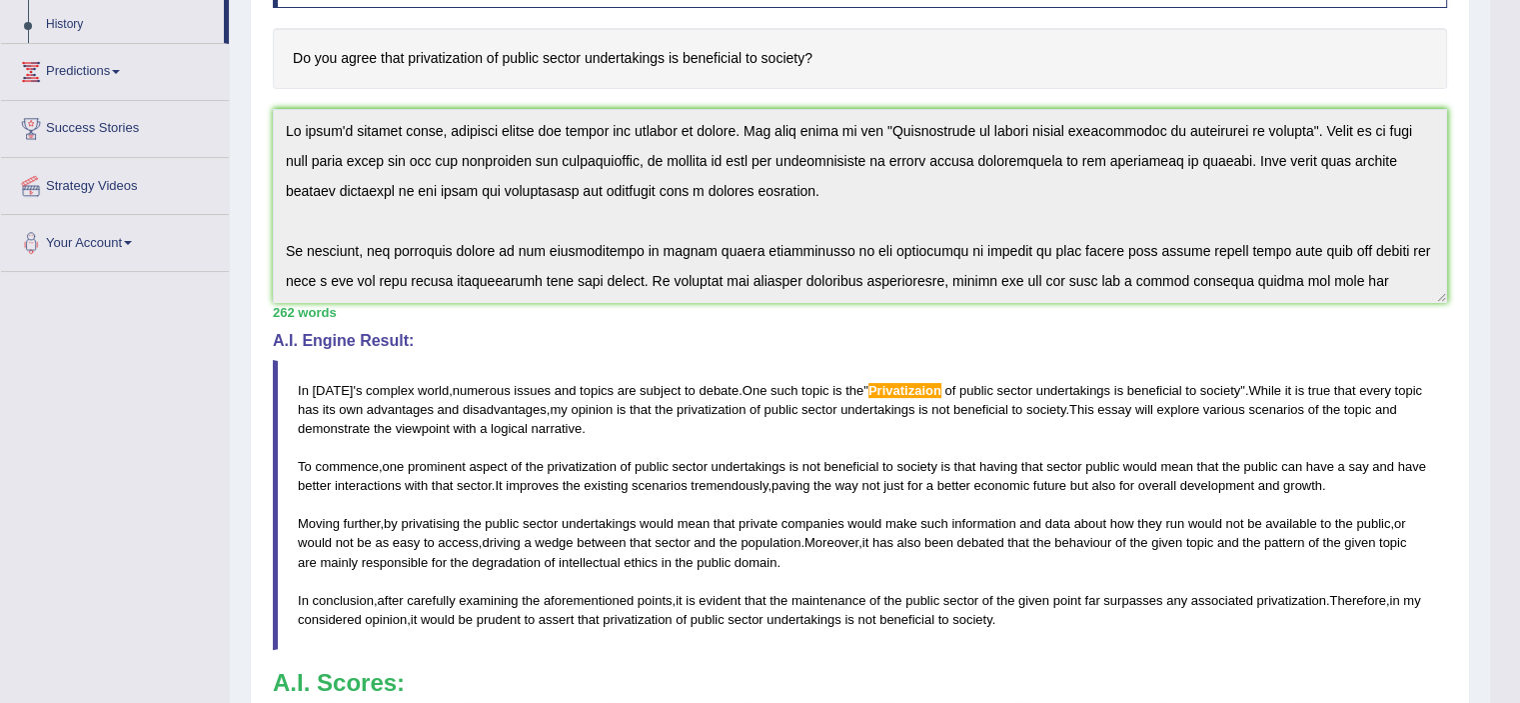
scroll to position [0, 0]
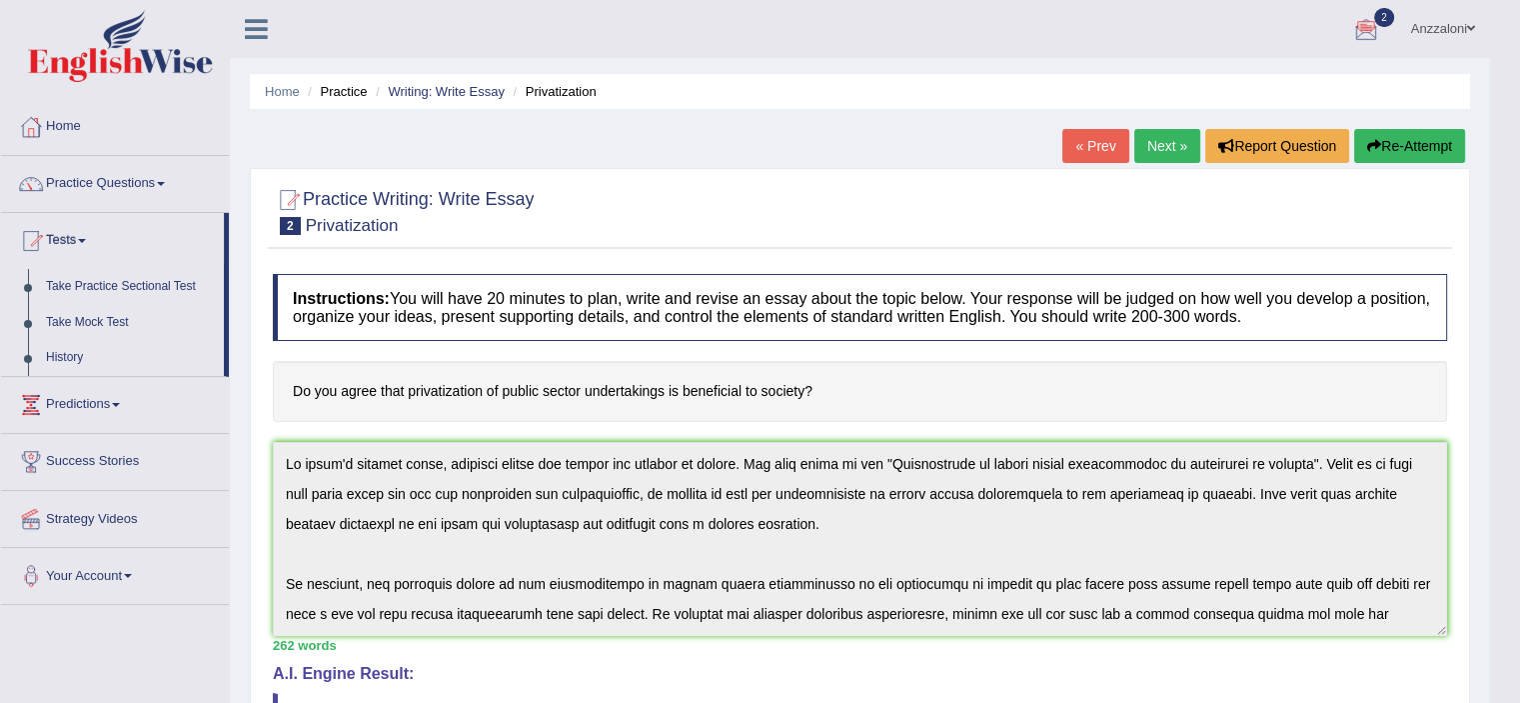
click at [1154, 153] on link "Next »" at bounding box center [1167, 146] width 66 height 34
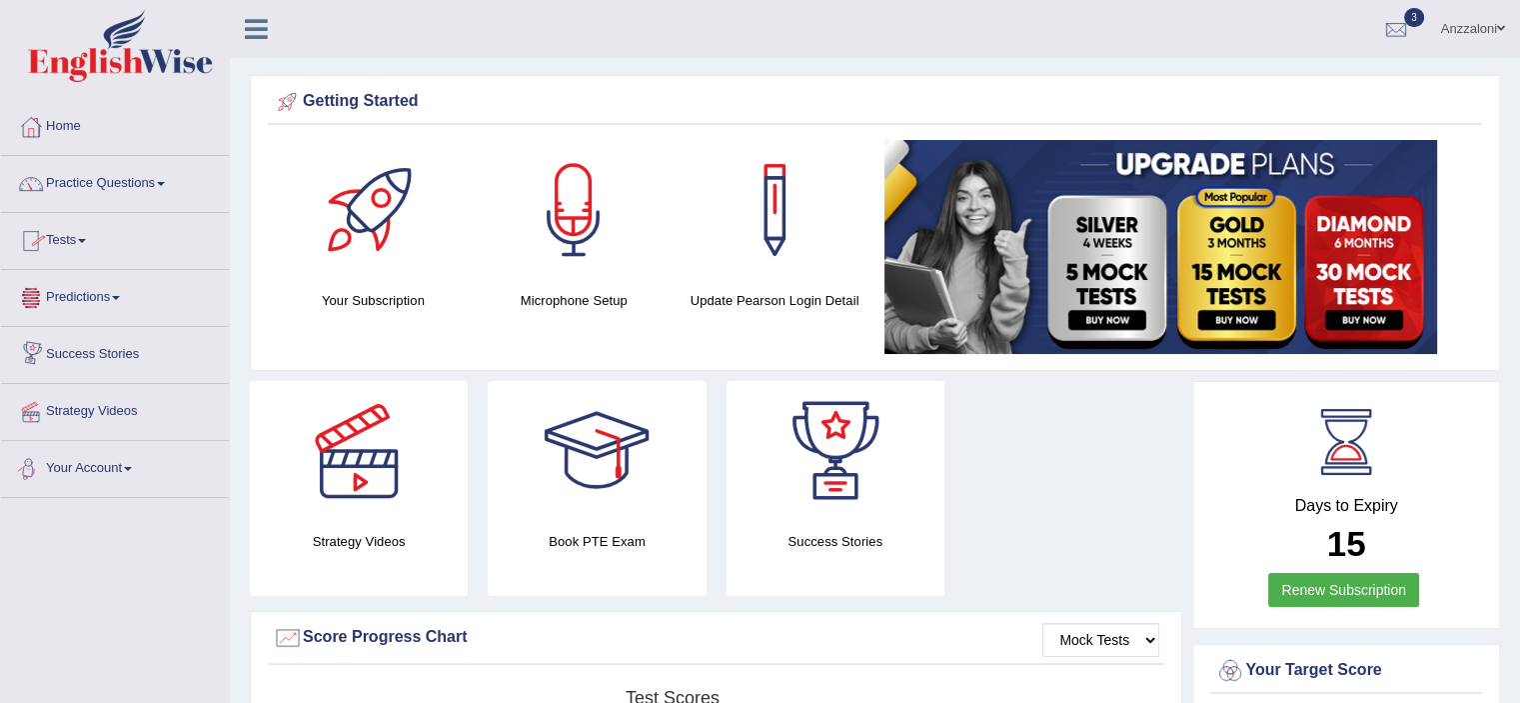
click at [108, 187] on link "Practice Questions" at bounding box center [115, 181] width 228 height 50
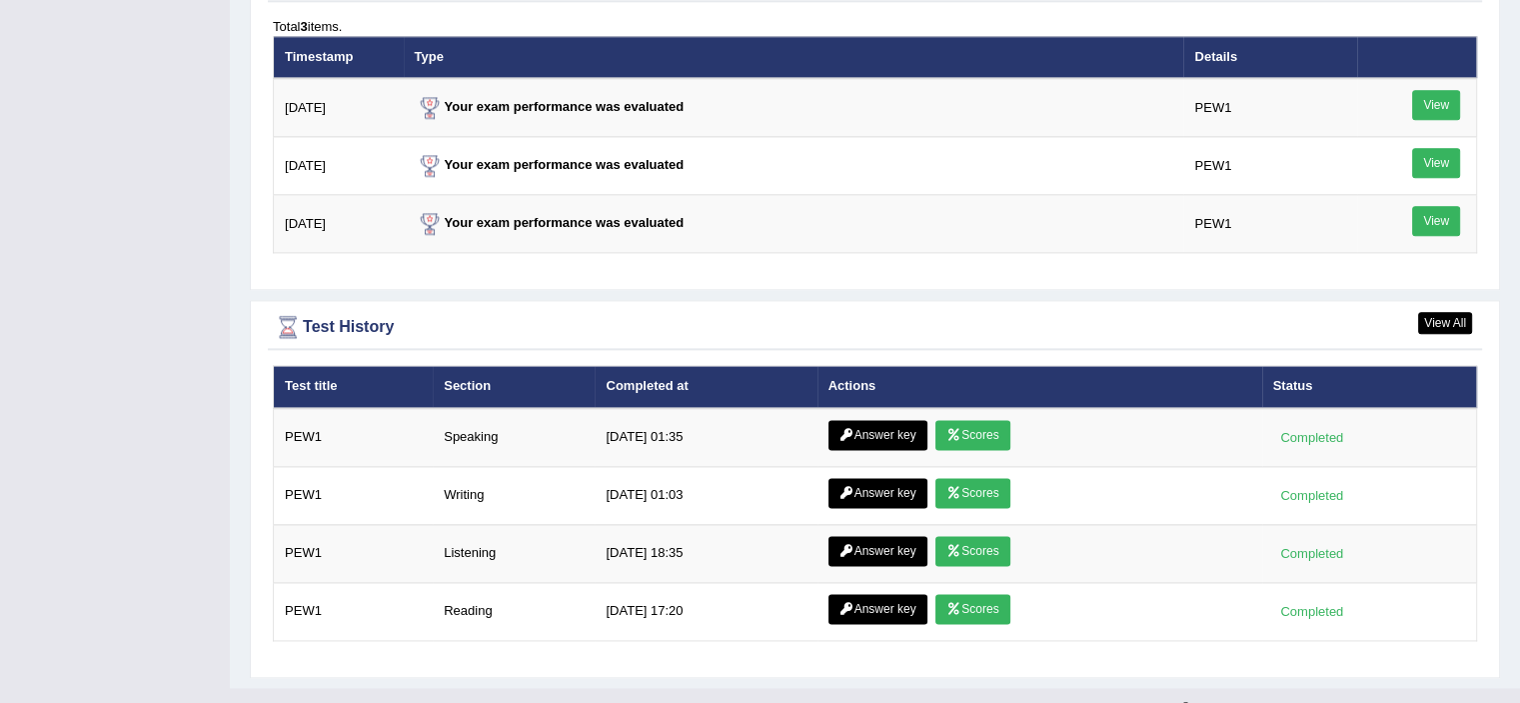
scroll to position [2519, 0]
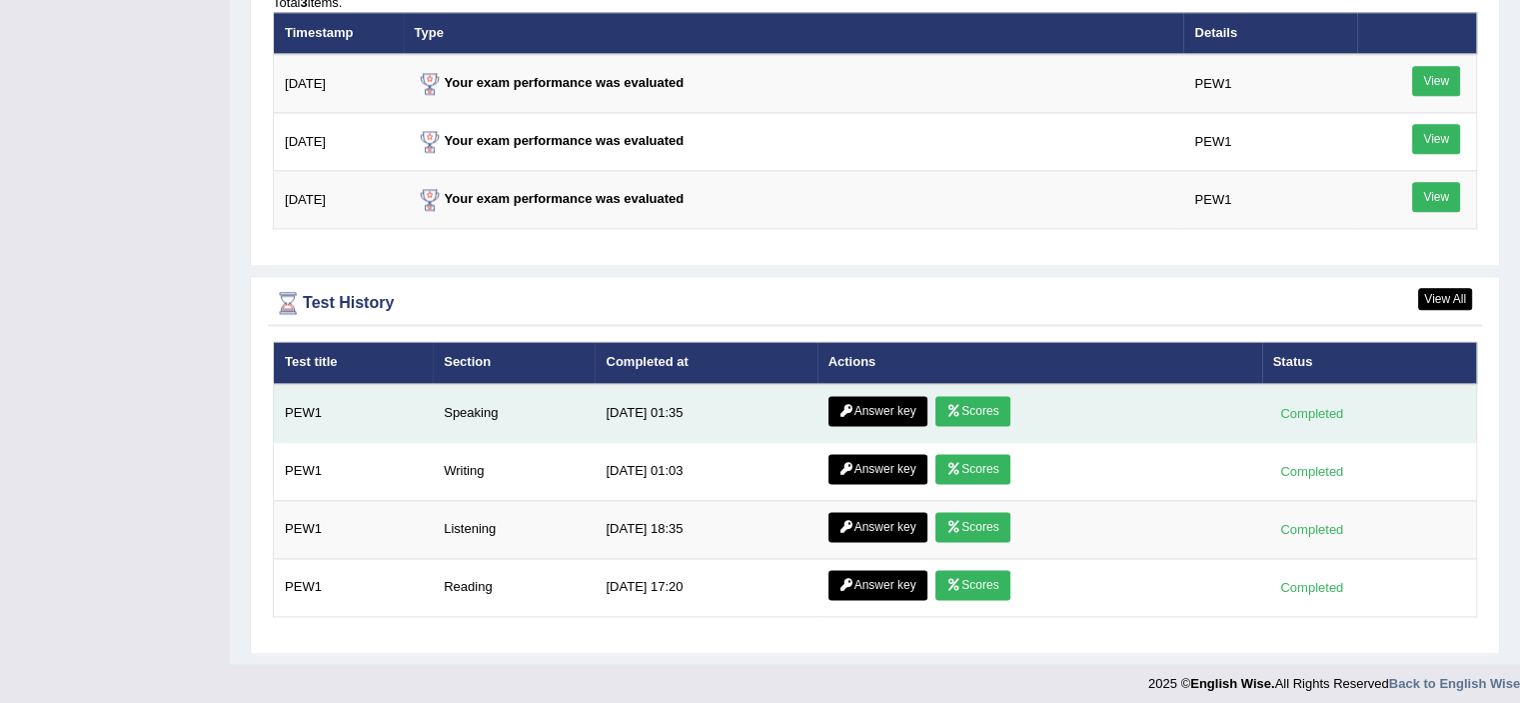
click at [974, 403] on link "Scores" at bounding box center [973, 411] width 74 height 30
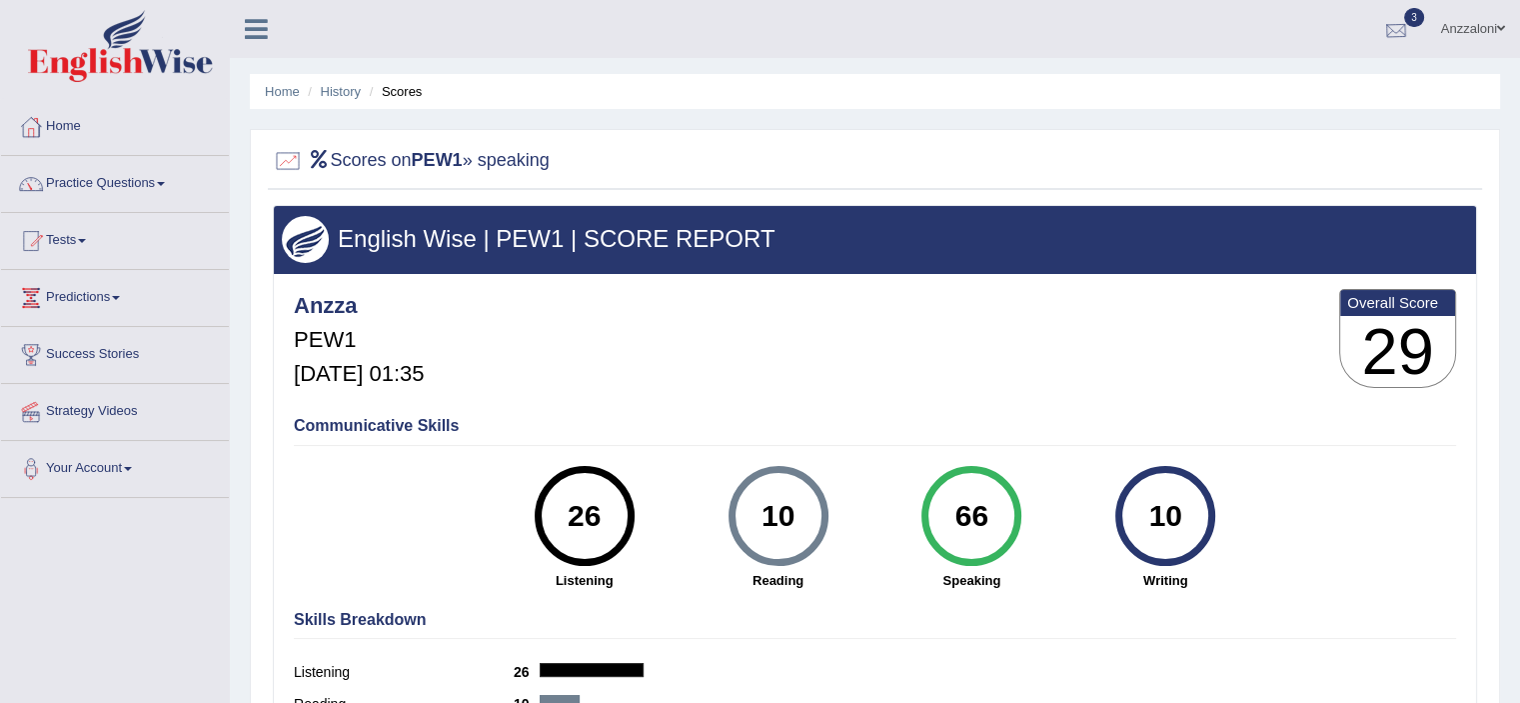
click at [1384, 23] on div at bounding box center [1396, 30] width 30 height 30
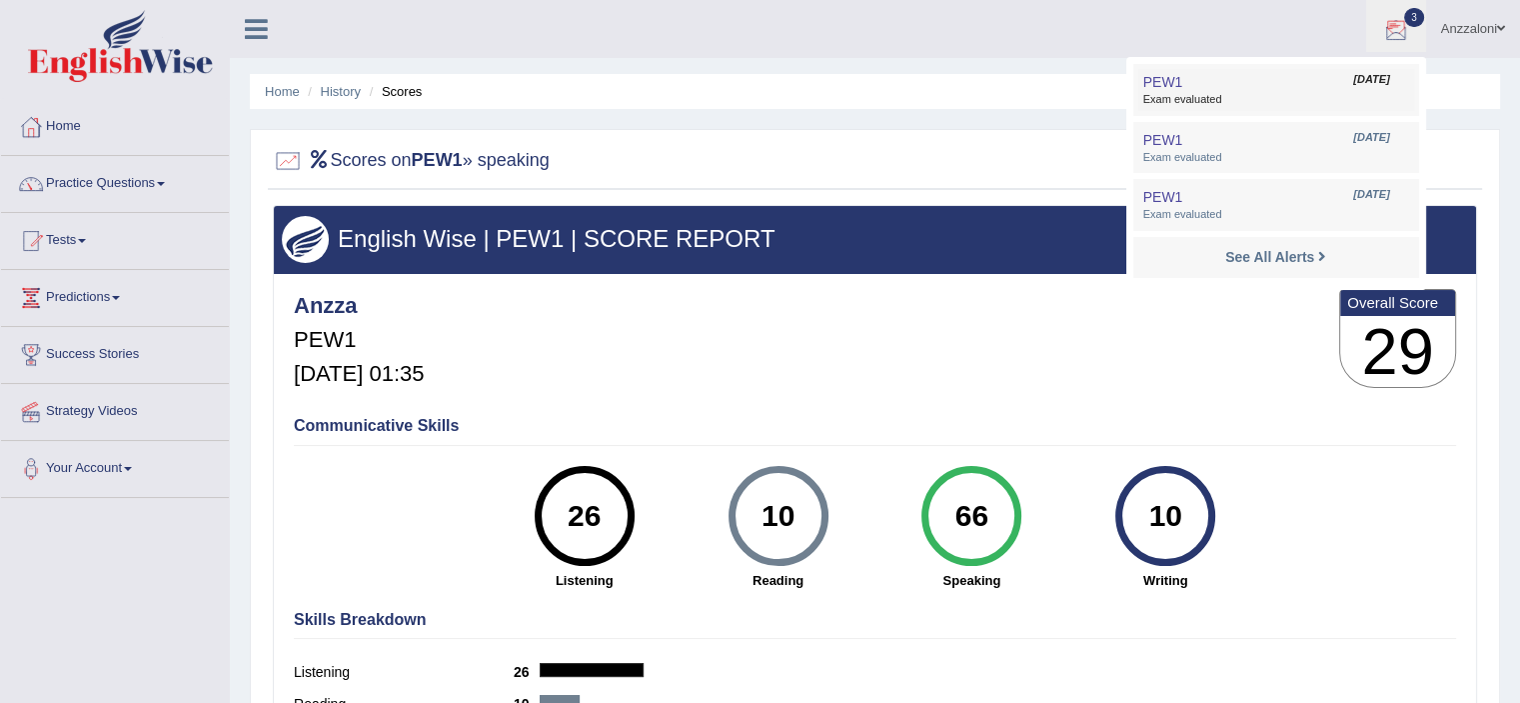
click at [1222, 84] on link "PEW1 [DATE] Exam evaluated" at bounding box center [1276, 90] width 276 height 42
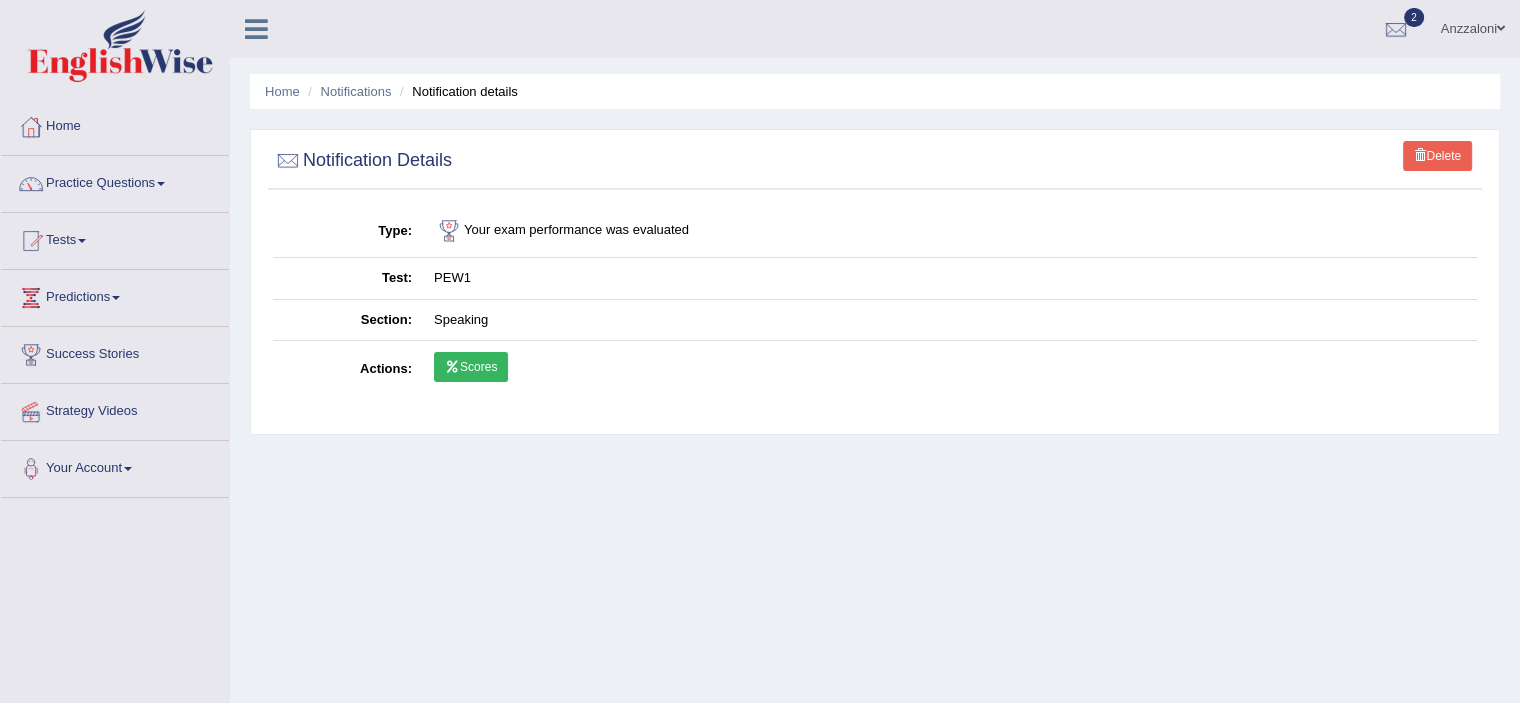
click at [488, 373] on link "Scores" at bounding box center [471, 367] width 74 height 30
click at [74, 128] on link "Home" at bounding box center [115, 124] width 228 height 50
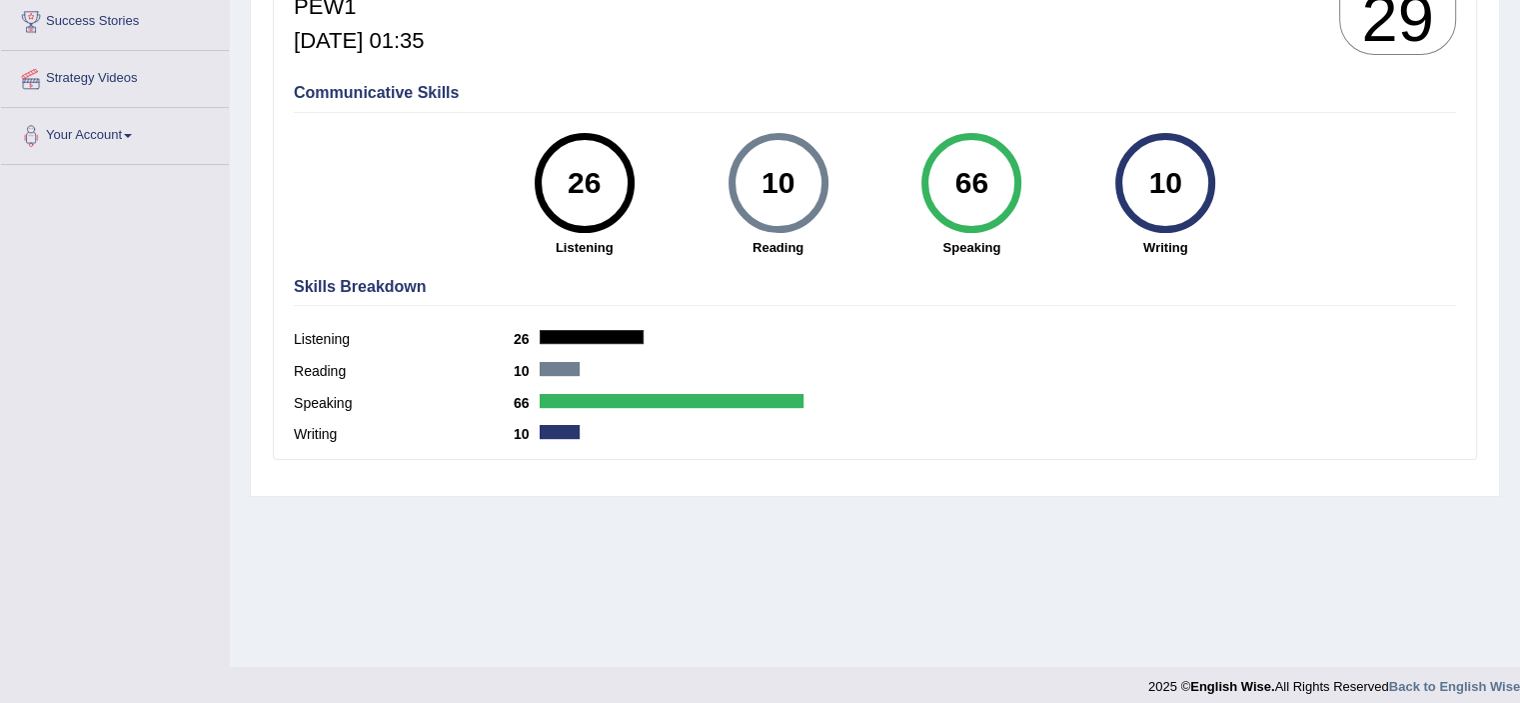
click at [929, 197] on div "66" at bounding box center [972, 183] width 100 height 100
click at [401, 89] on h4 "Communicative Skills" at bounding box center [875, 93] width 1162 height 18
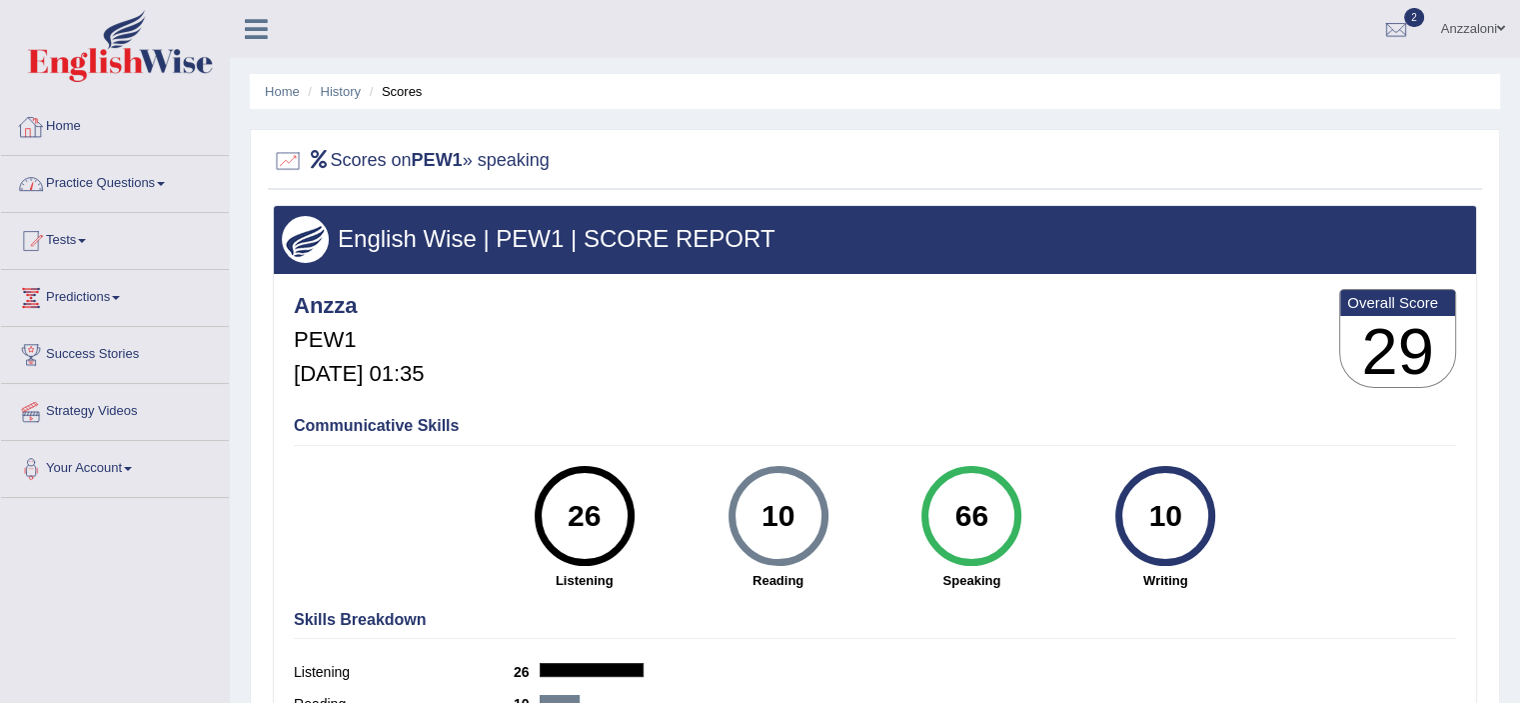
click at [91, 132] on link "Home" at bounding box center [115, 124] width 228 height 50
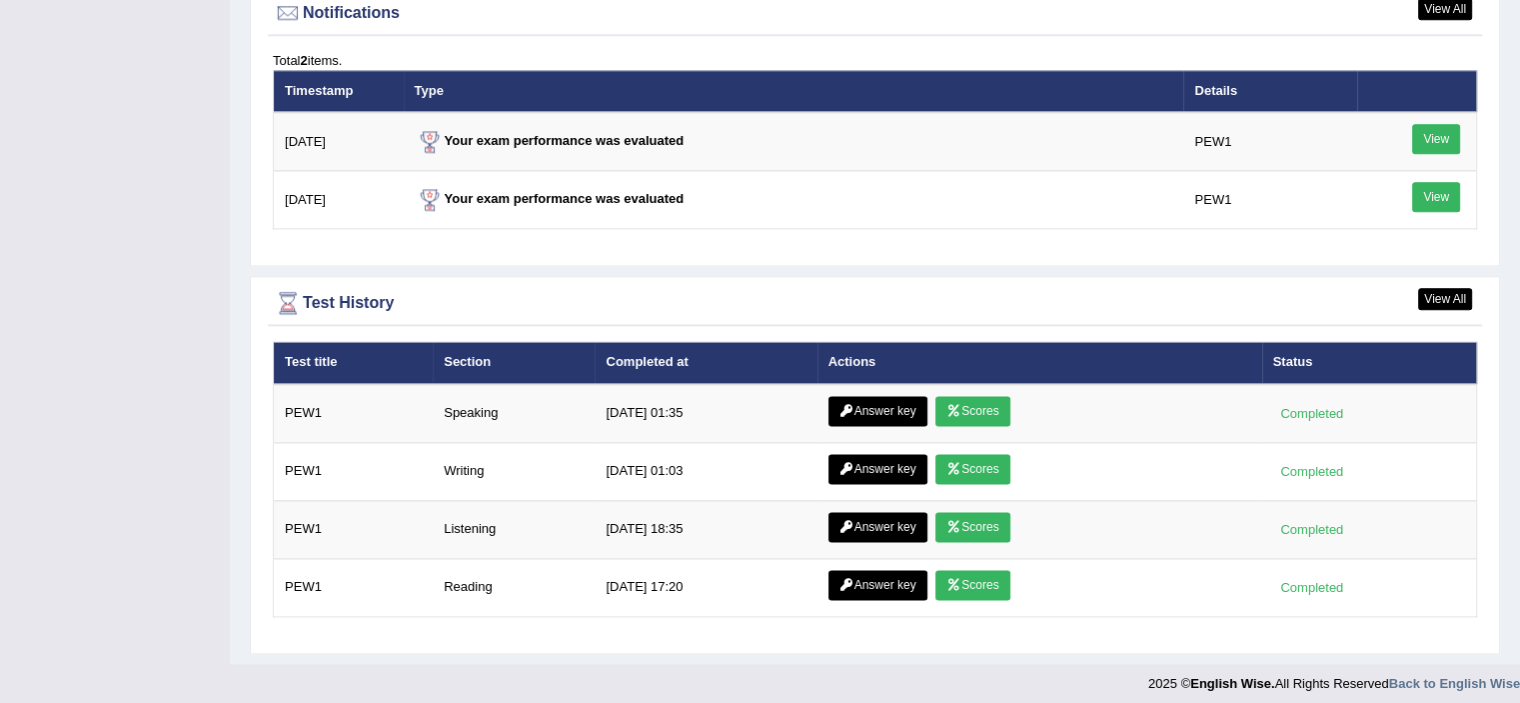
scroll to position [2127, 0]
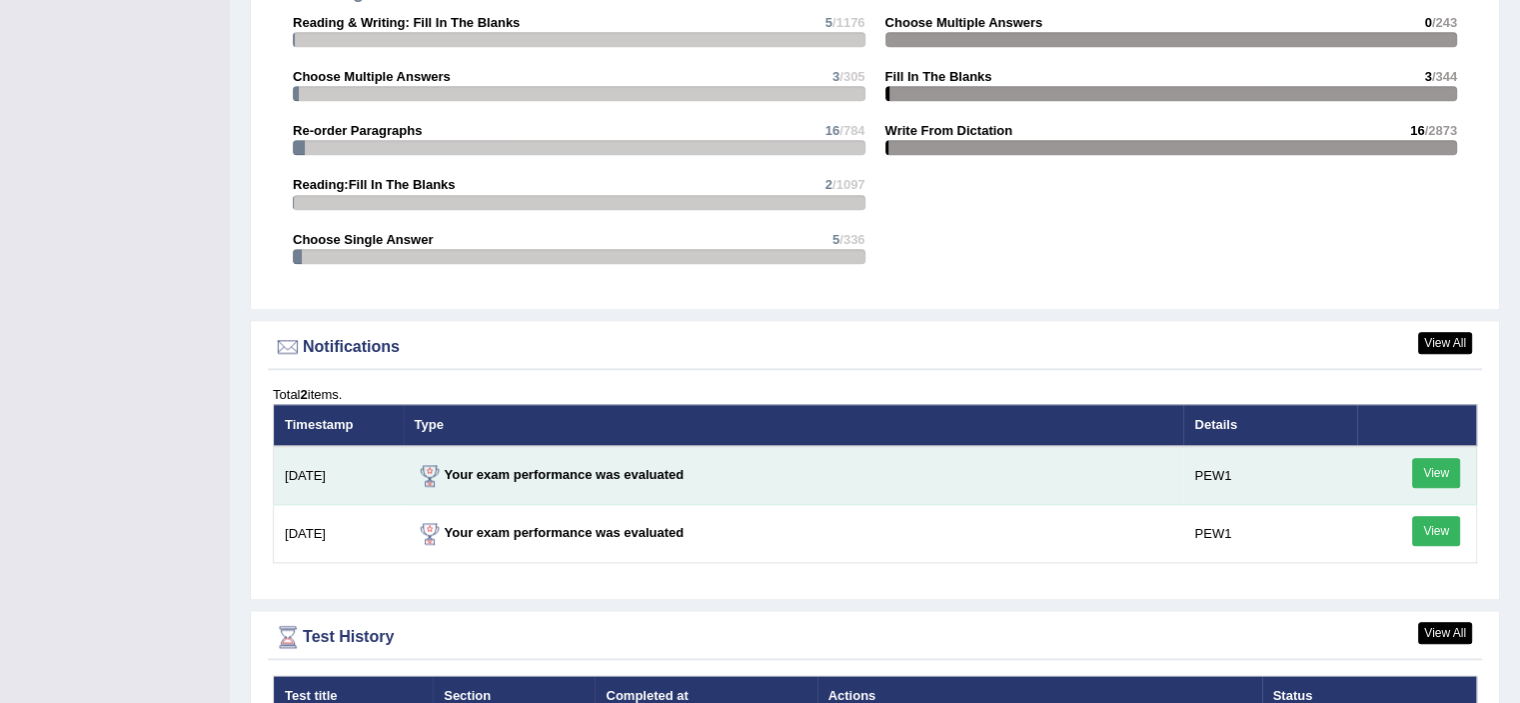
click at [1440, 467] on link "View" at bounding box center [1436, 473] width 48 height 30
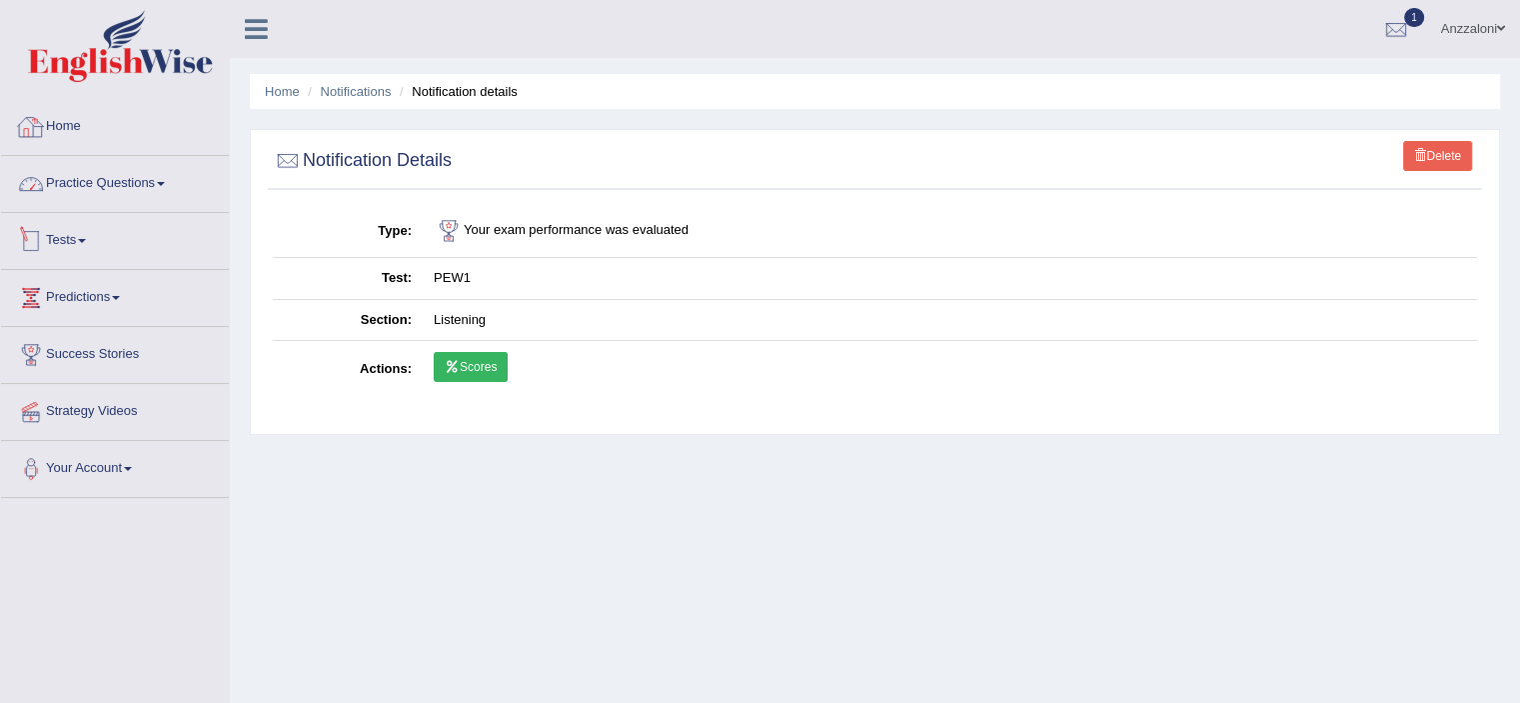
click at [50, 120] on link "Home" at bounding box center [115, 124] width 228 height 50
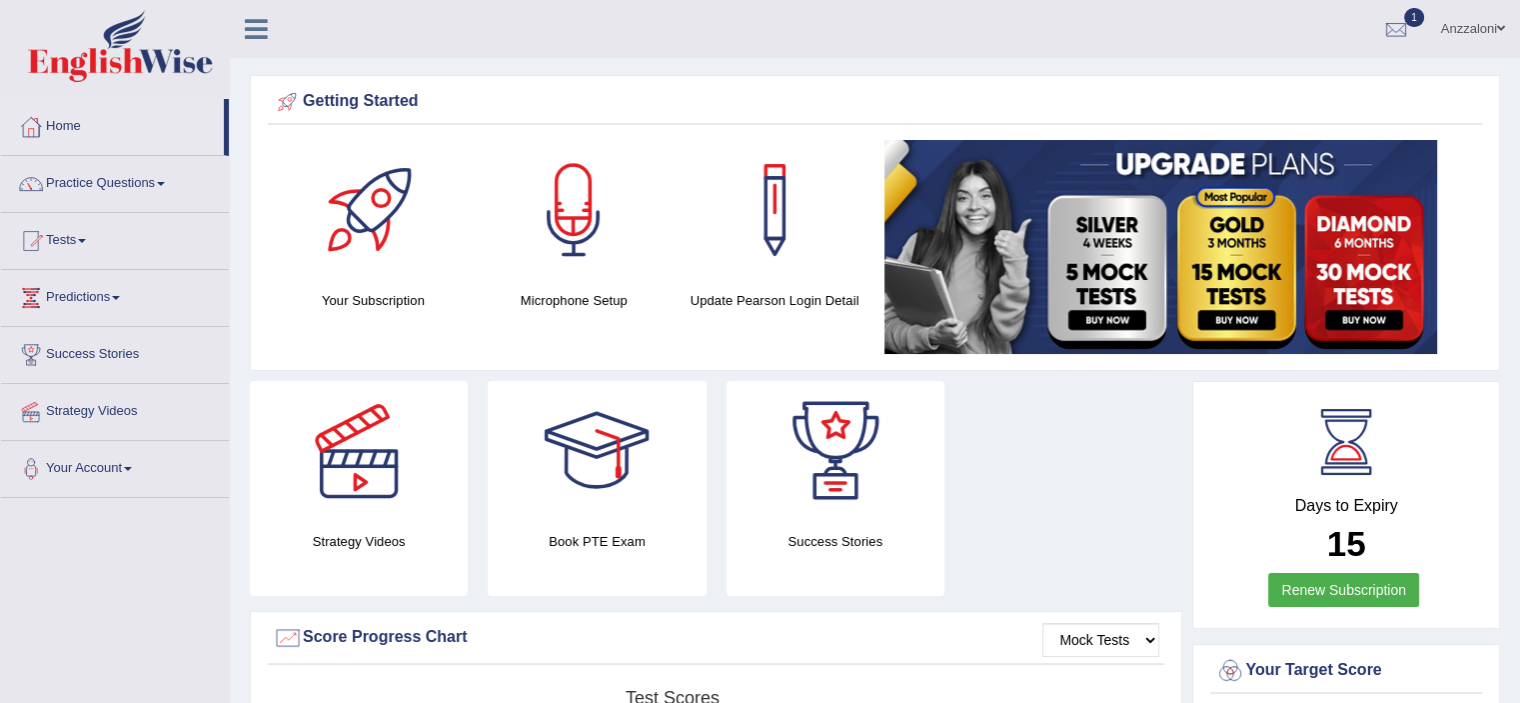
scroll to position [333, 0]
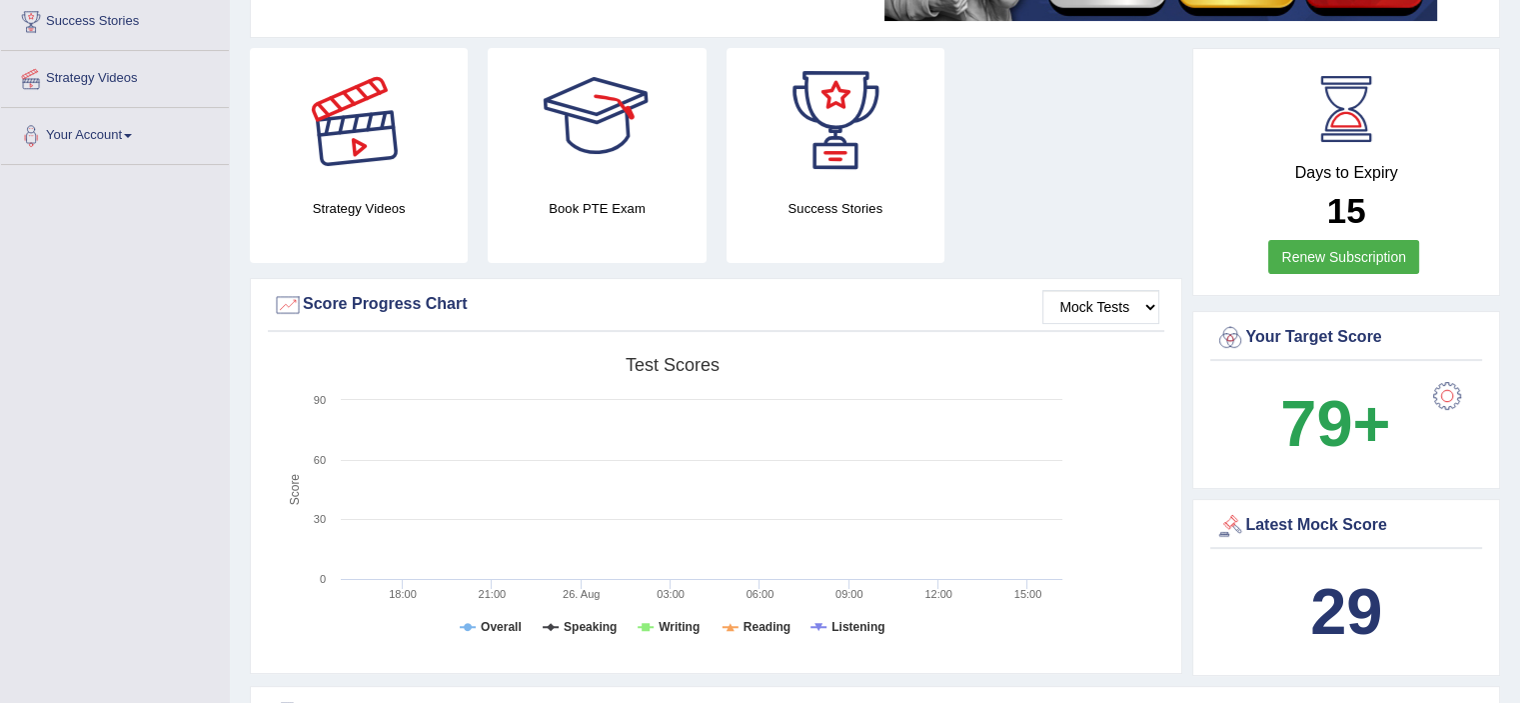
click at [360, 115] on div at bounding box center [359, 118] width 140 height 140
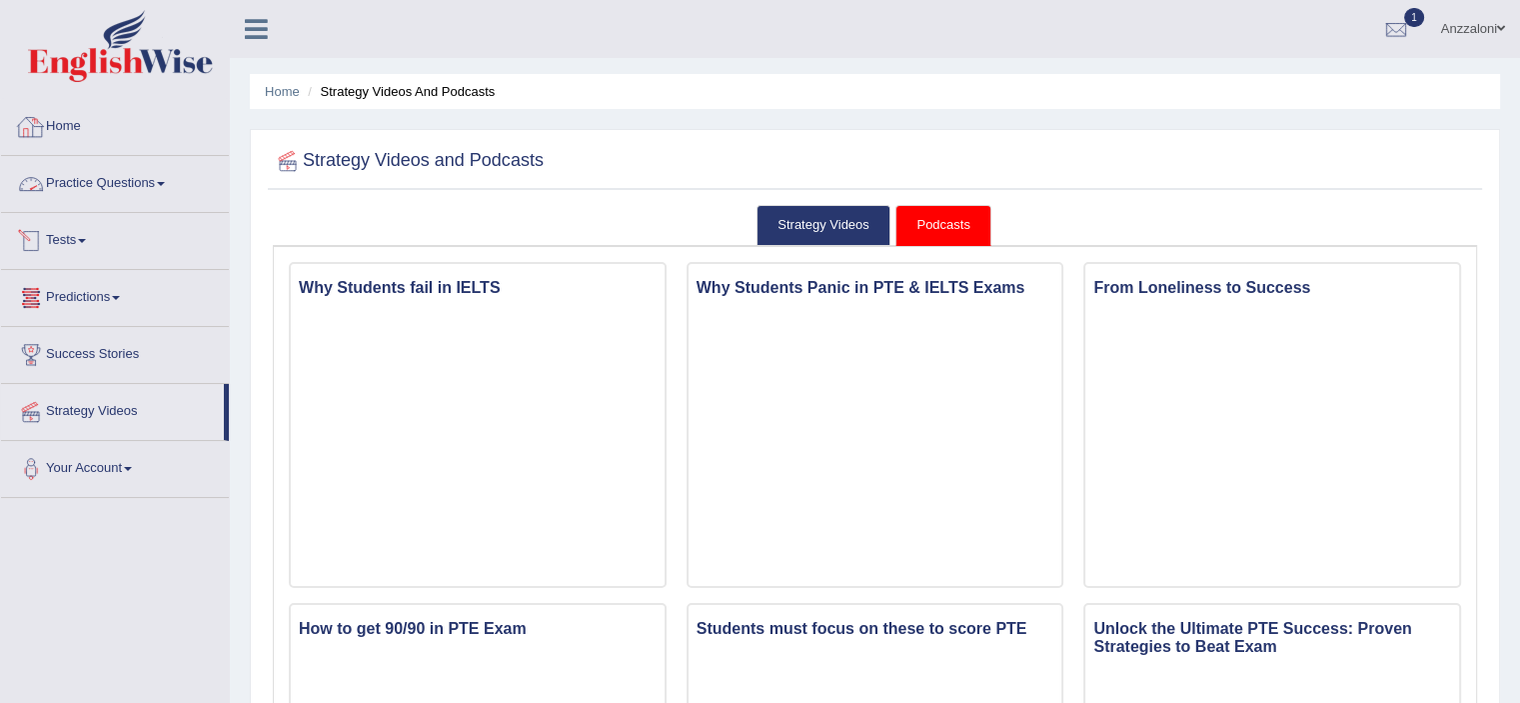
click at [78, 251] on link "Tests" at bounding box center [115, 238] width 228 height 50
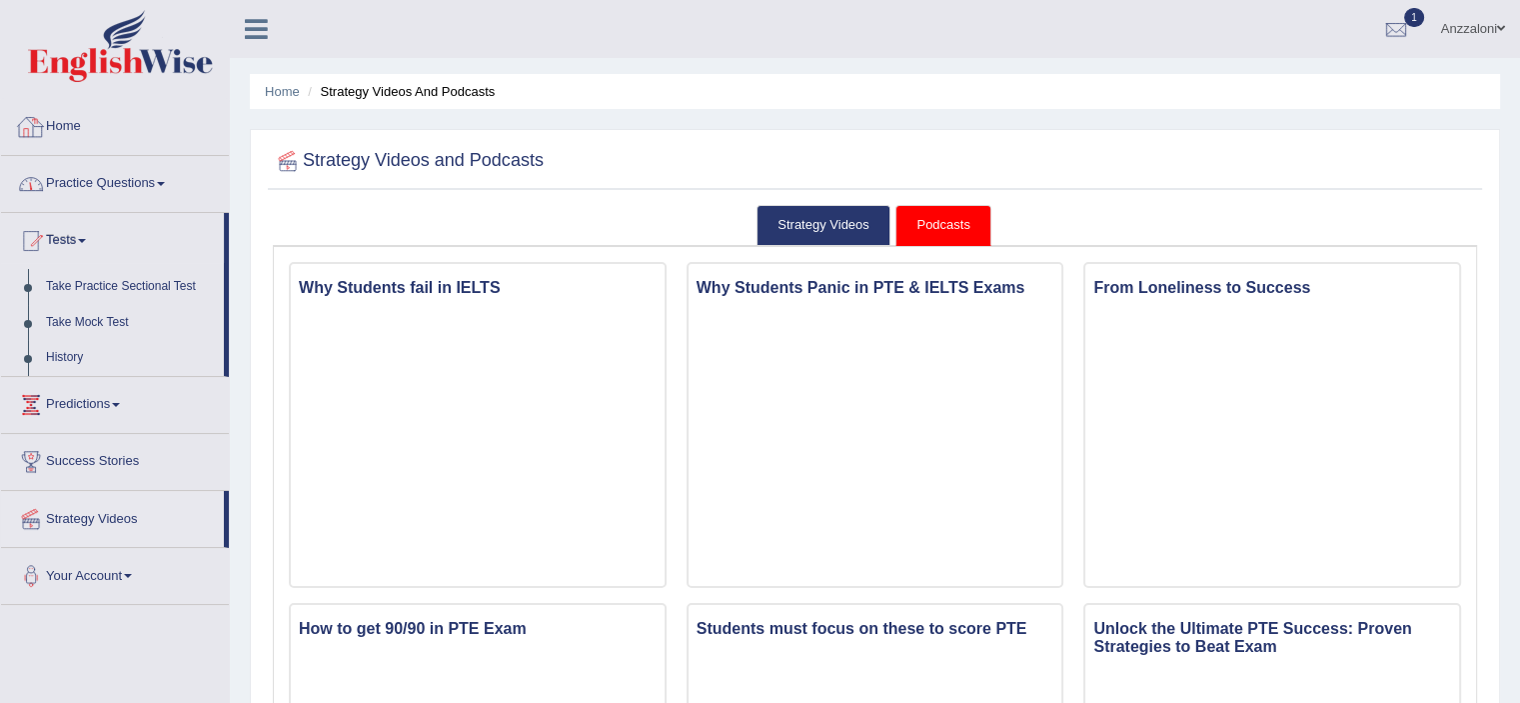
click at [90, 171] on link "Practice Questions" at bounding box center [115, 181] width 228 height 50
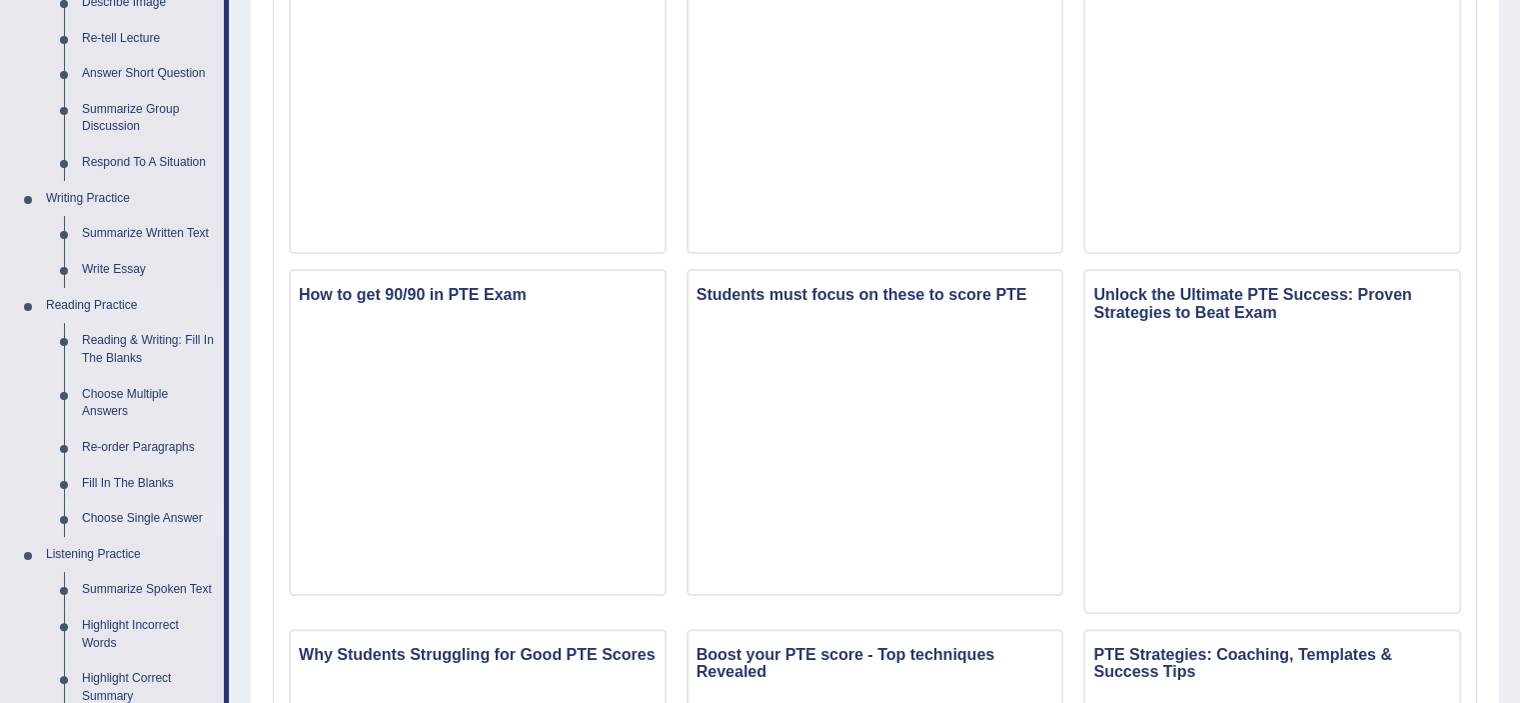
scroll to position [333, 0]
click at [122, 235] on link "Summarize Written Text" at bounding box center [148, 235] width 151 height 36
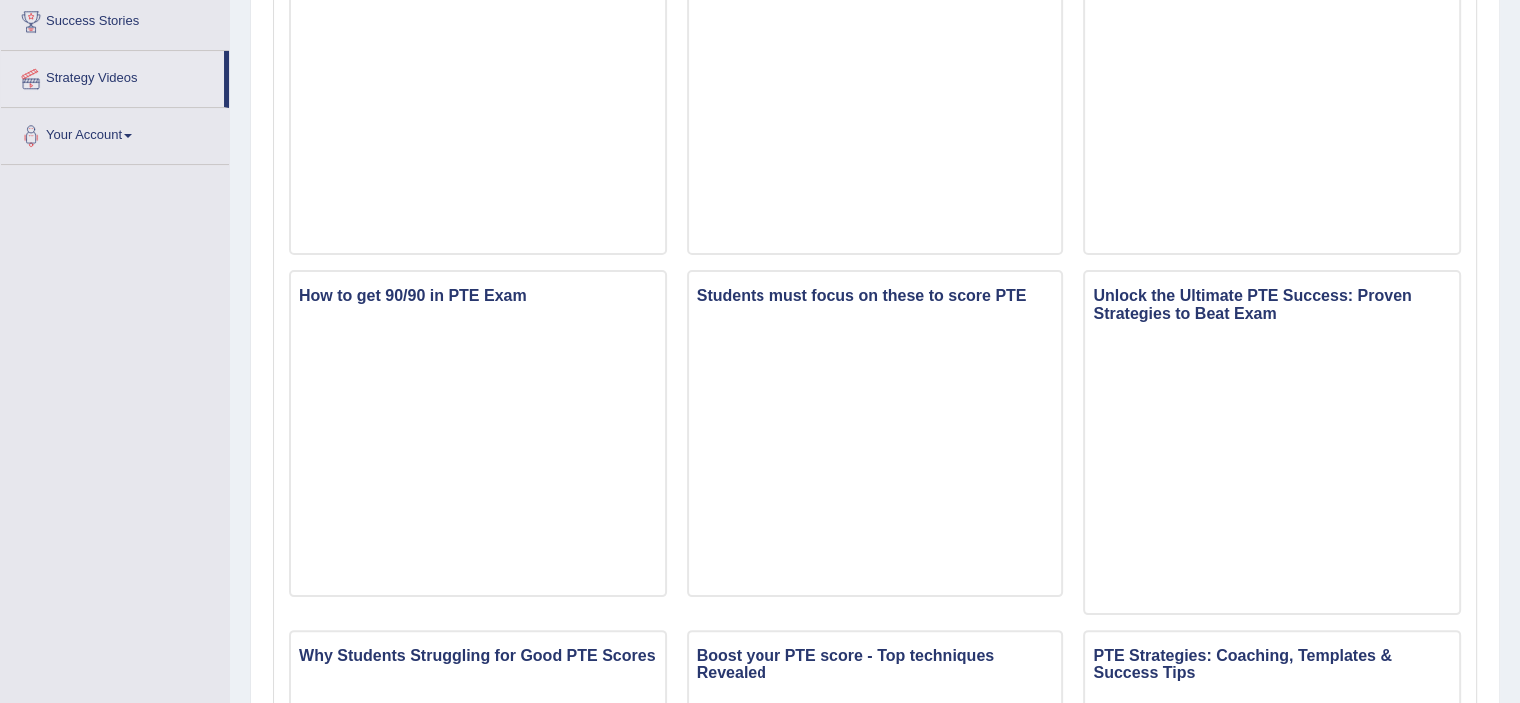
scroll to position [338, 0]
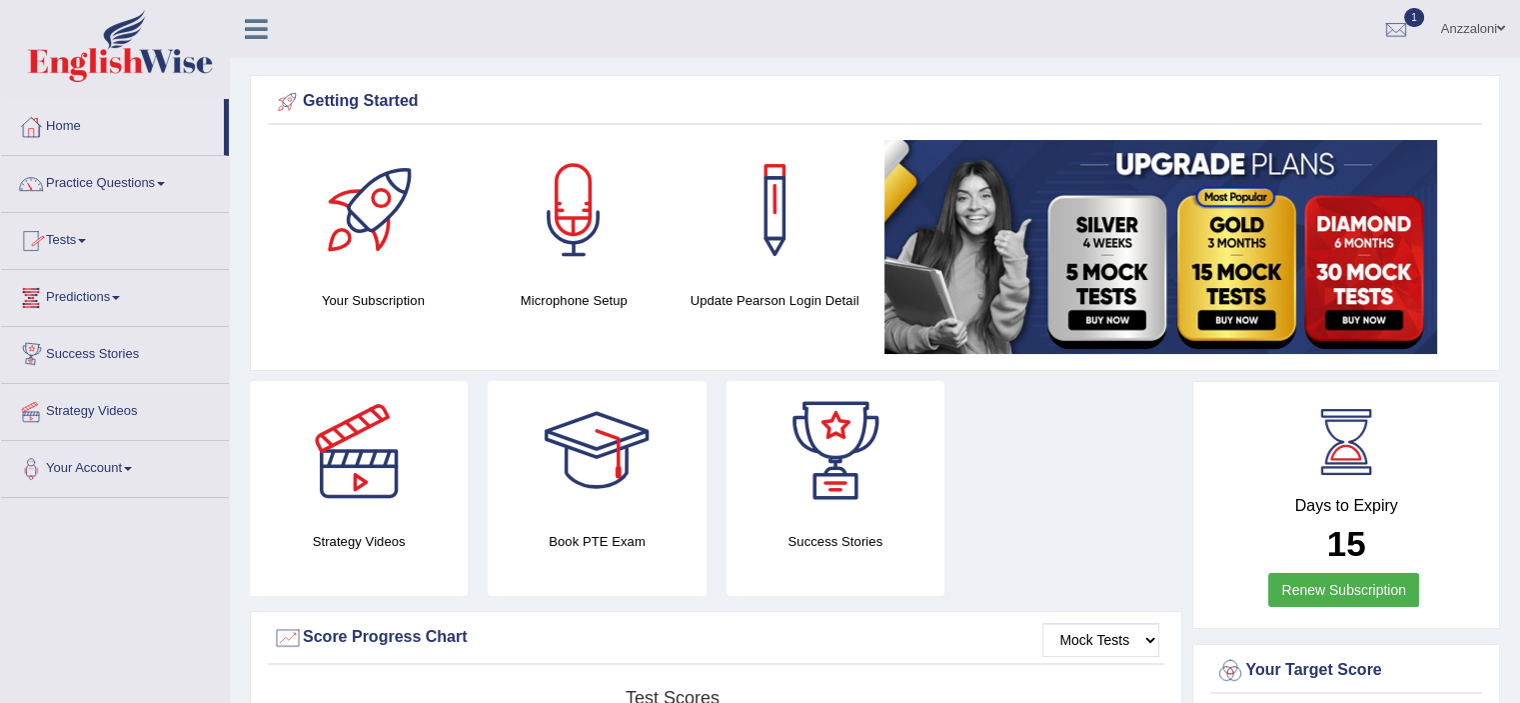
click at [53, 251] on link "Tests" at bounding box center [115, 238] width 228 height 50
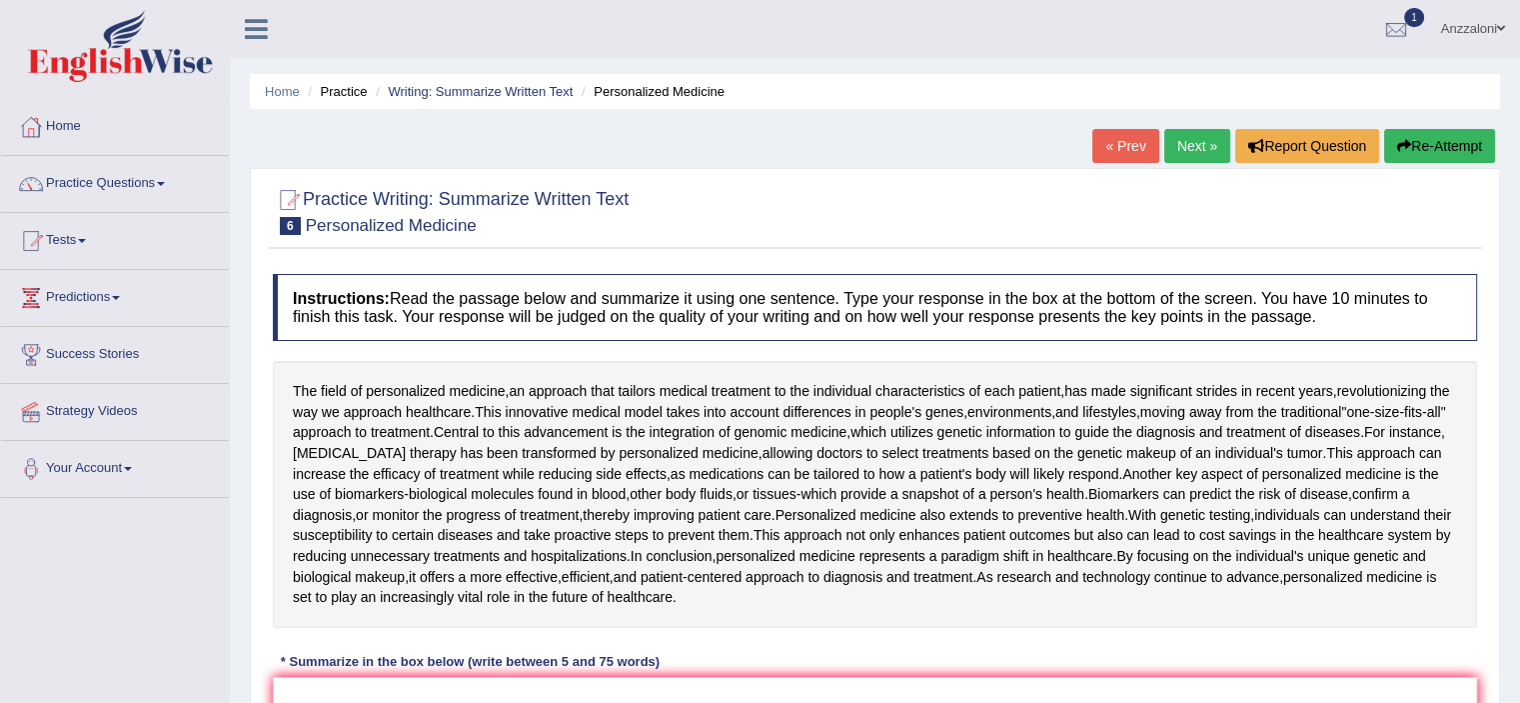
scroll to position [333, 0]
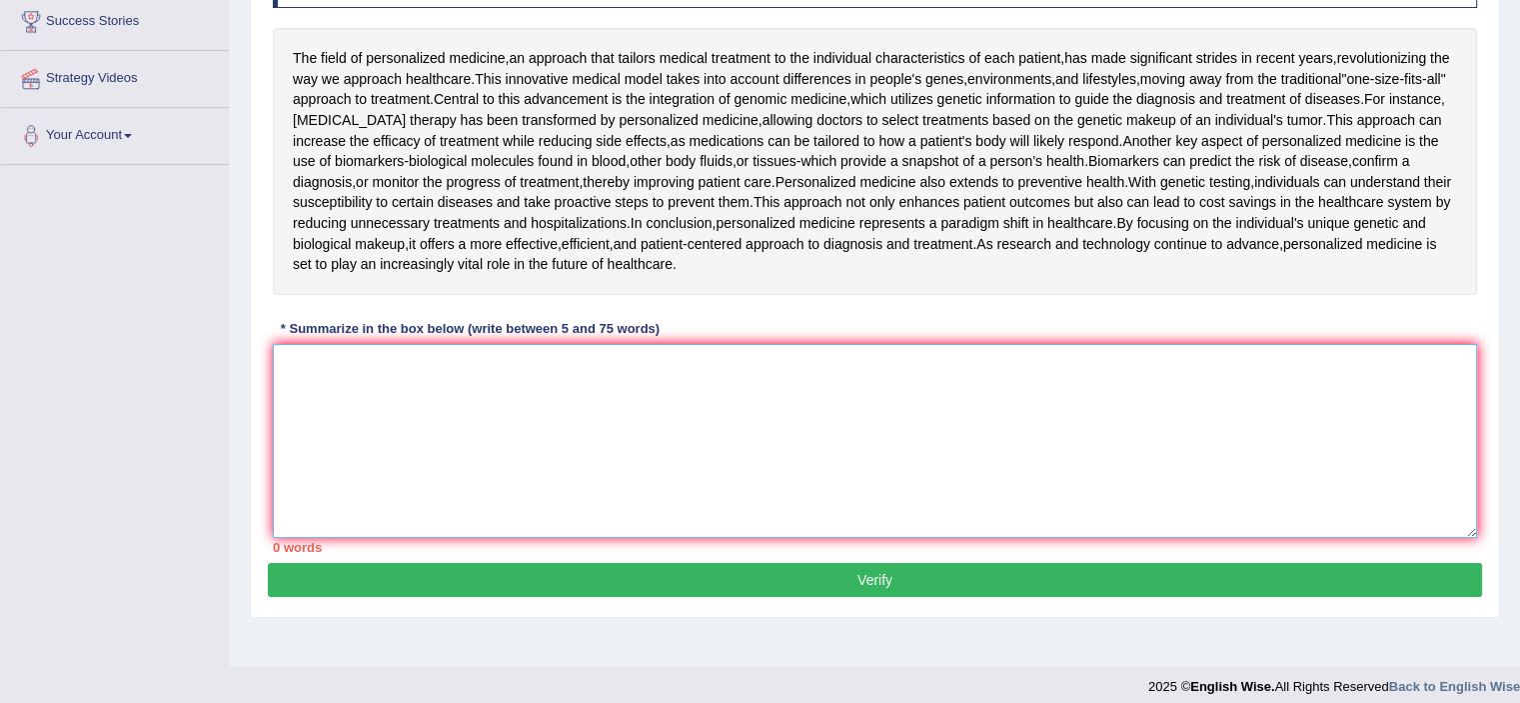
click at [474, 406] on textarea at bounding box center [875, 441] width 1204 height 194
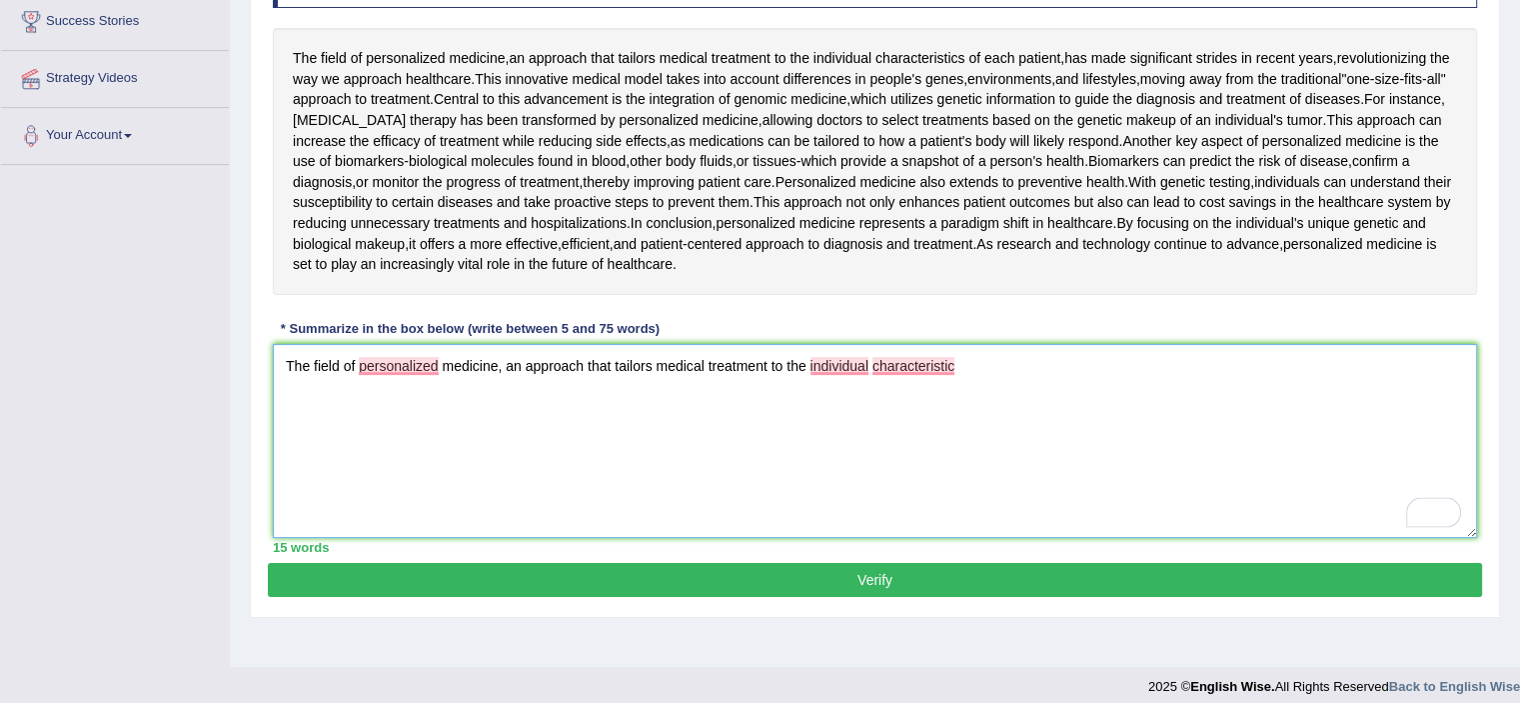
type textarea "The field of personalized medicine, an approach that tailors medical treatment …"
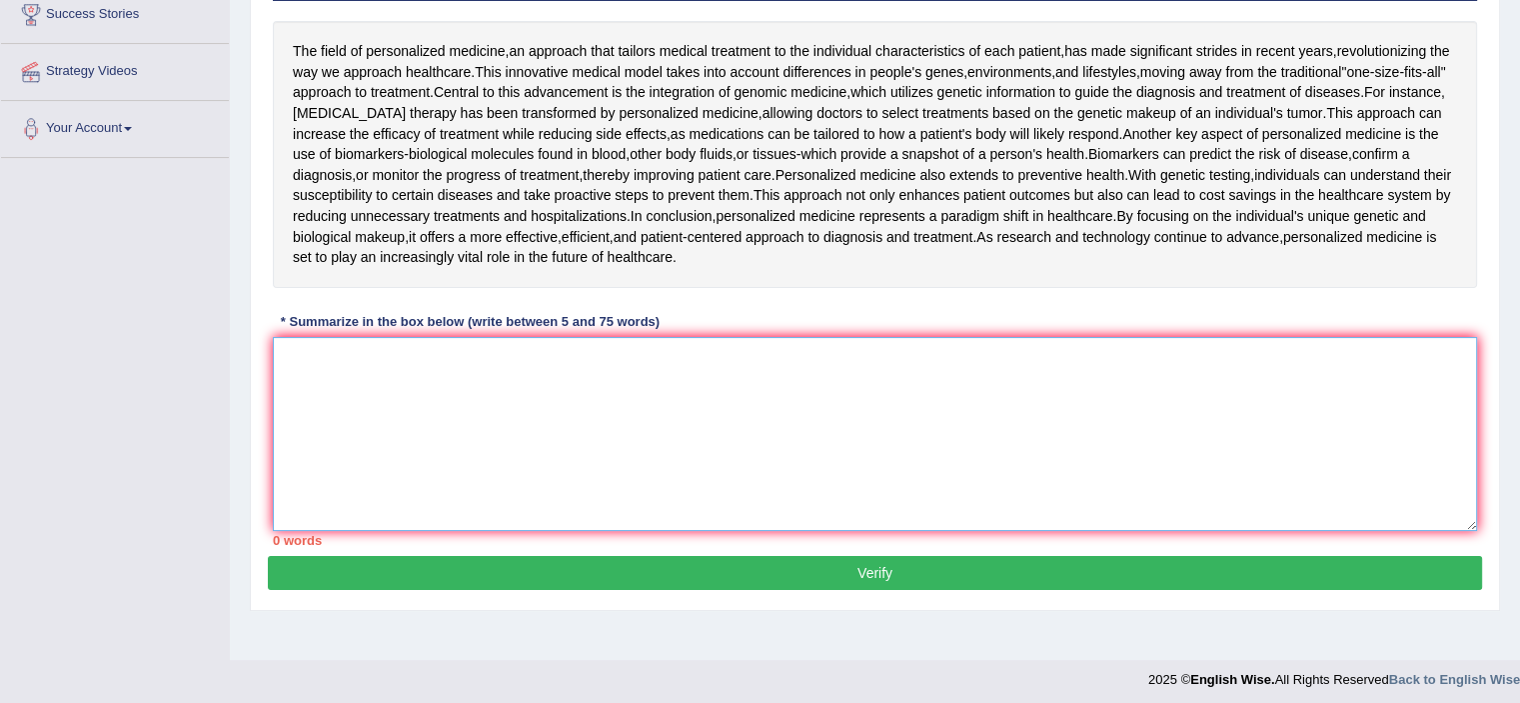
scroll to position [340, 0]
click at [584, 371] on textarea at bounding box center [875, 434] width 1204 height 194
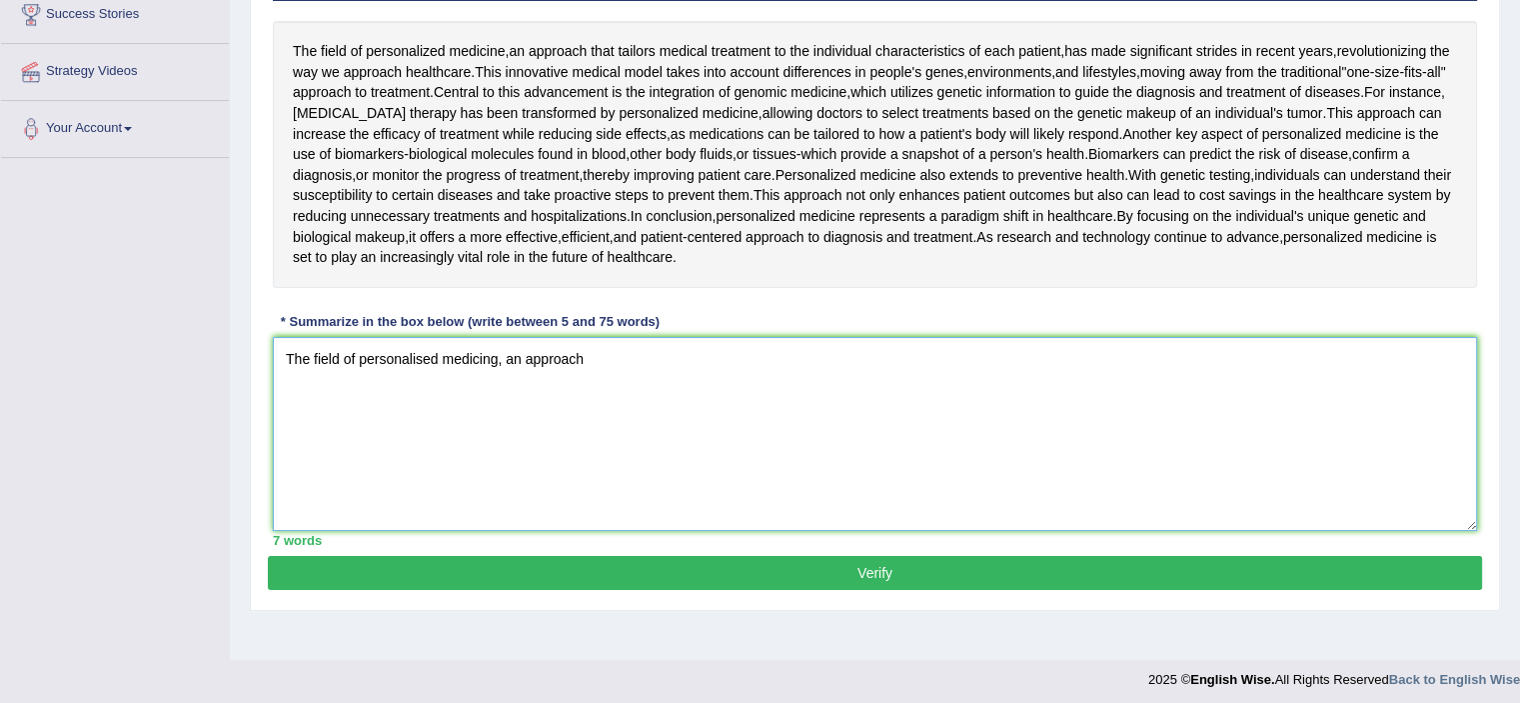
click at [478, 349] on textarea "The field of personalised medicing, an approach" at bounding box center [875, 434] width 1204 height 194
click at [641, 363] on textarea "The field of personalised medicine, an approach" at bounding box center [875, 434] width 1204 height 194
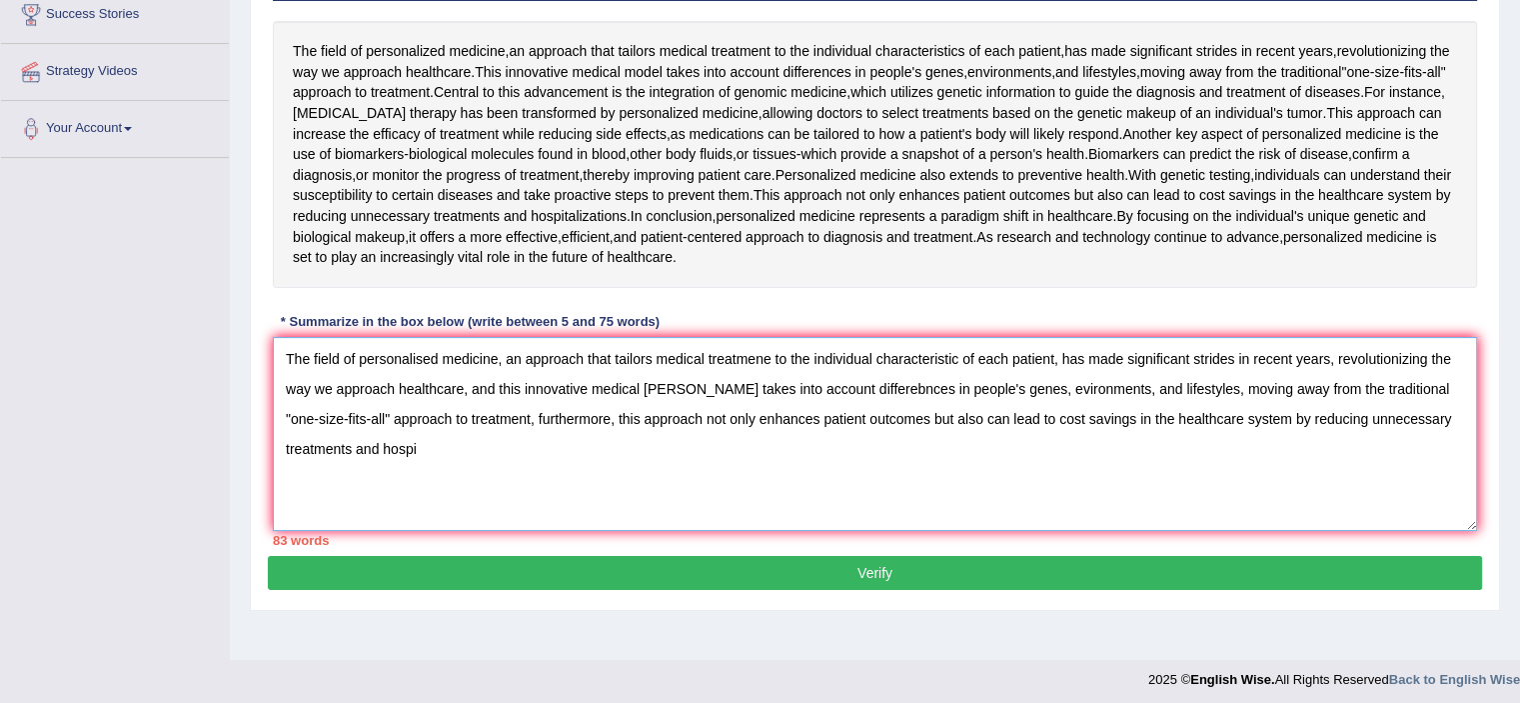
click at [668, 383] on textarea "The field of personalised medicine, an approach that tailors medical treatmene …" at bounding box center [875, 434] width 1204 height 194
click at [664, 383] on textarea "The field of personalised medicine, an approach that tailors medical treatmene …" at bounding box center [875, 434] width 1204 height 194
click at [848, 390] on textarea "The field of personalised medicine, an approach that tailors medical treatmene …" at bounding box center [875, 434] width 1204 height 194
drag, startPoint x: 306, startPoint y: 413, endPoint x: 1376, endPoint y: 371, distance: 1071.3
click at [1367, 386] on textarea "The field of personalised medicine, an approach that tailors medical treatmene …" at bounding box center [875, 434] width 1204 height 194
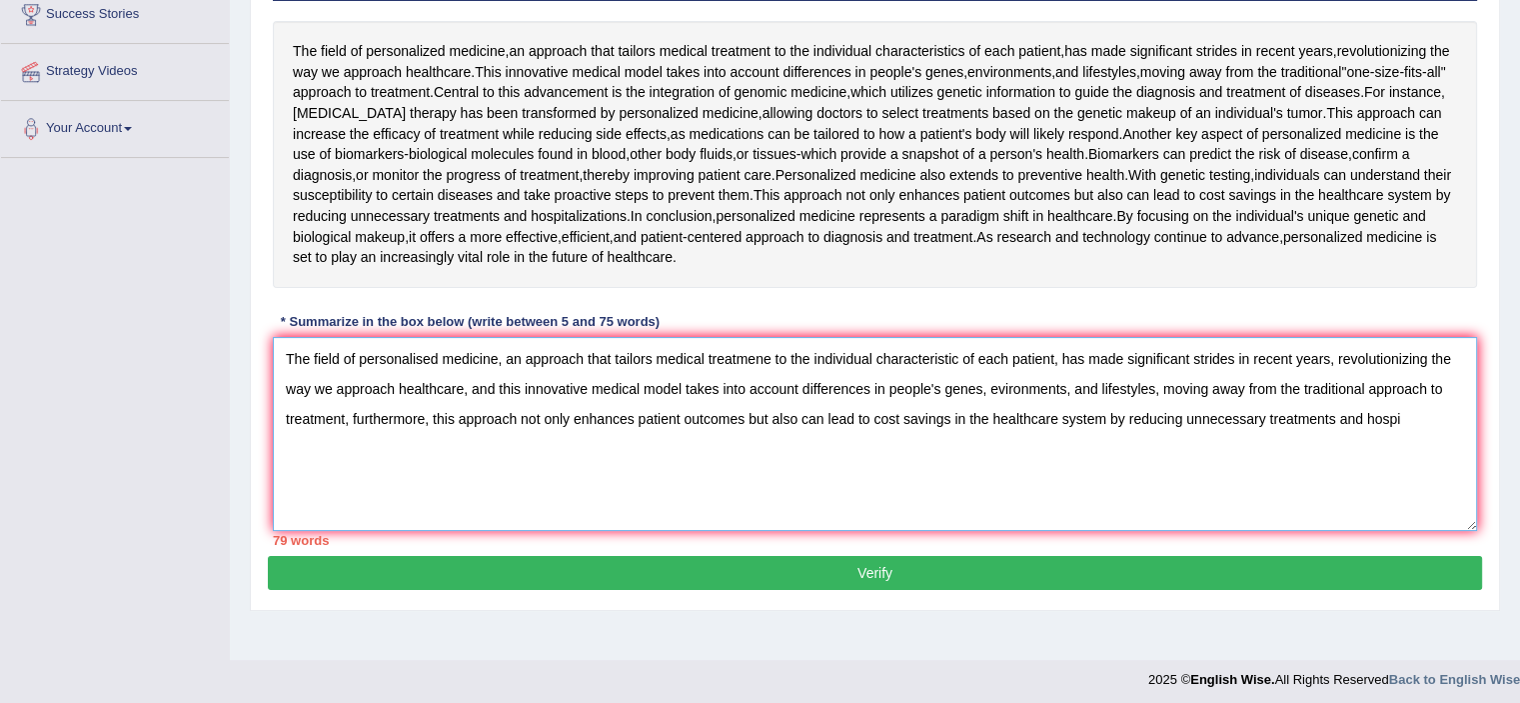
drag, startPoint x: 1413, startPoint y: 419, endPoint x: 1343, endPoint y: 418, distance: 70.0
click at [1343, 416] on textarea "The field of personalised medicine, an approach that tailors medical treatmene …" at bounding box center [875, 434] width 1204 height 194
click at [765, 351] on textarea "The field of personalised medicine, an approach that tailors medical treatmene …" at bounding box center [875, 434] width 1204 height 194
click at [1325, 359] on textarea "The field of personalised medicine, an approach that tailors medical treatment …" at bounding box center [875, 434] width 1204 height 194
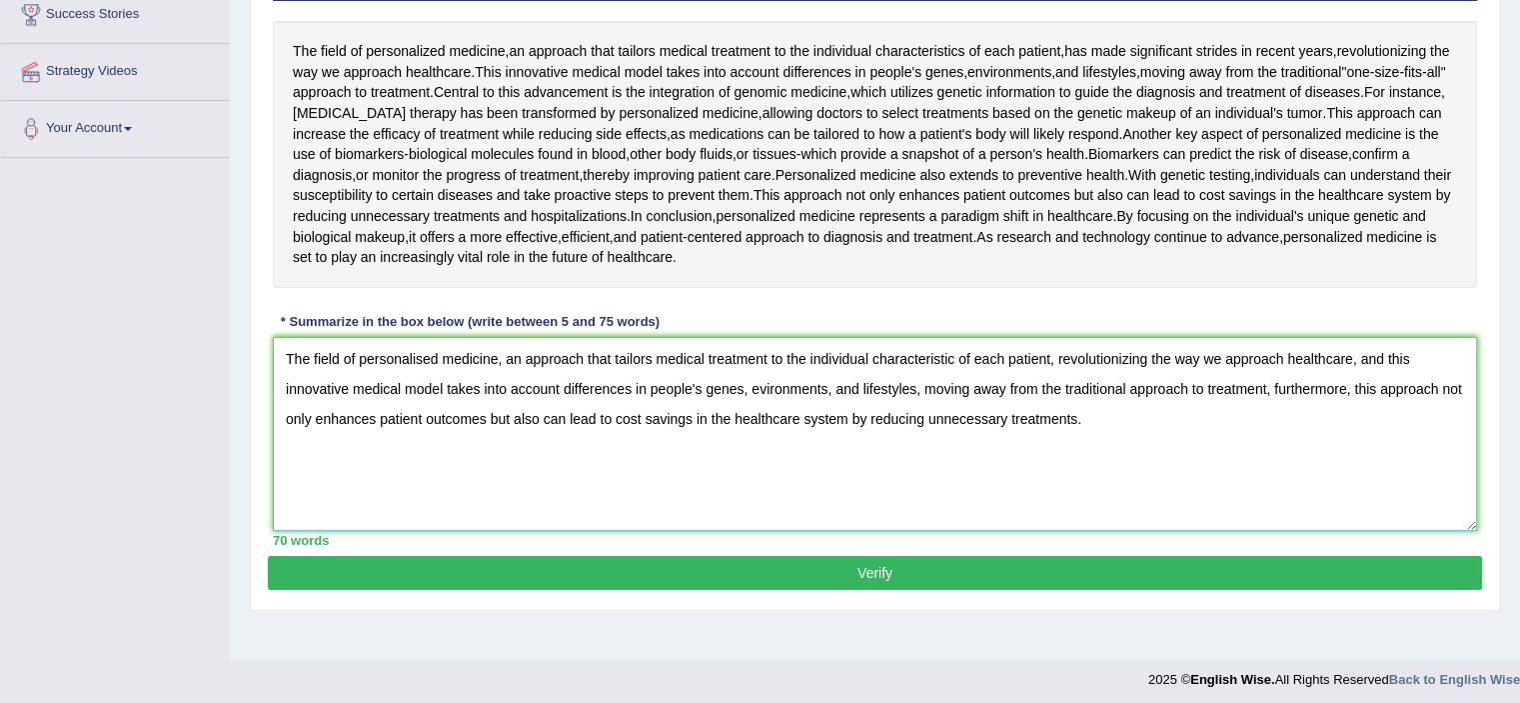
click at [1113, 411] on textarea "The field of personalised medicine, an approach that tailors medical treatment …" at bounding box center [875, 434] width 1204 height 194
type textarea "The field of personalised medicine, an approach that tailors medical treatment …"
drag, startPoint x: 829, startPoint y: 571, endPoint x: 857, endPoint y: 559, distance: 30.4
click at [830, 571] on button "Verify" at bounding box center [875, 573] width 1214 height 34
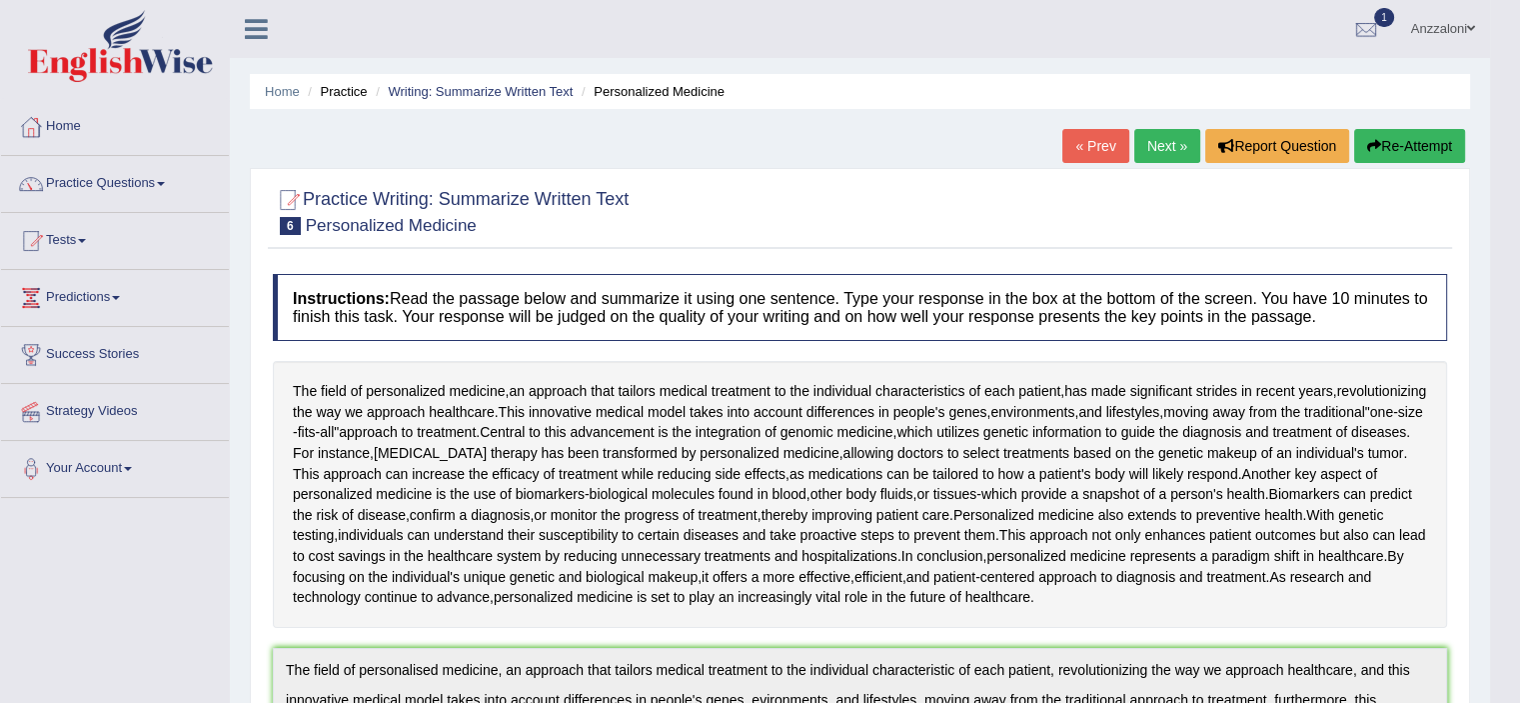
click at [1168, 148] on link "Next »" at bounding box center [1167, 146] width 66 height 34
